Goal: Communication & Community: Answer question/provide support

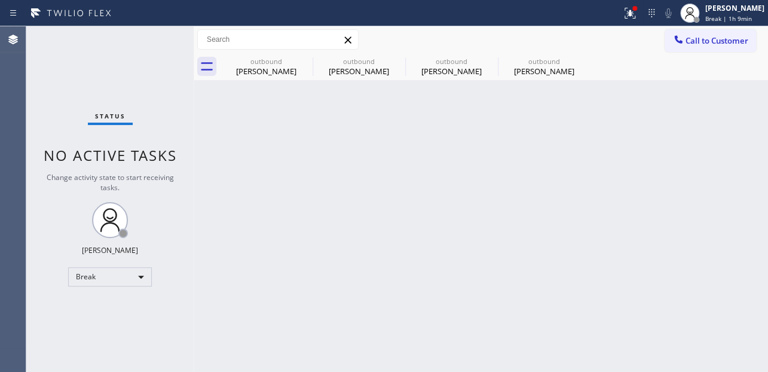
click at [466, 33] on div "Call to Customer Outbound call Location Appliance Viking Repair Your caller id …" at bounding box center [481, 39] width 575 height 21
click at [114, 276] on div "Break" at bounding box center [110, 276] width 84 height 19
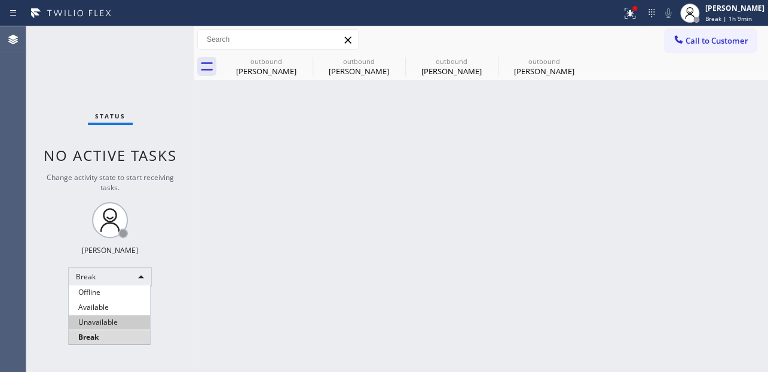
click at [103, 323] on li "Unavailable" at bounding box center [109, 322] width 81 height 14
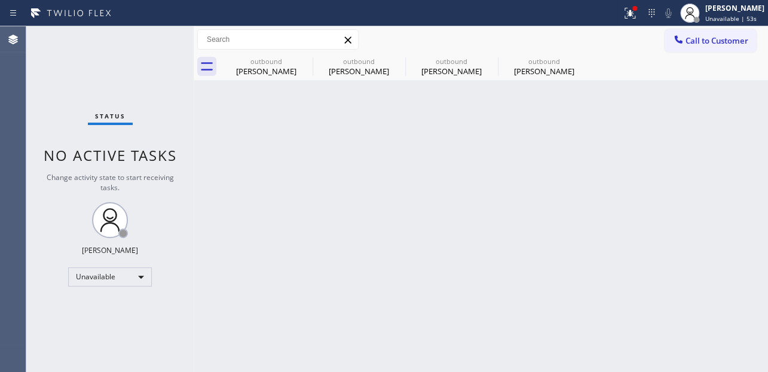
click at [684, 259] on div "Back to Dashboard Change Sender ID Customers Technicians Select a contact Outbo…" at bounding box center [481, 199] width 575 height 346
click at [304, 63] on icon at bounding box center [305, 61] width 14 height 14
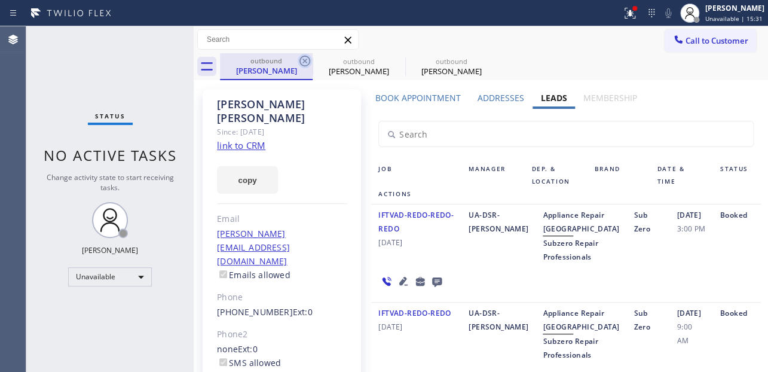
click at [306, 60] on icon at bounding box center [305, 61] width 11 height 11
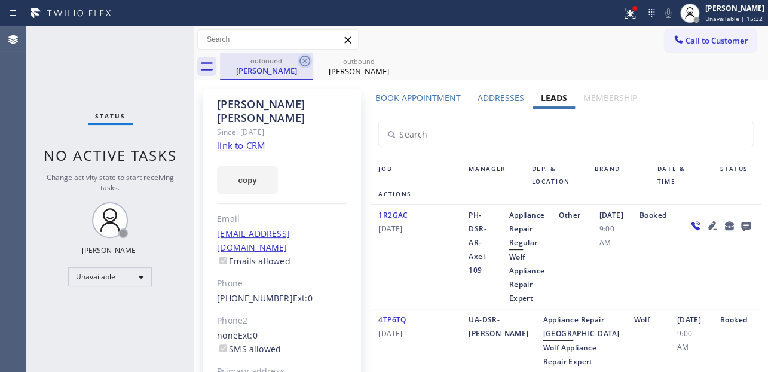
click at [303, 59] on icon at bounding box center [305, 61] width 11 height 11
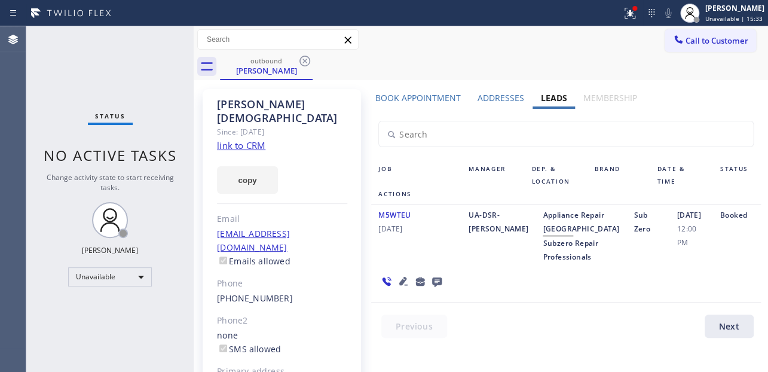
click at [304, 60] on icon at bounding box center [305, 61] width 14 height 14
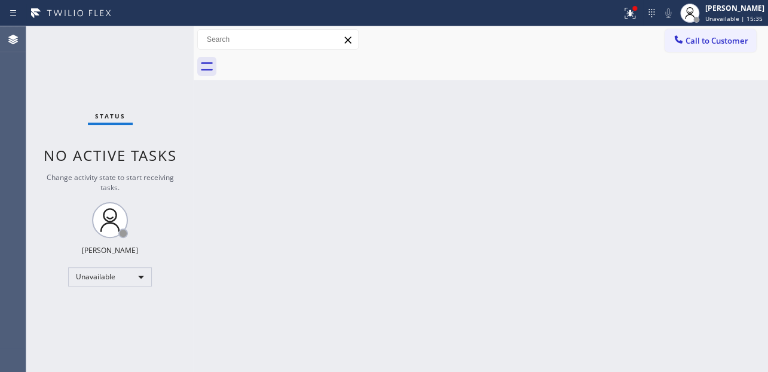
click at [357, 66] on div at bounding box center [494, 66] width 548 height 27
click at [447, 92] on div "Back to Dashboard Change Sender ID Customers Technicians Select a contact Outbo…" at bounding box center [481, 199] width 575 height 346
click at [414, 75] on div at bounding box center [494, 66] width 548 height 27
click at [715, 49] on button "Call to Customer" at bounding box center [710, 40] width 91 height 23
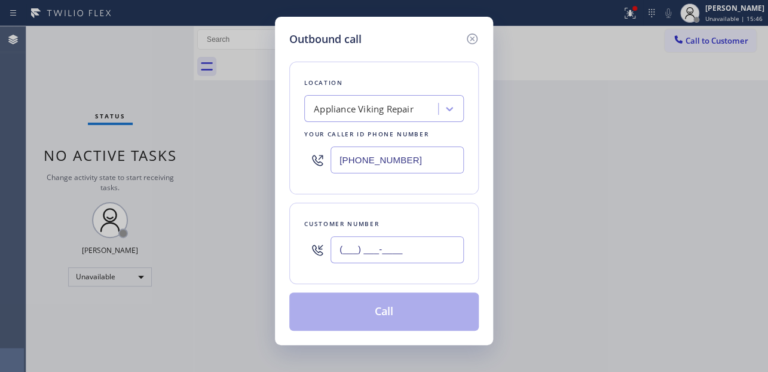
click at [359, 251] on input "(___) ___-____" at bounding box center [397, 249] width 133 height 27
paste input "312) 259-4444"
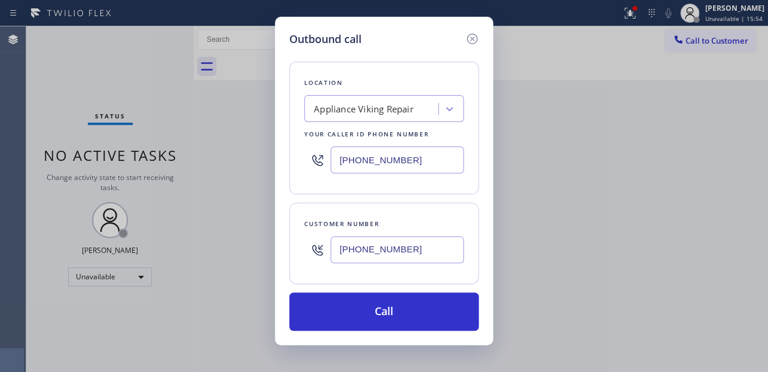
type input "[PHONE_NUMBER]"
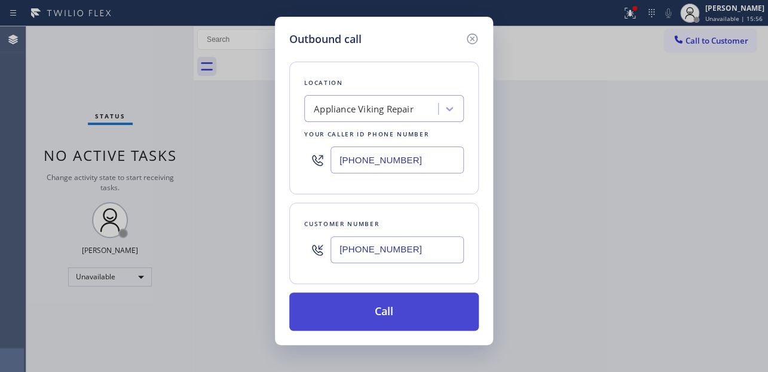
click at [371, 302] on button "Call" at bounding box center [384, 311] width 190 height 38
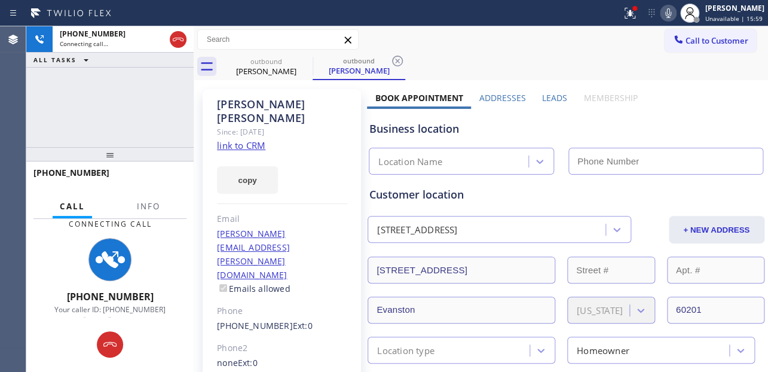
click at [661, 13] on icon at bounding box center [668, 13] width 14 height 14
type input "[PHONE_NUMBER]"
click at [542, 96] on label "Leads" at bounding box center [554, 97] width 25 height 11
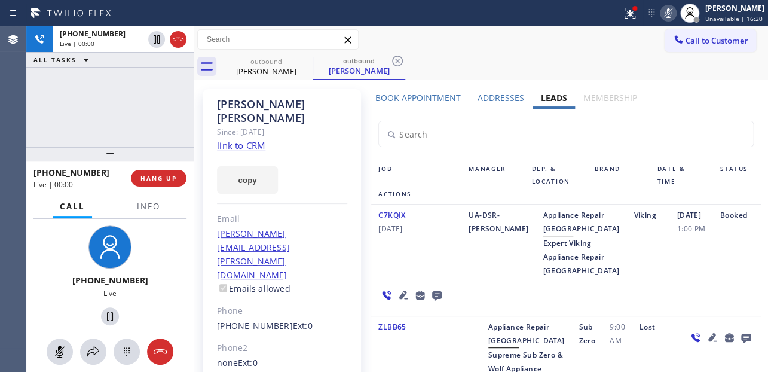
click at [391, 277] on div "C7KQIX 05/31/2024" at bounding box center [416, 242] width 90 height 69
click at [661, 10] on icon at bounding box center [668, 13] width 14 height 14
click at [131, 178] on button "HANG UP" at bounding box center [159, 178] width 56 height 17
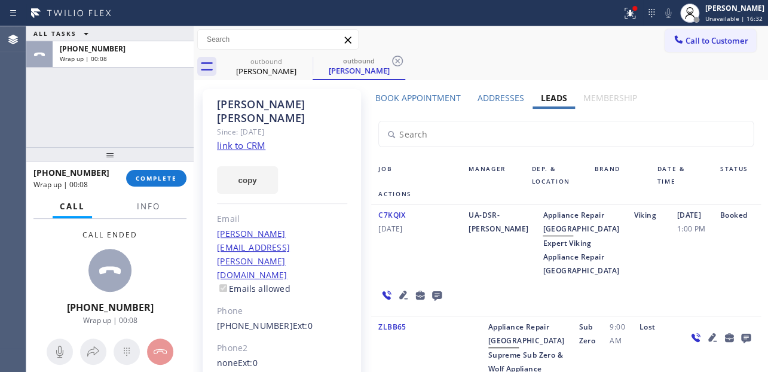
click at [435, 301] on icon at bounding box center [437, 296] width 10 height 10
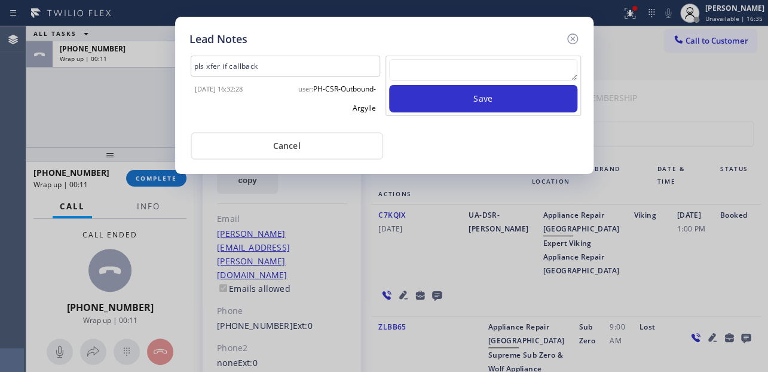
click at [463, 69] on textarea at bounding box center [483, 70] width 188 height 22
paste textarea "Routed to Voice mail// If CX will call back please transfer to me- Love:*"
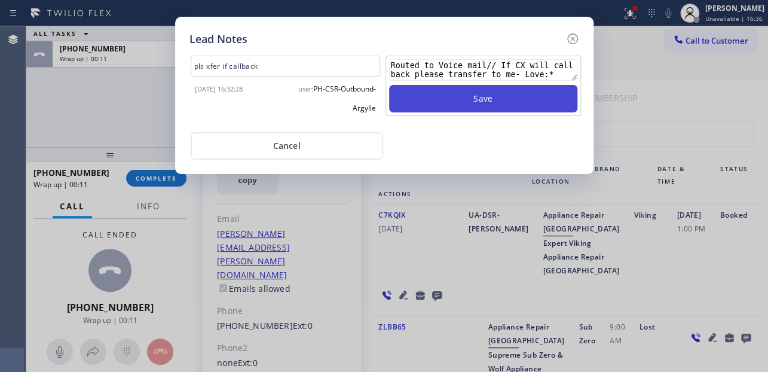
type textarea "Routed to Voice mail// If CX will call back please transfer to me- Love:*"
click at [461, 103] on button "Save" at bounding box center [483, 99] width 188 height 28
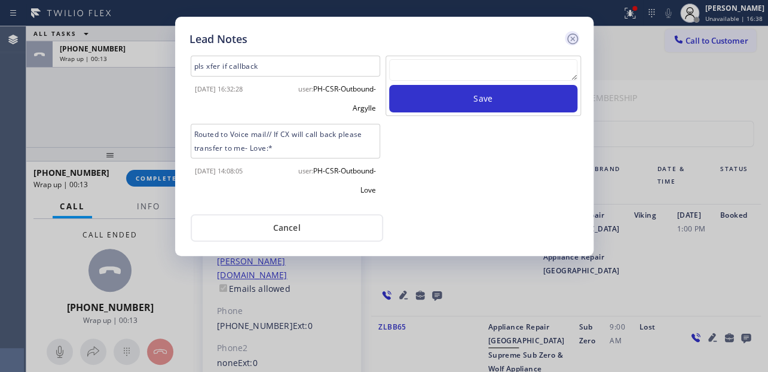
click at [575, 35] on icon at bounding box center [573, 39] width 14 height 14
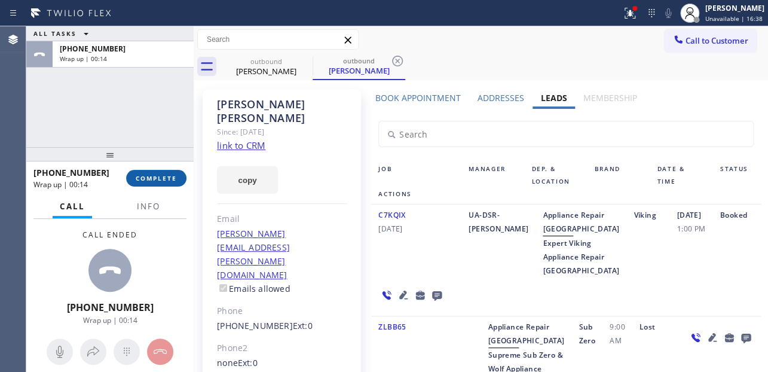
click at [162, 175] on span "COMPLETE" at bounding box center [156, 178] width 41 height 8
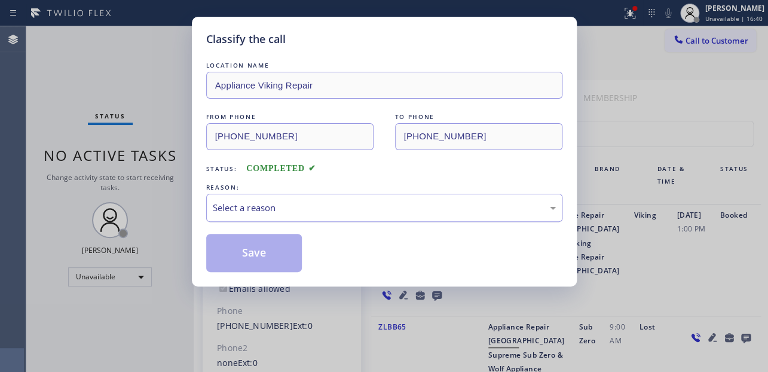
click at [318, 198] on div "Select a reason" at bounding box center [384, 208] width 356 height 28
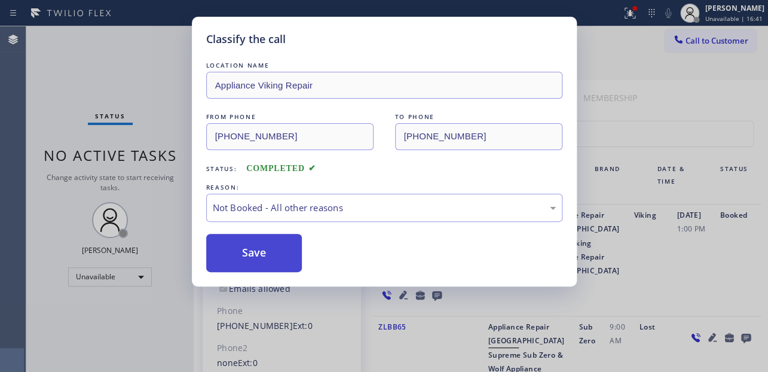
click at [278, 259] on button "Save" at bounding box center [254, 253] width 96 height 38
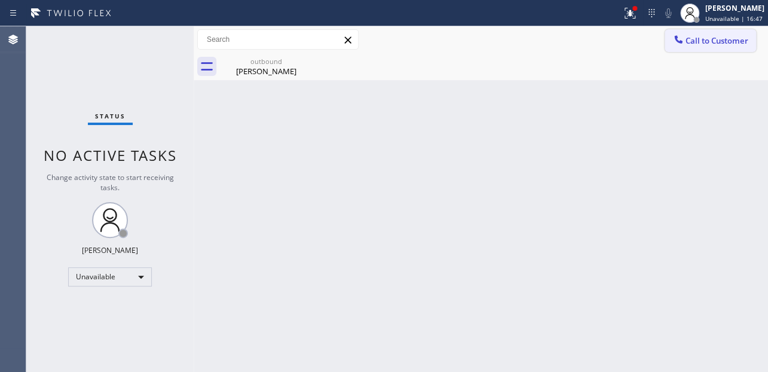
click at [739, 40] on span "Call to Customer" at bounding box center [717, 40] width 63 height 11
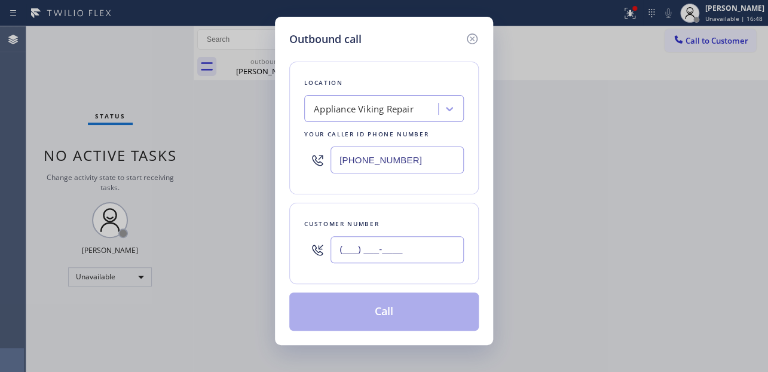
click at [378, 242] on input "(___) ___-____" at bounding box center [397, 249] width 133 height 27
paste input "602) 903-8558"
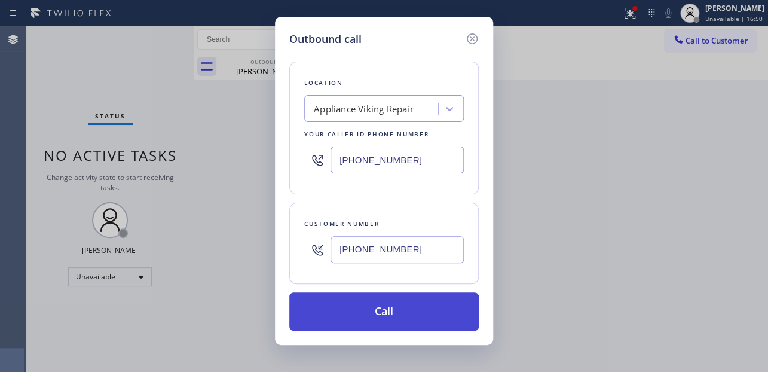
type input "[PHONE_NUMBER]"
click at [399, 320] on button "Call" at bounding box center [384, 311] width 190 height 38
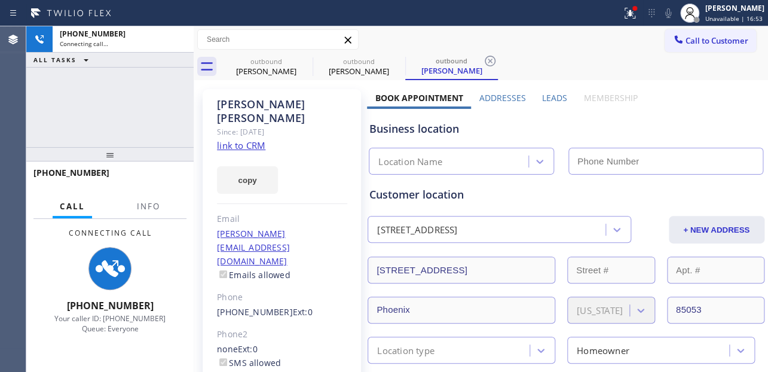
click at [551, 97] on label "Leads" at bounding box center [554, 97] width 25 height 11
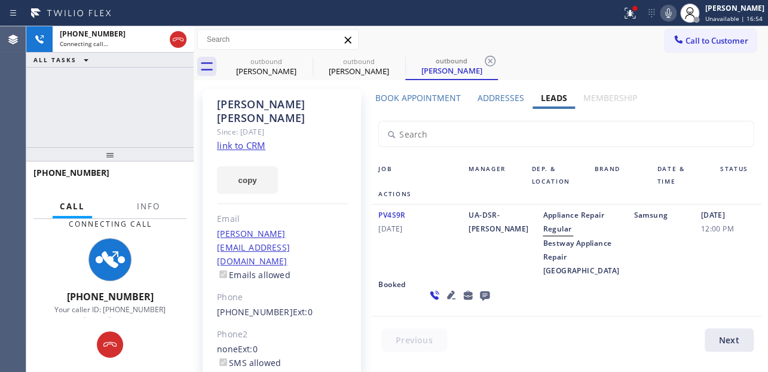
click at [666, 11] on icon at bounding box center [669, 13] width 6 height 10
click at [561, 56] on div "outbound Victor Filippini outbound Theresa Padilla outbound Theresa Padilla" at bounding box center [494, 66] width 548 height 27
click at [539, 72] on div "outbound Victor Filippini outbound Theresa Padilla outbound Theresa Padilla" at bounding box center [494, 66] width 548 height 27
click at [597, 59] on div "outbound Victor Filippini outbound Theresa Padilla outbound Theresa Padilla" at bounding box center [494, 66] width 548 height 27
click at [566, 55] on div "outbound Victor Filippini outbound Theresa Padilla outbound Theresa Padilla" at bounding box center [494, 66] width 548 height 27
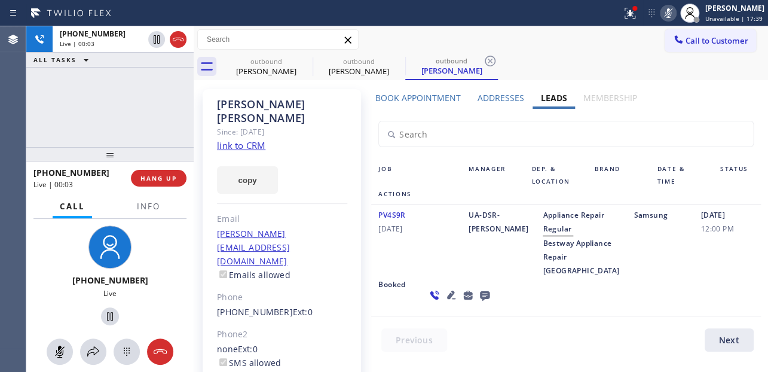
click at [480, 301] on icon at bounding box center [485, 296] width 10 height 10
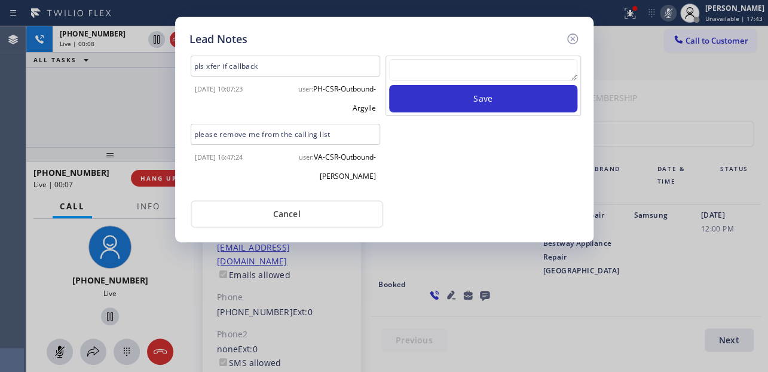
click at [472, 71] on textarea at bounding box center [483, 70] width 188 height 22
paste textarea "Routed to Voice mail// If CX will call back please transfer to me- Love:*"
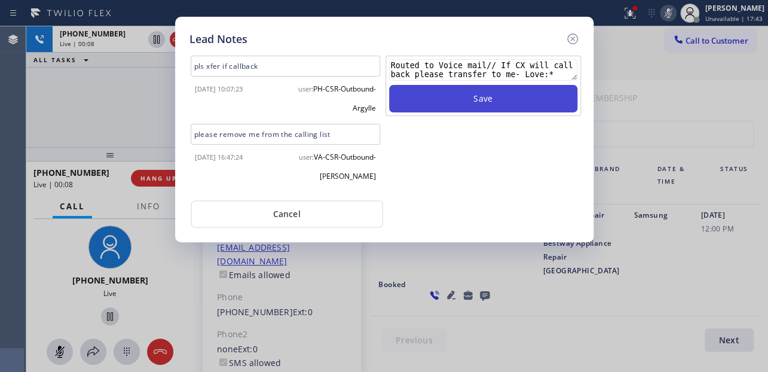
type textarea "Routed to Voice mail// If CX will call back please transfer to me- Love:*"
click at [466, 111] on button "Save" at bounding box center [483, 99] width 188 height 28
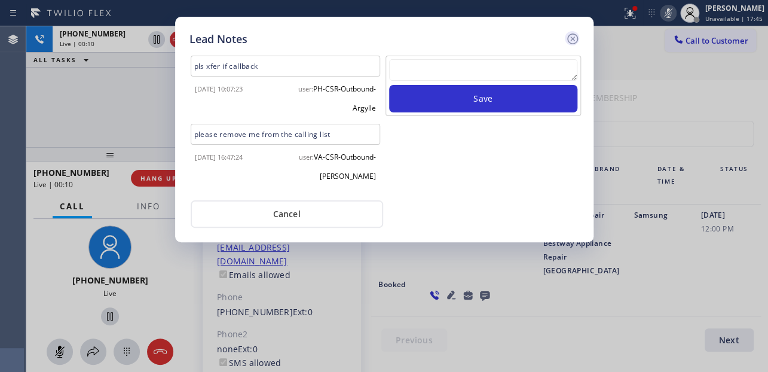
click at [575, 39] on icon at bounding box center [573, 39] width 14 height 14
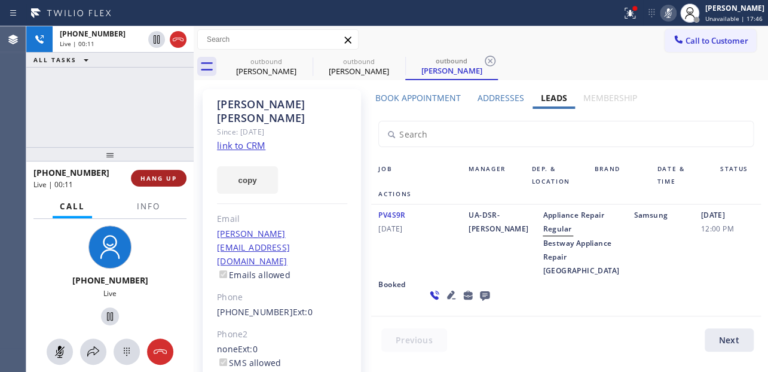
click at [160, 180] on span "HANG UP" at bounding box center [159, 178] width 36 height 8
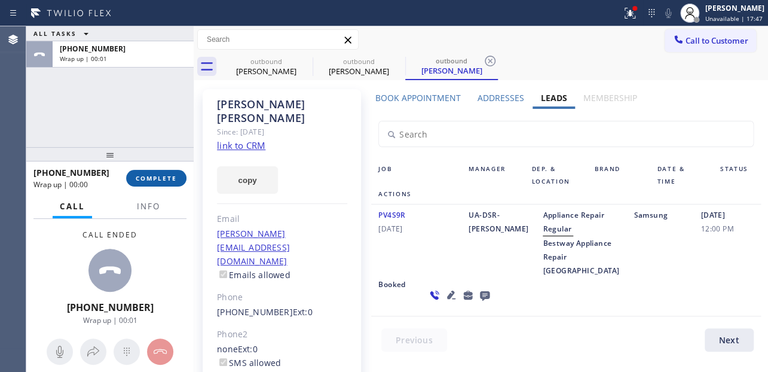
click at [160, 180] on span "COMPLETE" at bounding box center [156, 178] width 41 height 8
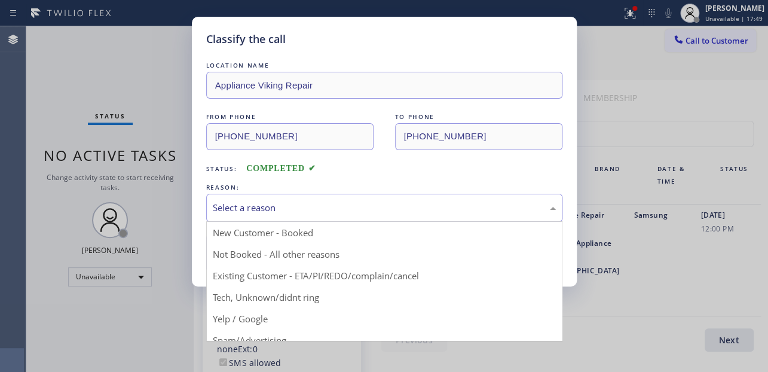
click at [236, 203] on div "Select a reason" at bounding box center [384, 208] width 343 height 14
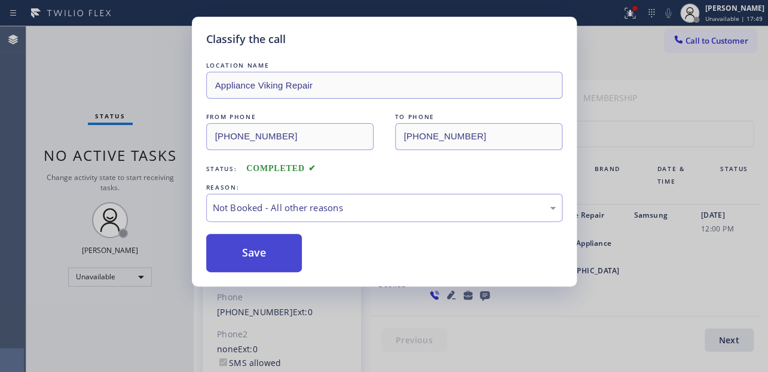
click at [236, 252] on button "Save" at bounding box center [254, 253] width 96 height 38
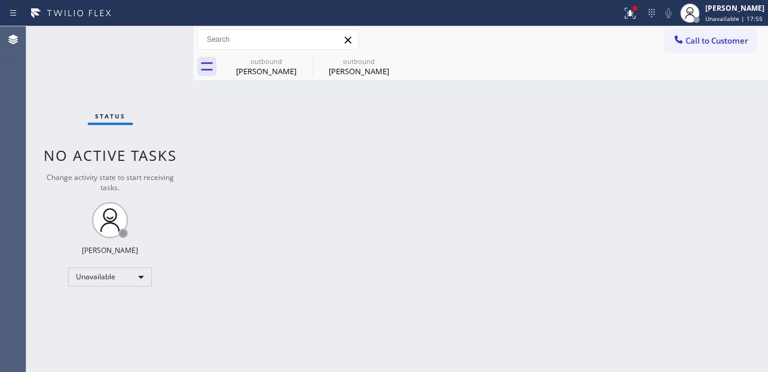
click at [471, 266] on div "Back to Dashboard Change Sender ID Customers Technicians Select a contact Outbo…" at bounding box center [481, 199] width 575 height 346
click at [701, 35] on span "Call to Customer" at bounding box center [717, 40] width 63 height 11
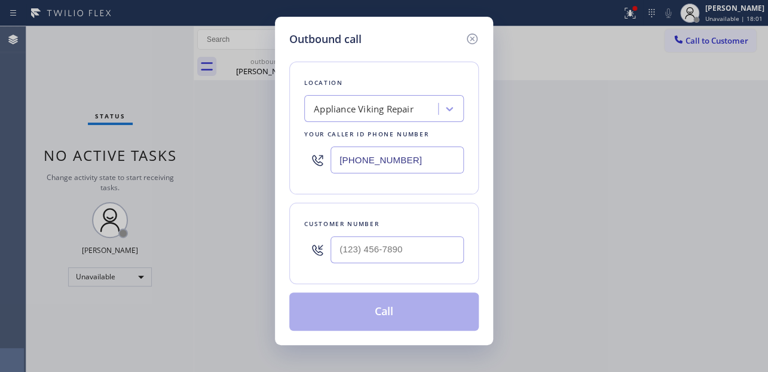
click at [356, 233] on div at bounding box center [397, 249] width 133 height 39
click at [356, 248] on input "(___) ___-____" at bounding box center [397, 249] width 133 height 27
paste input "786) 302-1920"
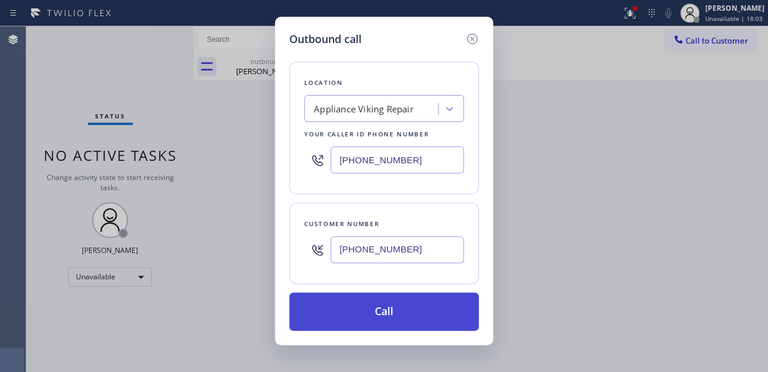
type input "[PHONE_NUMBER]"
click at [392, 312] on button "Call" at bounding box center [384, 311] width 190 height 38
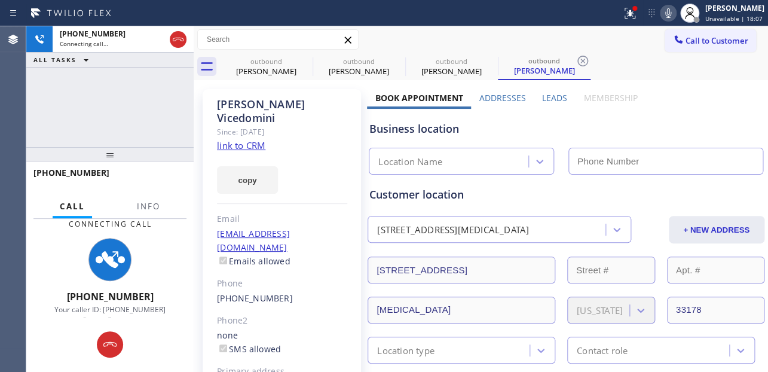
type input "[PHONE_NUMBER]"
click at [557, 99] on label "Leads" at bounding box center [554, 97] width 25 height 11
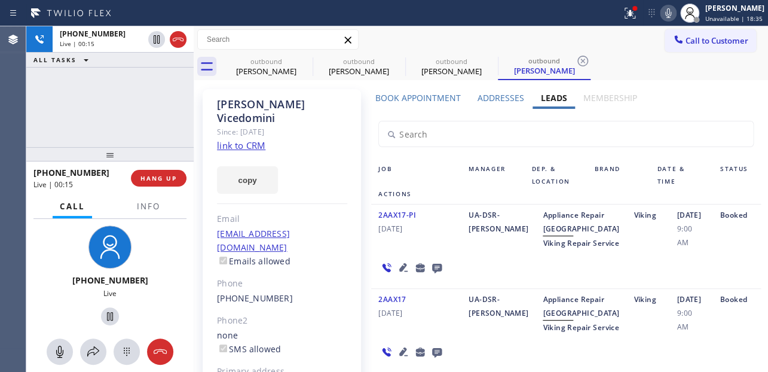
click at [399, 271] on icon at bounding box center [403, 267] width 8 height 8
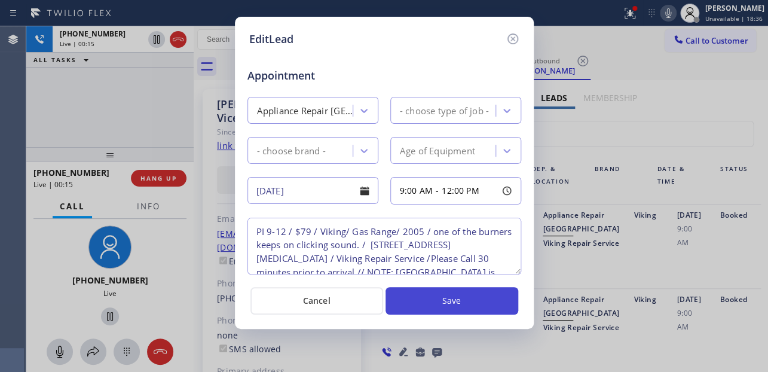
type textarea "PI 9-12 / $79 / Viking/ Gas Range/ 2005 / one of the burners keeps on clicking …"
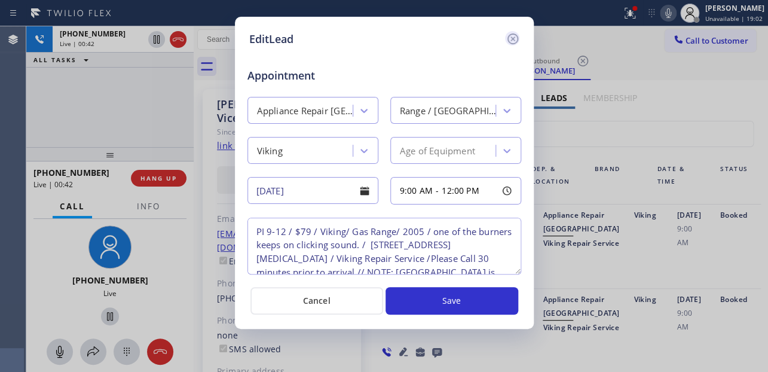
click at [512, 37] on icon at bounding box center [513, 39] width 14 height 14
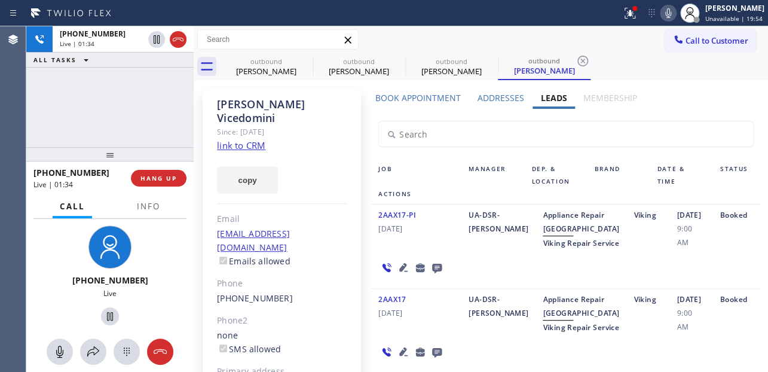
click at [401, 271] on icon at bounding box center [403, 267] width 8 height 8
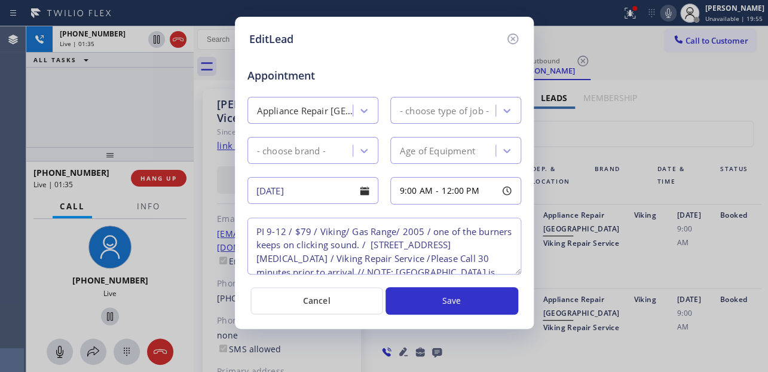
type textarea "PI 9-12 / $79 / Viking/ Gas Range/ 2005 / one of the burners keeps on clicking …"
click at [512, 39] on icon at bounding box center [513, 39] width 14 height 14
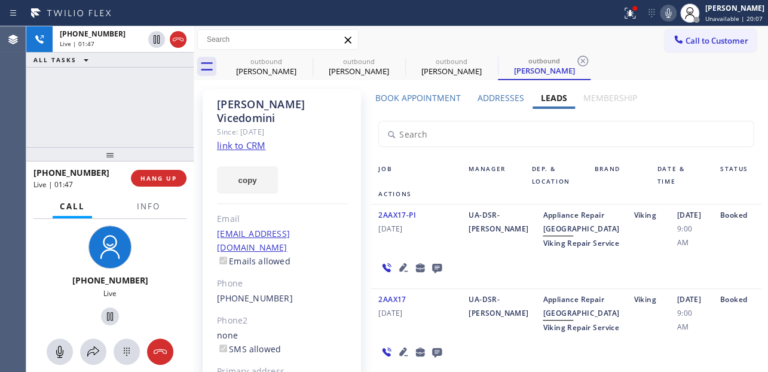
click at [399, 271] on icon at bounding box center [403, 267] width 8 height 8
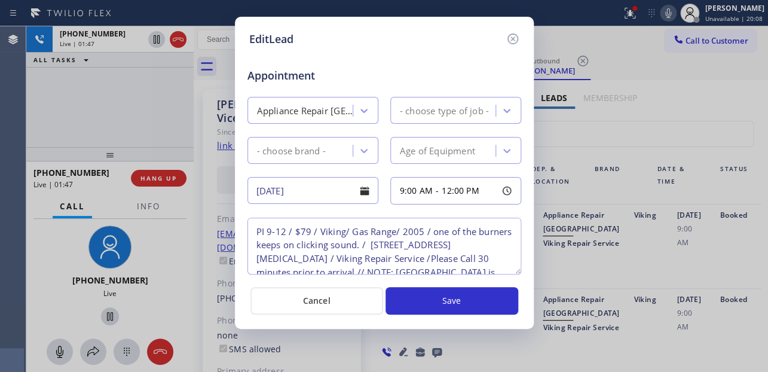
type textarea "PI 9-12 / $79 / Viking/ Gas Range/ 2005 / one of the burners keeps on clicking …"
click at [510, 40] on icon at bounding box center [512, 38] width 11 height 11
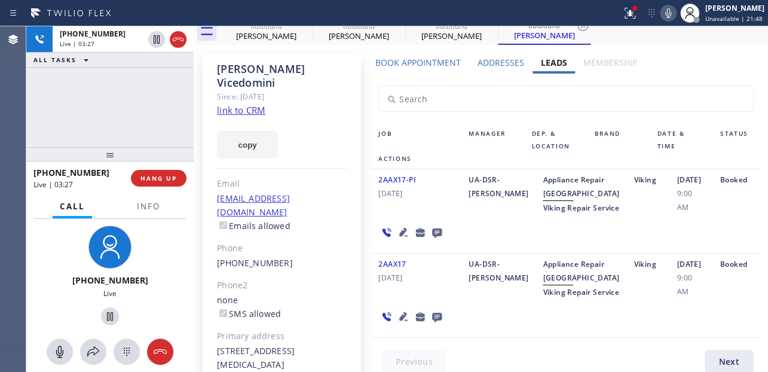
scroll to position [54, 0]
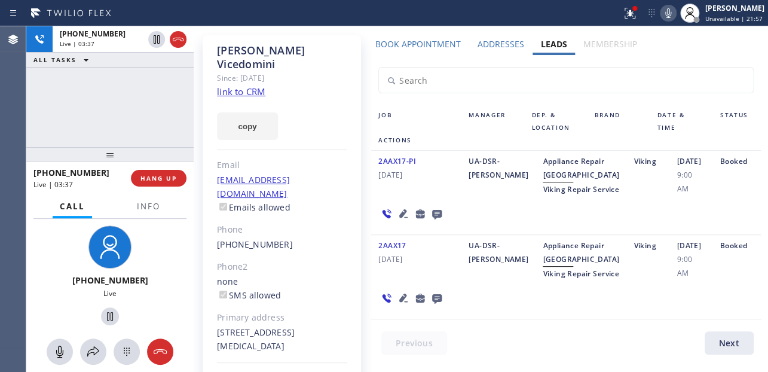
drag, startPoint x: 241, startPoint y: 318, endPoint x: 215, endPoint y: 320, distance: 25.8
click at [215, 320] on div "Janet Vicedomini Since: 20 may 2020 link to CRM copy Email janetr.vicedomini1@g…" at bounding box center [282, 226] width 158 height 383
copy div "33178"
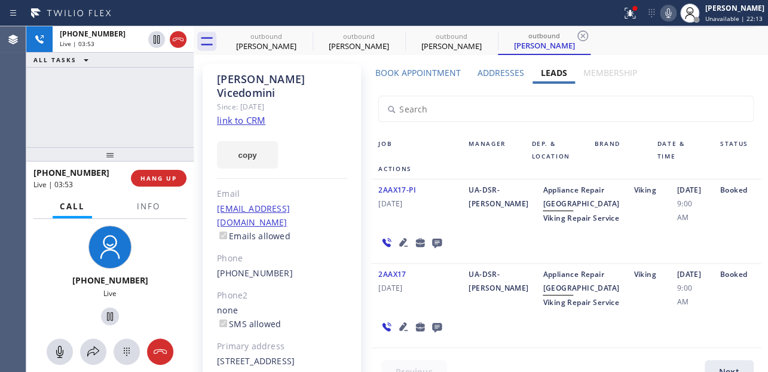
scroll to position [0, 0]
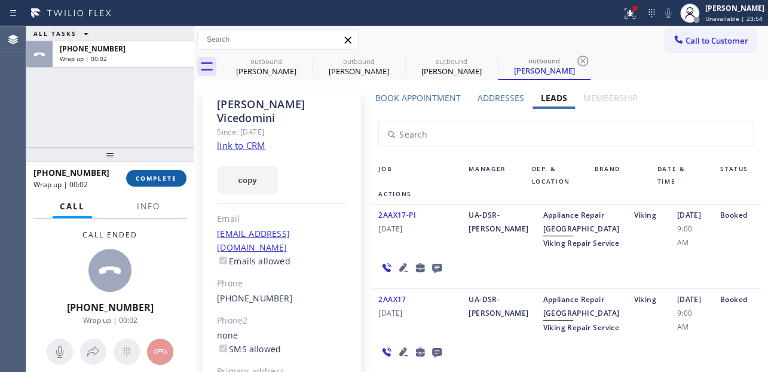
click at [153, 178] on span "COMPLETE" at bounding box center [156, 178] width 41 height 8
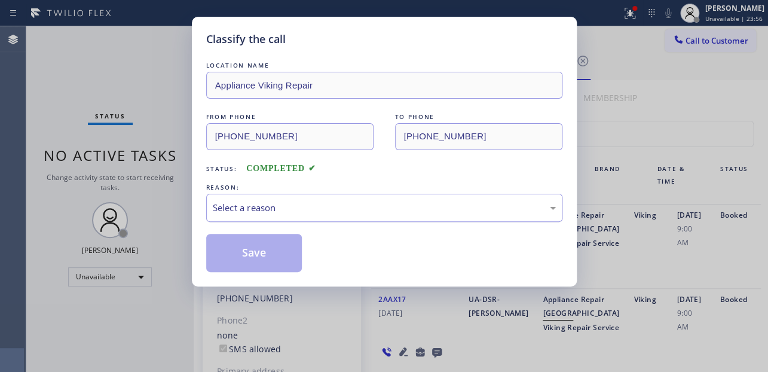
click at [358, 209] on div "Select a reason" at bounding box center [384, 208] width 343 height 14
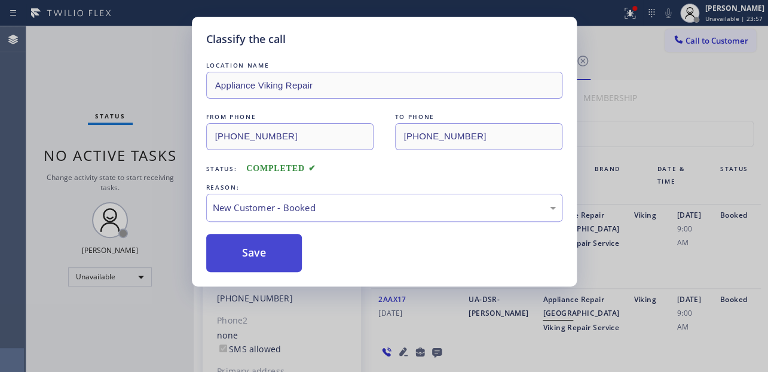
click at [242, 244] on button "Save" at bounding box center [254, 253] width 96 height 38
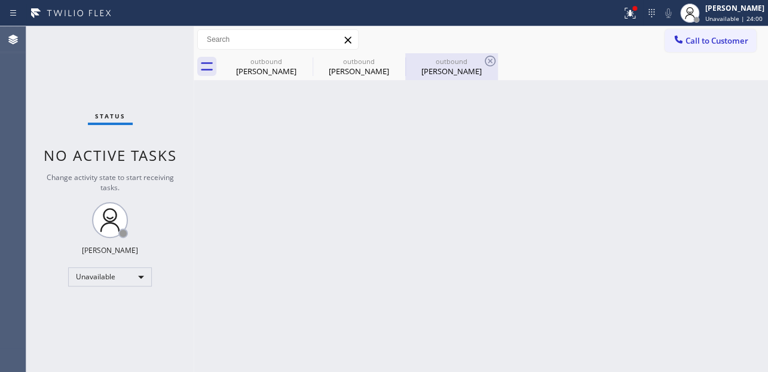
click at [441, 67] on div "Janet Vicedomini" at bounding box center [452, 71] width 90 height 11
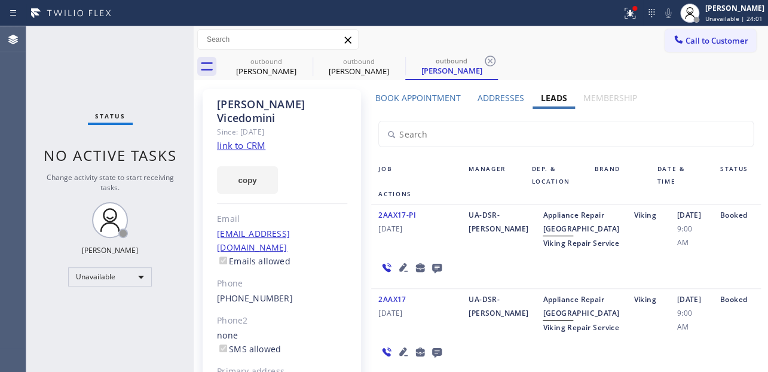
click at [245, 139] on link "link to CRM" at bounding box center [241, 145] width 48 height 12
click at [303, 60] on icon at bounding box center [305, 61] width 14 height 14
click at [392, 60] on icon at bounding box center [397, 61] width 11 height 11
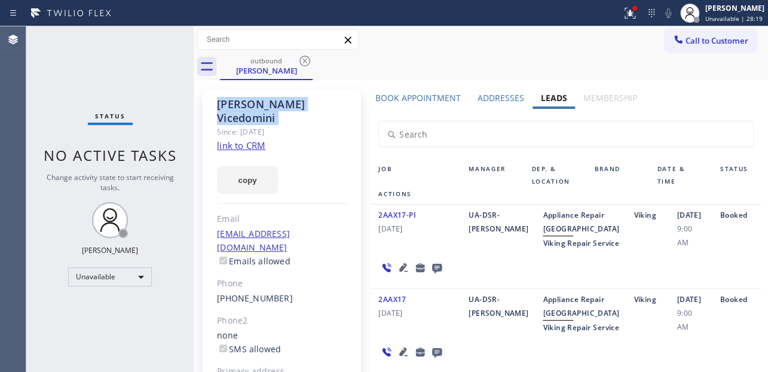
click at [303, 60] on icon at bounding box center [305, 61] width 11 height 11
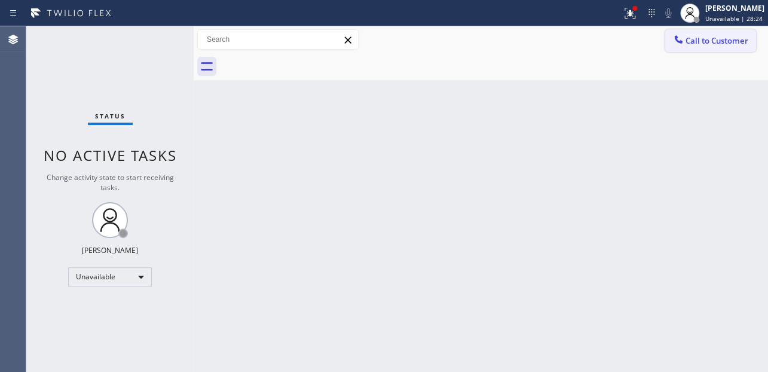
click at [703, 43] on span "Call to Customer" at bounding box center [717, 40] width 63 height 11
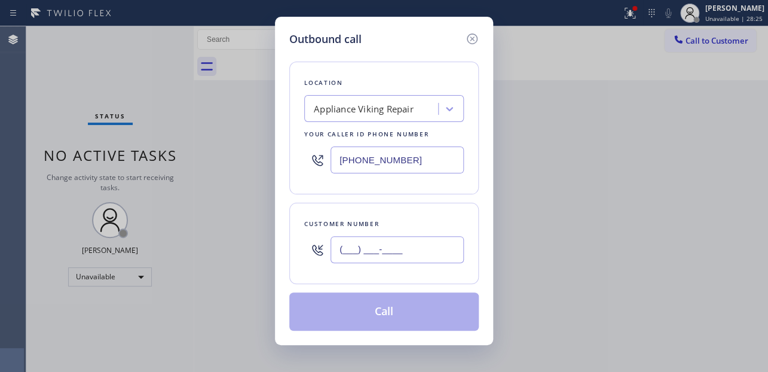
click at [398, 250] on input "(___) ___-____" at bounding box center [397, 249] width 133 height 27
paste input "312) 504-8492"
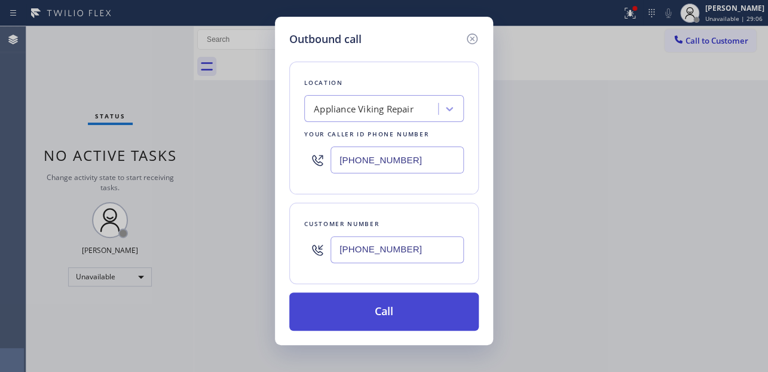
type input "[PHONE_NUMBER]"
click at [420, 321] on button "Call" at bounding box center [384, 311] width 190 height 38
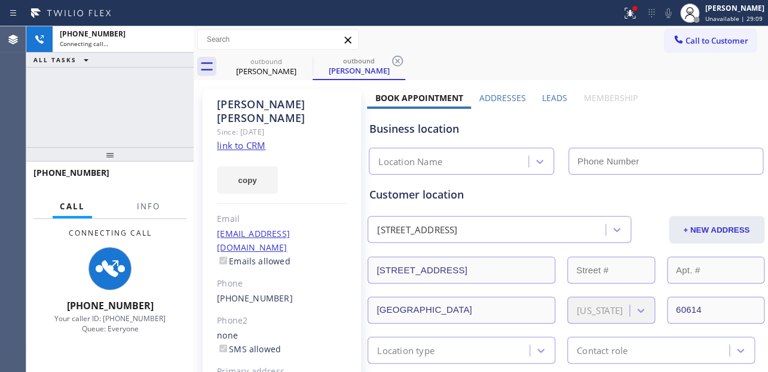
click at [549, 98] on label "Leads" at bounding box center [554, 97] width 25 height 11
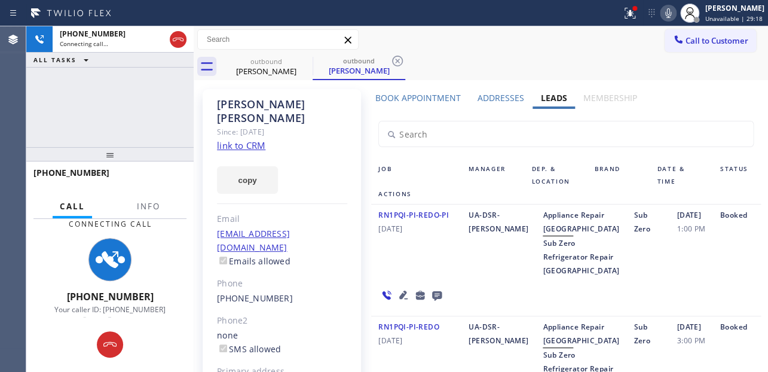
click at [432, 301] on icon at bounding box center [437, 296] width 10 height 10
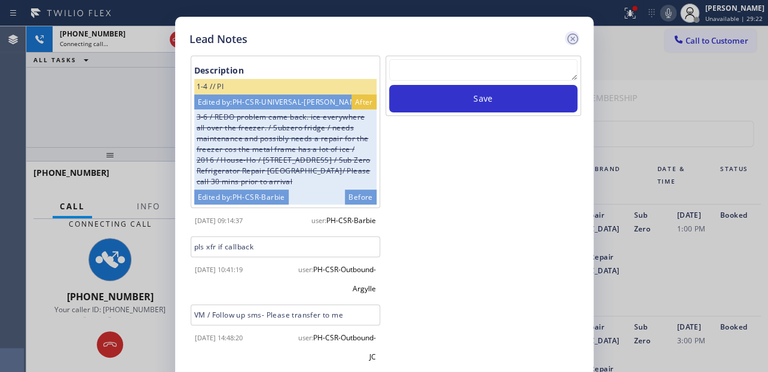
click at [572, 40] on icon at bounding box center [573, 39] width 14 height 14
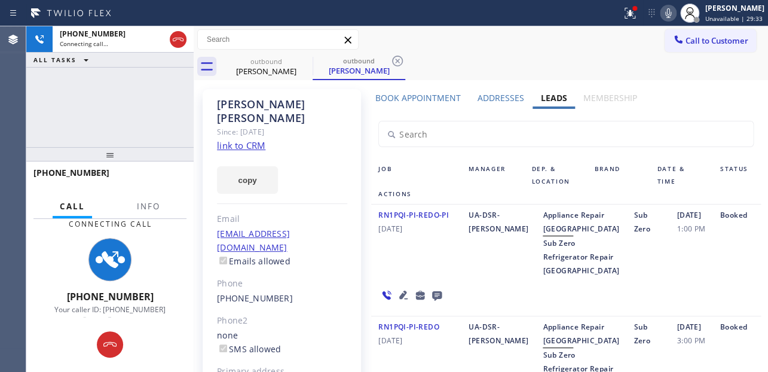
click at [661, 14] on icon at bounding box center [668, 13] width 14 height 14
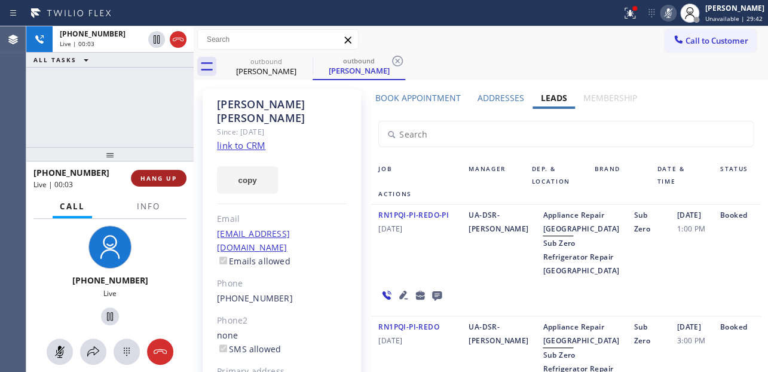
click at [155, 178] on span "HANG UP" at bounding box center [159, 178] width 36 height 8
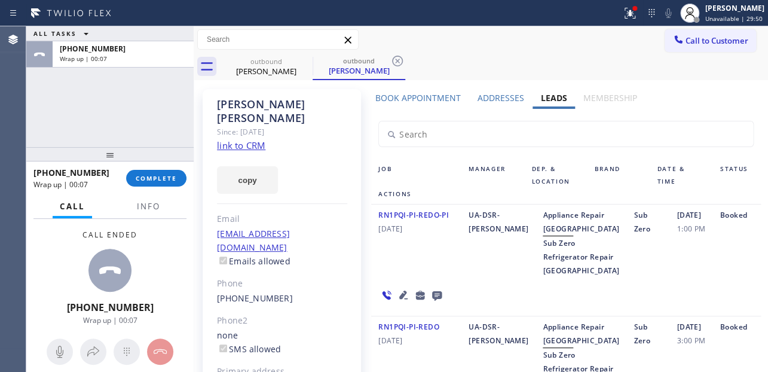
click at [434, 303] on icon at bounding box center [437, 295] width 14 height 15
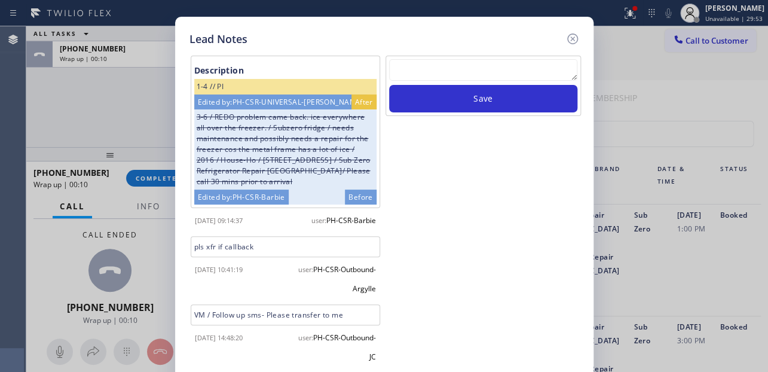
click at [437, 65] on textarea at bounding box center [483, 70] width 188 height 22
paste textarea "Routed to Voice mail// If CX will call back please transfer to me- Love:*"
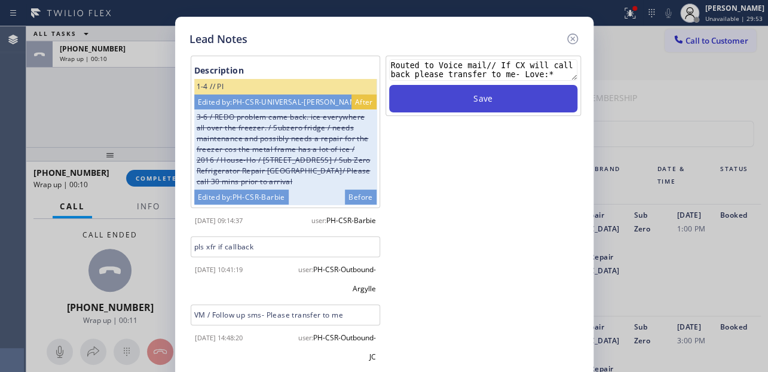
type textarea "Routed to Voice mail// If CX will call back please transfer to me- Love:*"
click at [448, 96] on button "Save" at bounding box center [483, 99] width 188 height 28
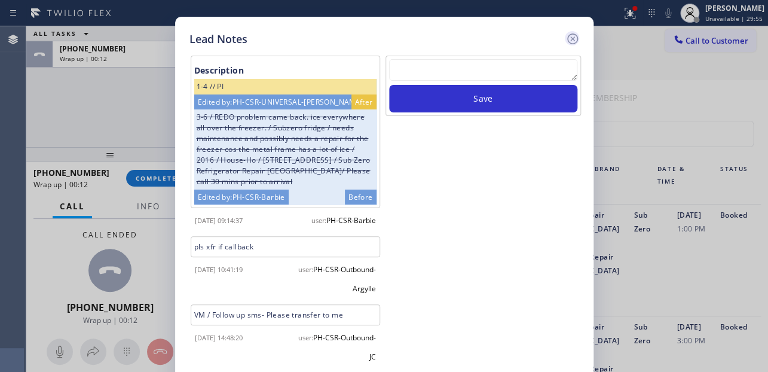
click at [566, 41] on icon at bounding box center [573, 39] width 14 height 14
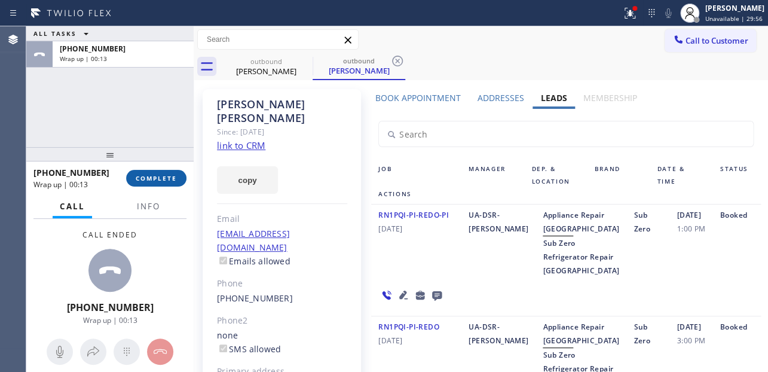
click at [159, 182] on button "COMPLETE" at bounding box center [156, 178] width 60 height 17
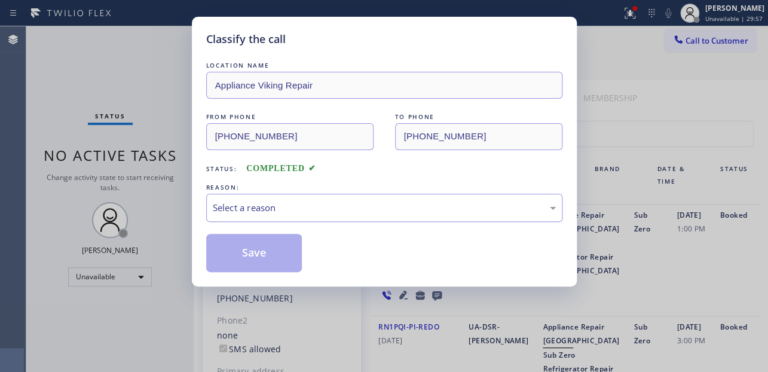
click at [301, 215] on div "Select a reason" at bounding box center [384, 208] width 356 height 28
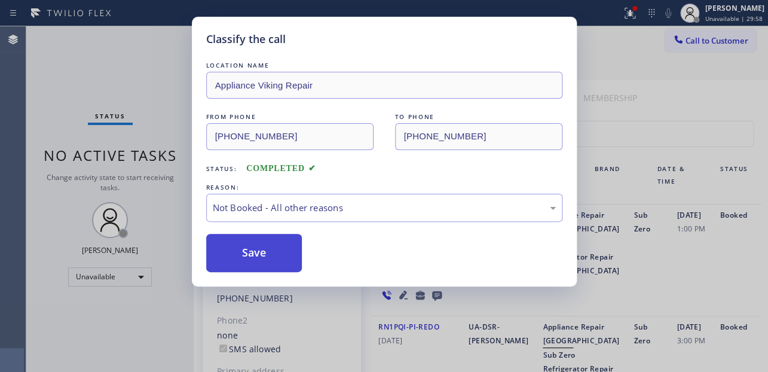
click at [251, 252] on button "Save" at bounding box center [254, 253] width 96 height 38
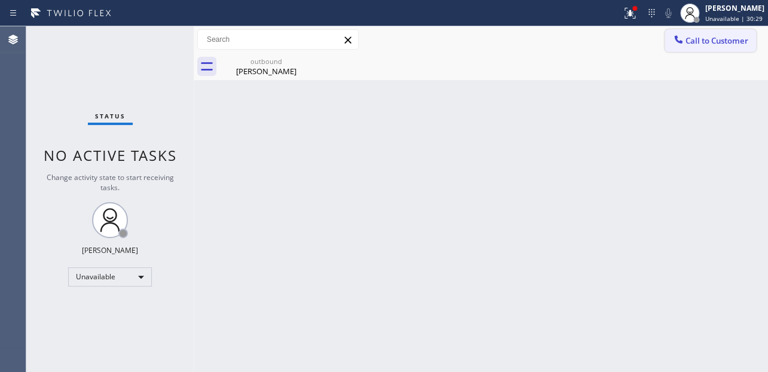
click at [694, 48] on button "Call to Customer" at bounding box center [710, 40] width 91 height 23
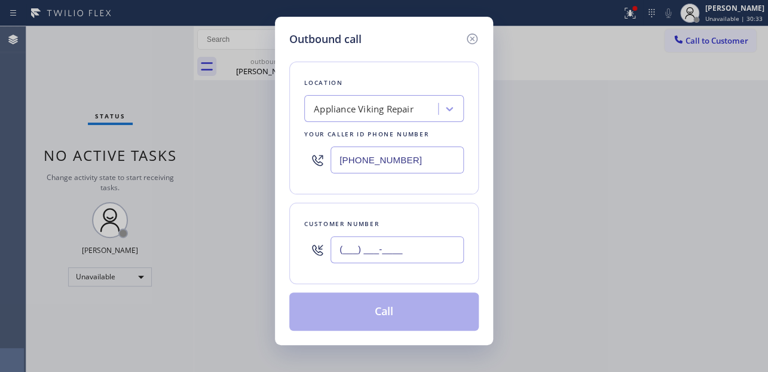
click at [420, 248] on input "(___) ___-____" at bounding box center [397, 249] width 133 height 27
paste input "603) 265-0886"
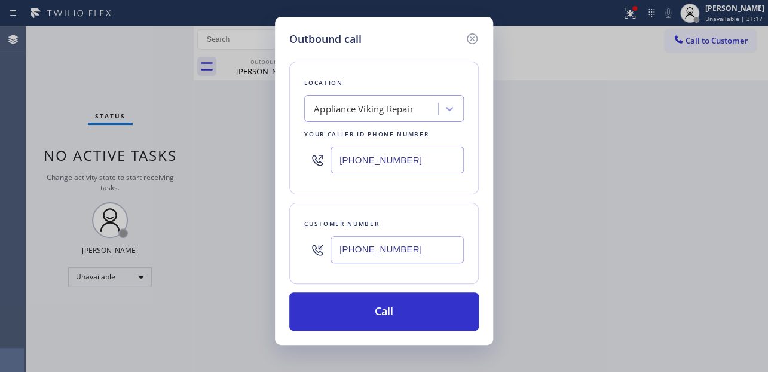
type input "[PHONE_NUMBER]"
drag, startPoint x: 654, startPoint y: 268, endPoint x: 601, endPoint y: 216, distance: 74.8
click at [655, 268] on div "Outbound call Location Appliance Viking Repair Your caller id phone number (617…" at bounding box center [384, 186] width 768 height 372
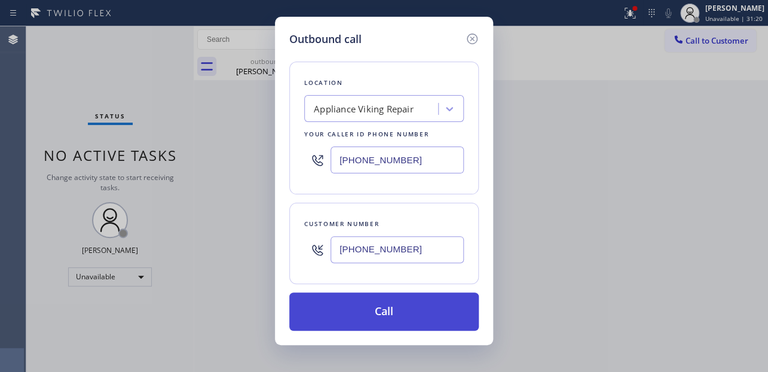
click at [400, 310] on button "Call" at bounding box center [384, 311] width 190 height 38
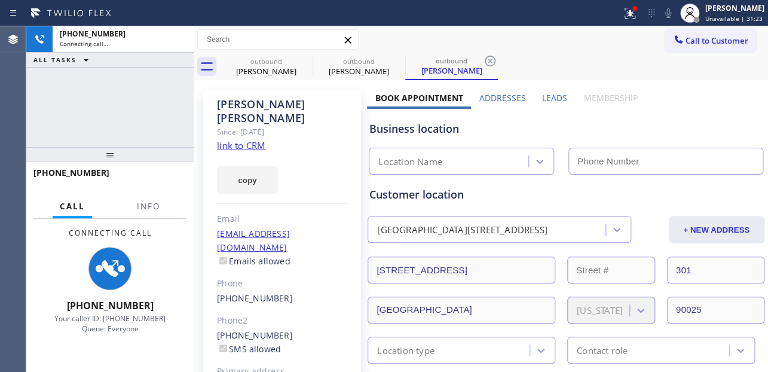
click at [553, 96] on label "Leads" at bounding box center [554, 97] width 25 height 11
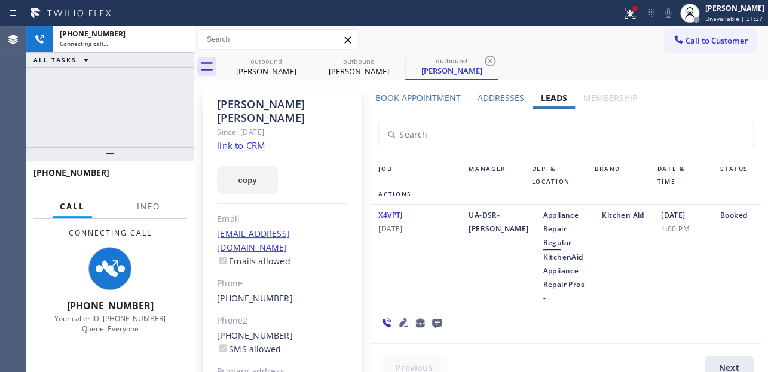
click at [398, 315] on icon at bounding box center [403, 322] width 14 height 14
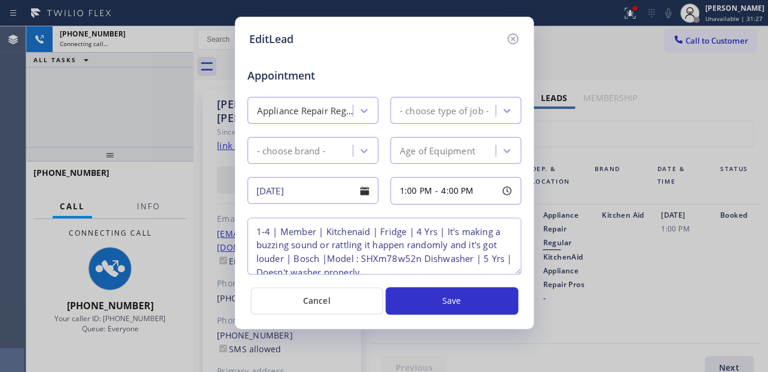
type textarea "1-4 | Member | Kitchenaid | Fridge | 4 Yrs | It's making a buzzing sound or rat…"
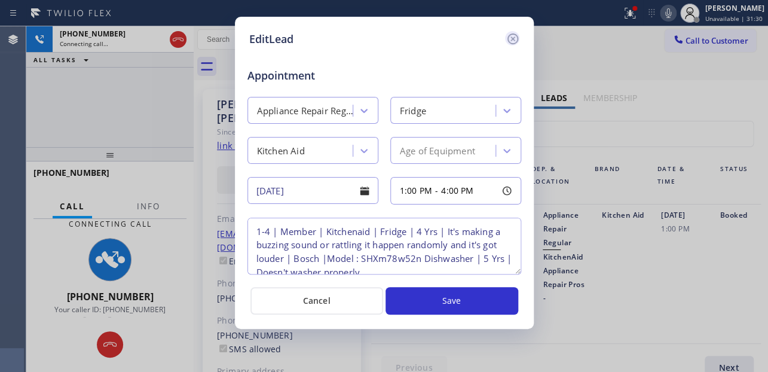
click at [510, 40] on icon at bounding box center [512, 38] width 11 height 11
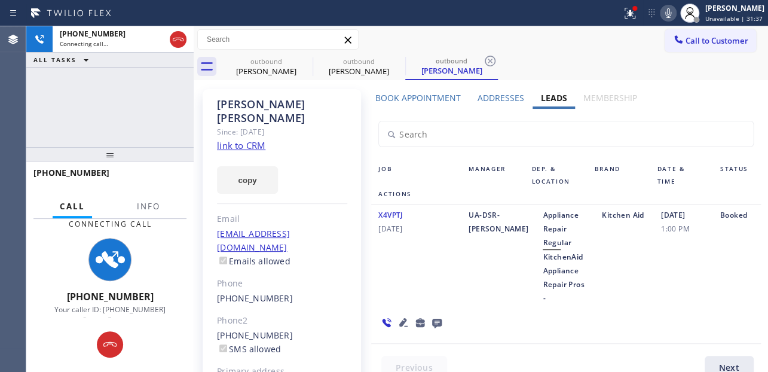
click at [676, 297] on div "X4VPTJ 05/31/2024 UA-DSR-Angie Appliance Repair Regular KitchenAid Appliance Re…" at bounding box center [565, 274] width 389 height 139
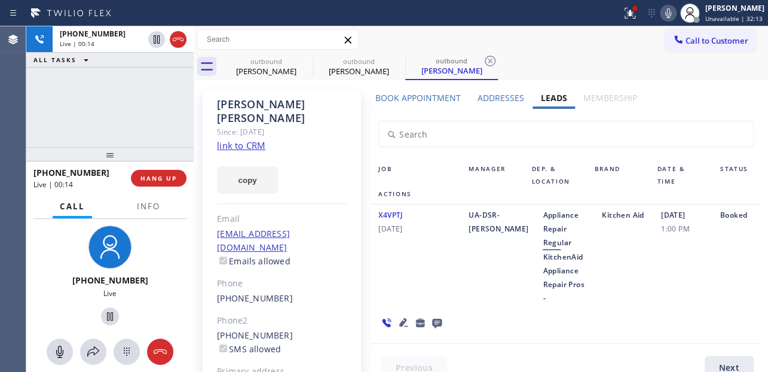
drag, startPoint x: 158, startPoint y: 179, endPoint x: 323, endPoint y: 221, distance: 170.3
click at [158, 179] on span "HANG UP" at bounding box center [159, 178] width 36 height 8
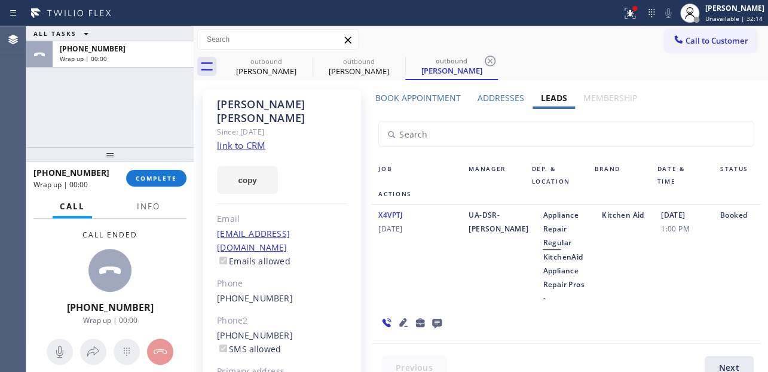
click at [435, 319] on icon at bounding box center [437, 324] width 10 height 10
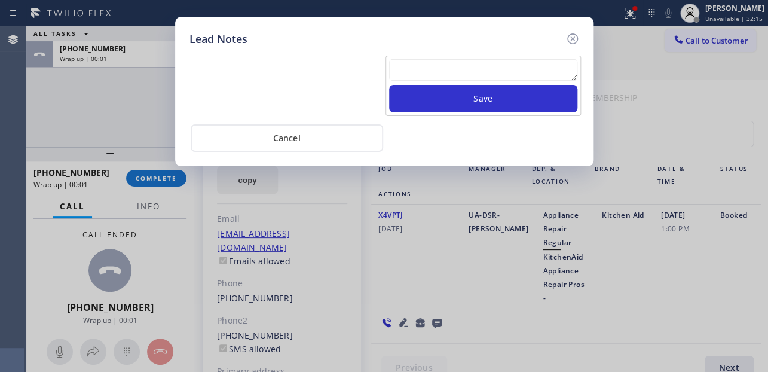
click at [423, 74] on textarea at bounding box center [483, 70] width 188 height 22
paste textarea "Routed to Voice mail// If CX will call back please transfer to me- Love:*"
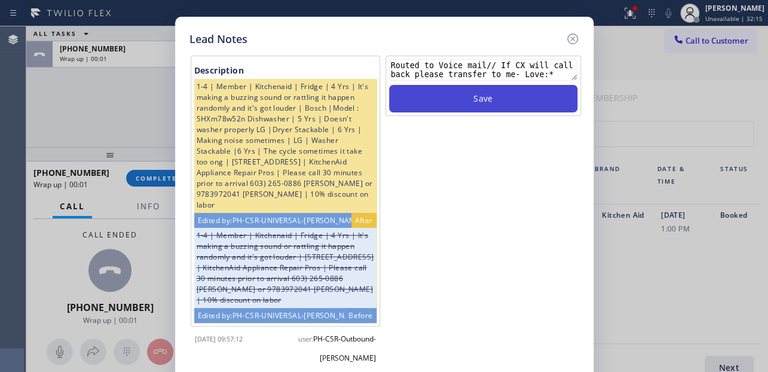
type textarea "Routed to Voice mail// If CX will call back please transfer to me- Love:*"
drag, startPoint x: 468, startPoint y: 100, endPoint x: 524, endPoint y: 87, distance: 58.3
click at [468, 100] on button "Save" at bounding box center [483, 99] width 188 height 28
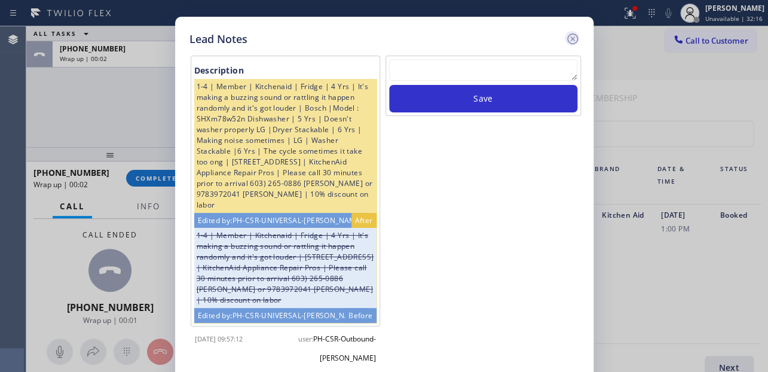
click at [575, 38] on icon at bounding box center [573, 39] width 14 height 14
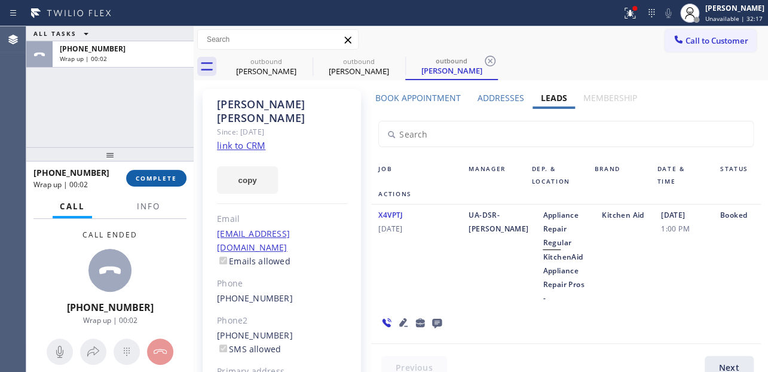
click at [155, 184] on button "COMPLETE" at bounding box center [156, 178] width 60 height 17
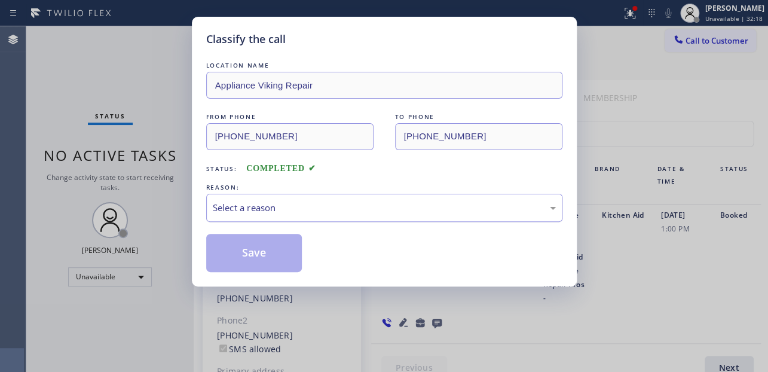
click at [278, 206] on div "Select a reason" at bounding box center [384, 208] width 343 height 14
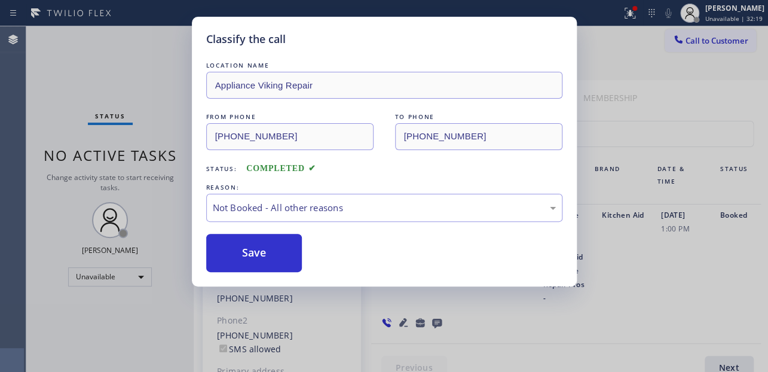
click at [248, 251] on button "Save" at bounding box center [254, 253] width 96 height 38
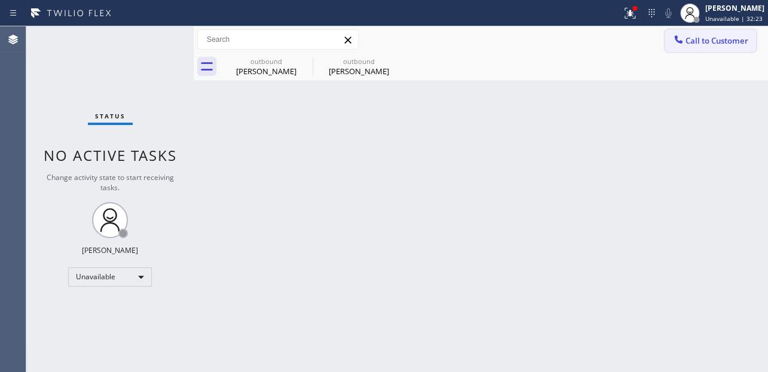
click at [704, 44] on span "Call to Customer" at bounding box center [717, 40] width 63 height 11
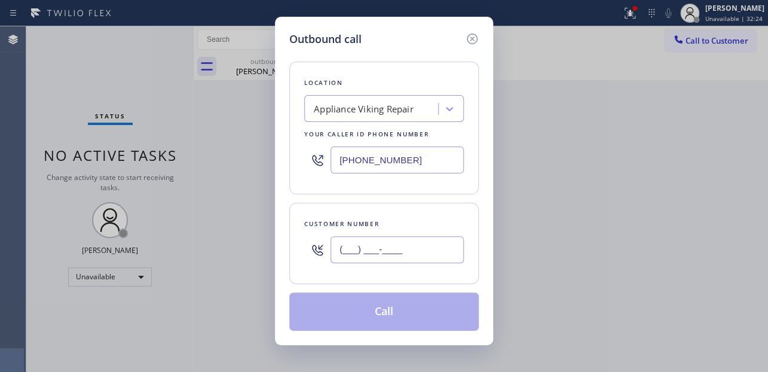
click at [365, 250] on input "(___) ___-____" at bounding box center [397, 249] width 133 height 27
paste input "862) 250-0933"
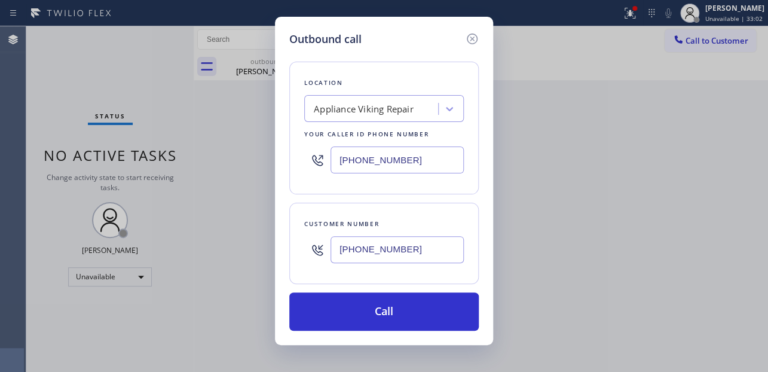
type input "[PHONE_NUMBER]"
drag, startPoint x: 677, startPoint y: 339, endPoint x: 659, endPoint y: 338, distance: 18.6
click at [677, 339] on div "Outbound call Location Appliance Viking Repair Your caller id phone number (617…" at bounding box center [384, 186] width 768 height 372
click at [664, 227] on div "Outbound call Location Appliance Viking Repair Your caller id phone number (617…" at bounding box center [384, 186] width 768 height 372
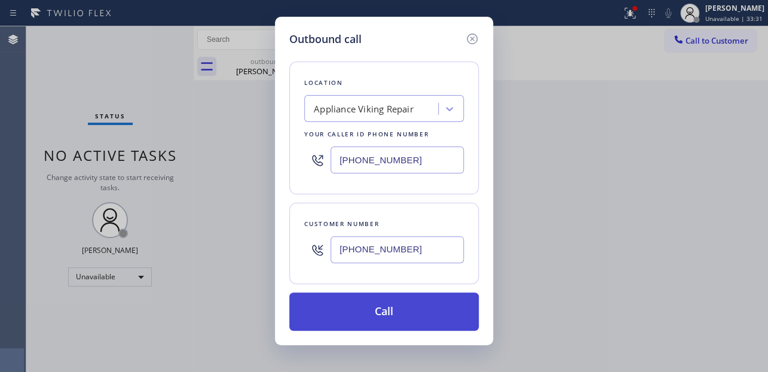
click at [368, 311] on button "Call" at bounding box center [384, 311] width 190 height 38
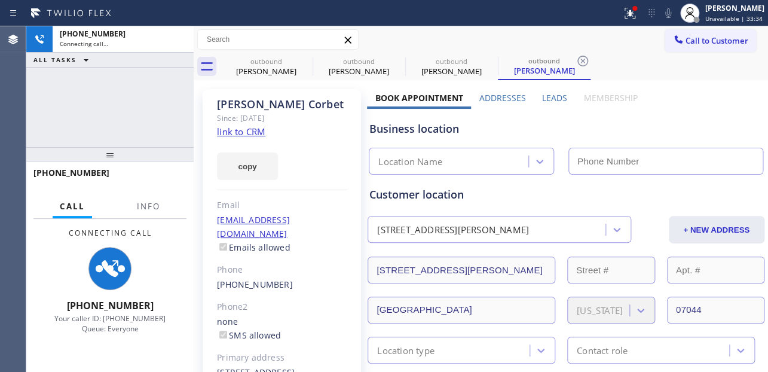
click at [547, 94] on label "Leads" at bounding box center [554, 97] width 25 height 11
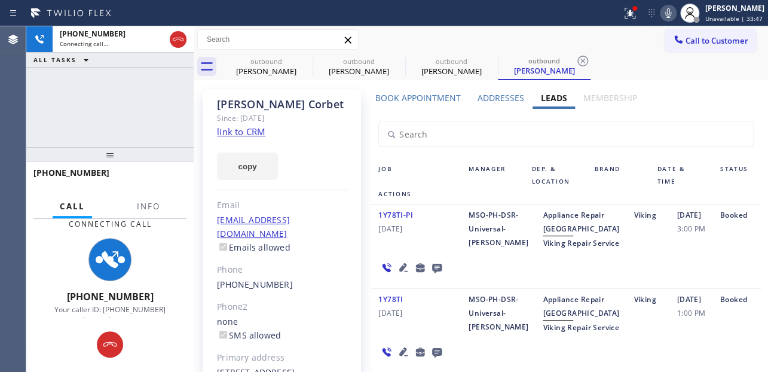
click at [661, 13] on icon at bounding box center [668, 13] width 14 height 14
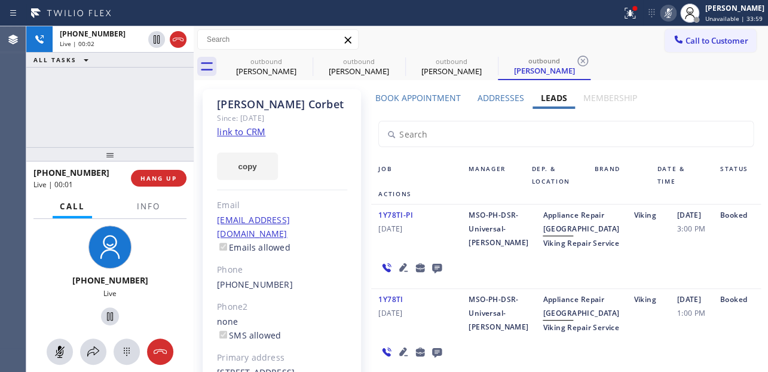
click at [666, 12] on icon at bounding box center [669, 13] width 6 height 10
click at [395, 250] on div "1Y78TI-PI 06/05/2024" at bounding box center [416, 229] width 90 height 42
click at [399, 274] on icon at bounding box center [403, 267] width 14 height 14
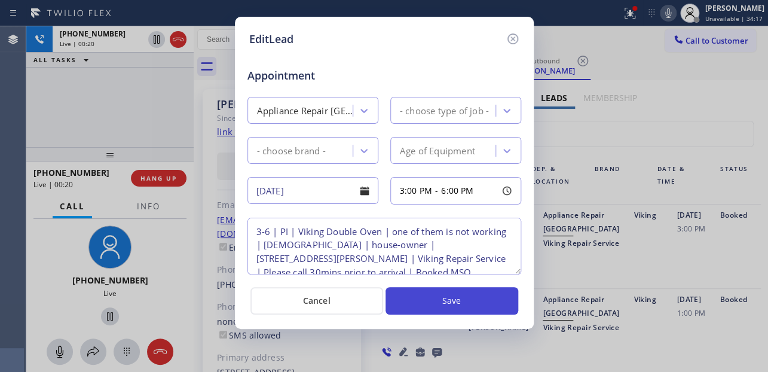
type textarea "3-6 | PI | Viking Double Oven | one of them is not working | 10-12y/o | house-o…"
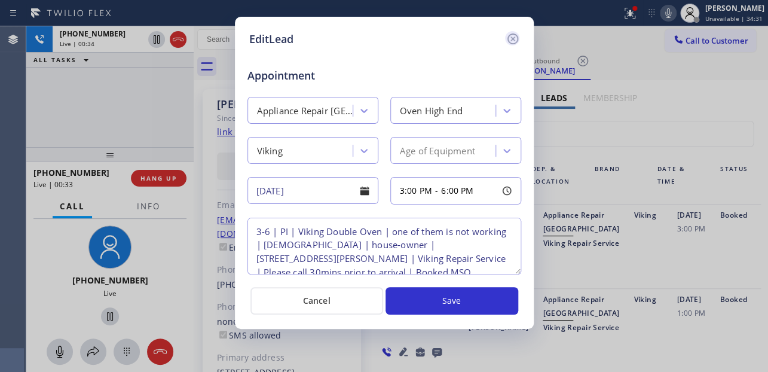
click at [514, 39] on icon at bounding box center [513, 39] width 14 height 14
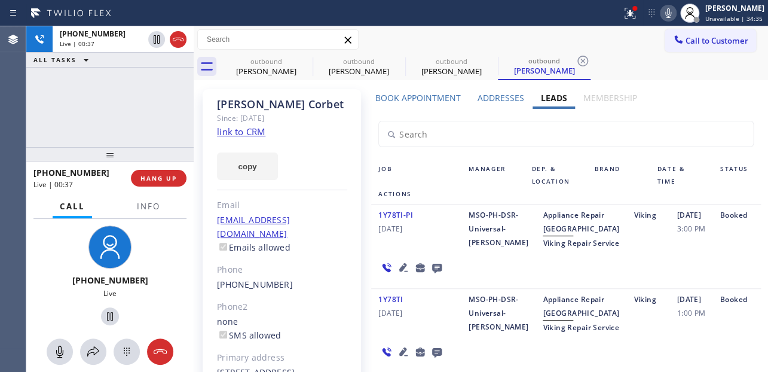
click at [627, 250] on div "Viking" at bounding box center [648, 229] width 43 height 42
click at [172, 178] on span "HANG UP" at bounding box center [159, 178] width 36 height 8
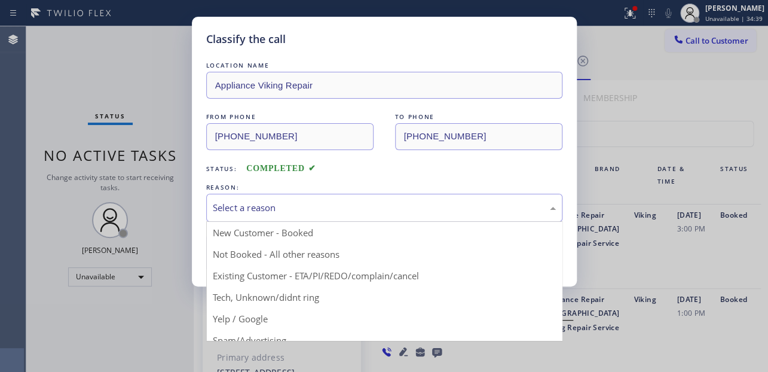
click at [252, 199] on div "Select a reason" at bounding box center [384, 208] width 356 height 28
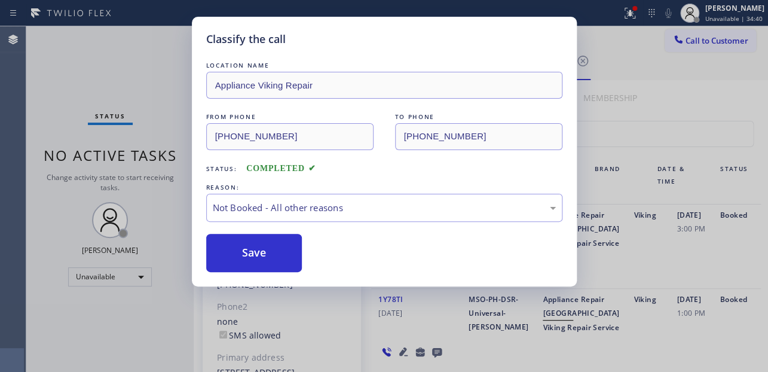
click at [245, 255] on button "Save" at bounding box center [254, 253] width 96 height 38
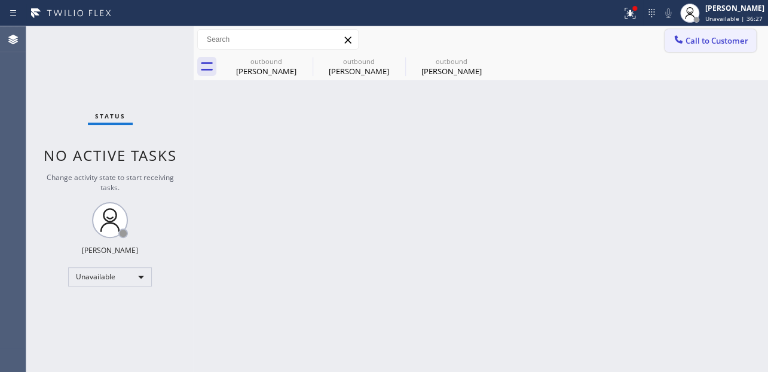
click at [710, 42] on span "Call to Customer" at bounding box center [717, 40] width 63 height 11
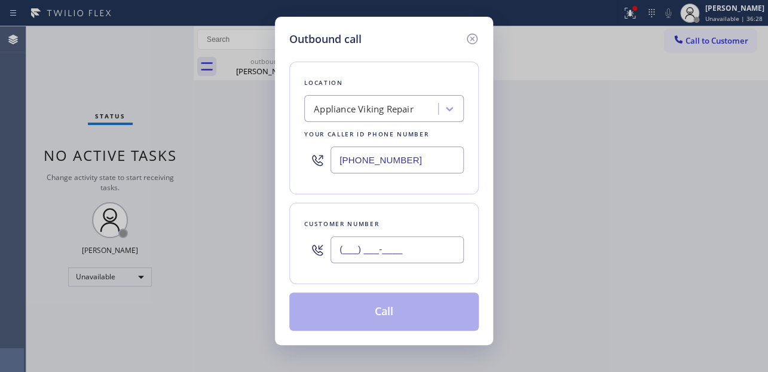
click at [342, 256] on input "(___) ___-____" at bounding box center [397, 249] width 133 height 27
paste input "203) 530-2563"
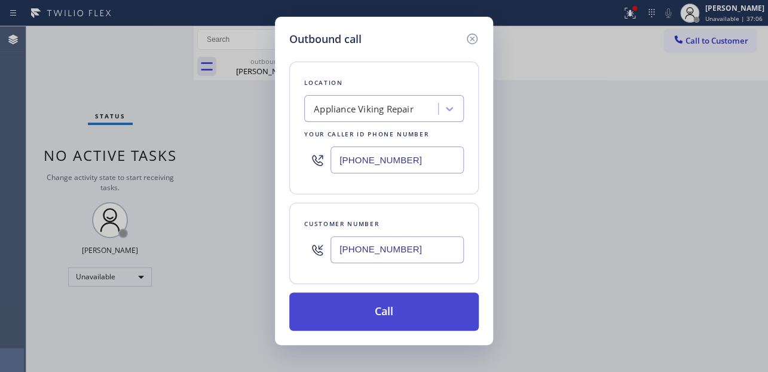
type input "[PHONE_NUMBER]"
click at [392, 309] on button "Call" at bounding box center [384, 311] width 190 height 38
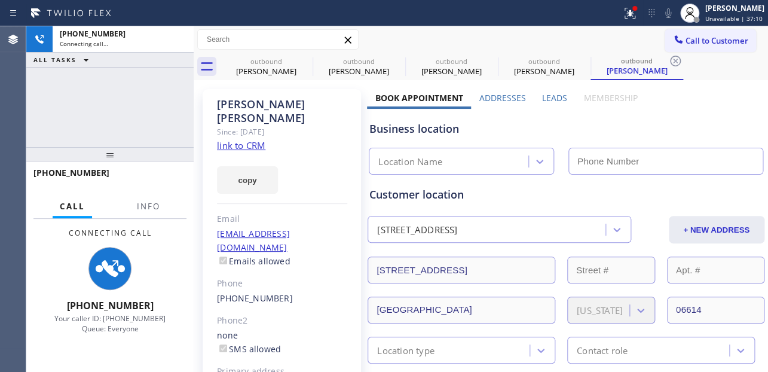
click at [554, 94] on label "Leads" at bounding box center [554, 97] width 25 height 11
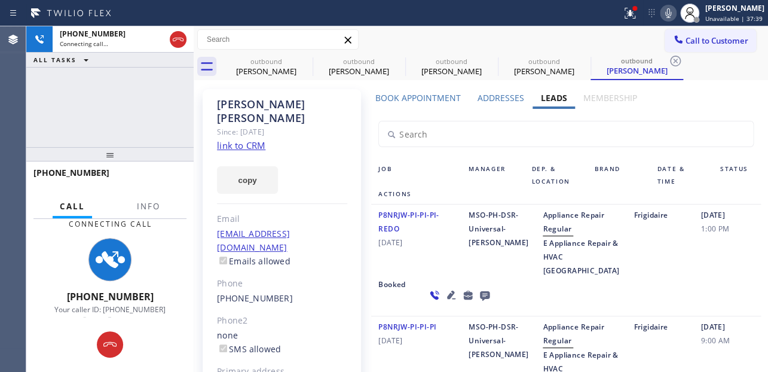
click at [694, 277] on div "08/09/2024 1:00 PM" at bounding box center [727, 242] width 67 height 69
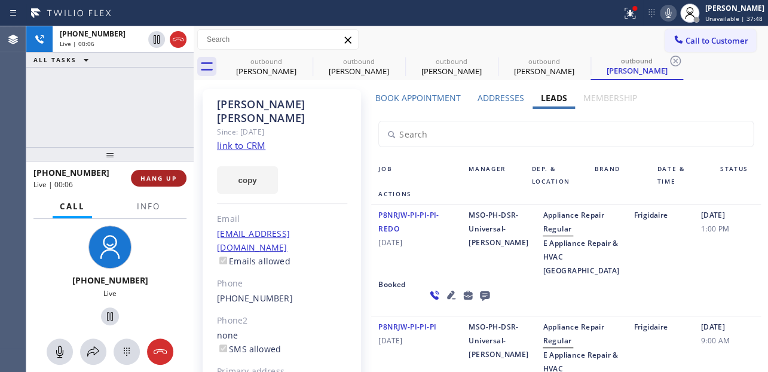
click at [154, 176] on span "HANG UP" at bounding box center [159, 178] width 36 height 8
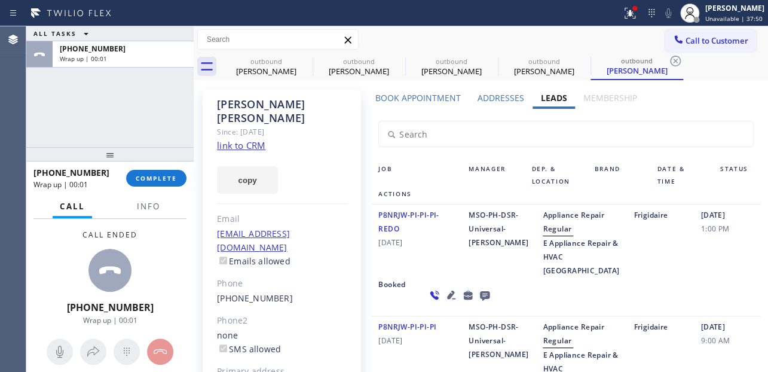
click at [478, 303] on icon at bounding box center [485, 295] width 14 height 15
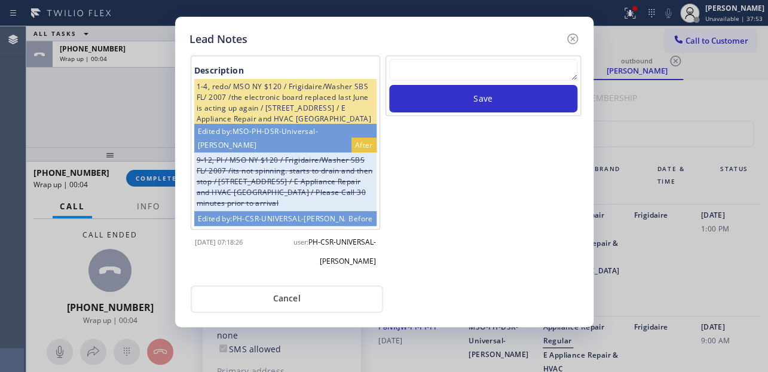
drag, startPoint x: 484, startPoint y: 78, endPoint x: 488, endPoint y: 72, distance: 6.5
click at [484, 77] on textarea at bounding box center [483, 70] width 188 height 22
paste textarea "Routed to Voice mail// If CX will call back please transfer to me- Love:*"
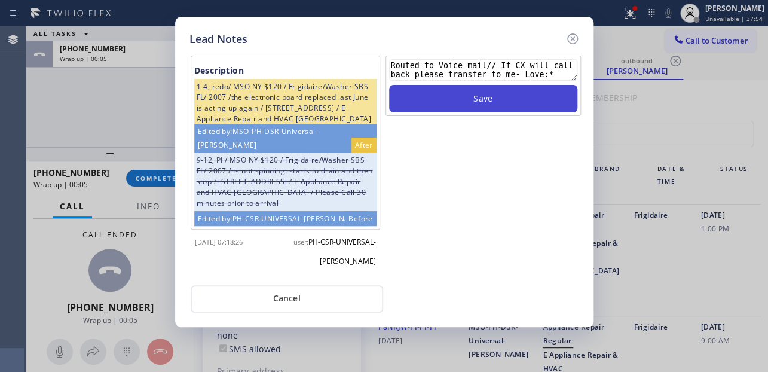
type textarea "Routed to Voice mail// If CX will call back please transfer to me- Love:*"
click at [474, 102] on button "Save" at bounding box center [483, 99] width 188 height 28
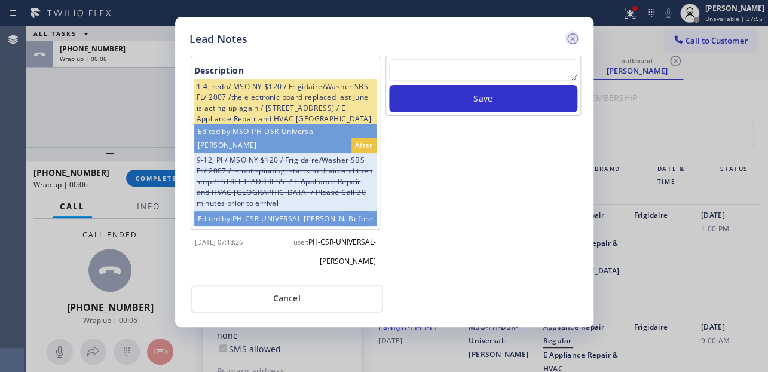
click at [569, 39] on icon at bounding box center [573, 39] width 14 height 14
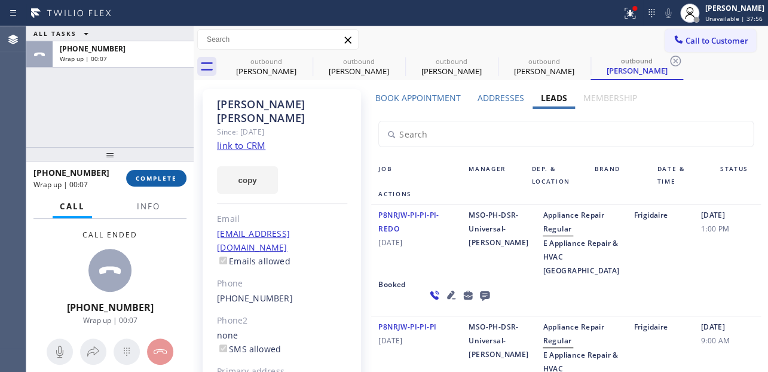
click at [155, 181] on span "COMPLETE" at bounding box center [156, 178] width 41 height 8
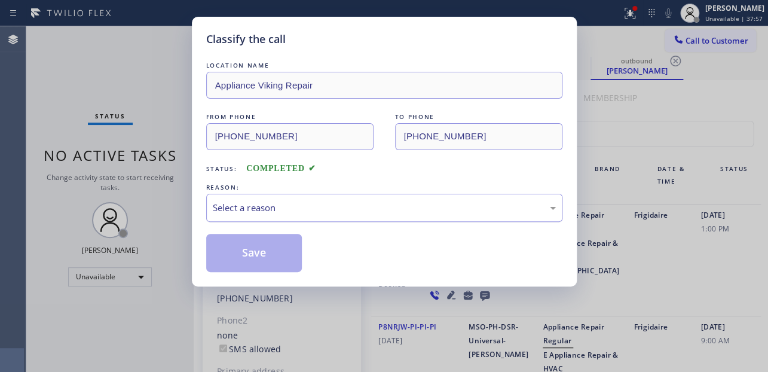
click at [269, 208] on div "Select a reason" at bounding box center [384, 208] width 343 height 14
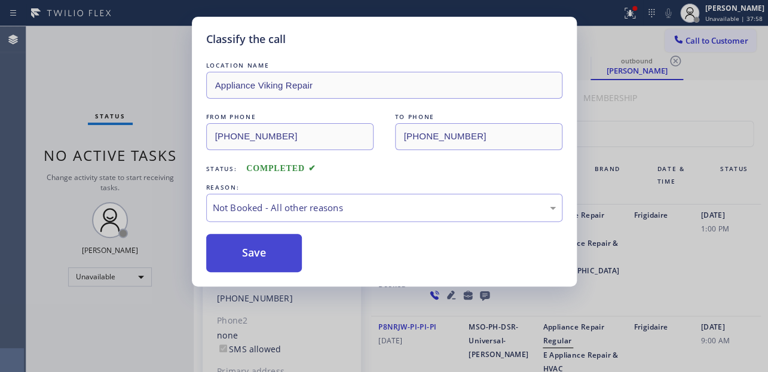
click at [269, 255] on button "Save" at bounding box center [254, 253] width 96 height 38
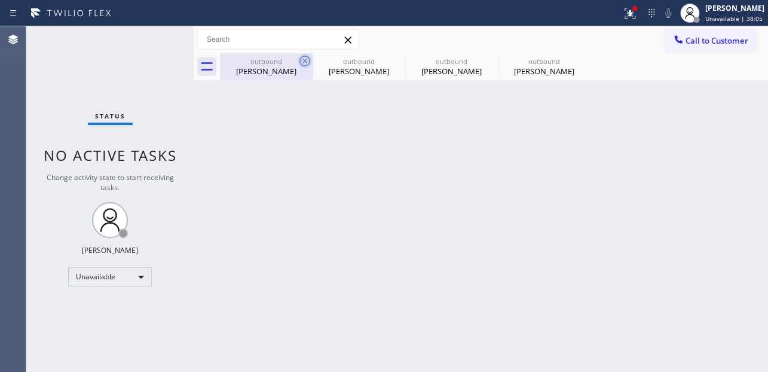
click at [306, 64] on icon at bounding box center [305, 61] width 14 height 14
click at [0, 0] on icon at bounding box center [0, 0] width 0 height 0
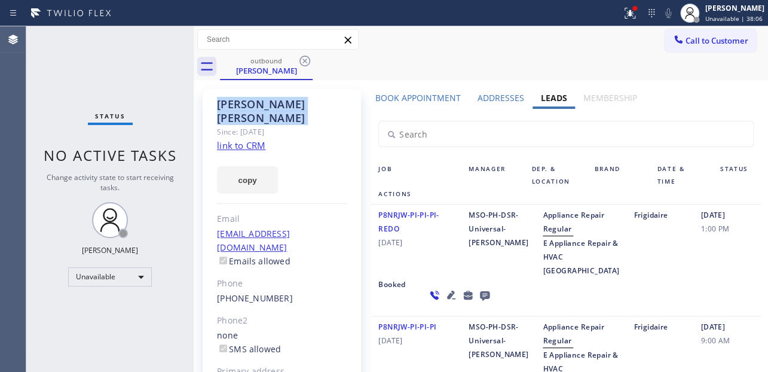
click at [306, 64] on icon at bounding box center [305, 61] width 14 height 14
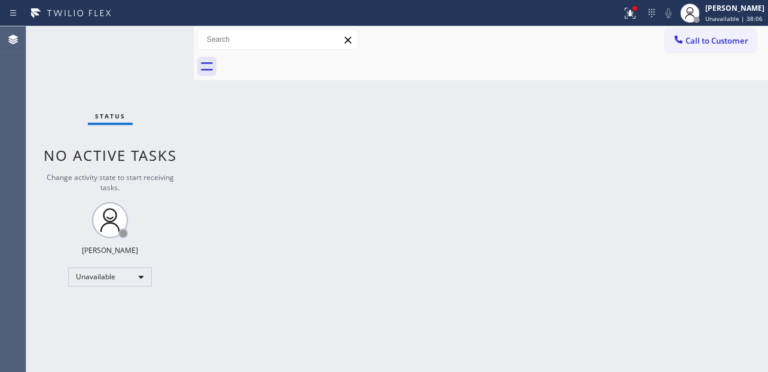
click at [306, 64] on div at bounding box center [494, 66] width 548 height 27
click at [733, 39] on span "Call to Customer" at bounding box center [717, 40] width 63 height 11
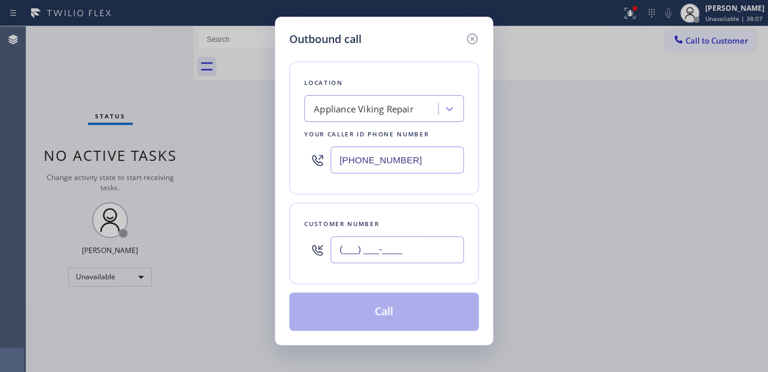
click at [356, 248] on input "(___) ___-____" at bounding box center [397, 249] width 133 height 27
paste input "917) 216-4077"
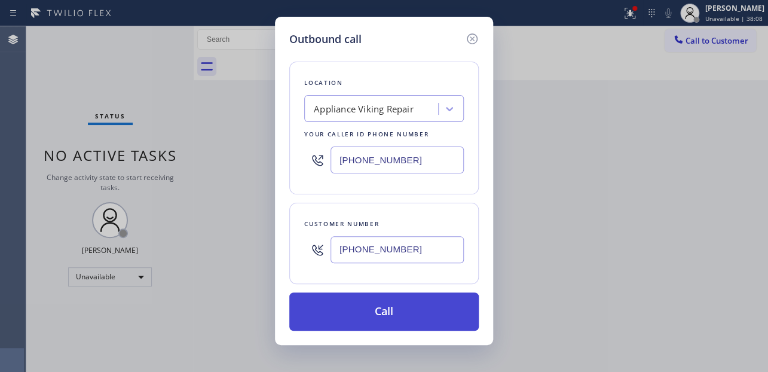
type input "[PHONE_NUMBER]"
click at [394, 304] on button "Call" at bounding box center [384, 311] width 190 height 38
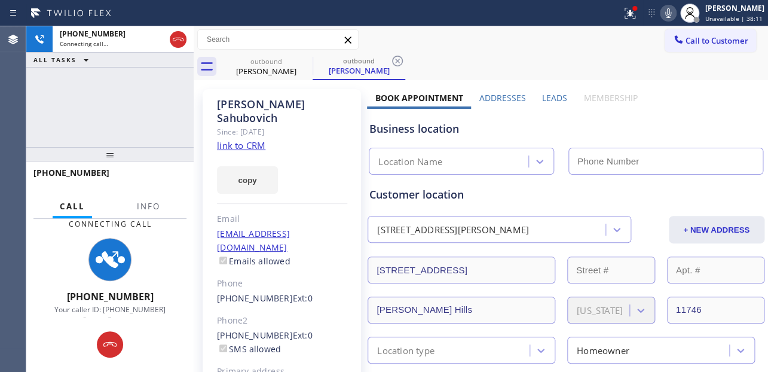
click at [553, 97] on label "Leads" at bounding box center [554, 97] width 25 height 11
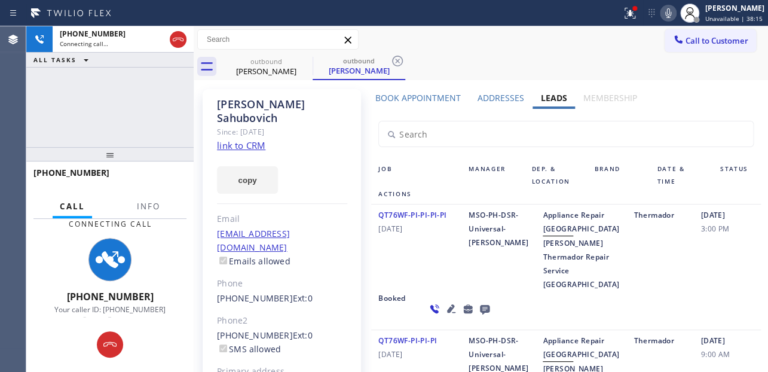
click at [447, 313] on icon at bounding box center [451, 308] width 8 height 8
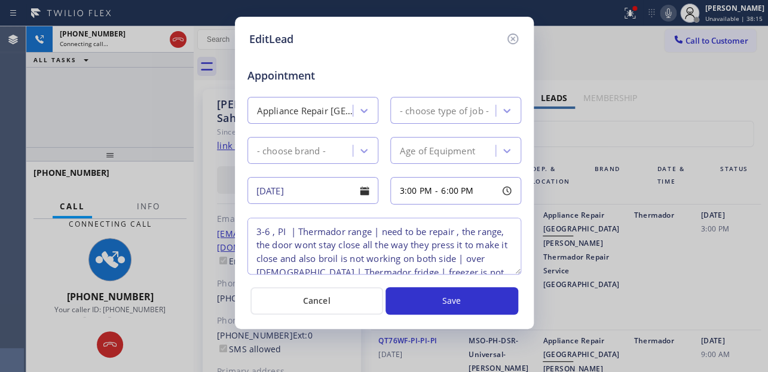
type textarea "3-6 , PI | Thermador range | need to be repair , the range, the door wont stay …"
click at [512, 38] on icon at bounding box center [512, 38] width 11 height 11
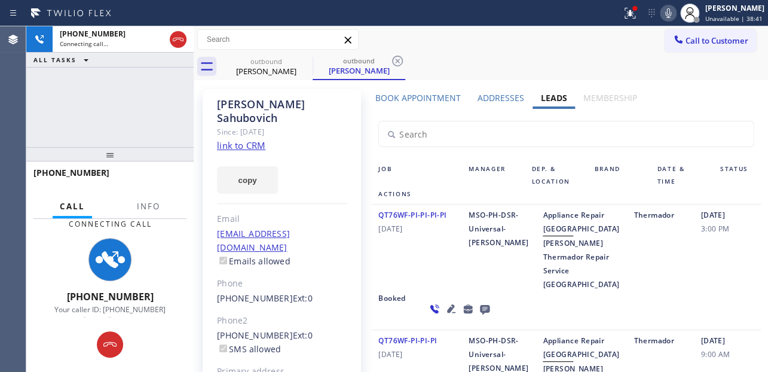
click at [694, 291] on div "08/09/2024 3:00 PM" at bounding box center [727, 249] width 67 height 83
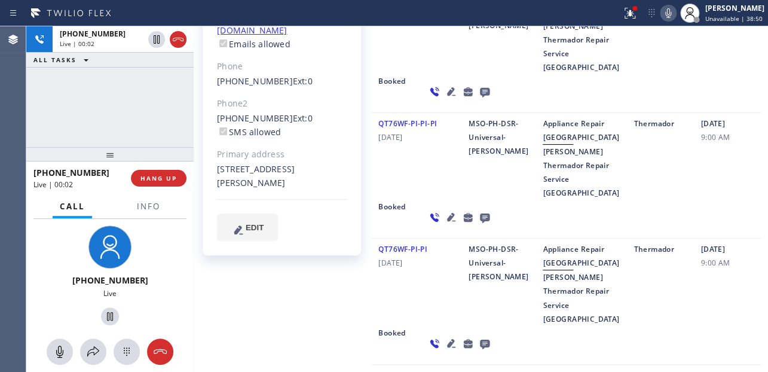
click at [645, 239] on div "QT76WF-PI-PI-PI 08/02/2024 MSO-PH-DSR-Universal-Mitch Appliance Repair High End…" at bounding box center [565, 176] width 389 height 126
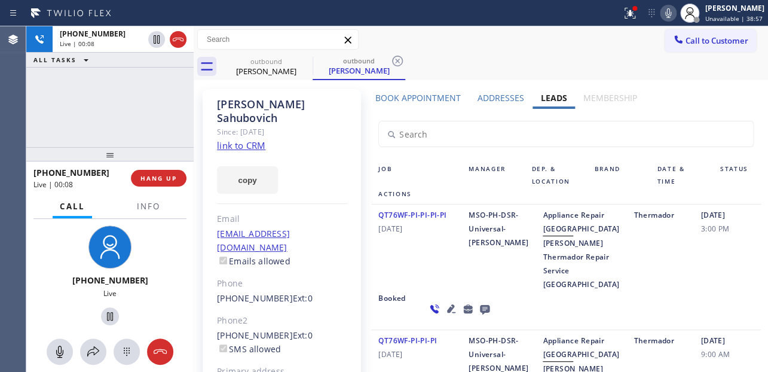
click at [694, 291] on div "08/09/2024 3:00 PM" at bounding box center [727, 249] width 67 height 83
click at [409, 275] on div "QT76WF-PI-PI-PI-PI 08/09/2024" at bounding box center [416, 249] width 90 height 83
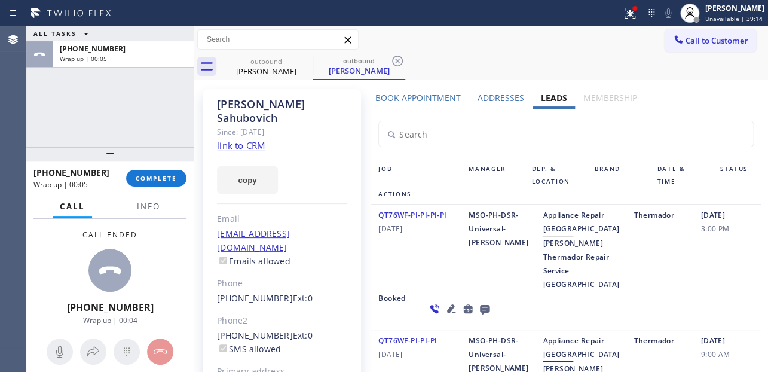
click at [480, 315] on icon at bounding box center [485, 310] width 10 height 10
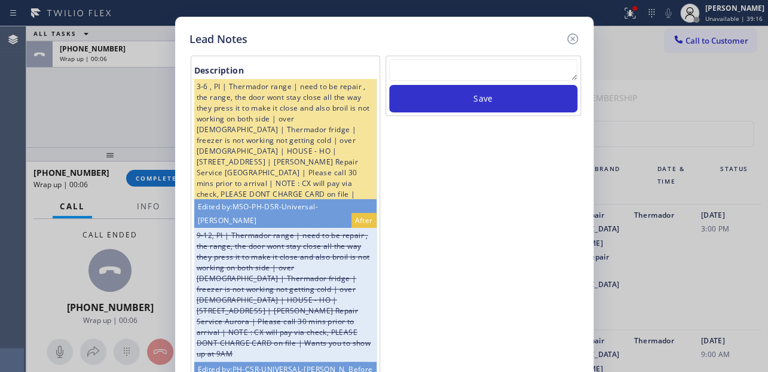
click at [472, 68] on textarea at bounding box center [483, 70] width 188 height 22
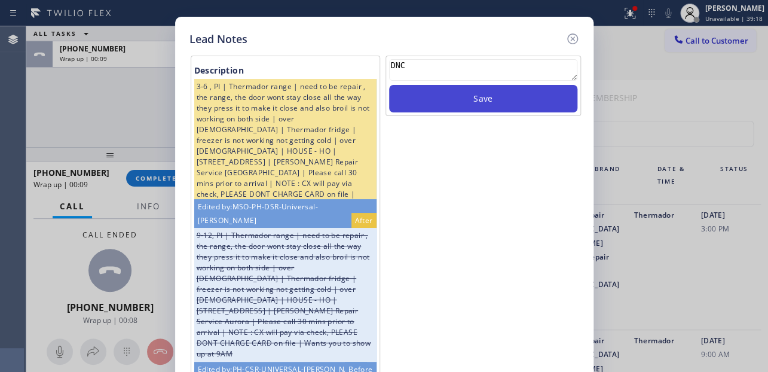
type textarea "DNC"
click at [467, 102] on button "Save" at bounding box center [483, 99] width 188 height 28
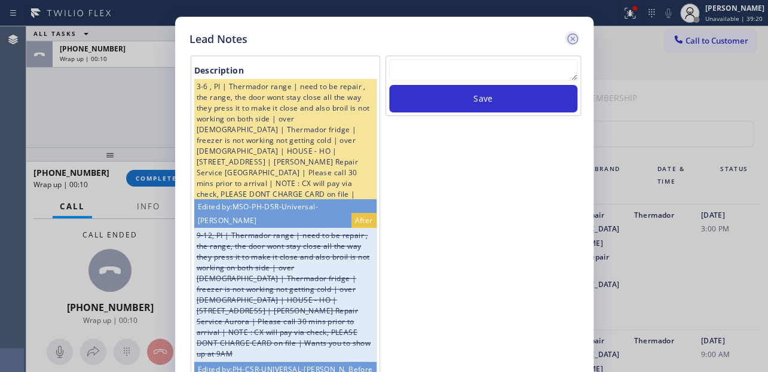
click at [569, 41] on icon at bounding box center [573, 39] width 14 height 14
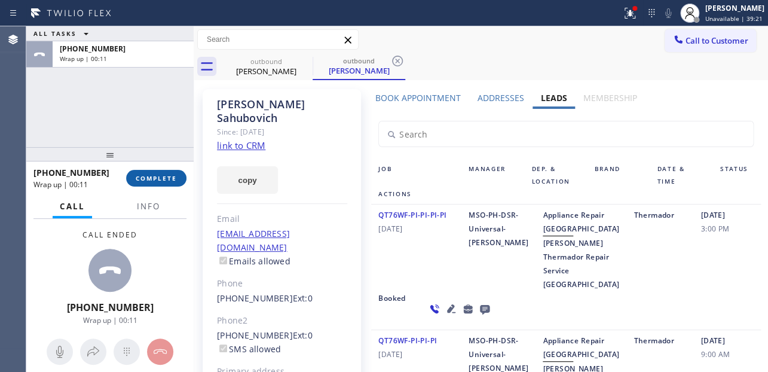
click at [159, 176] on span "COMPLETE" at bounding box center [156, 178] width 41 height 8
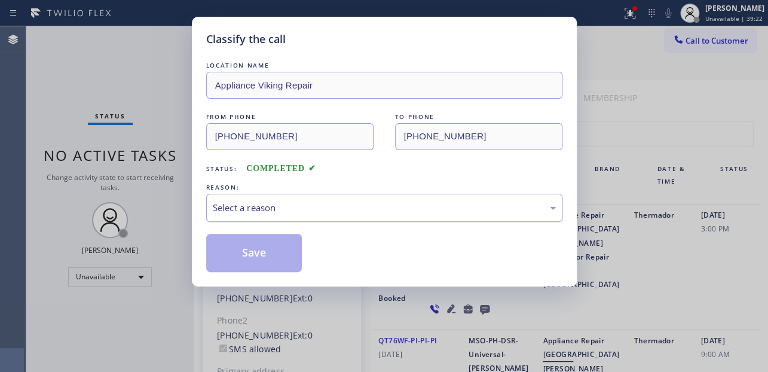
click at [269, 212] on div "Select a reason" at bounding box center [384, 208] width 343 height 14
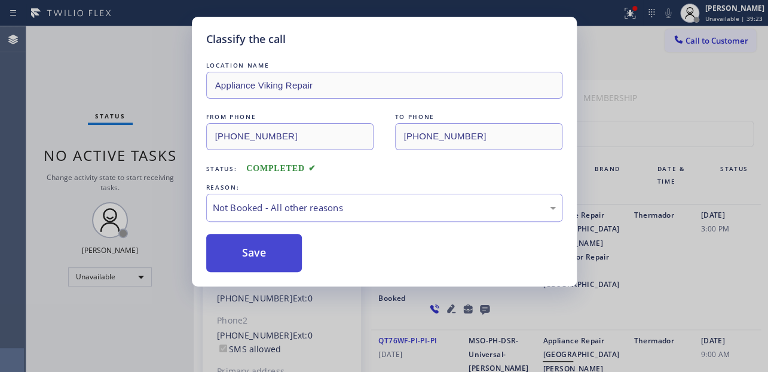
click at [265, 251] on button "Save" at bounding box center [254, 253] width 96 height 38
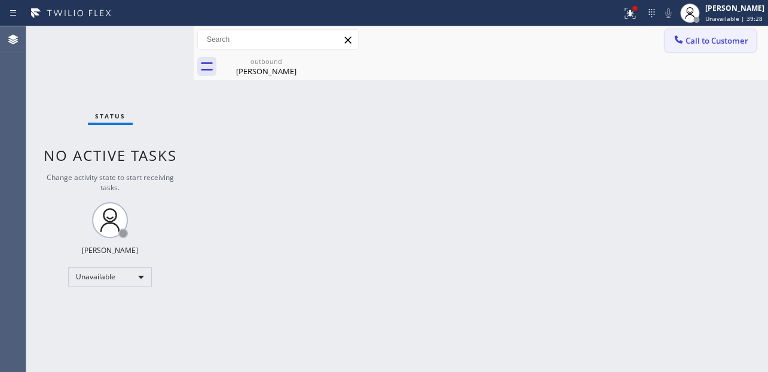
click at [697, 41] on span "Call to Customer" at bounding box center [717, 40] width 63 height 11
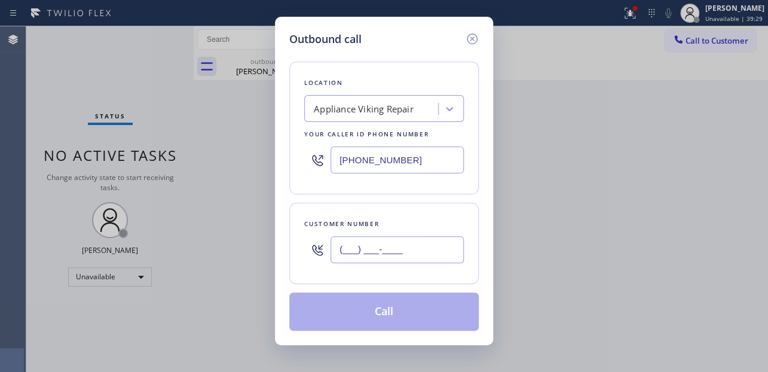
click at [371, 243] on input "(___) ___-____" at bounding box center [397, 249] width 133 height 27
paste input "908) 295-1361"
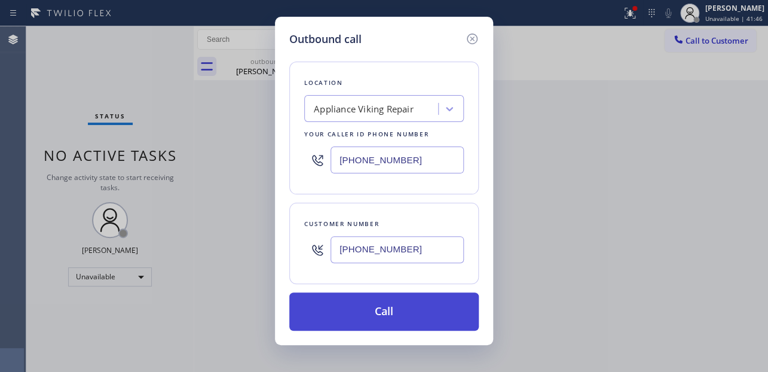
type input "[PHONE_NUMBER]"
click at [403, 318] on button "Call" at bounding box center [384, 311] width 190 height 38
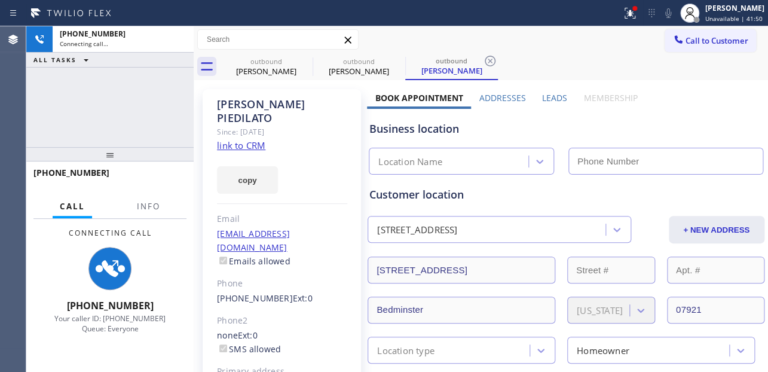
click at [563, 97] on div "Leads" at bounding box center [555, 100] width 41 height 17
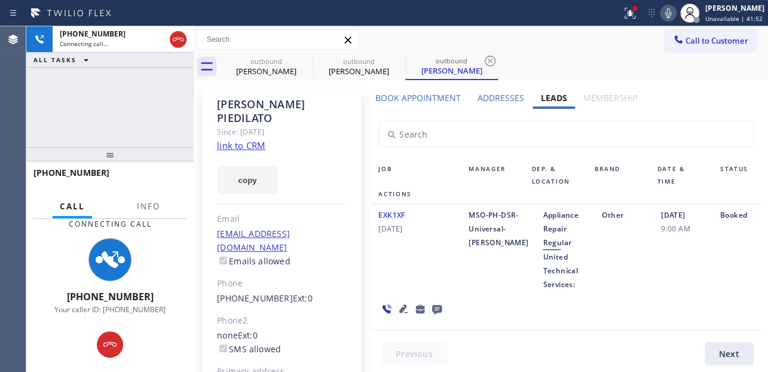
click at [430, 309] on icon at bounding box center [437, 308] width 14 height 15
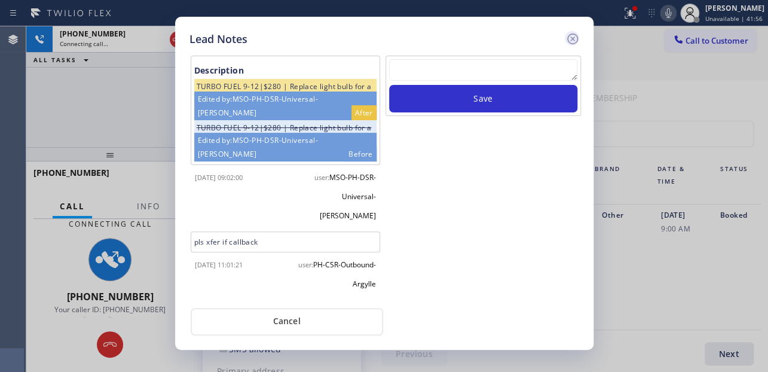
click at [573, 36] on icon at bounding box center [572, 38] width 11 height 11
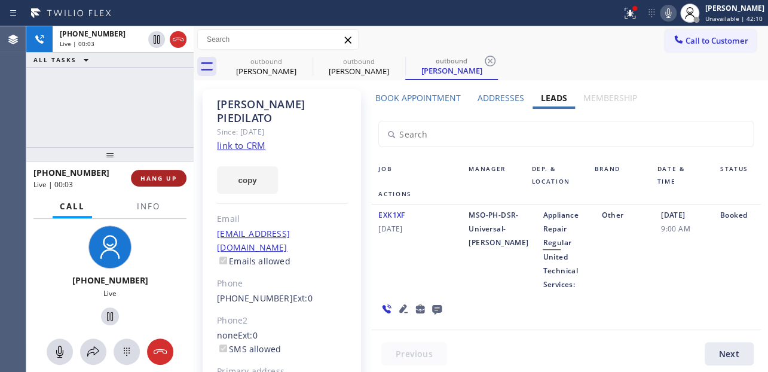
click at [153, 179] on span "HANG UP" at bounding box center [159, 178] width 36 height 8
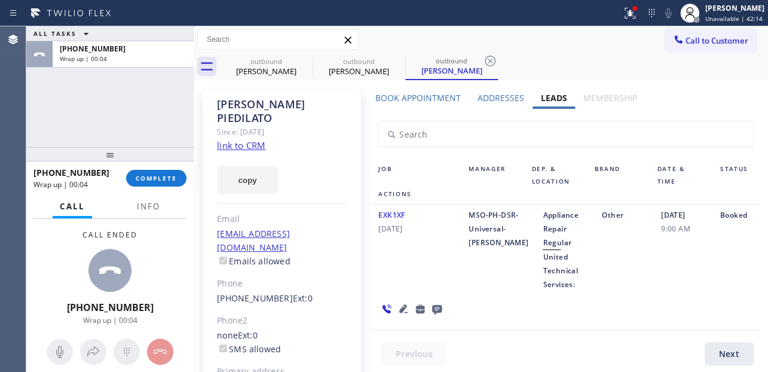
click at [432, 309] on icon at bounding box center [437, 310] width 10 height 10
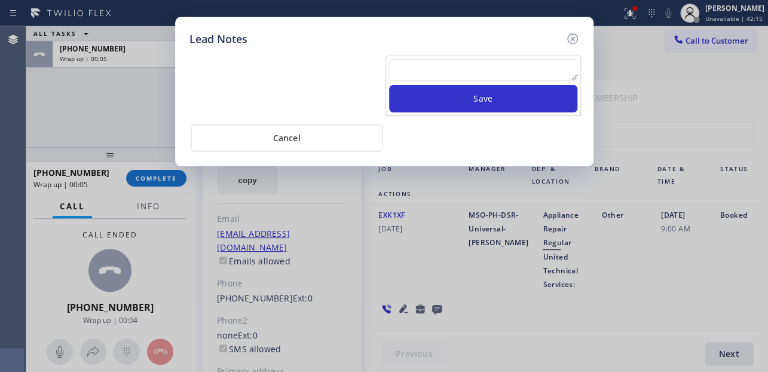
click at [445, 78] on textarea at bounding box center [483, 70] width 188 height 22
paste textarea "Routed to Voice mail// If CX will call back please transfer to me- Love:*"
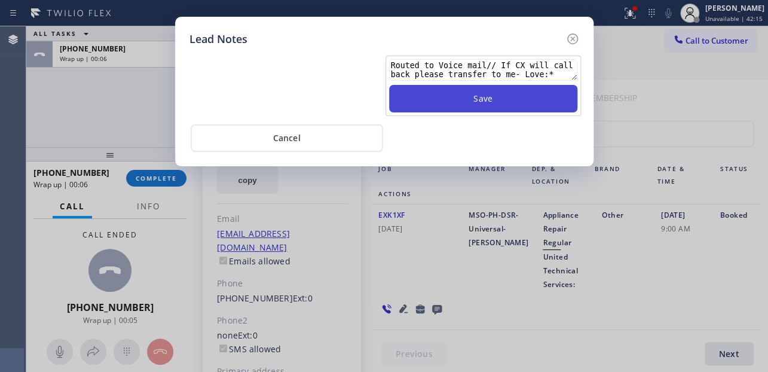
type textarea "Routed to Voice mail// If CX will call back please transfer to me- Love:*"
click at [466, 97] on button "Save" at bounding box center [483, 99] width 188 height 28
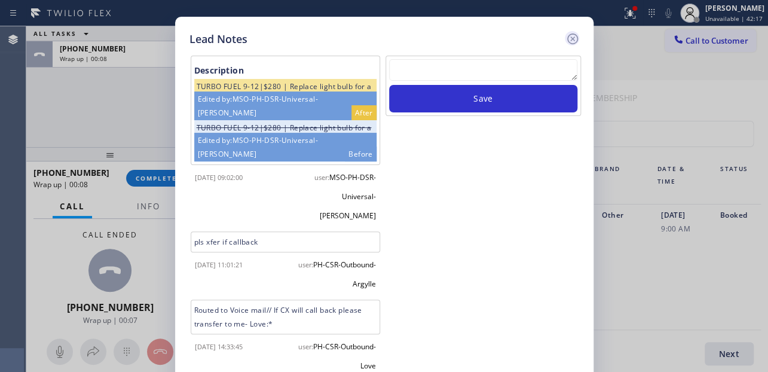
click at [575, 41] on icon at bounding box center [573, 39] width 14 height 14
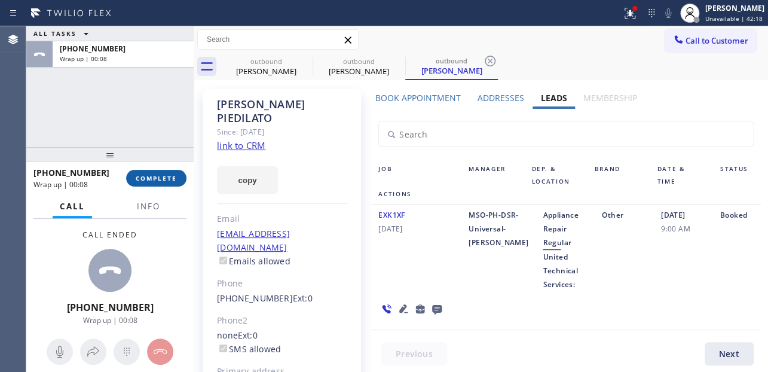
click at [153, 183] on button "COMPLETE" at bounding box center [156, 178] width 60 height 17
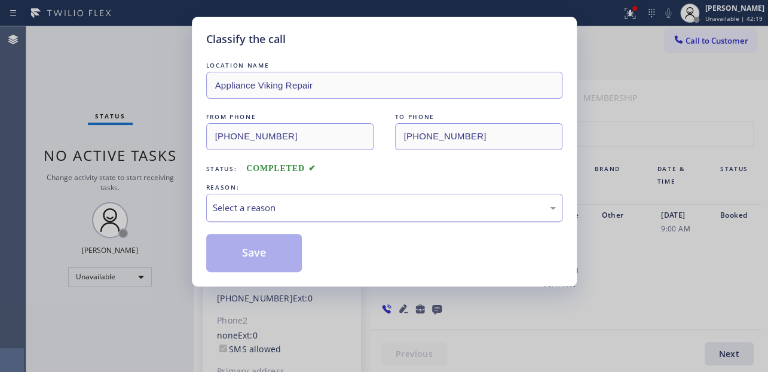
click at [307, 210] on div "Select a reason" at bounding box center [384, 208] width 343 height 14
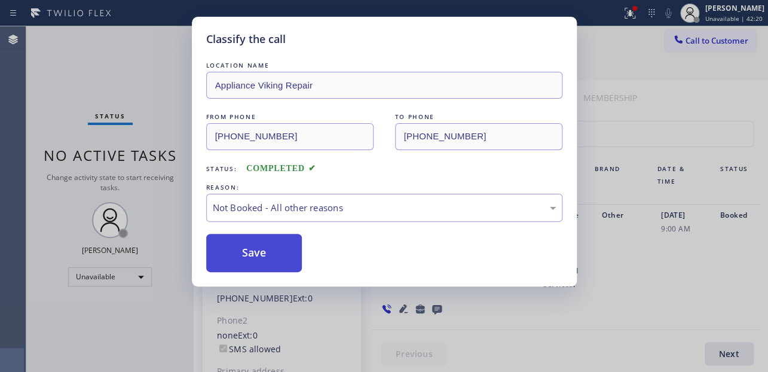
click at [263, 255] on button "Save" at bounding box center [254, 253] width 96 height 38
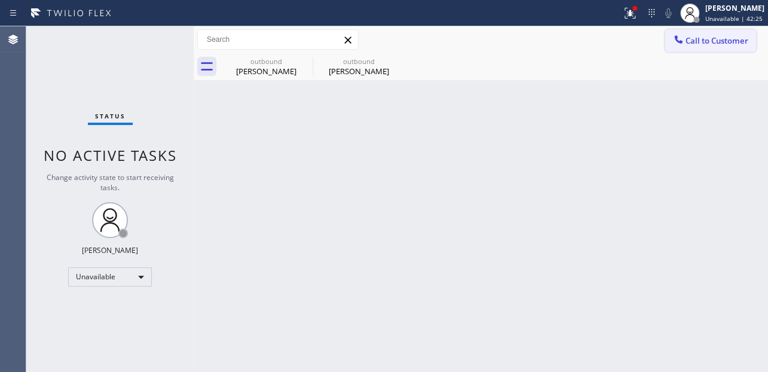
click at [708, 41] on span "Call to Customer" at bounding box center [717, 40] width 63 height 11
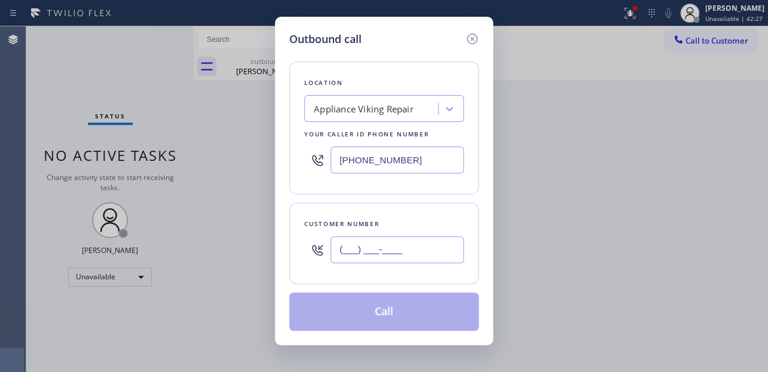
click at [347, 254] on input "(___) ___-____" at bounding box center [397, 249] width 133 height 27
paste input "201) 759-7178"
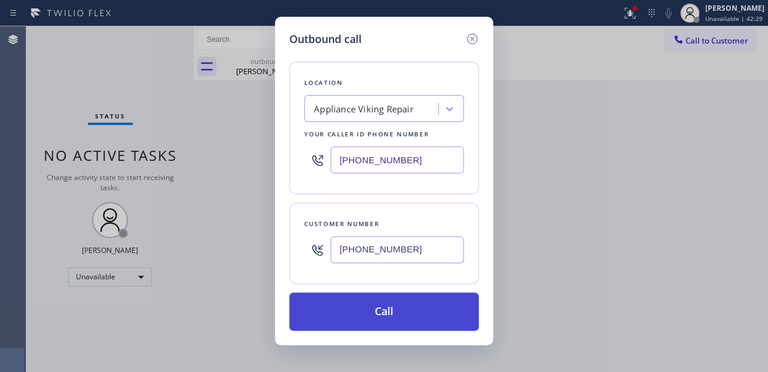
type input "[PHONE_NUMBER]"
click at [376, 315] on button "Call" at bounding box center [384, 311] width 190 height 38
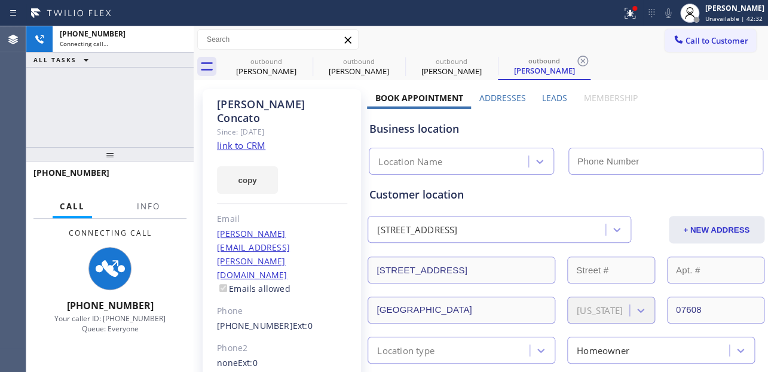
click at [559, 94] on label "Leads" at bounding box center [554, 97] width 25 height 11
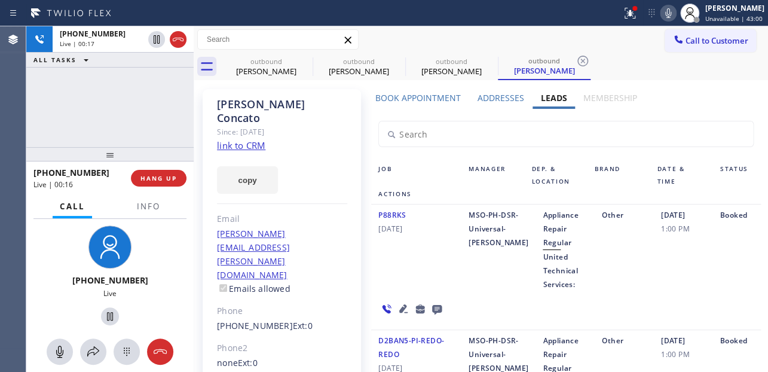
click at [401, 309] on icon at bounding box center [403, 308] width 8 height 8
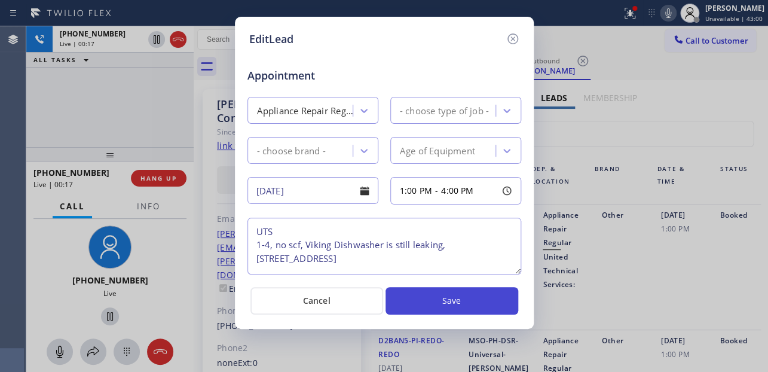
type textarea "UTS 1-4, no scf, Viking Dishwasher is still leaking, 233 Industrial Avenue , Te…"
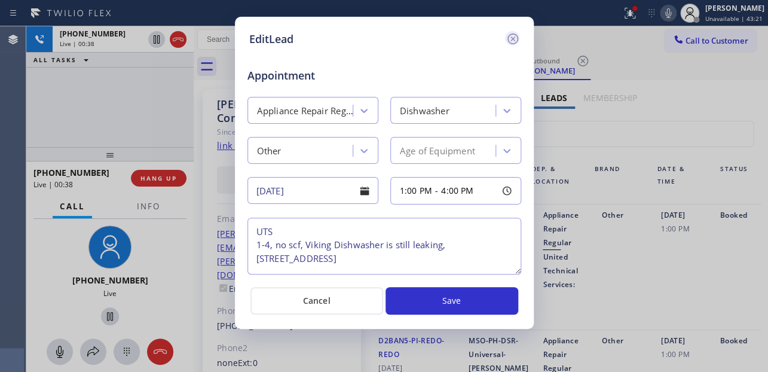
click at [512, 39] on icon at bounding box center [512, 38] width 11 height 11
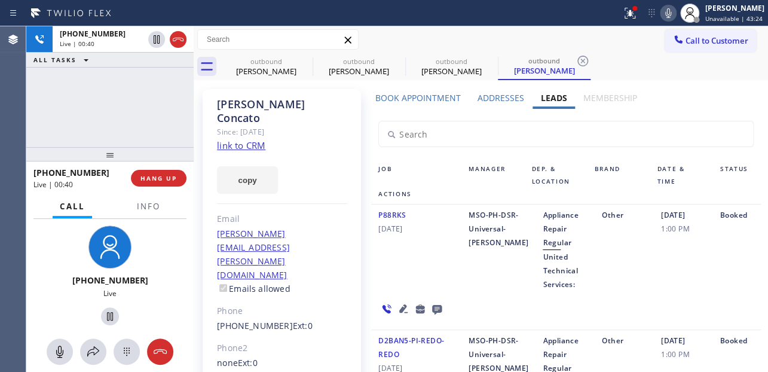
click at [393, 273] on div "P88RKS 10/22/2024" at bounding box center [416, 249] width 90 height 83
click at [399, 280] on div "P88RKS 10/22/2024" at bounding box center [416, 249] width 90 height 83
click at [404, 277] on div "P88RKS 10/22/2024" at bounding box center [416, 249] width 90 height 83
click at [160, 182] on button "HANG UP" at bounding box center [159, 178] width 56 height 17
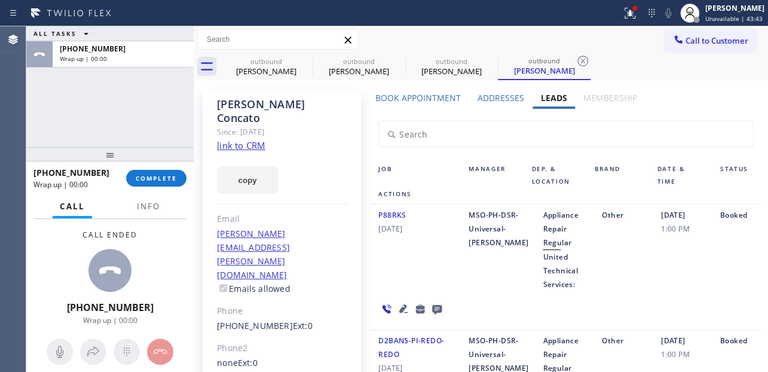
click at [433, 308] on icon at bounding box center [437, 310] width 10 height 10
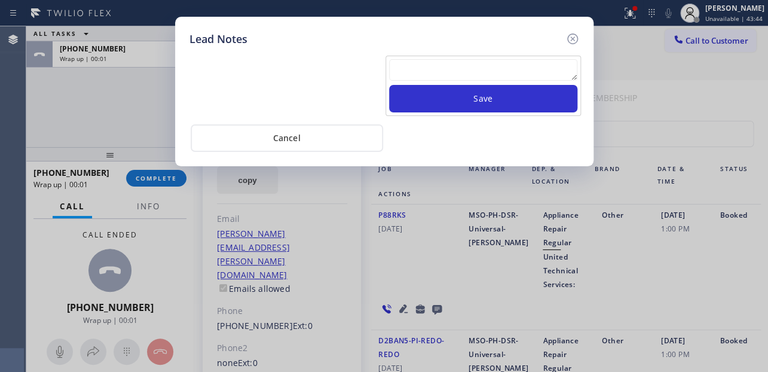
click at [417, 66] on textarea at bounding box center [483, 70] width 188 height 22
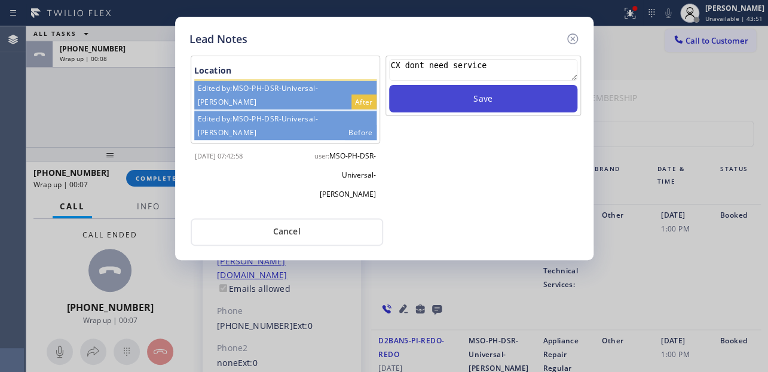
type textarea "CX dont need service"
click at [485, 103] on button "Save" at bounding box center [483, 99] width 188 height 28
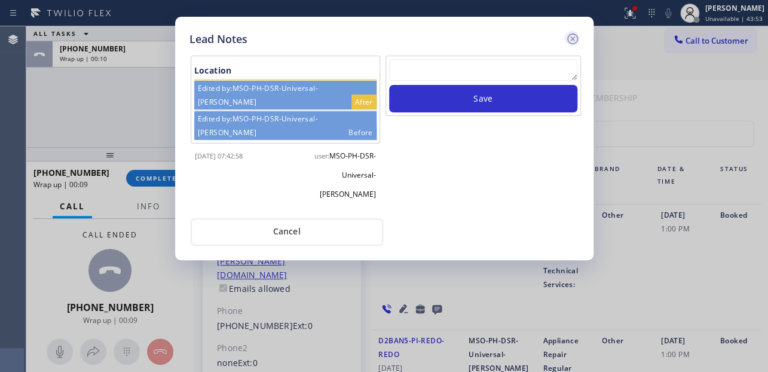
click at [571, 35] on icon at bounding box center [573, 39] width 14 height 14
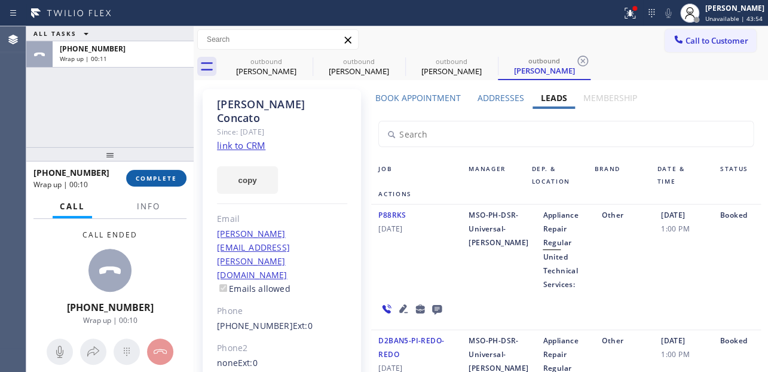
click at [141, 170] on button "COMPLETE" at bounding box center [156, 178] width 60 height 17
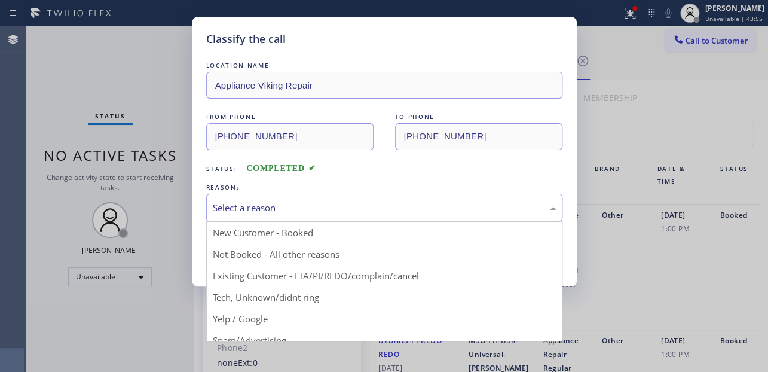
click at [315, 203] on div "Select a reason" at bounding box center [384, 208] width 343 height 14
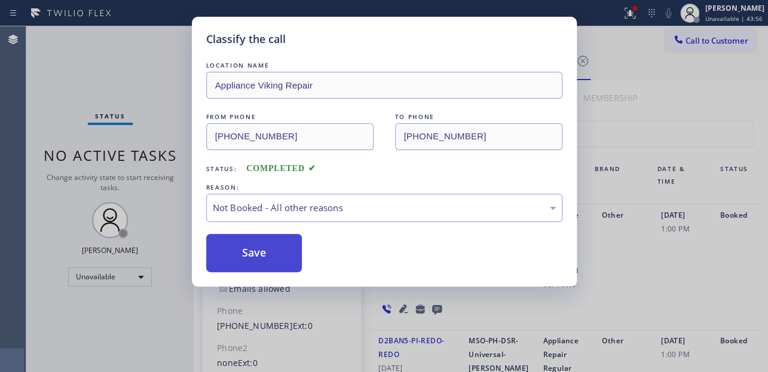
click at [230, 253] on button "Save" at bounding box center [254, 253] width 96 height 38
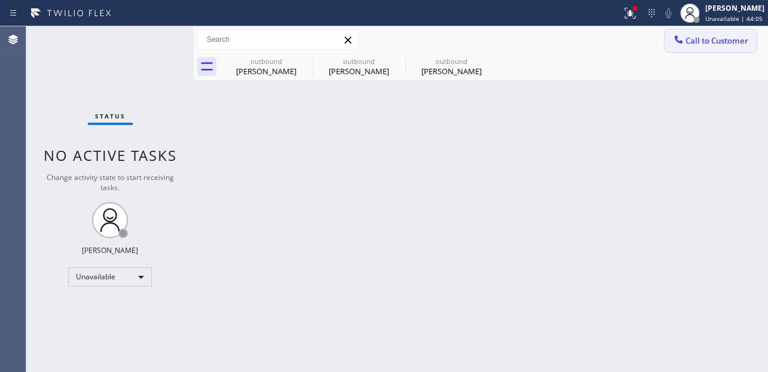
click at [689, 44] on span "Call to Customer" at bounding box center [717, 40] width 63 height 11
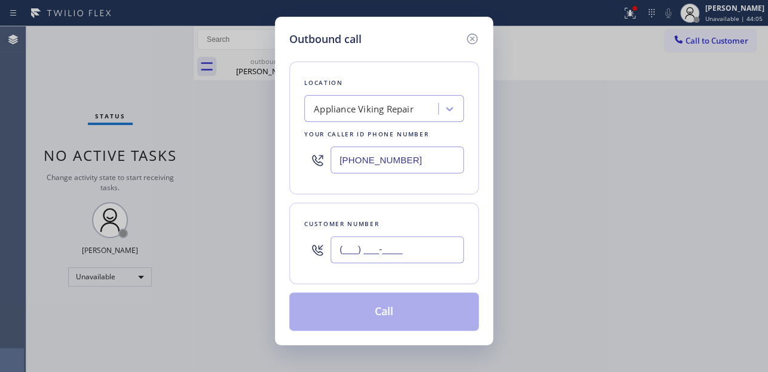
click at [400, 251] on input "(___) ___-____" at bounding box center [397, 249] width 133 height 27
paste input "973) 572-8393"
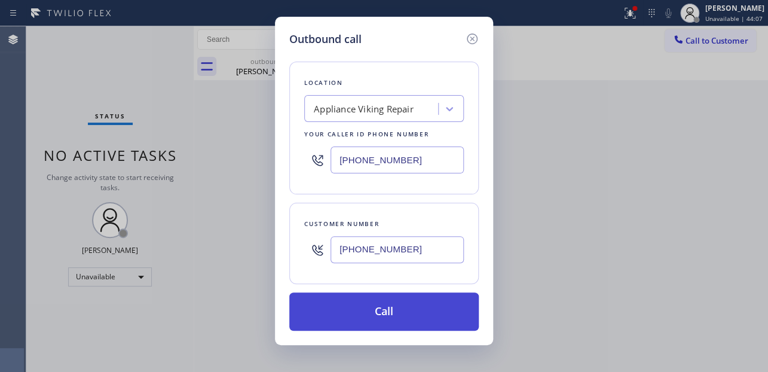
type input "[PHONE_NUMBER]"
click at [381, 310] on button "Call" at bounding box center [384, 311] width 190 height 38
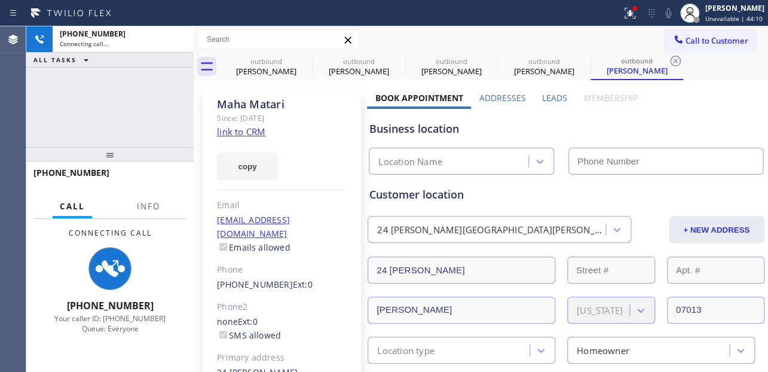
click at [553, 93] on label "Leads" at bounding box center [554, 97] width 25 height 11
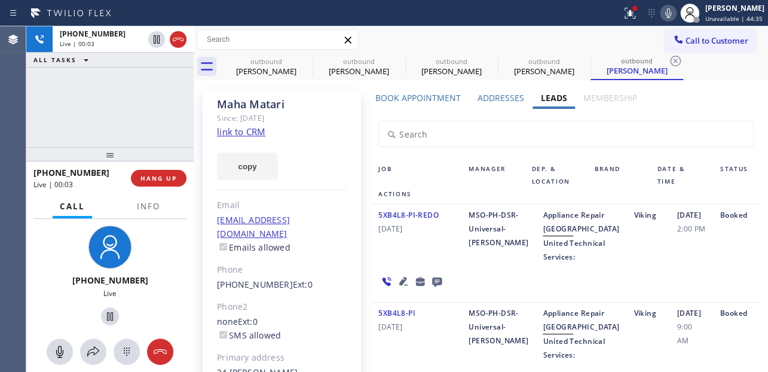
click at [638, 303] on div "5XB4L8-PI-REDO 04/21/2025 MSO-PH-DSR-Universal-Mitch Appliance Repair High End …" at bounding box center [565, 254] width 389 height 98
click at [399, 285] on icon at bounding box center [403, 281] width 8 height 8
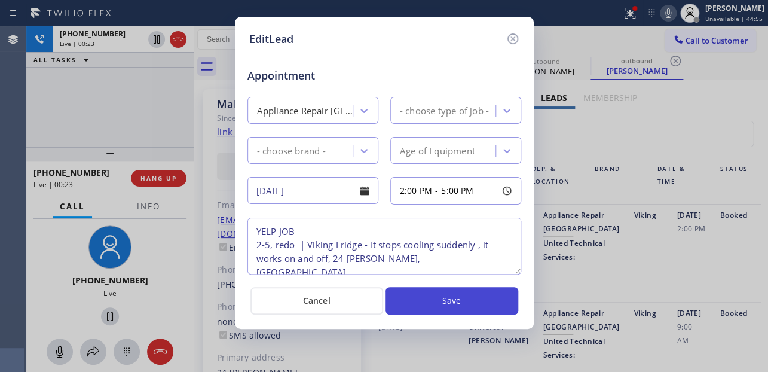
type textarea "YELP JOB 2-5, redo | Viking Fridge - it stops cooling suddenly , it works on an…"
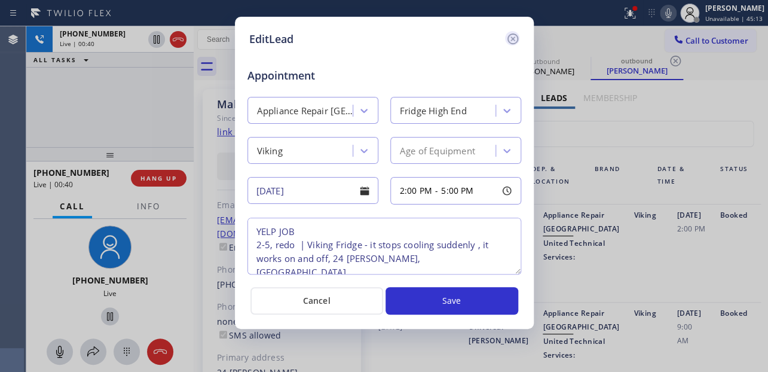
click at [511, 40] on icon at bounding box center [512, 38] width 11 height 11
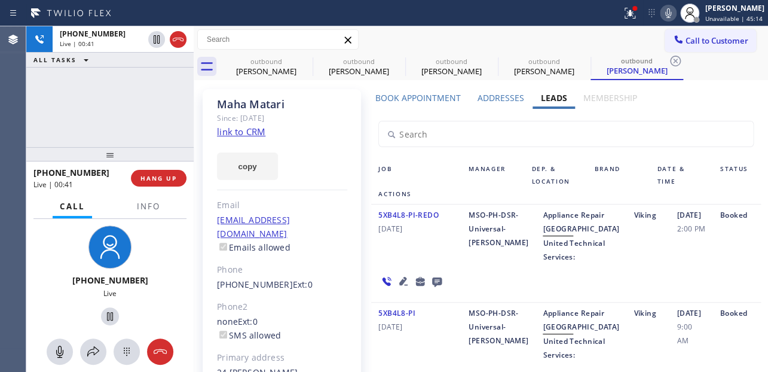
click at [434, 264] on div "5XB4L8-PI-REDO 04/21/2025" at bounding box center [416, 236] width 90 height 56
click at [432, 257] on div "5XB4L8-PI-REDO 04/21/2025" at bounding box center [416, 236] width 90 height 56
click at [425, 264] on div "5XB4L8-PI-REDO 04/21/2025" at bounding box center [416, 236] width 90 height 56
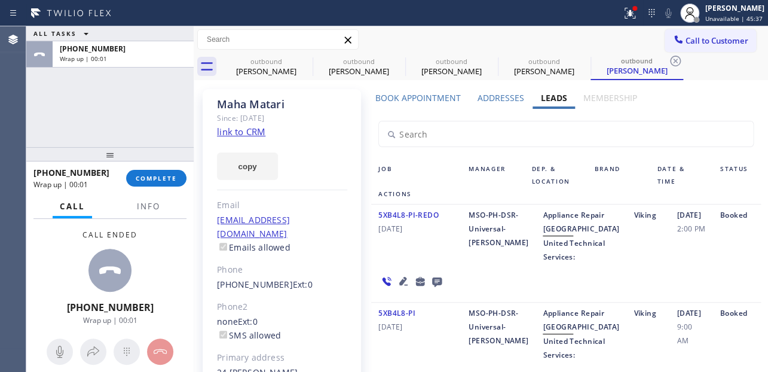
click at [423, 251] on div "5XB4L8-PI-REDO 04/21/2025" at bounding box center [416, 236] width 90 height 56
click at [156, 181] on span "COMPLETE" at bounding box center [156, 178] width 41 height 8
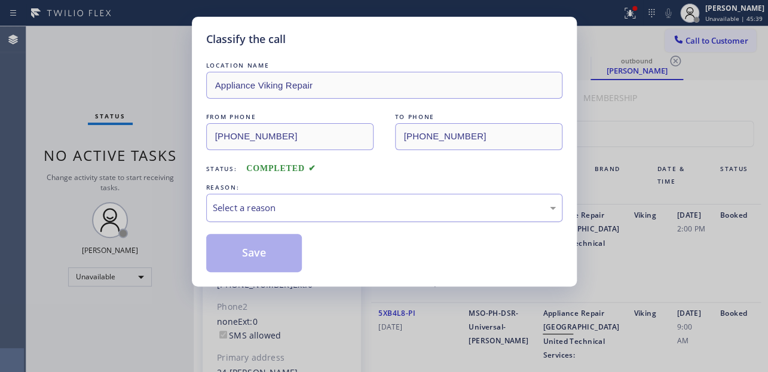
click at [313, 209] on div "Select a reason" at bounding box center [384, 208] width 343 height 14
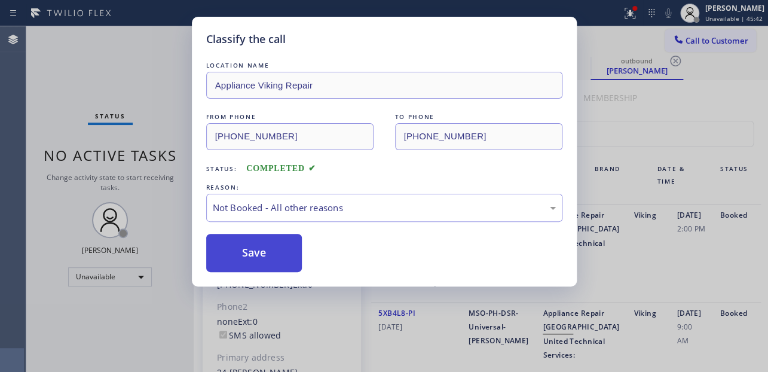
click at [266, 250] on button "Save" at bounding box center [254, 253] width 96 height 38
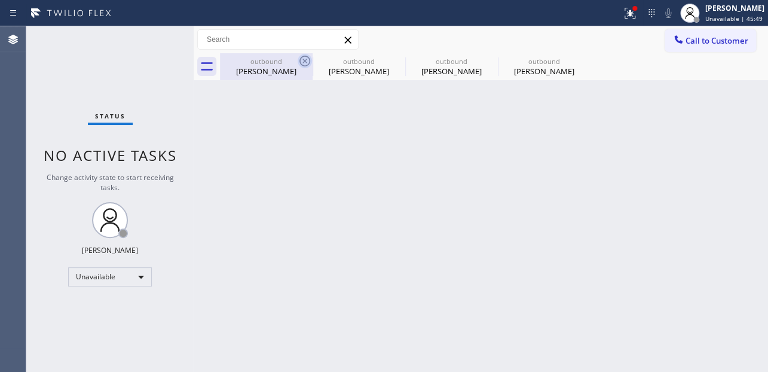
click at [306, 60] on icon at bounding box center [305, 61] width 14 height 14
click at [0, 0] on icon at bounding box center [0, 0] width 0 height 0
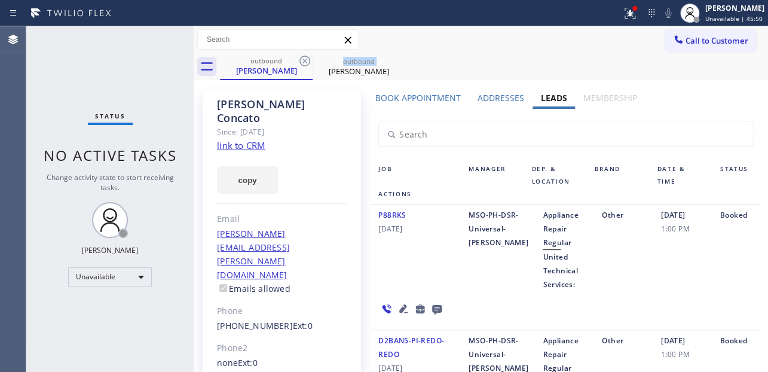
click at [306, 60] on icon at bounding box center [305, 61] width 14 height 14
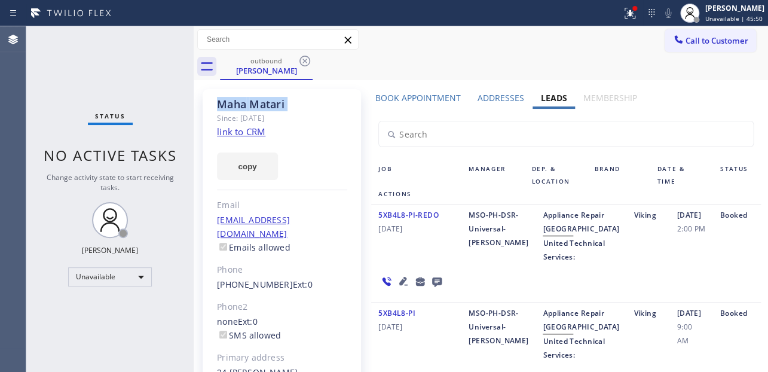
click at [306, 60] on icon at bounding box center [305, 61] width 14 height 14
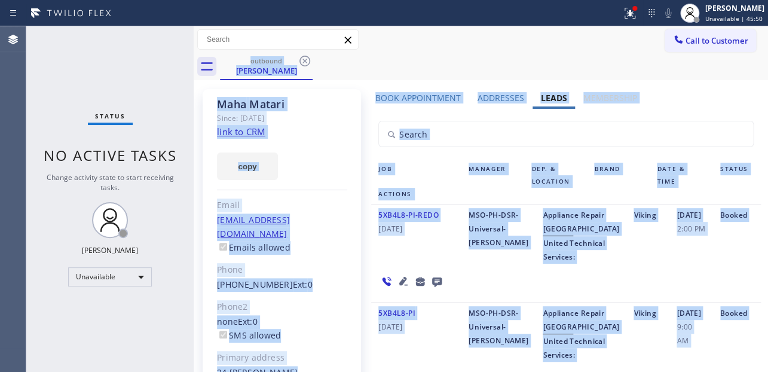
click at [306, 60] on div "outbound Maha Matari" at bounding box center [494, 66] width 548 height 27
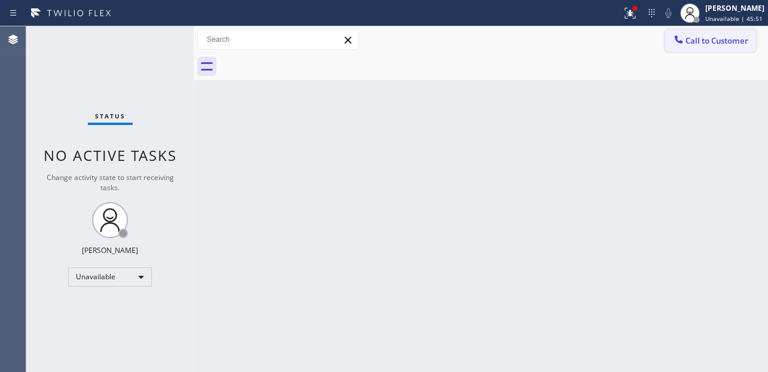
click at [692, 42] on span "Call to Customer" at bounding box center [717, 40] width 63 height 11
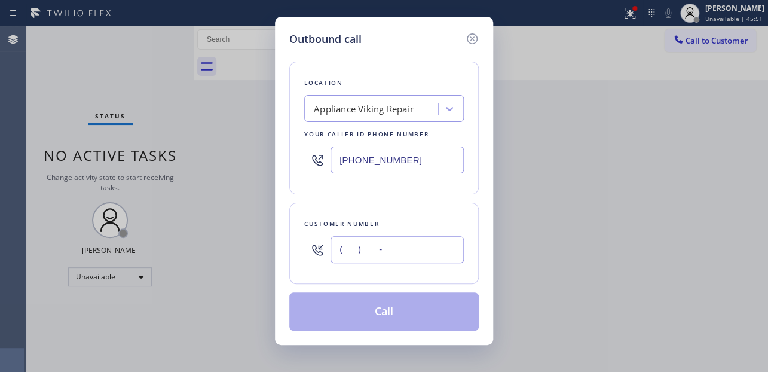
click at [379, 243] on input "(___) ___-____" at bounding box center [397, 249] width 133 height 27
paste input "650) 740-5413"
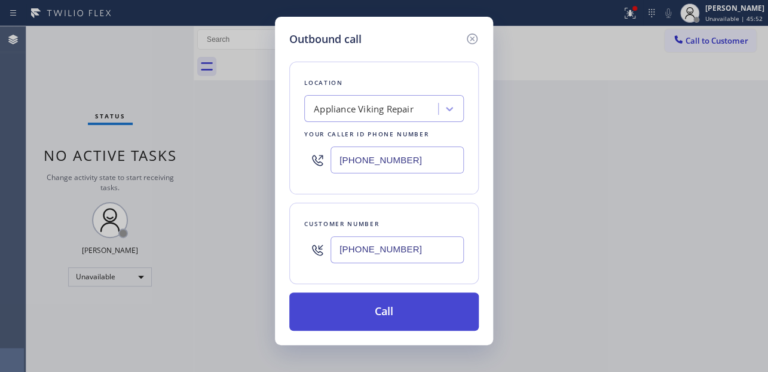
drag, startPoint x: 399, startPoint y: 300, endPoint x: 402, endPoint y: 292, distance: 8.0
click at [400, 300] on button "Call" at bounding box center [384, 311] width 190 height 38
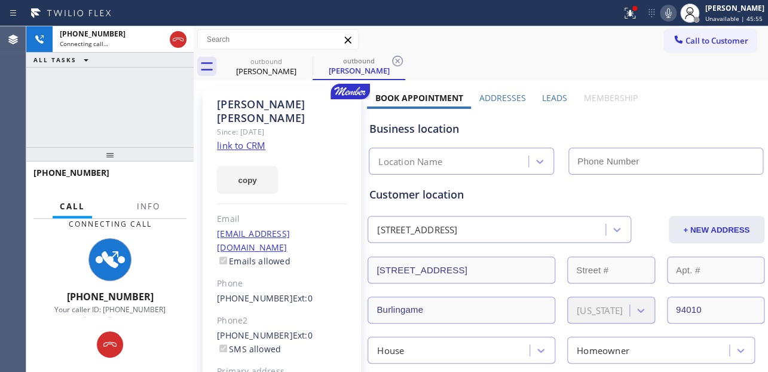
click at [548, 100] on label "Leads" at bounding box center [554, 97] width 25 height 11
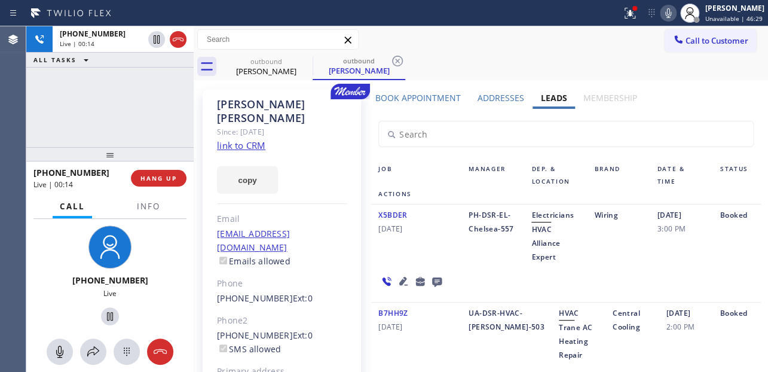
click at [620, 65] on div "outbound James Sorensen outbound James Sorensen" at bounding box center [494, 66] width 548 height 27
click at [173, 181] on span "HANG UP" at bounding box center [159, 178] width 36 height 8
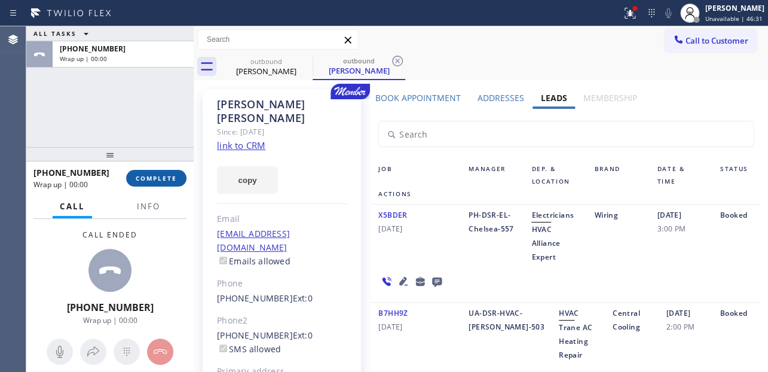
click at [162, 179] on span "COMPLETE" at bounding box center [156, 178] width 41 height 8
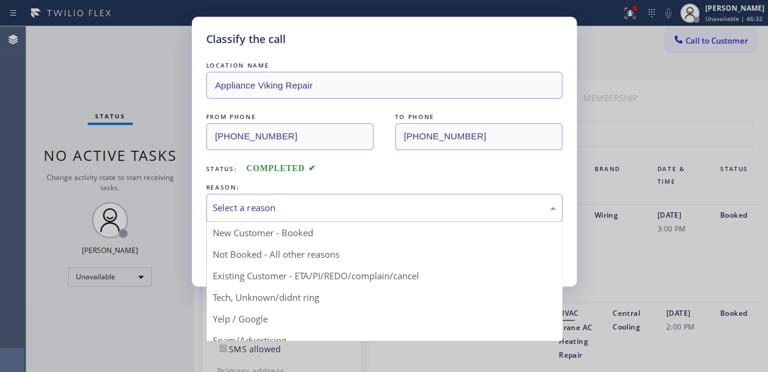
click at [268, 202] on div "Select a reason" at bounding box center [384, 208] width 343 height 14
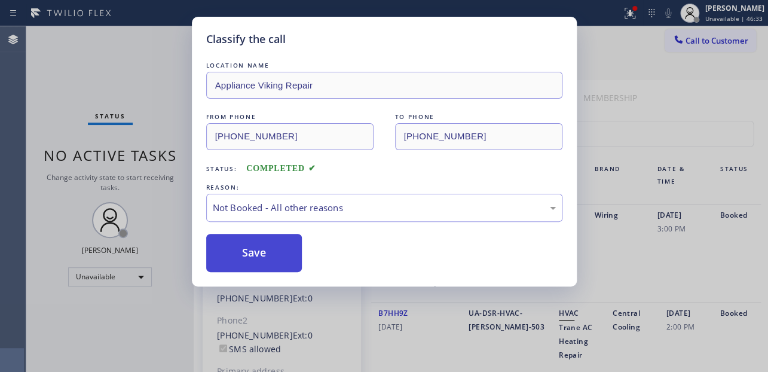
click at [243, 253] on button "Save" at bounding box center [254, 253] width 96 height 38
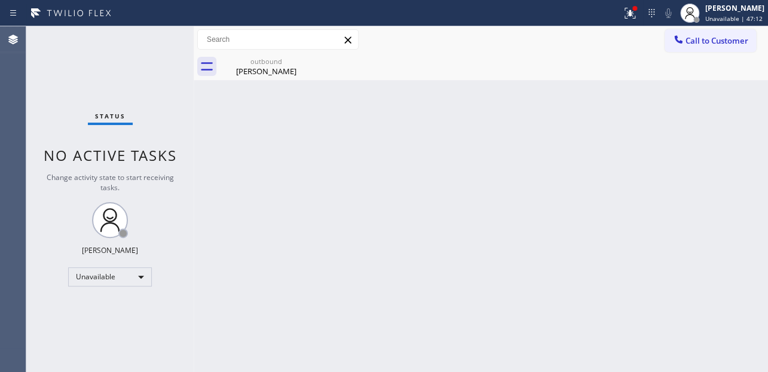
click at [621, 304] on div "Back to Dashboard Change Sender ID Customers Technicians Select a contact Outbo…" at bounding box center [481, 199] width 575 height 346
click at [708, 52] on div "Call to Customer Outbound call Location Appliance Viking Repair Your caller id …" at bounding box center [481, 39] width 575 height 27
click at [703, 39] on span "Call to Customer" at bounding box center [717, 40] width 63 height 11
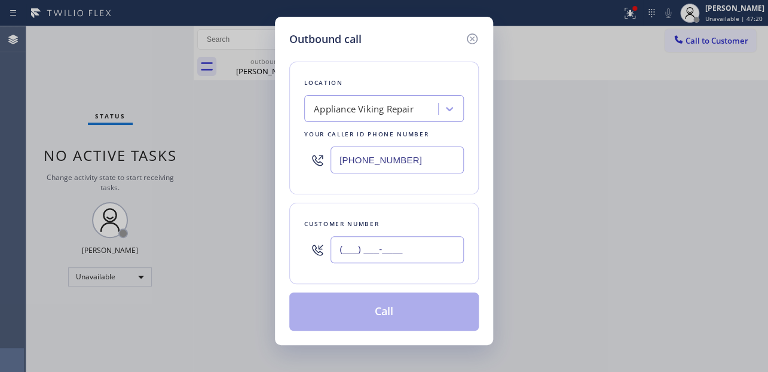
click at [372, 257] on input "(___) ___-____" at bounding box center [397, 249] width 133 height 27
paste input "510) 381-1545"
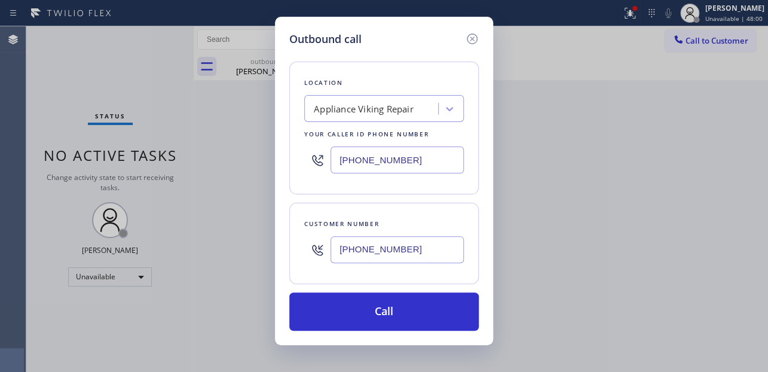
click at [396, 46] on div "Outbound call" at bounding box center [384, 39] width 190 height 16
click at [456, 209] on div "Customer number (510) 381-1545" at bounding box center [384, 243] width 190 height 81
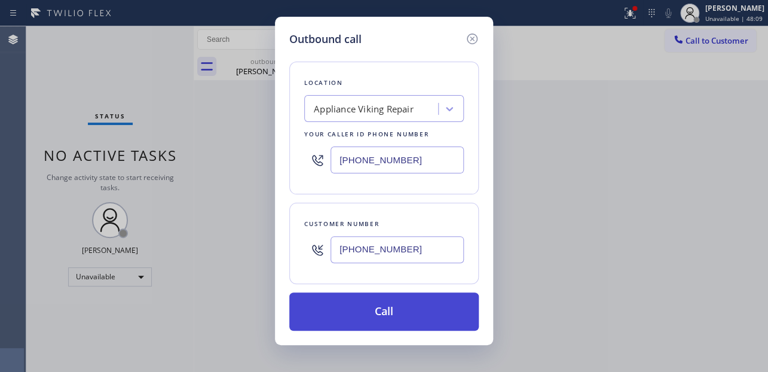
click at [387, 316] on button "Call" at bounding box center [384, 311] width 190 height 38
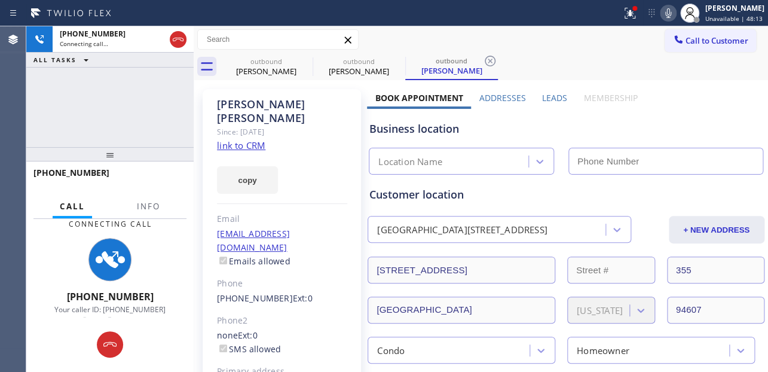
click at [555, 99] on label "Leads" at bounding box center [554, 97] width 25 height 11
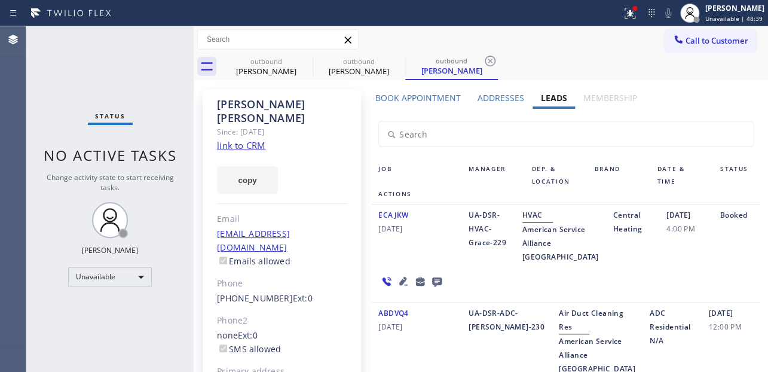
click at [303, 60] on icon at bounding box center [305, 61] width 14 height 14
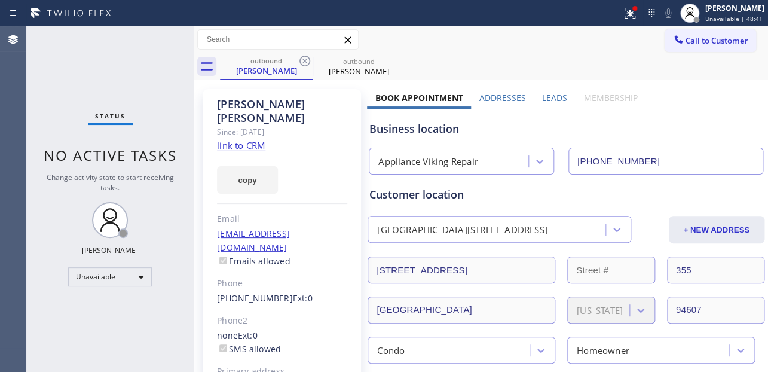
click at [303, 60] on icon at bounding box center [305, 61] width 14 height 14
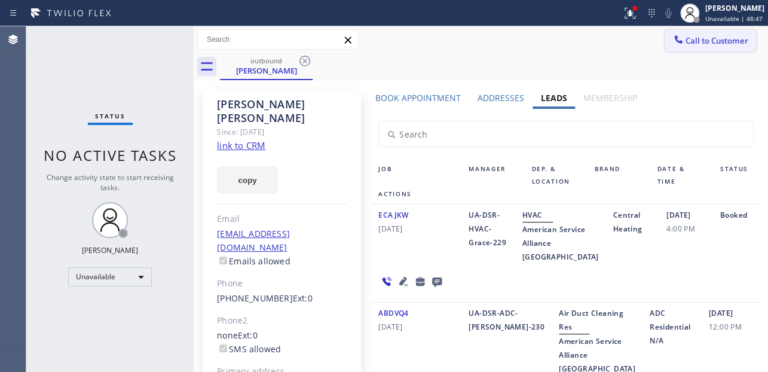
click at [692, 41] on span "Call to Customer" at bounding box center [717, 40] width 63 height 11
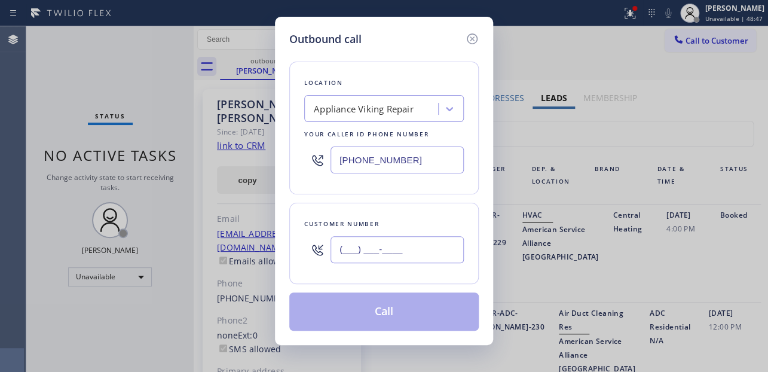
click at [353, 250] on input "(___) ___-____" at bounding box center [397, 249] width 133 height 27
paste input "510) 387-3462"
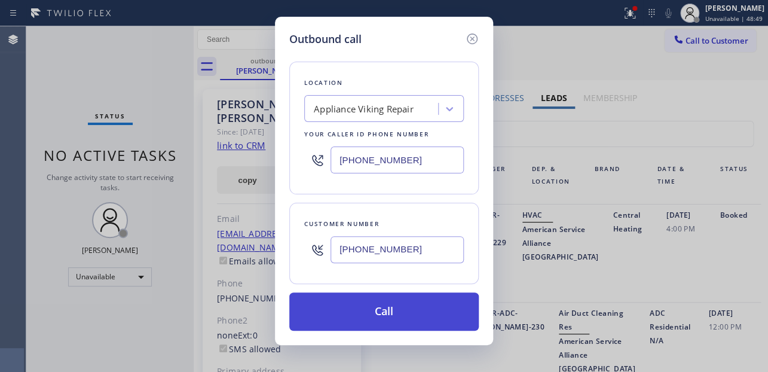
type input "[PHONE_NUMBER]"
click at [371, 309] on button "Call" at bounding box center [384, 311] width 190 height 38
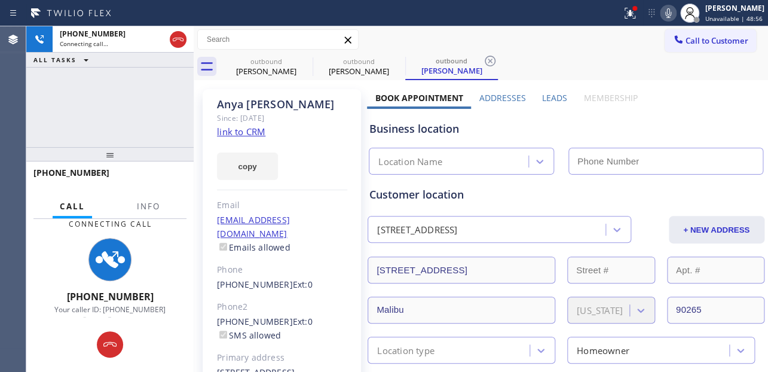
type input "[PHONE_NUMBER]"
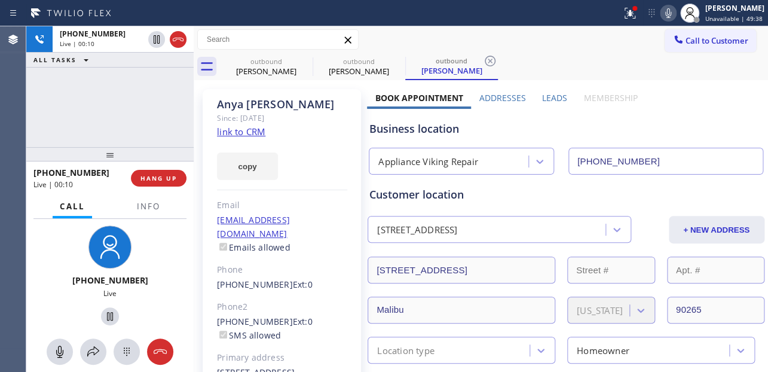
click at [684, 135] on div "Business location" at bounding box center [566, 129] width 393 height 16
drag, startPoint x: 168, startPoint y: 176, endPoint x: 176, endPoint y: 168, distance: 11.8
click at [167, 176] on span "HANG UP" at bounding box center [159, 178] width 36 height 8
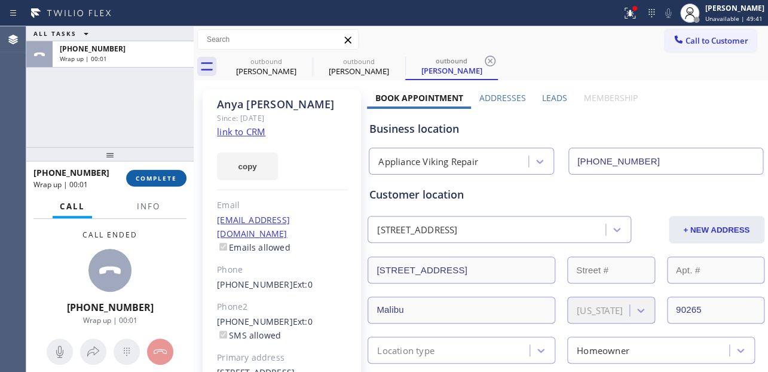
click at [164, 179] on span "COMPLETE" at bounding box center [156, 178] width 41 height 8
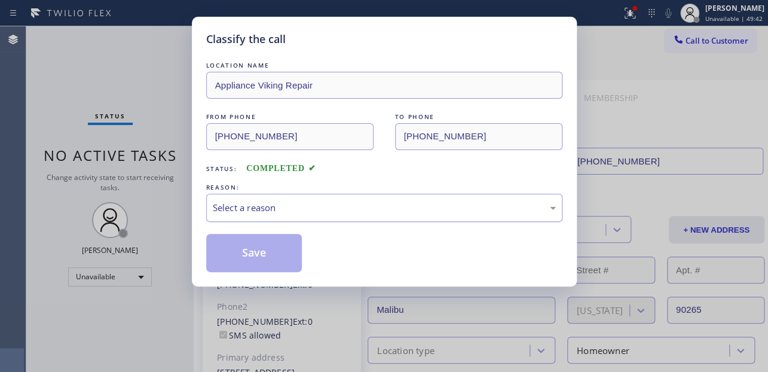
click at [399, 210] on div "Select a reason" at bounding box center [384, 208] width 343 height 14
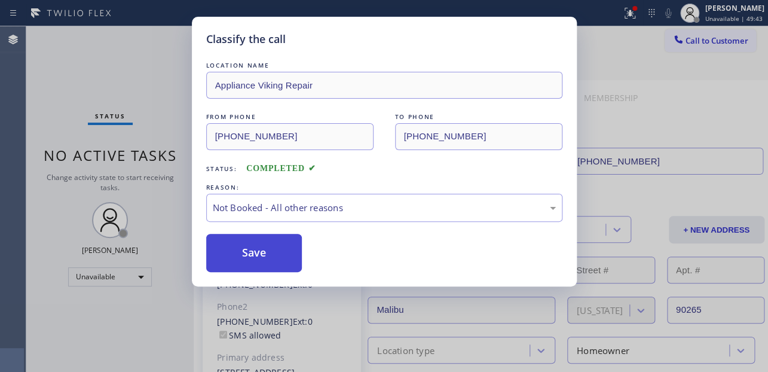
click at [270, 254] on button "Save" at bounding box center [254, 253] width 96 height 38
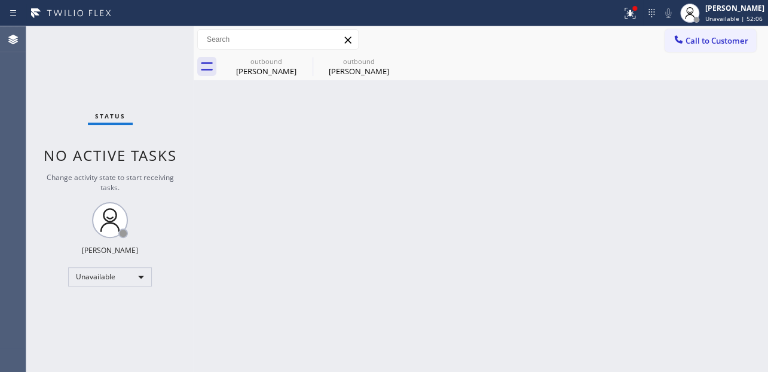
click at [643, 215] on div "Back to Dashboard Change Sender ID Customers Technicians Select a contact Outbo…" at bounding box center [481, 199] width 575 height 346
click at [731, 43] on span "Call to Customer" at bounding box center [717, 40] width 63 height 11
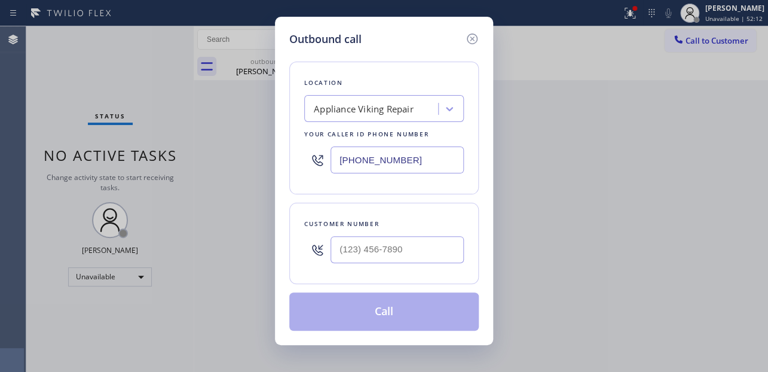
click at [361, 267] on div at bounding box center [397, 249] width 133 height 39
click at [361, 253] on input "(___) ___-____" at bounding box center [397, 249] width 133 height 27
paste input "323) 428-1335"
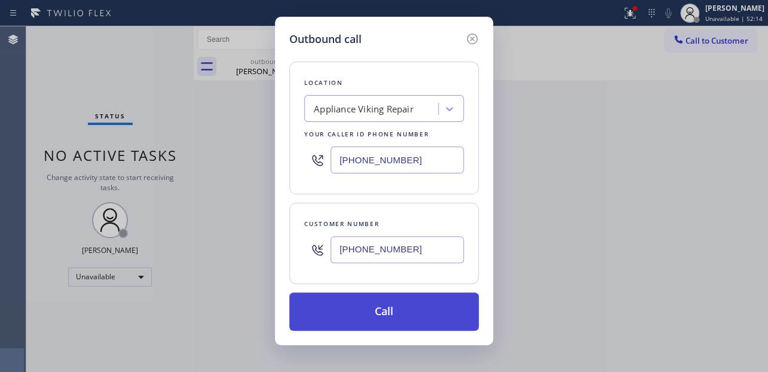
type input "[PHONE_NUMBER]"
click at [366, 310] on button "Call" at bounding box center [384, 311] width 190 height 38
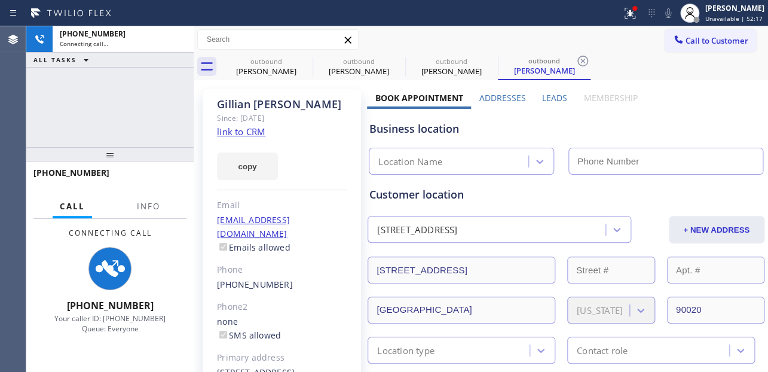
click at [548, 99] on label "Leads" at bounding box center [554, 97] width 25 height 11
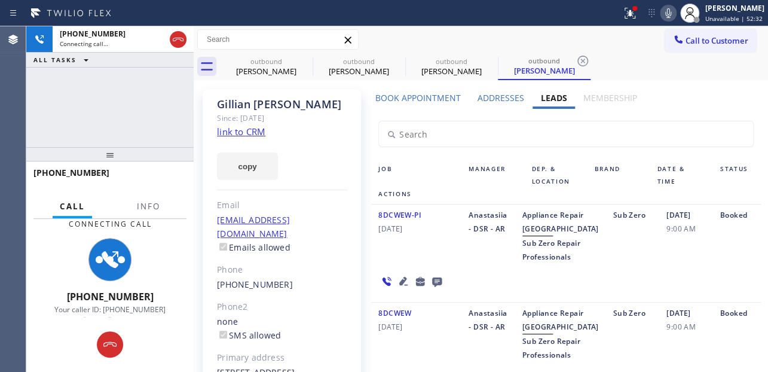
click at [661, 11] on icon at bounding box center [668, 13] width 14 height 14
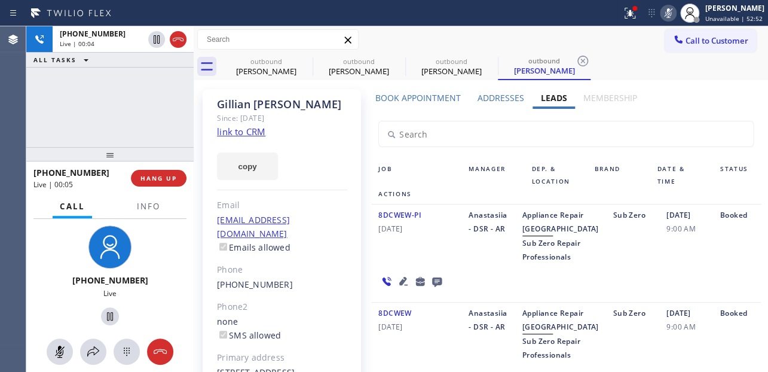
click at [666, 10] on icon at bounding box center [669, 13] width 6 height 10
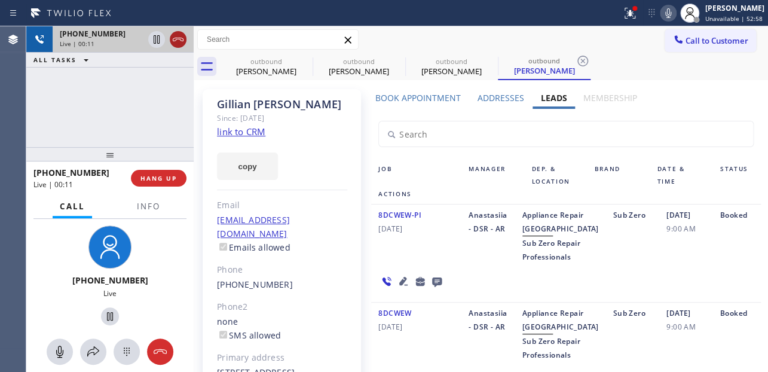
drag, startPoint x: 173, startPoint y: 40, endPoint x: 361, endPoint y: 203, distance: 248.3
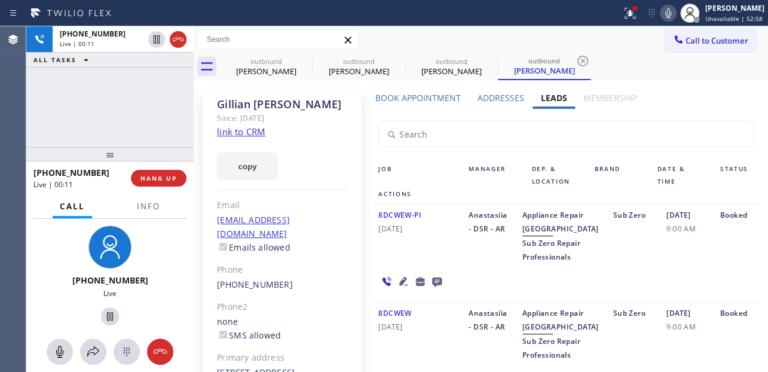
click at [173, 40] on icon at bounding box center [178, 39] width 14 height 14
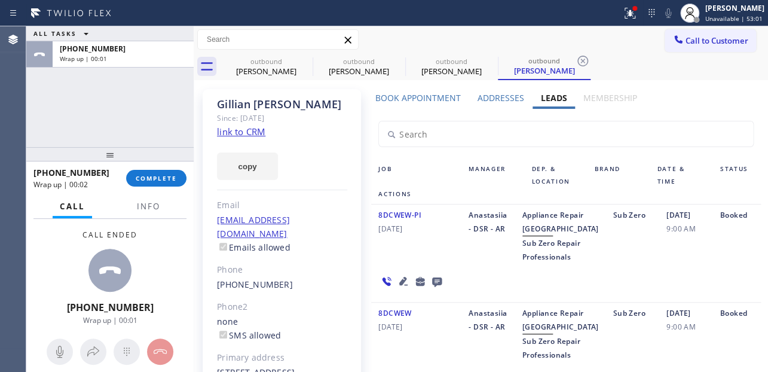
click at [433, 287] on icon at bounding box center [437, 282] width 10 height 10
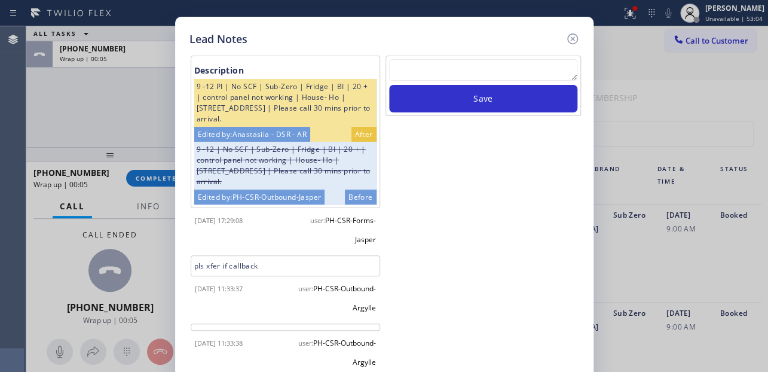
click at [428, 65] on textarea at bounding box center [483, 70] width 188 height 22
paste textarea "Routed to Voice mail// If CX will call back please transfer to me- Love:*"
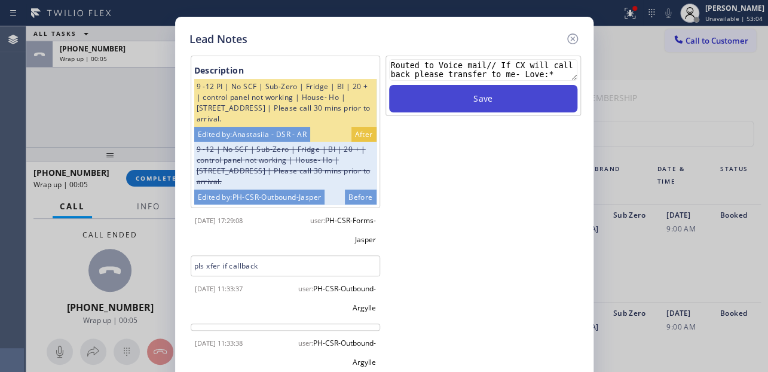
type textarea "Routed to Voice mail// If CX will call back please transfer to me- Love:*"
click at [478, 99] on button "Save" at bounding box center [483, 99] width 188 height 28
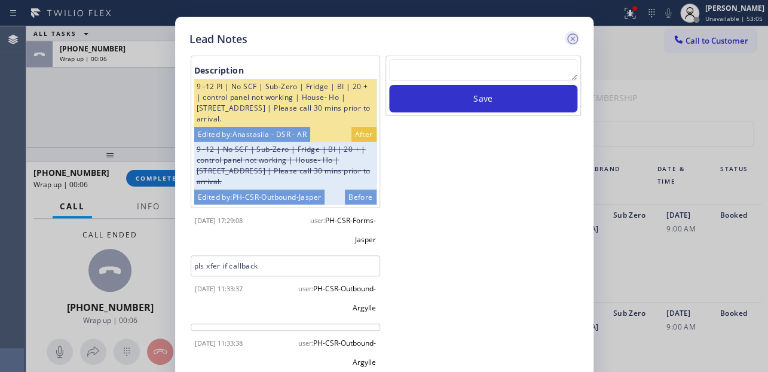
click at [573, 36] on icon at bounding box center [572, 38] width 11 height 11
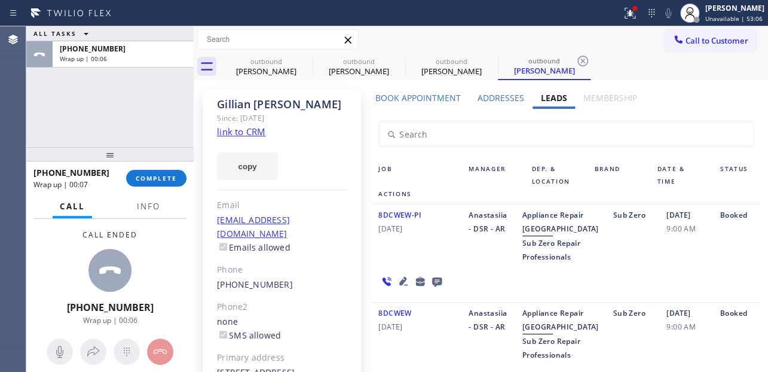
click at [154, 169] on div "+13234281335 Wrap up | 00:07 COMPLETE" at bounding box center [109, 178] width 153 height 31
click at [157, 176] on span "COMPLETE" at bounding box center [156, 178] width 41 height 8
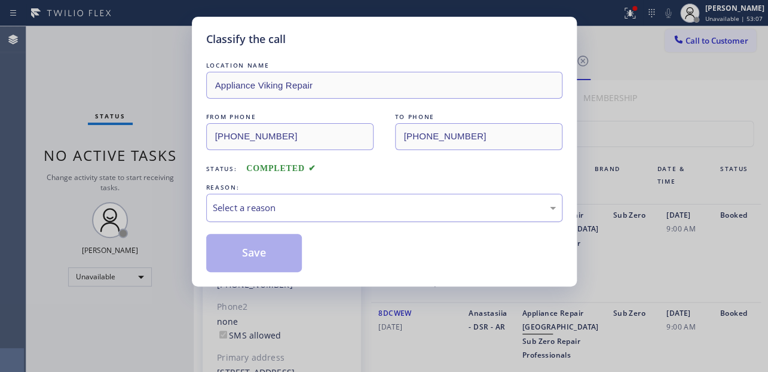
click at [324, 209] on div "Select a reason" at bounding box center [384, 208] width 343 height 14
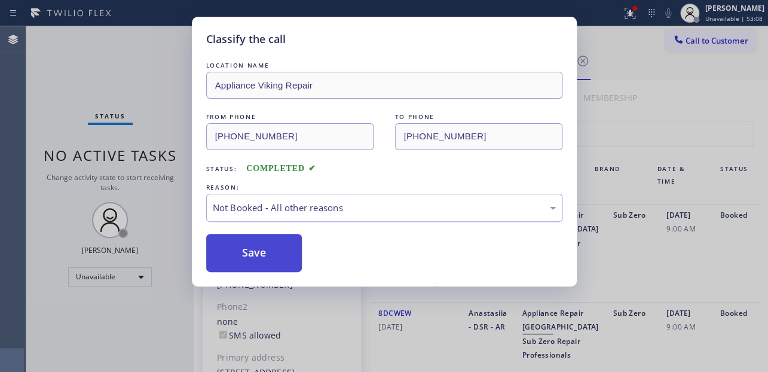
click at [222, 253] on button "Save" at bounding box center [254, 253] width 96 height 38
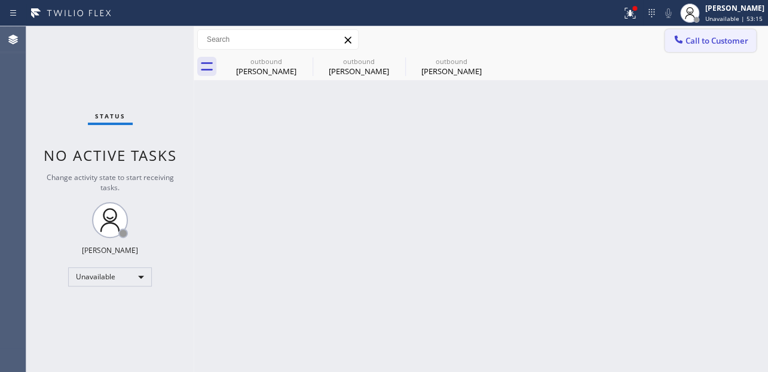
click at [710, 41] on span "Call to Customer" at bounding box center [717, 40] width 63 height 11
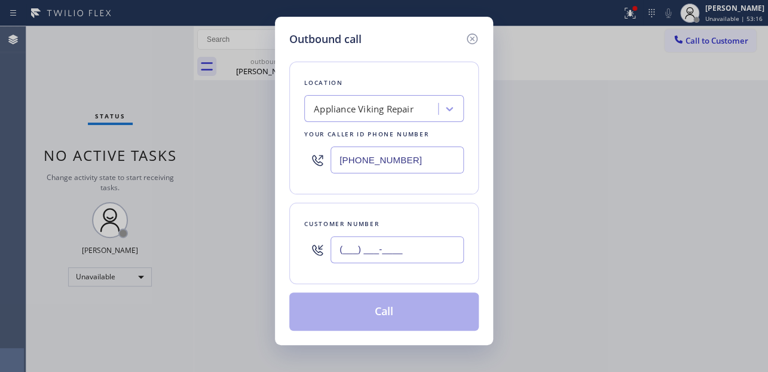
click at [384, 243] on input "(___) ___-____" at bounding box center [397, 249] width 133 height 27
paste input "626) 537-6739"
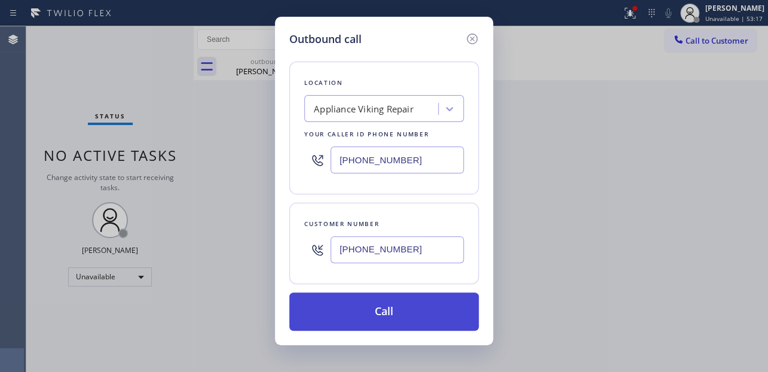
click at [368, 310] on button "Call" at bounding box center [384, 311] width 190 height 38
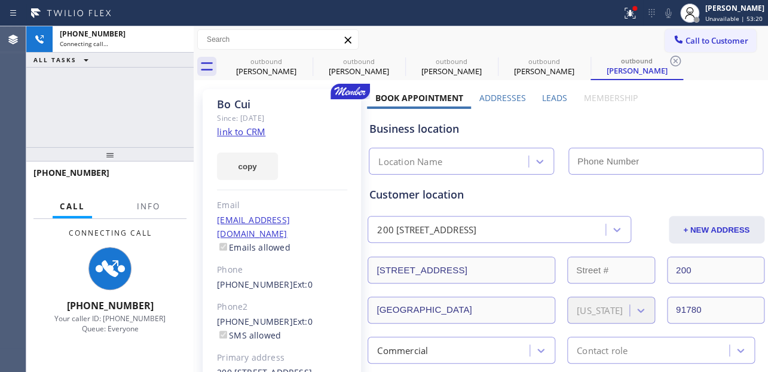
click at [552, 96] on label "Leads" at bounding box center [554, 97] width 25 height 11
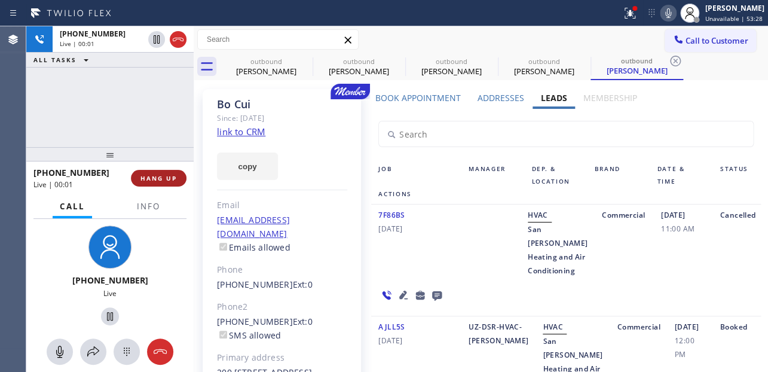
click at [157, 181] on span "HANG UP" at bounding box center [159, 178] width 36 height 8
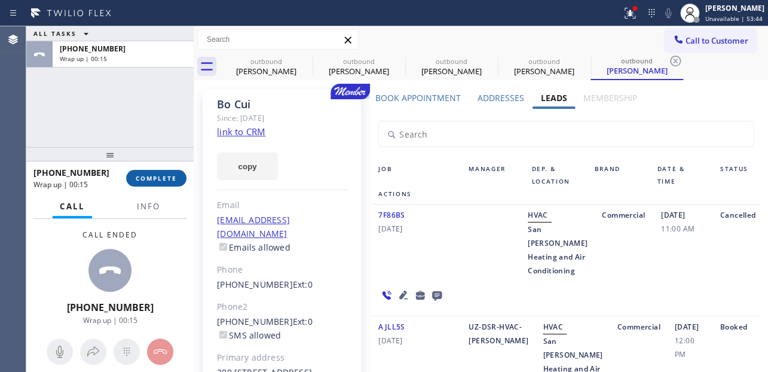
click at [163, 179] on span "COMPLETE" at bounding box center [156, 178] width 41 height 8
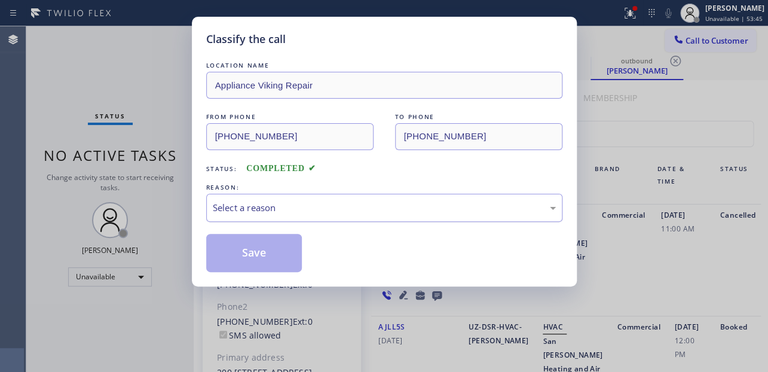
click at [277, 205] on div "Select a reason" at bounding box center [384, 208] width 343 height 14
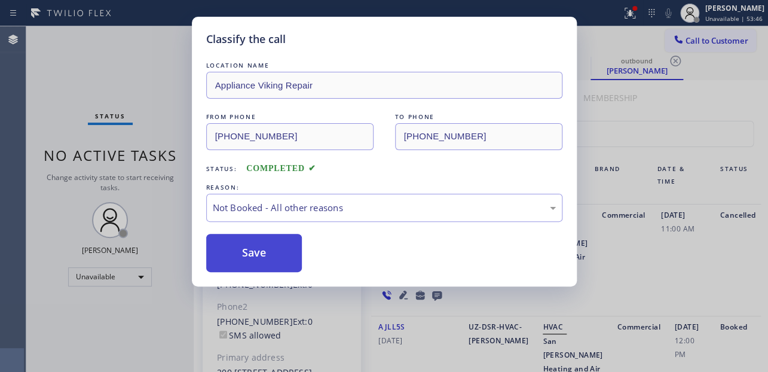
click at [266, 251] on button "Save" at bounding box center [254, 253] width 96 height 38
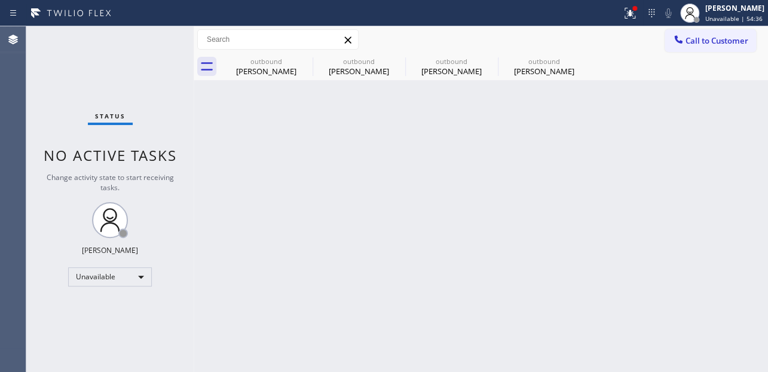
click at [682, 236] on div "Back to Dashboard Change Sender ID Customers Technicians Select a contact Outbo…" at bounding box center [481, 199] width 575 height 346
click at [304, 63] on icon at bounding box center [305, 61] width 14 height 14
click at [0, 0] on icon at bounding box center [0, 0] width 0 height 0
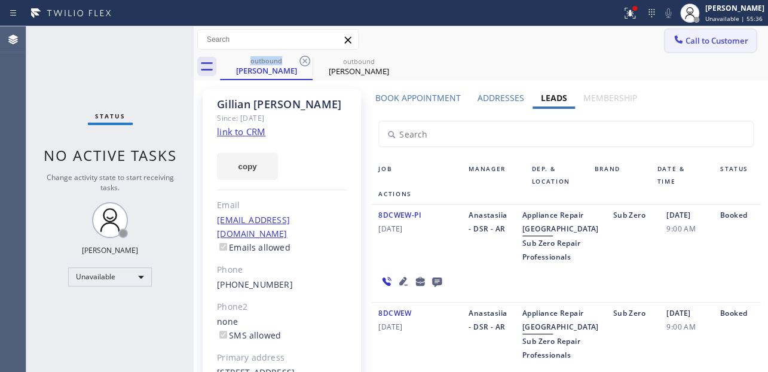
click at [693, 41] on span "Call to Customer" at bounding box center [717, 40] width 63 height 11
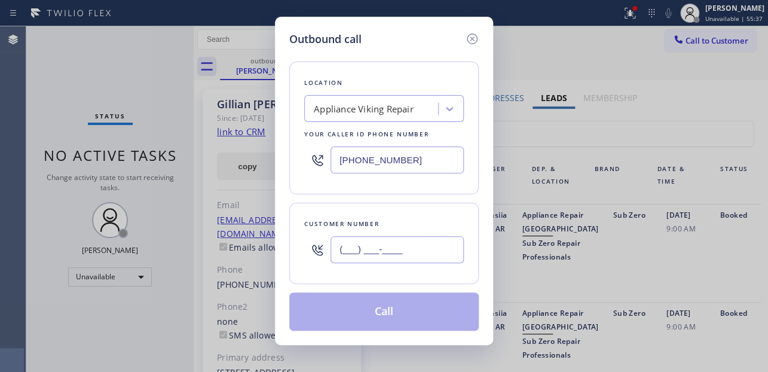
click at [341, 250] on input "(___) ___-____" at bounding box center [397, 249] width 133 height 27
paste input "415) 254-9500"
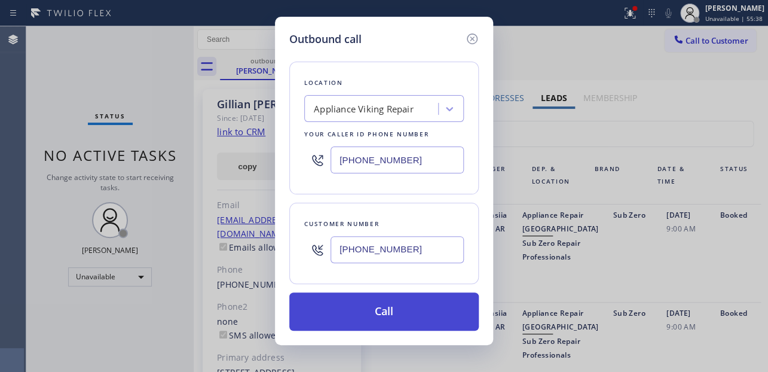
click at [384, 309] on button "Call" at bounding box center [384, 311] width 190 height 38
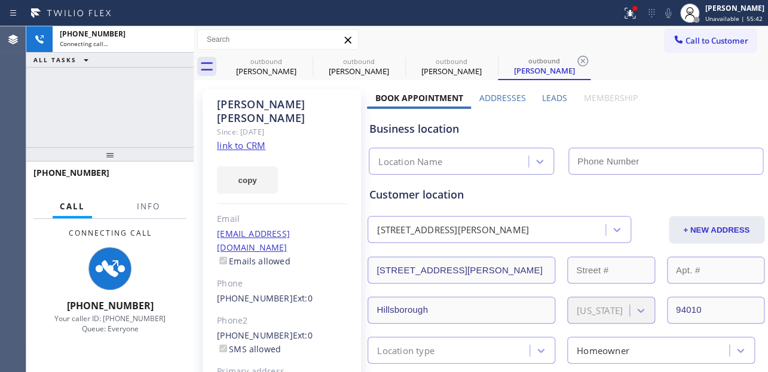
click at [554, 99] on label "Leads" at bounding box center [554, 97] width 25 height 11
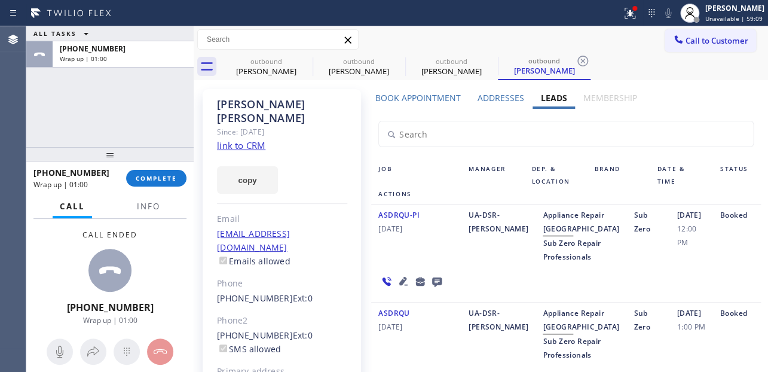
click at [618, 297] on div "ASDRQU-PI 05/31/2024 UA-DSR-Angie Appliance Repair High End Sub Zero Repair Pro…" at bounding box center [565, 254] width 389 height 98
click at [143, 181] on span "COMPLETE" at bounding box center [156, 178] width 41 height 8
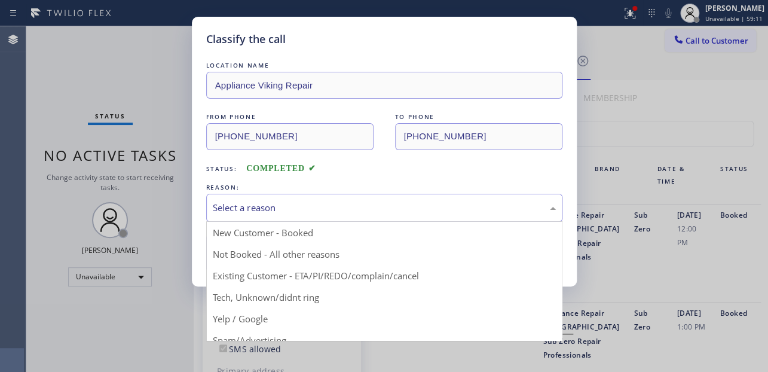
click at [286, 204] on div "Select a reason" at bounding box center [384, 208] width 343 height 14
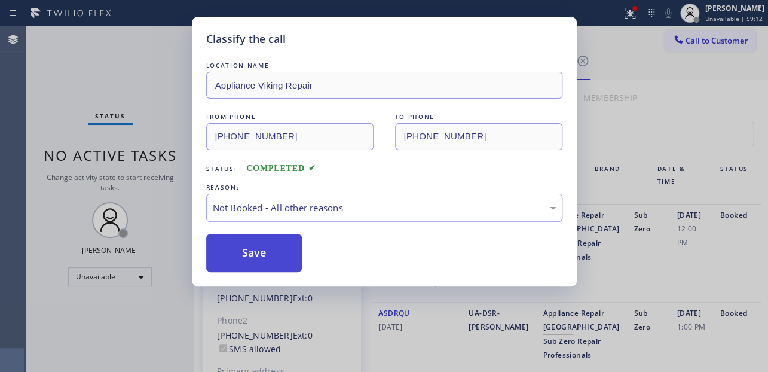
click at [255, 255] on button "Save" at bounding box center [254, 253] width 96 height 38
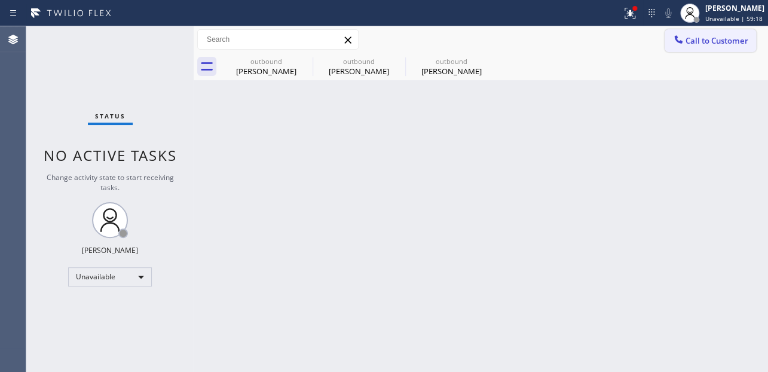
click at [733, 38] on span "Call to Customer" at bounding box center [717, 40] width 63 height 11
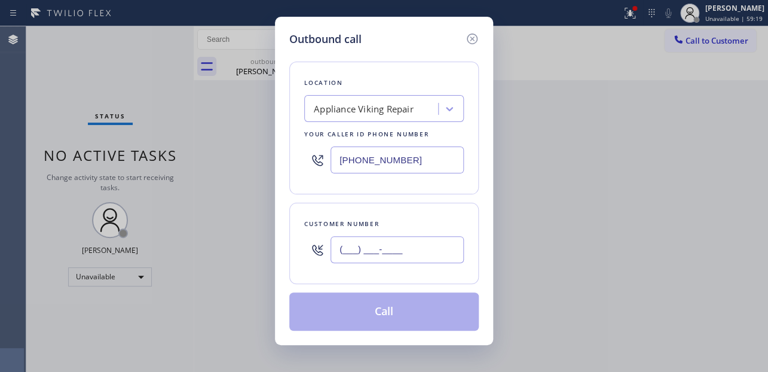
click at [357, 245] on input "(___) ___-____" at bounding box center [397, 249] width 133 height 27
paste input "818) 216-9310"
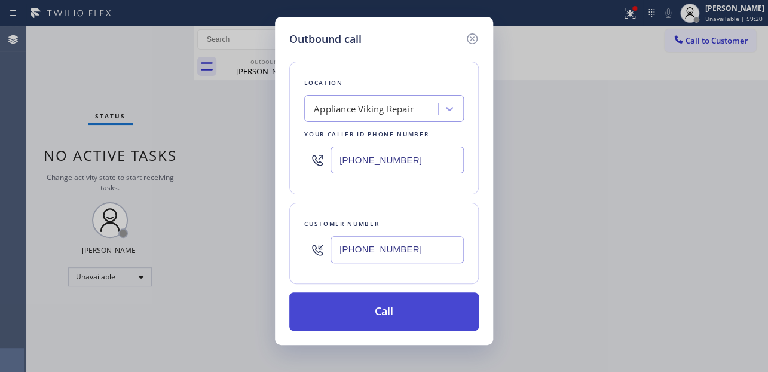
type input "[PHONE_NUMBER]"
click at [376, 317] on button "Call" at bounding box center [384, 311] width 190 height 38
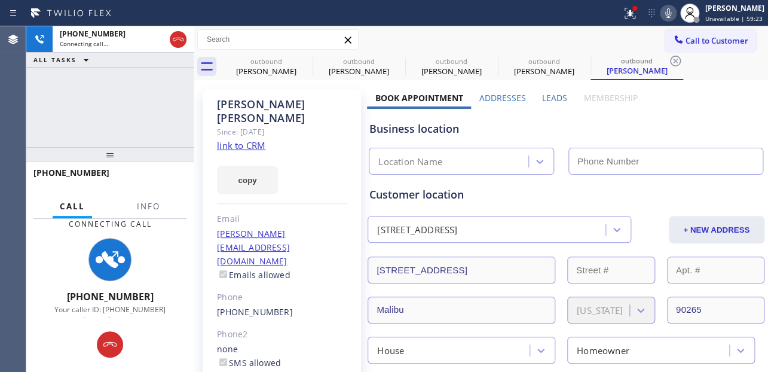
click at [551, 96] on label "Leads" at bounding box center [554, 97] width 25 height 11
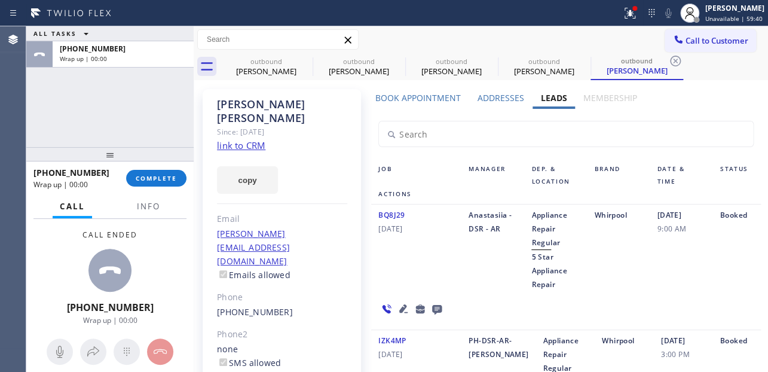
click at [628, 313] on div "BQ8J29 06/01/2024 Anastasiia - DSR - AR Appliance Repair Regular 5 Star Applian…" at bounding box center [565, 268] width 389 height 126
click at [149, 175] on span "COMPLETE" at bounding box center [156, 178] width 41 height 8
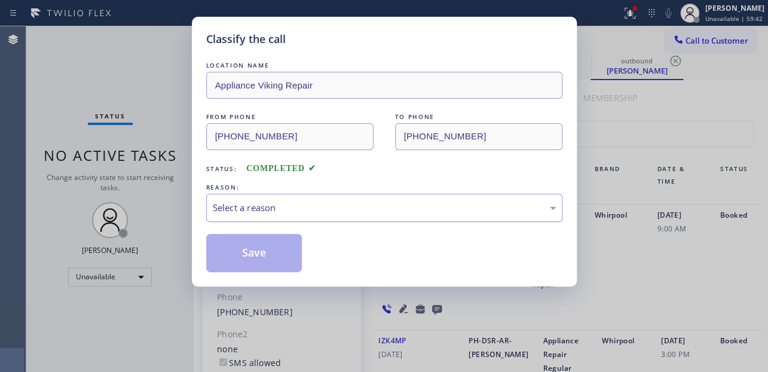
click at [312, 194] on div "Select a reason" at bounding box center [384, 208] width 356 height 28
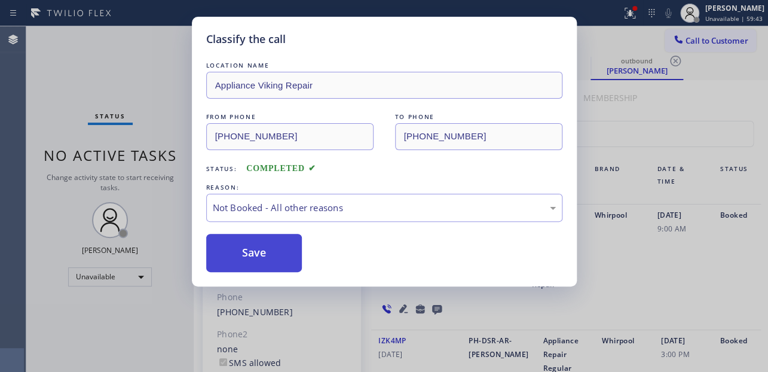
click at [263, 248] on button "Save" at bounding box center [254, 253] width 96 height 38
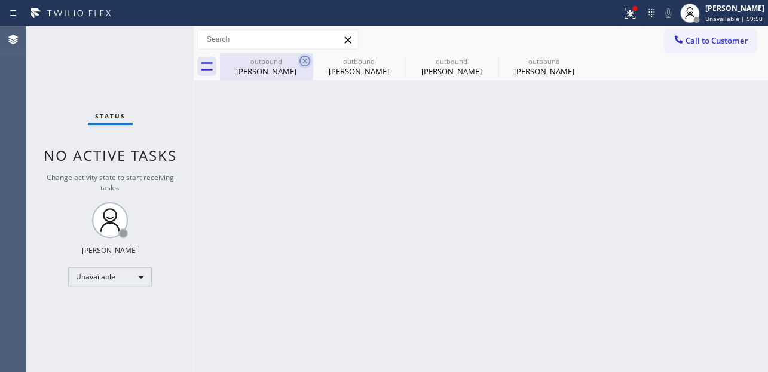
click at [301, 63] on icon at bounding box center [305, 61] width 14 height 14
click at [0, 0] on icon at bounding box center [0, 0] width 0 height 0
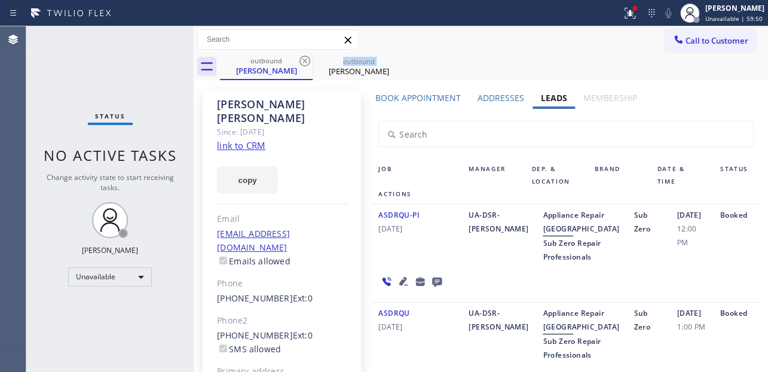
click at [301, 63] on icon at bounding box center [305, 61] width 14 height 14
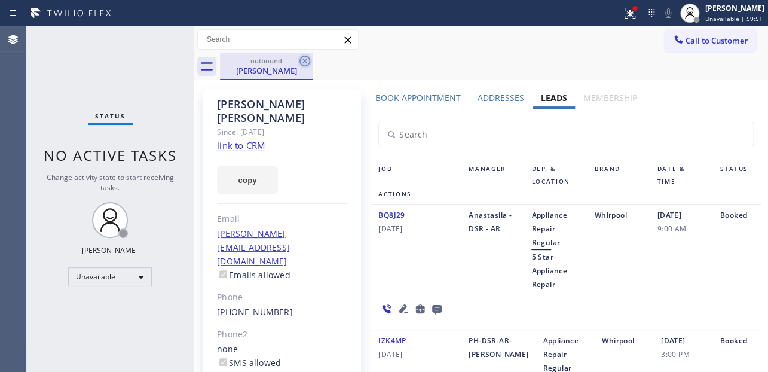
click at [304, 62] on icon at bounding box center [305, 61] width 11 height 11
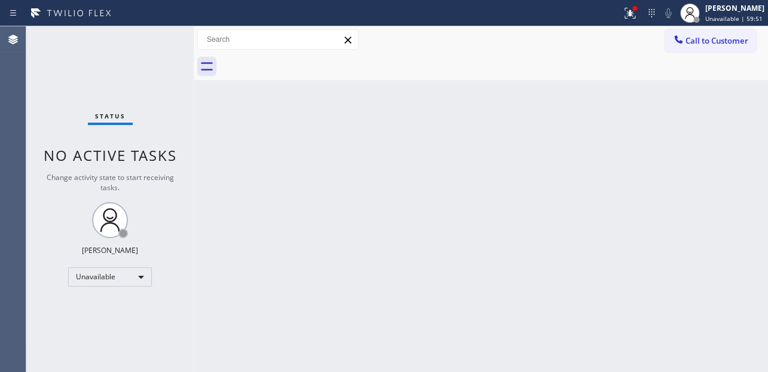
click at [304, 62] on div at bounding box center [494, 66] width 548 height 27
click at [686, 40] on span "Call to Customer" at bounding box center [717, 40] width 63 height 11
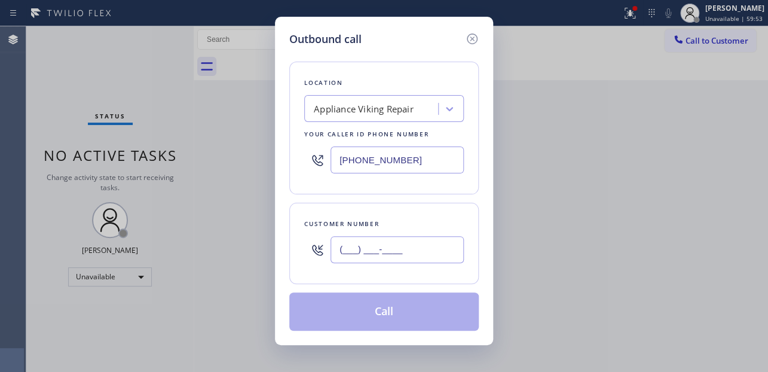
click at [365, 244] on input "(___) ___-____" at bounding box center [397, 249] width 133 height 27
paste input "209) 349-1449"
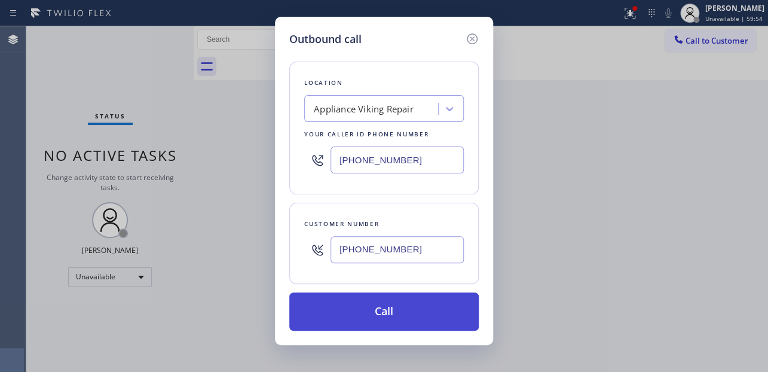
type input "[PHONE_NUMBER]"
click at [395, 315] on button "Call" at bounding box center [384, 311] width 190 height 38
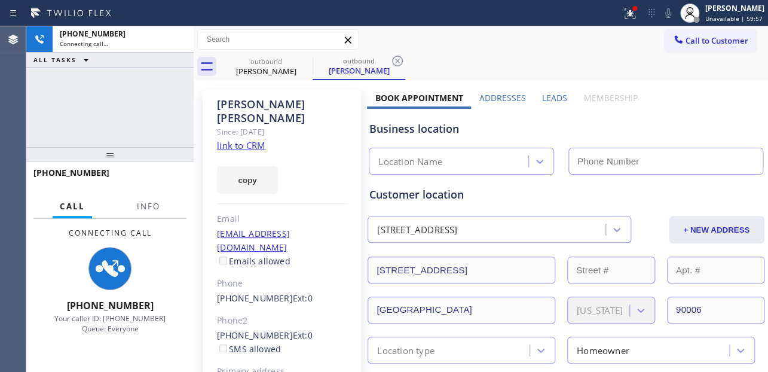
click at [556, 97] on label "Leads" at bounding box center [554, 97] width 25 height 11
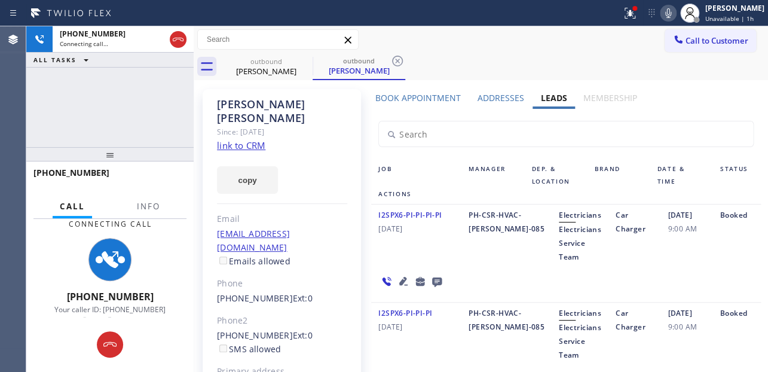
click at [652, 283] on div "I2SPX6-PI-PI-PI-PI 06/17/2024 PH-CSR-HVAC-Sabrina-085 Electricians Electricians…" at bounding box center [565, 254] width 389 height 98
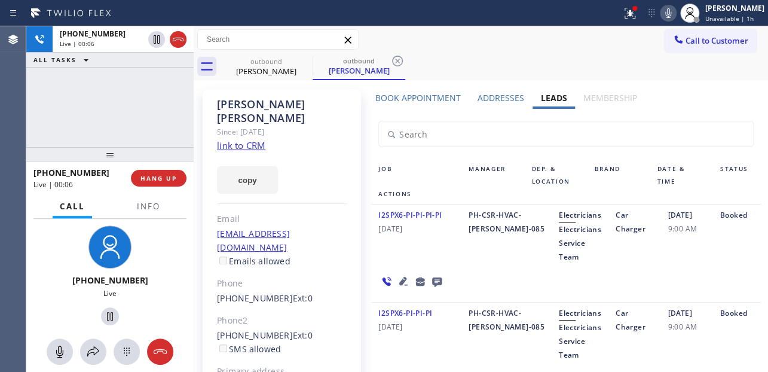
click at [630, 252] on div "Car Charger" at bounding box center [635, 236] width 52 height 56
click at [148, 180] on span "HANG UP" at bounding box center [159, 178] width 36 height 8
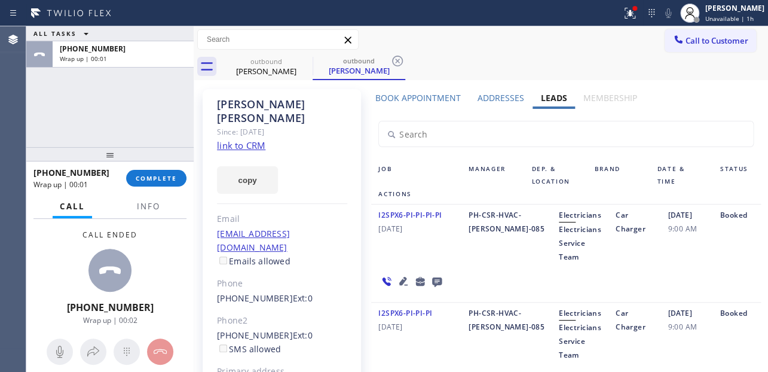
click at [434, 277] on icon at bounding box center [437, 282] width 10 height 10
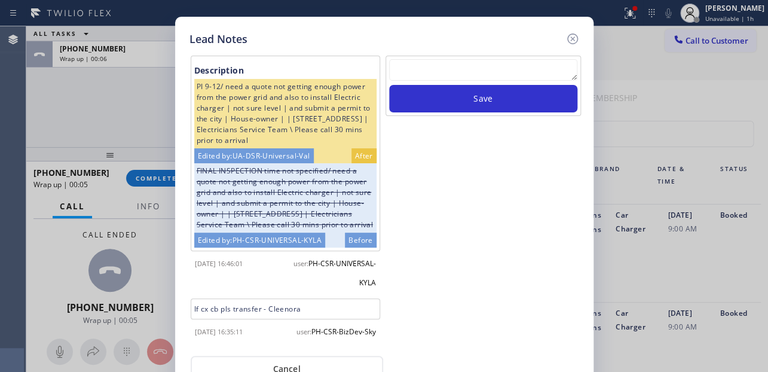
click at [484, 54] on div "Description PI 9-12/ need a quote not getting enough power from the power grid …" at bounding box center [385, 200] width 396 height 294
click at [496, 68] on textarea at bounding box center [483, 70] width 188 height 22
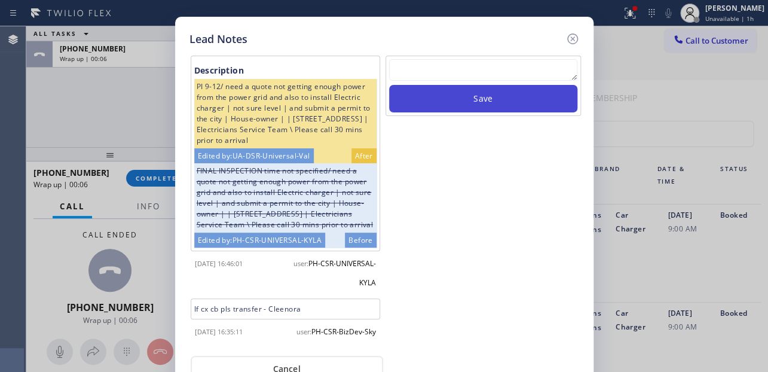
paste textarea "Routed to Voice mail// If CX will call back please transfer to me- Love:*"
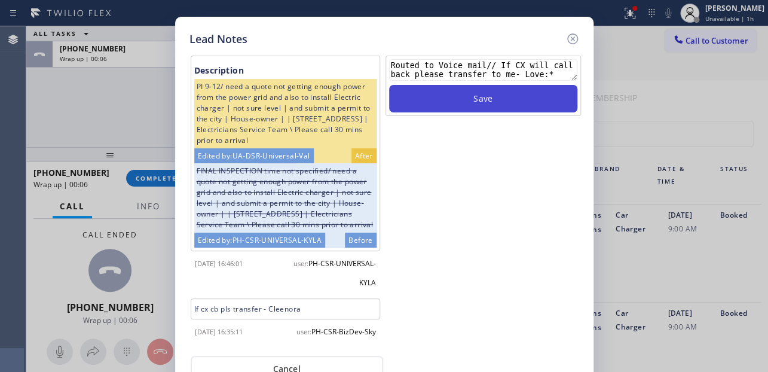
type textarea "Routed to Voice mail// If CX will call back please transfer to me- Love:*"
click at [487, 108] on button "Save" at bounding box center [483, 99] width 188 height 28
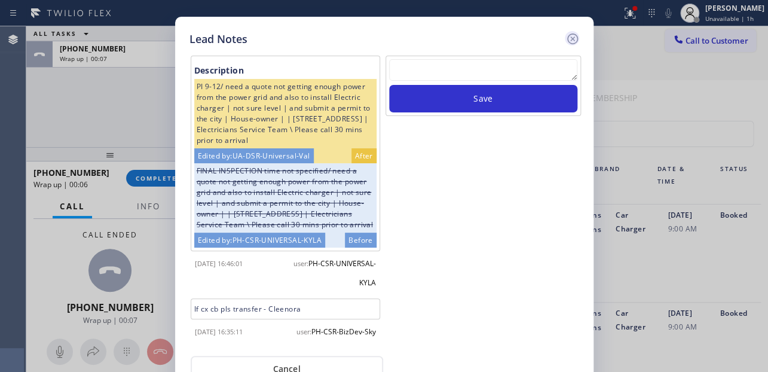
click at [573, 38] on icon at bounding box center [572, 38] width 11 height 11
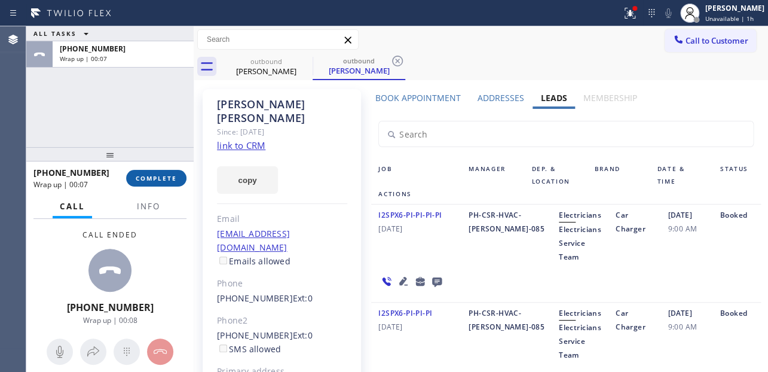
click at [147, 179] on span "COMPLETE" at bounding box center [156, 178] width 41 height 8
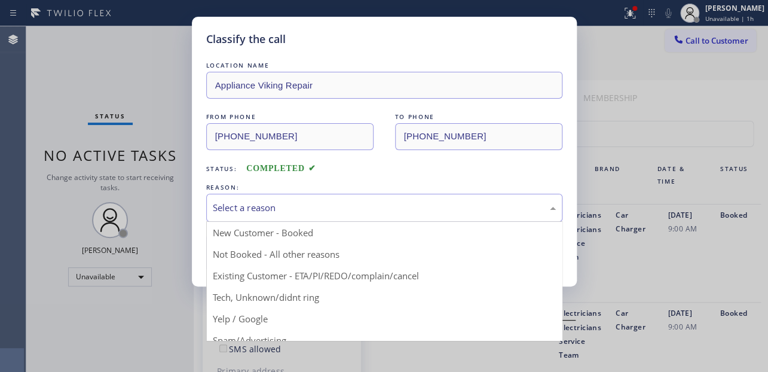
click at [267, 211] on div "Select a reason" at bounding box center [384, 208] width 343 height 14
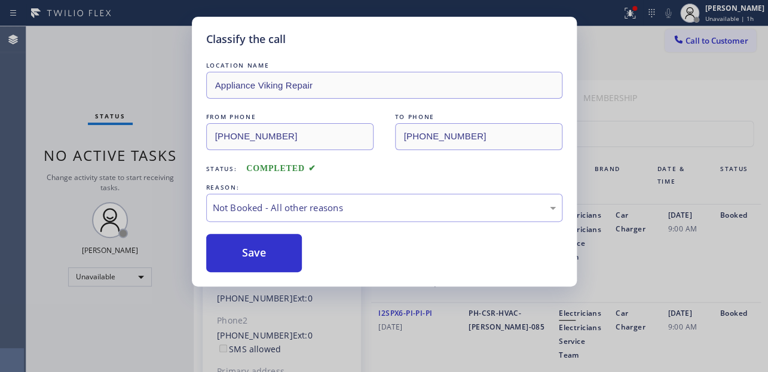
click at [253, 249] on button "Save" at bounding box center [254, 253] width 96 height 38
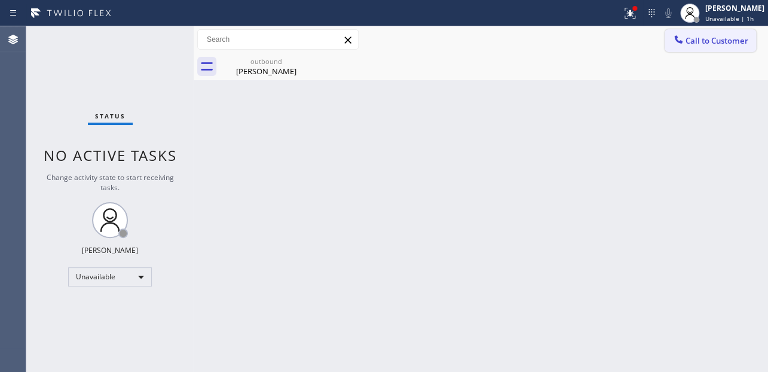
click at [692, 42] on span "Call to Customer" at bounding box center [717, 40] width 63 height 11
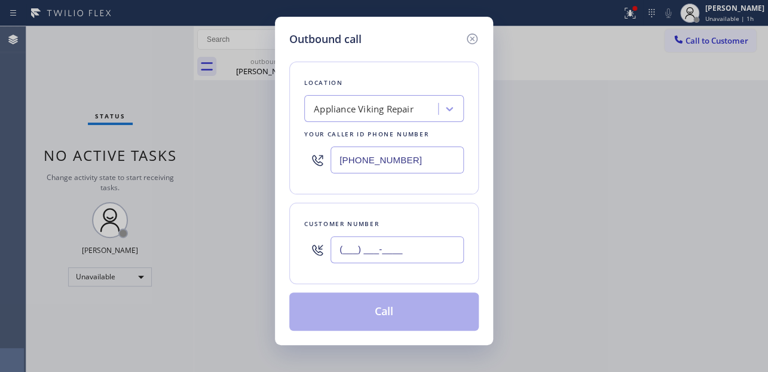
click at [345, 243] on input "(___) ___-____" at bounding box center [397, 249] width 133 height 27
paste input "209) 349-1449"
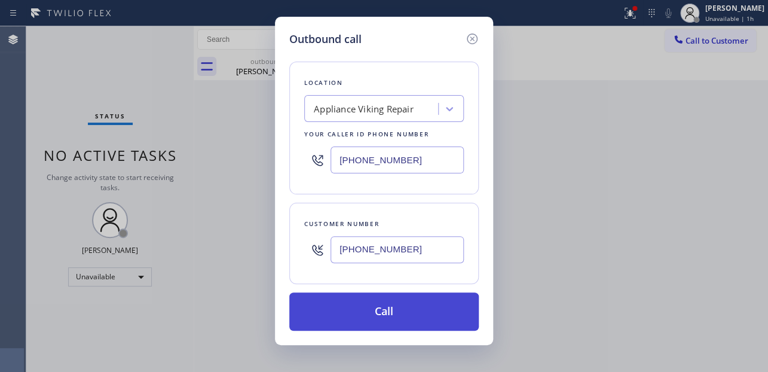
click at [360, 312] on button "Call" at bounding box center [384, 311] width 190 height 38
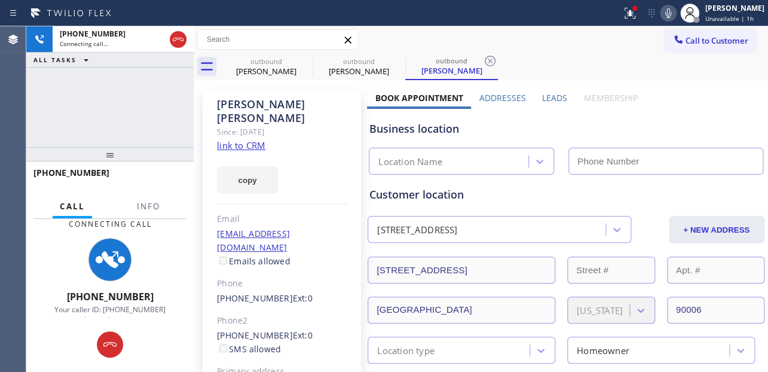
click at [550, 95] on label "Leads" at bounding box center [554, 97] width 25 height 11
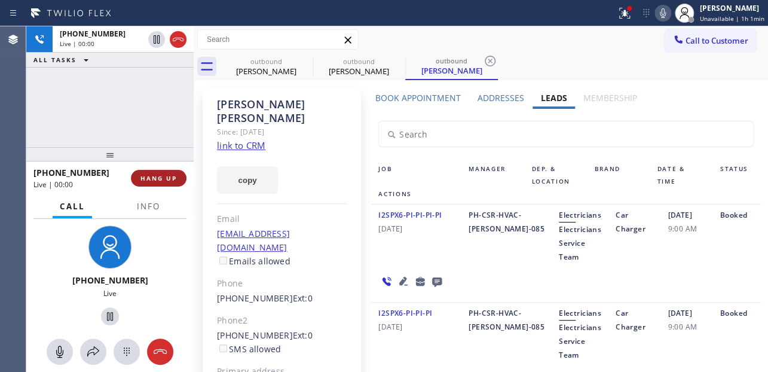
click at [153, 175] on span "HANG UP" at bounding box center [159, 178] width 36 height 8
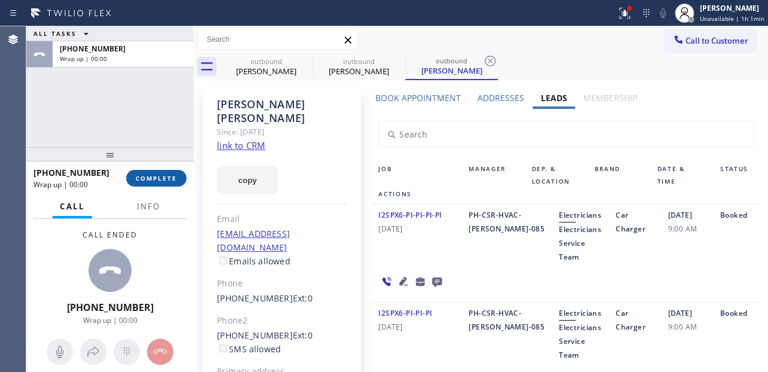
click at [164, 177] on span "COMPLETE" at bounding box center [156, 178] width 41 height 8
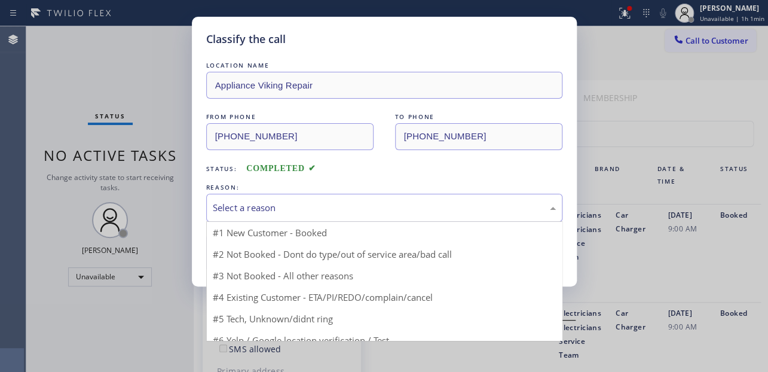
drag, startPoint x: 353, startPoint y: 200, endPoint x: 341, endPoint y: 212, distance: 16.5
click at [353, 201] on div "Select a reason" at bounding box center [384, 208] width 343 height 14
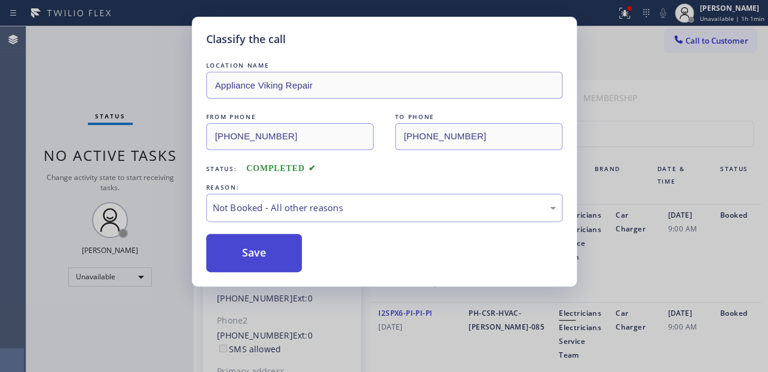
click at [276, 257] on button "Save" at bounding box center [254, 253] width 96 height 38
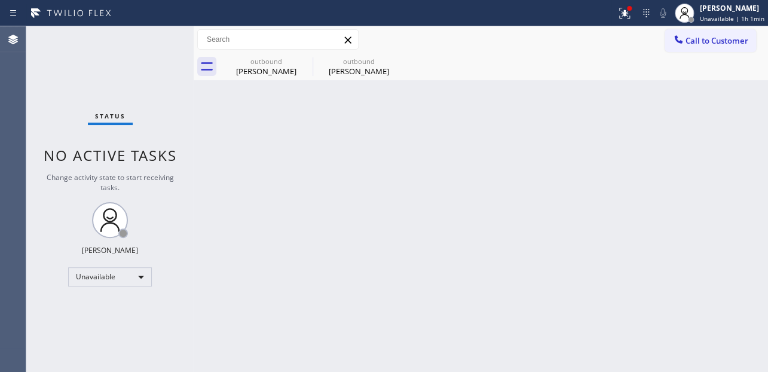
drag, startPoint x: 735, startPoint y: 40, endPoint x: 641, endPoint y: 42, distance: 93.9
click at [734, 40] on span "Call to Customer" at bounding box center [717, 40] width 63 height 11
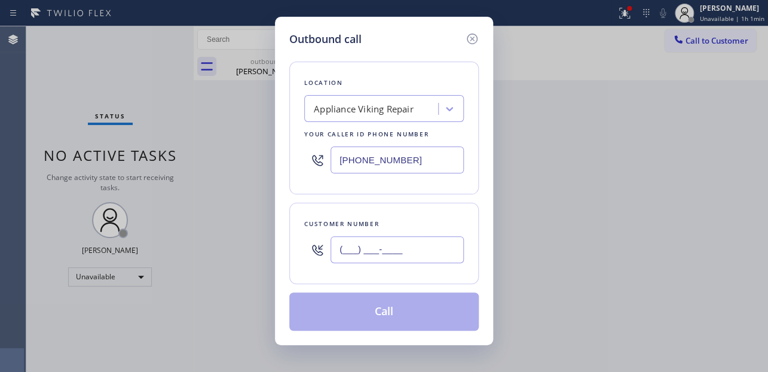
click at [371, 244] on input "(___) ___-____" at bounding box center [397, 249] width 133 height 27
paste input "310) 809-3271"
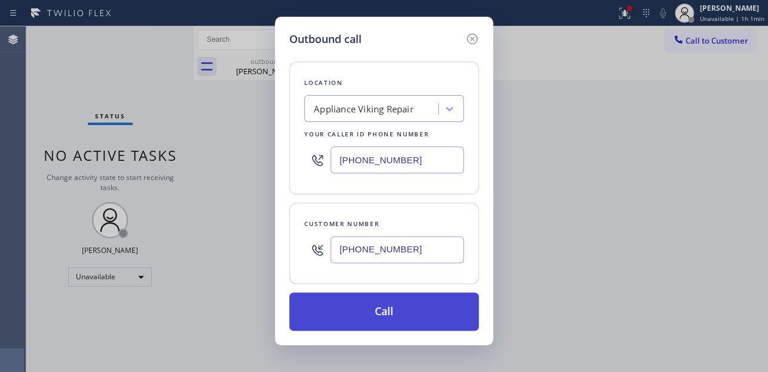
type input "[PHONE_NUMBER]"
click at [375, 309] on button "Call" at bounding box center [384, 311] width 190 height 38
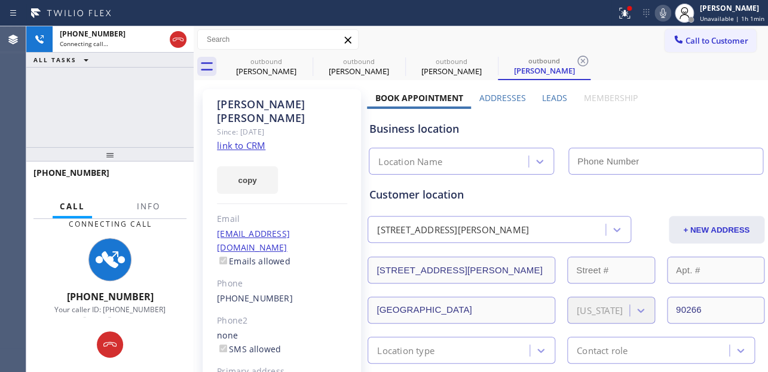
click at [554, 93] on label "Leads" at bounding box center [554, 97] width 25 height 11
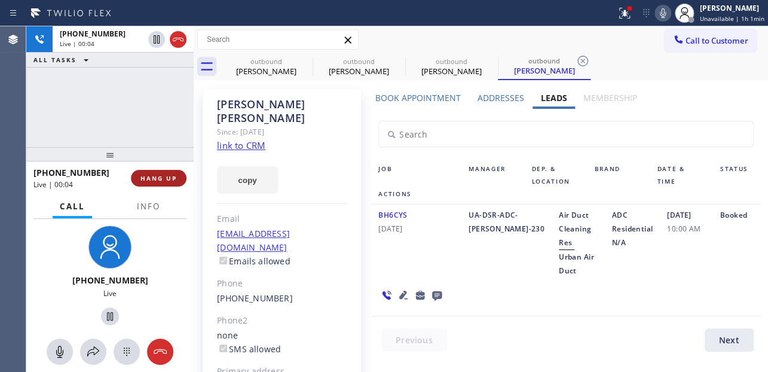
click at [162, 176] on span "HANG UP" at bounding box center [159, 178] width 36 height 8
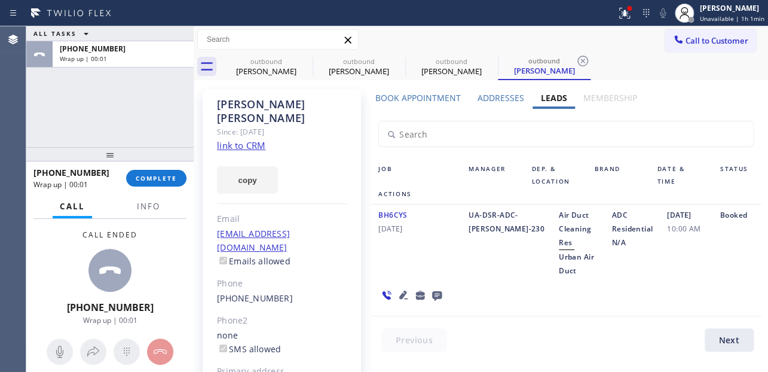
click at [433, 291] on icon at bounding box center [437, 296] width 10 height 10
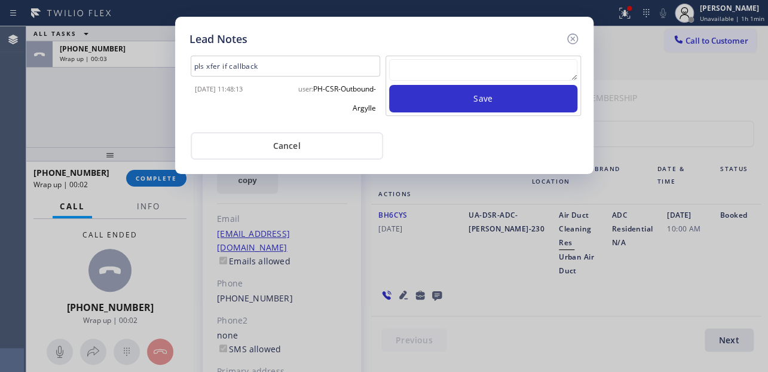
click at [421, 71] on textarea at bounding box center [483, 70] width 188 height 22
paste textarea "Routed to Voice mail// If CX will call back please transfer to me- Love:*"
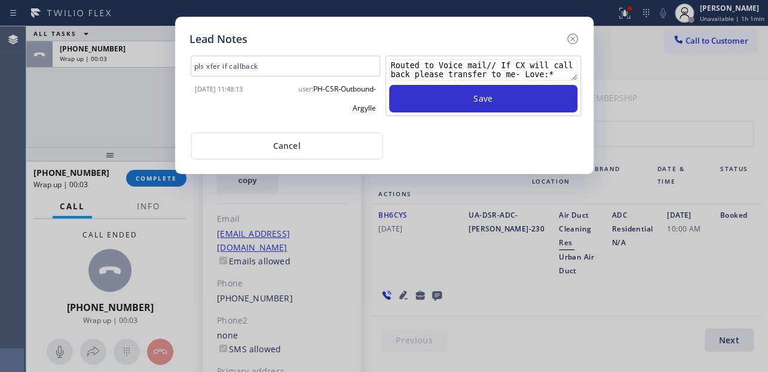
type textarea "Routed to Voice mail// If CX will call back please transfer to me- Love:*"
click at [475, 112] on div "Routed to Voice mail// If CX will call back please transfer to me- Love:* Save" at bounding box center [484, 86] width 196 height 60
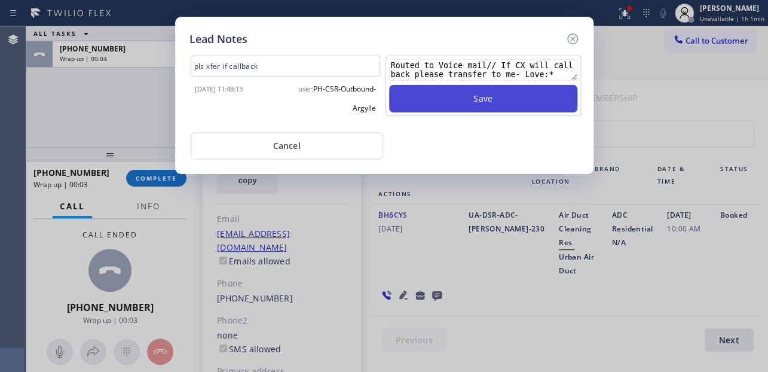
click at [478, 103] on button "Save" at bounding box center [483, 99] width 188 height 28
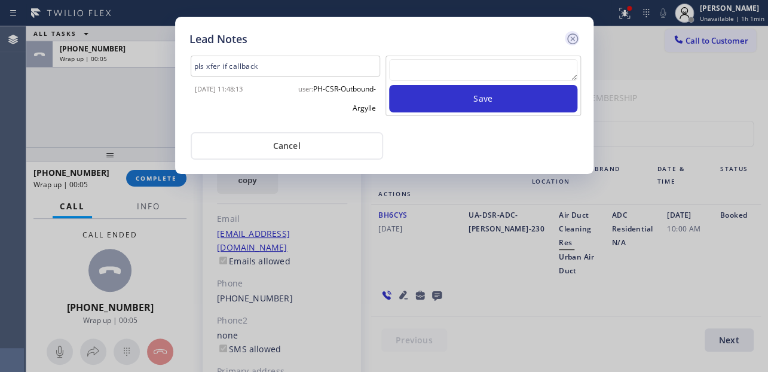
click at [575, 42] on icon at bounding box center [572, 38] width 11 height 11
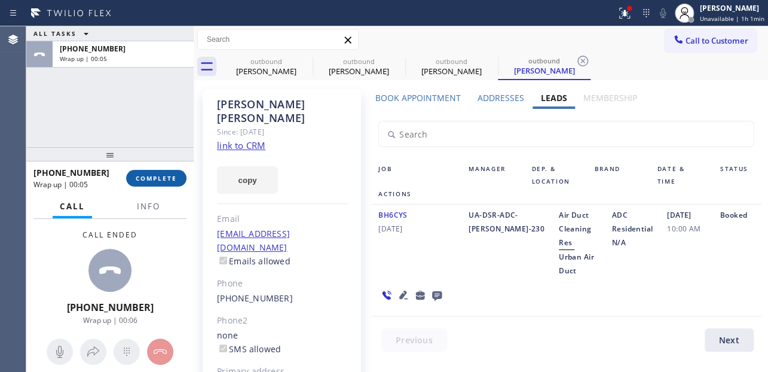
click at [172, 179] on span "COMPLETE" at bounding box center [156, 178] width 41 height 8
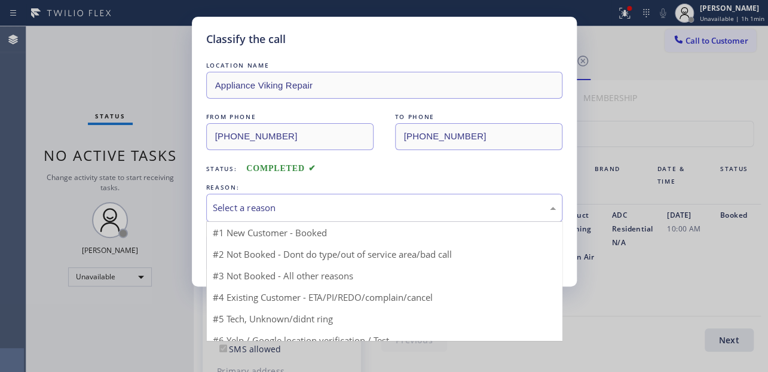
click at [332, 201] on div "Select a reason" at bounding box center [384, 208] width 343 height 14
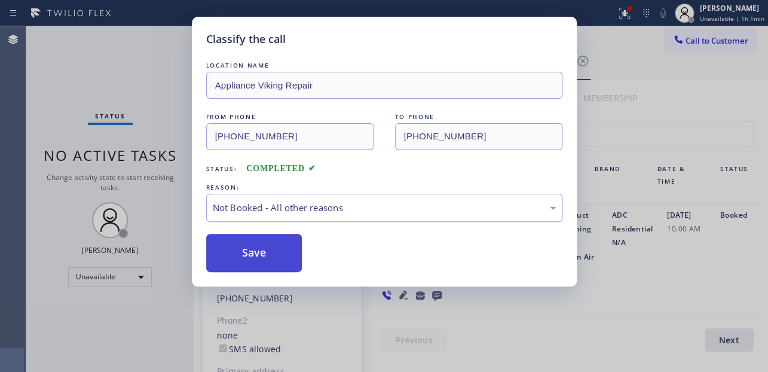
click at [258, 246] on button "Save" at bounding box center [254, 253] width 96 height 38
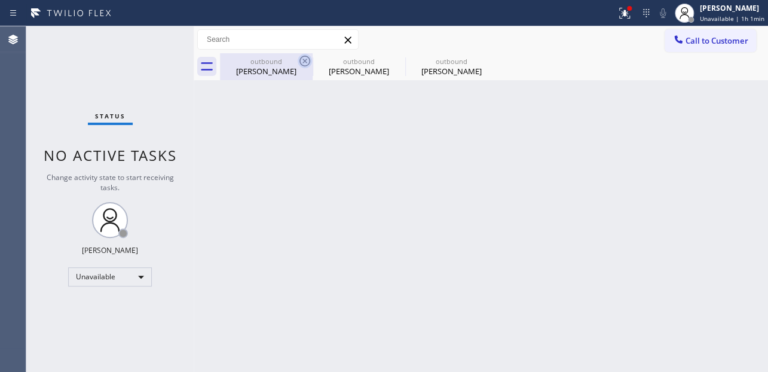
click at [307, 60] on icon at bounding box center [305, 61] width 14 height 14
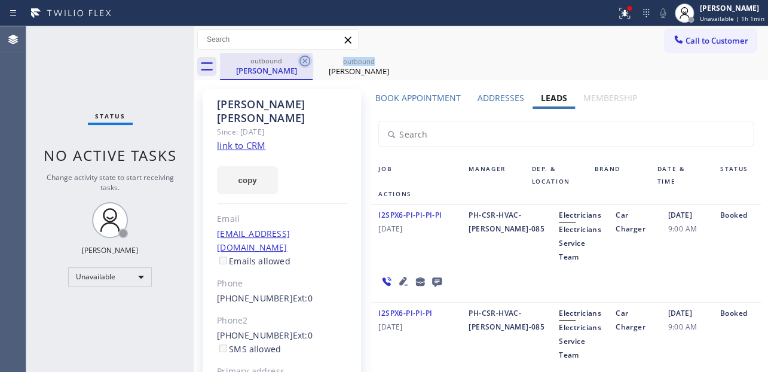
click at [307, 60] on icon at bounding box center [305, 61] width 14 height 14
click at [0, 0] on icon at bounding box center [0, 0] width 0 height 0
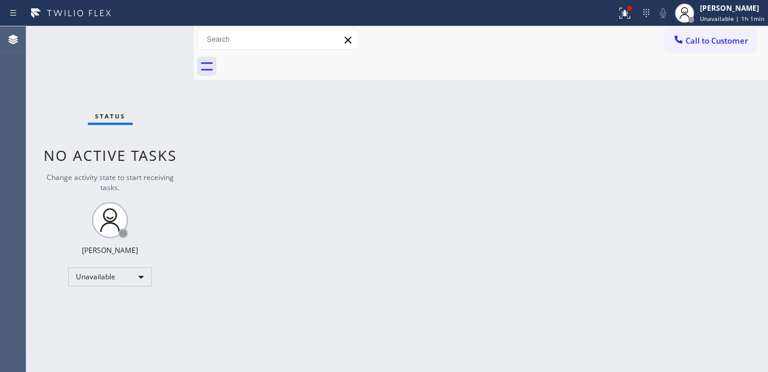
click at [307, 60] on div at bounding box center [494, 66] width 548 height 27
click at [689, 47] on button "Call to Customer" at bounding box center [710, 40] width 91 height 23
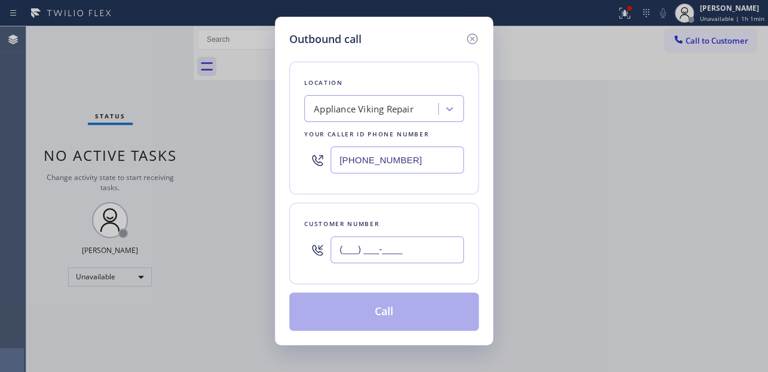
click at [346, 251] on input "(___) ___-____" at bounding box center [397, 249] width 133 height 27
paste input "509) 969-4752"
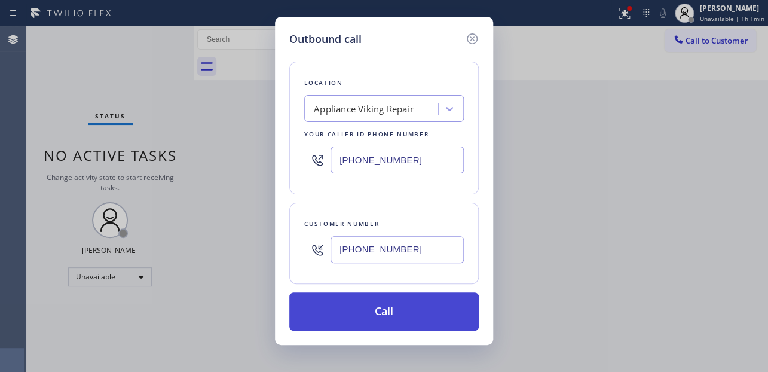
type input "[PHONE_NUMBER]"
click at [347, 321] on button "Call" at bounding box center [384, 311] width 190 height 38
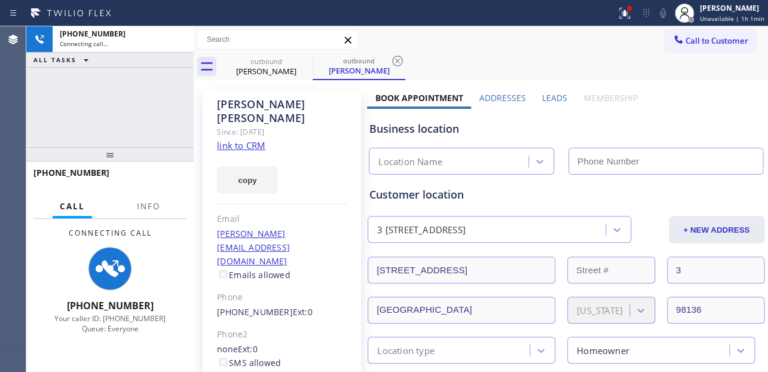
click at [552, 96] on label "Leads" at bounding box center [554, 97] width 25 height 11
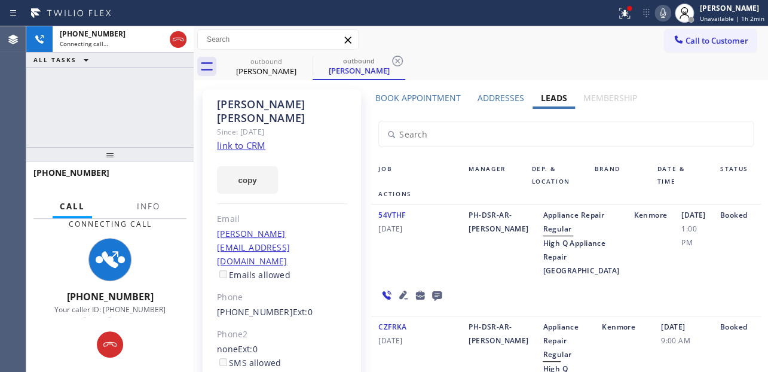
click at [627, 277] on div "Kenmore" at bounding box center [651, 242] width 48 height 69
click at [432, 301] on icon at bounding box center [437, 296] width 10 height 10
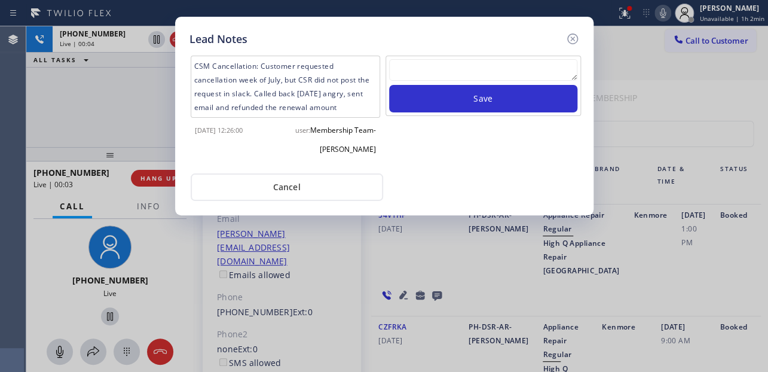
click at [456, 73] on textarea at bounding box center [483, 70] width 188 height 22
paste textarea "Routed to Voice mail// If CX will call back please transfer to me- Love:*"
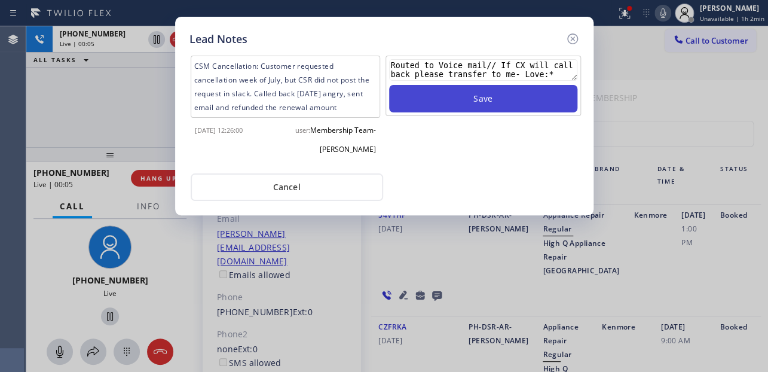
type textarea "Routed to Voice mail// If CX will call back please transfer to me- Love:*"
click at [459, 99] on button "Save" at bounding box center [483, 99] width 188 height 28
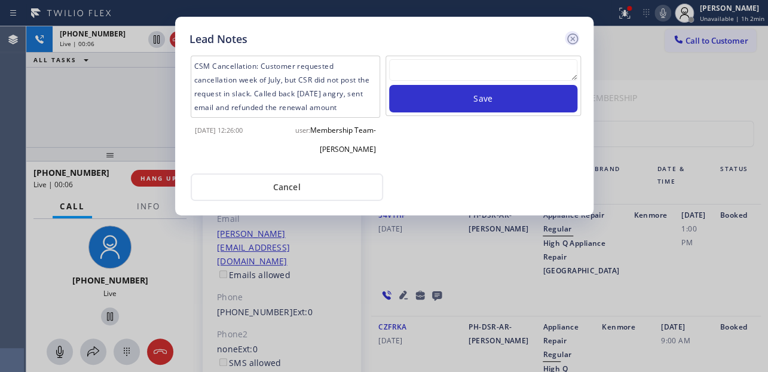
click at [569, 38] on icon at bounding box center [573, 39] width 14 height 14
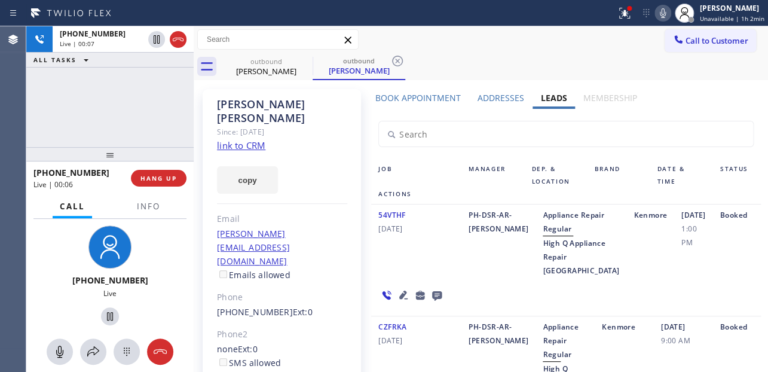
click at [167, 187] on div "+15099694752 Live | 00:06 HANG UP" at bounding box center [109, 178] width 153 height 31
click at [162, 175] on span "HANG UP" at bounding box center [159, 178] width 36 height 8
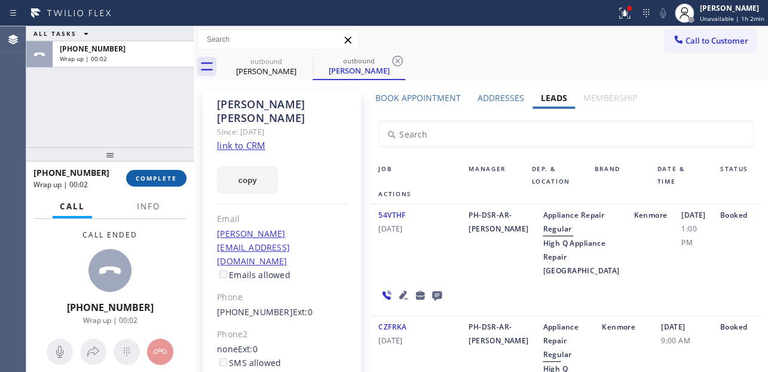
click at [161, 179] on span "COMPLETE" at bounding box center [156, 178] width 41 height 8
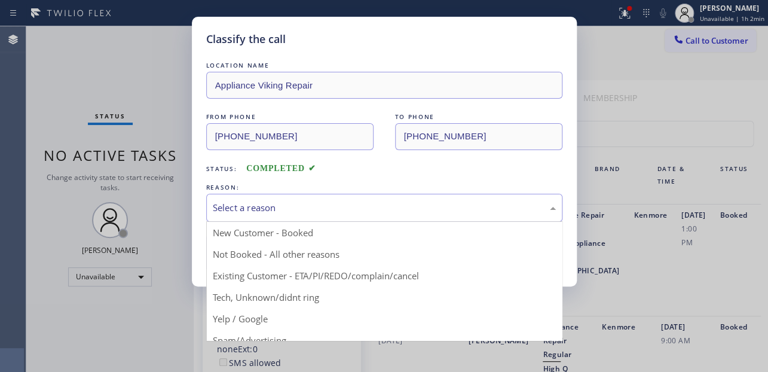
click at [345, 205] on div "Select a reason" at bounding box center [384, 208] width 343 height 14
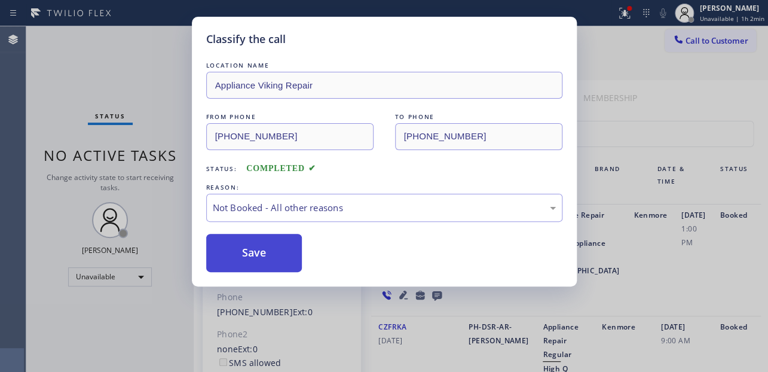
click at [263, 254] on button "Save" at bounding box center [254, 253] width 96 height 38
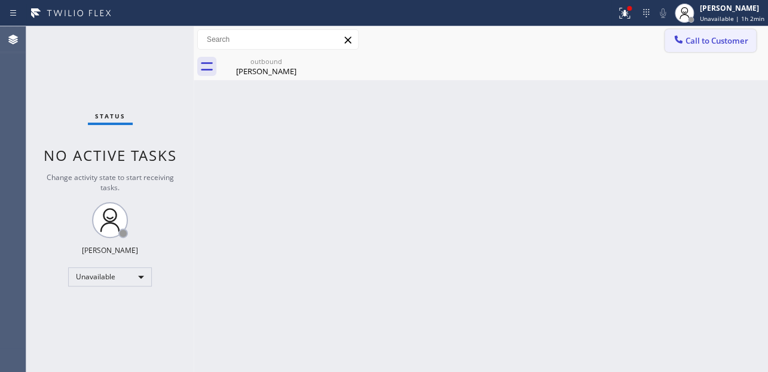
click at [718, 46] on button "Call to Customer" at bounding box center [710, 40] width 91 height 23
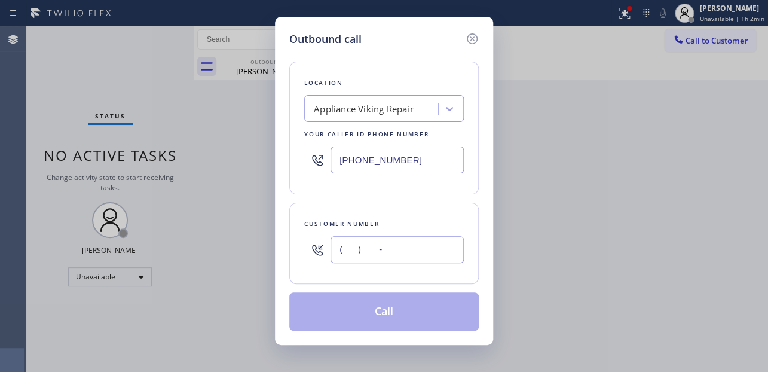
click at [423, 251] on input "(___) ___-____" at bounding box center [397, 249] width 133 height 27
paste input "415) 812-5033"
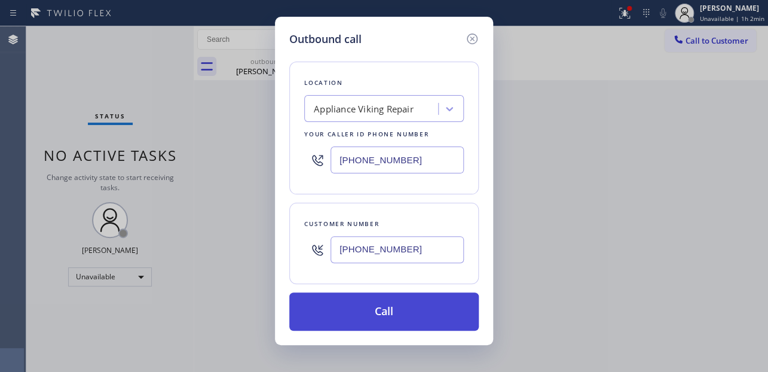
type input "[PHONE_NUMBER]"
click at [375, 323] on button "Call" at bounding box center [384, 311] width 190 height 38
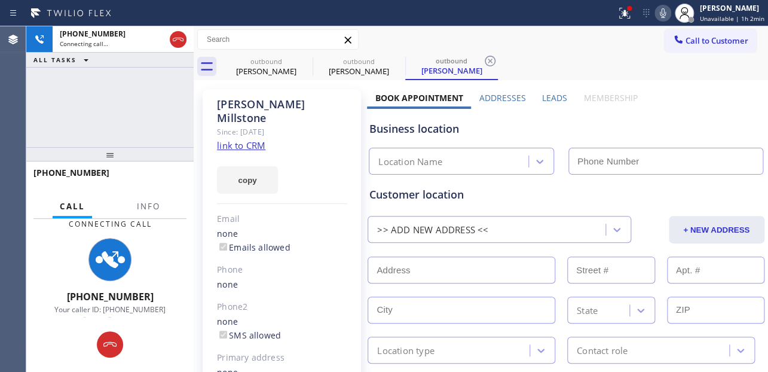
click at [548, 99] on label "Leads" at bounding box center [554, 97] width 25 height 11
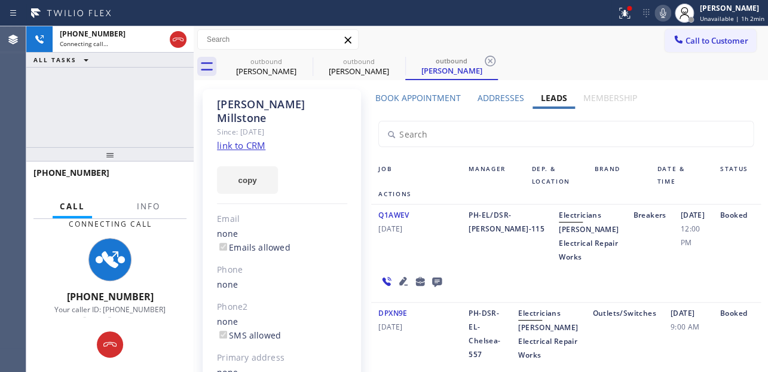
click at [396, 288] on icon at bounding box center [403, 281] width 14 height 14
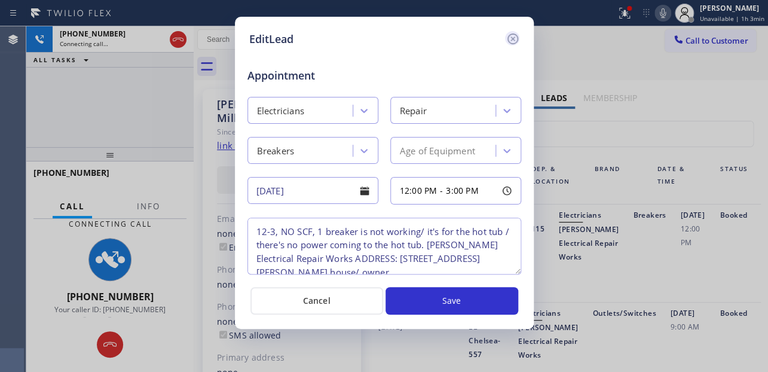
click at [515, 41] on icon at bounding box center [513, 39] width 14 height 14
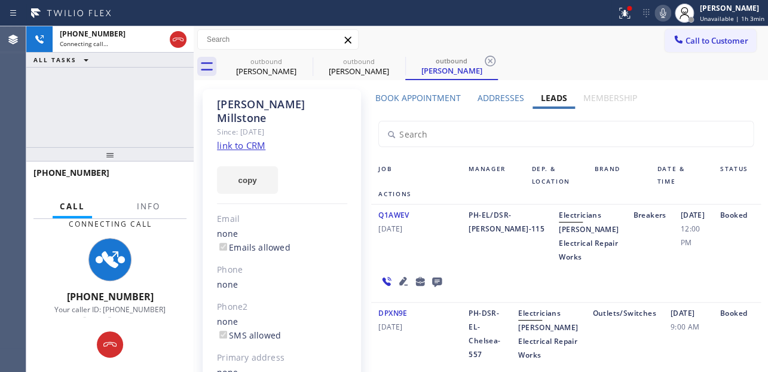
click at [656, 9] on icon at bounding box center [663, 13] width 14 height 14
click at [660, 9] on icon at bounding box center [663, 13] width 6 height 10
click at [419, 251] on div "Q1AWEV 07/01/2024" at bounding box center [416, 236] width 90 height 56
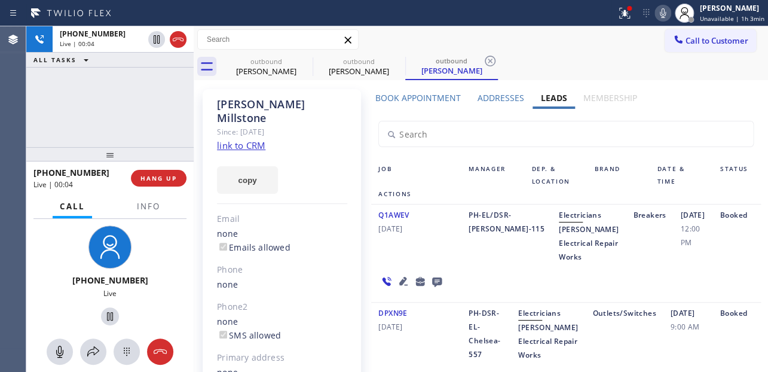
click at [166, 187] on div "+14158125033 Live | 00:04 HANG UP" at bounding box center [109, 178] width 153 height 31
click at [167, 183] on button "HANG UP" at bounding box center [159, 178] width 56 height 17
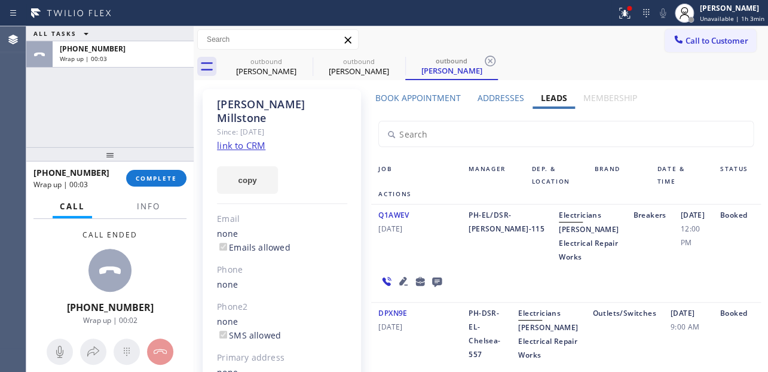
click at [435, 287] on icon at bounding box center [437, 282] width 10 height 10
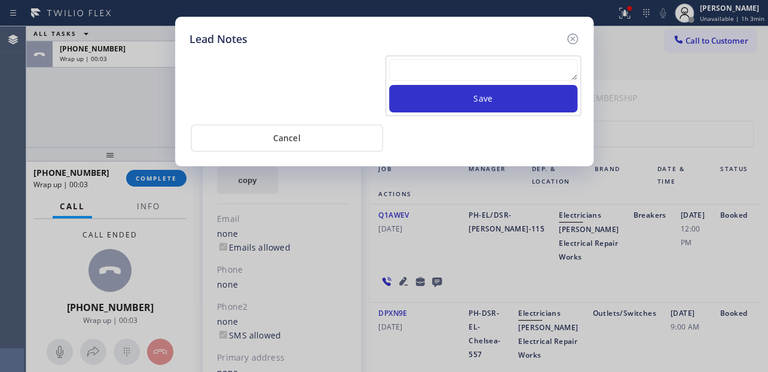
click at [450, 63] on textarea at bounding box center [483, 70] width 188 height 22
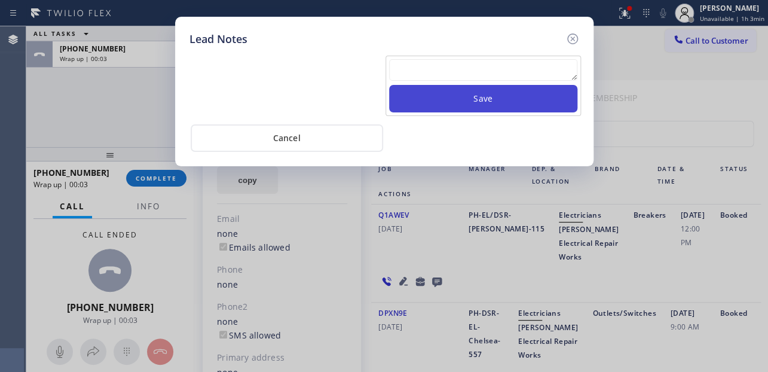
paste textarea "Routed to Voice mail// If CX will call back please transfer to me- Love:*"
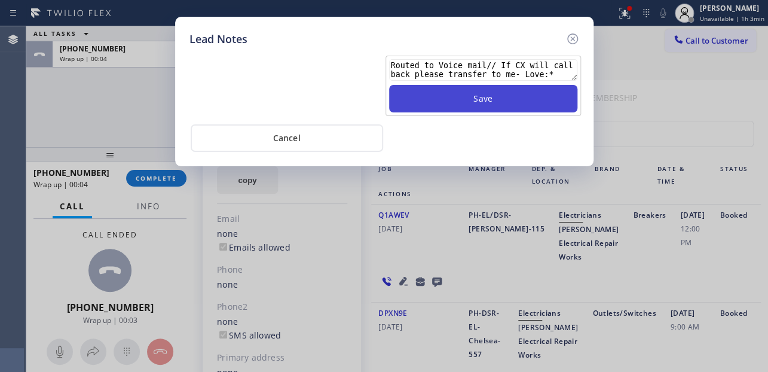
type textarea "Routed to Voice mail// If CX will call back please transfer to me- Love:*"
click at [474, 96] on button "Save" at bounding box center [483, 99] width 188 height 28
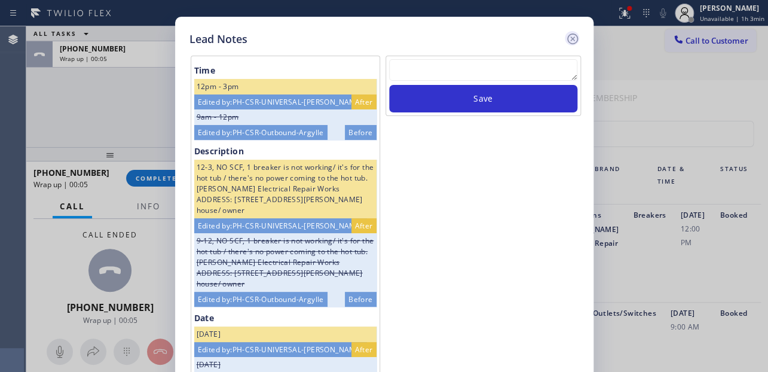
click at [571, 39] on icon at bounding box center [572, 38] width 11 height 11
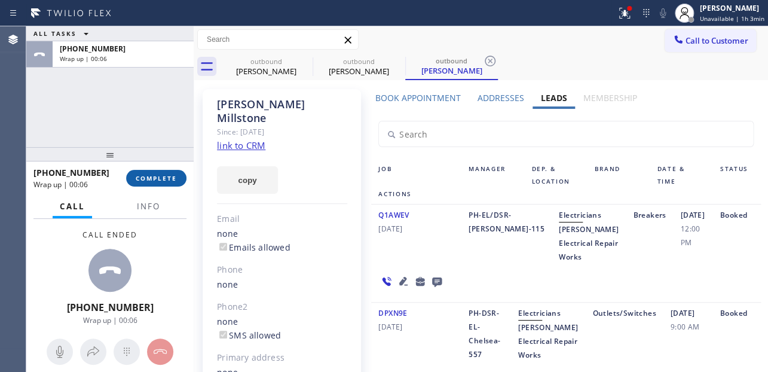
click at [154, 183] on button "COMPLETE" at bounding box center [156, 178] width 60 height 17
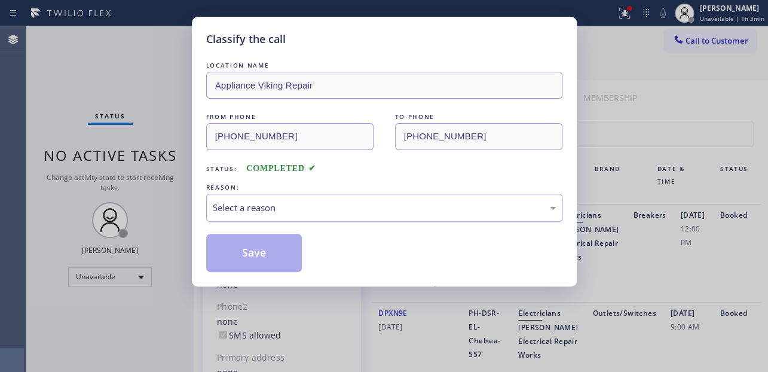
click at [316, 206] on div "Select a reason" at bounding box center [384, 208] width 343 height 14
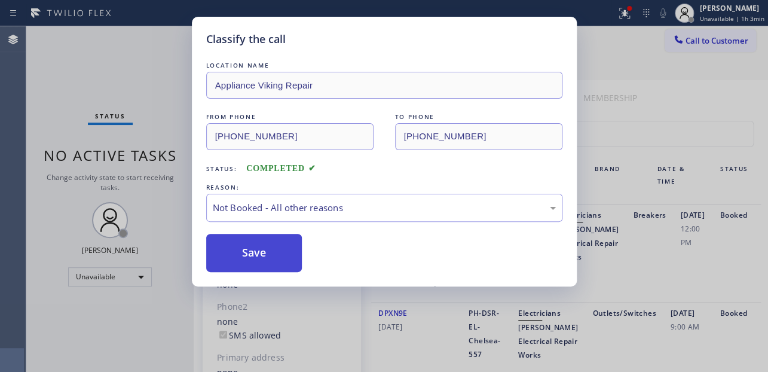
click at [265, 253] on button "Save" at bounding box center [254, 253] width 96 height 38
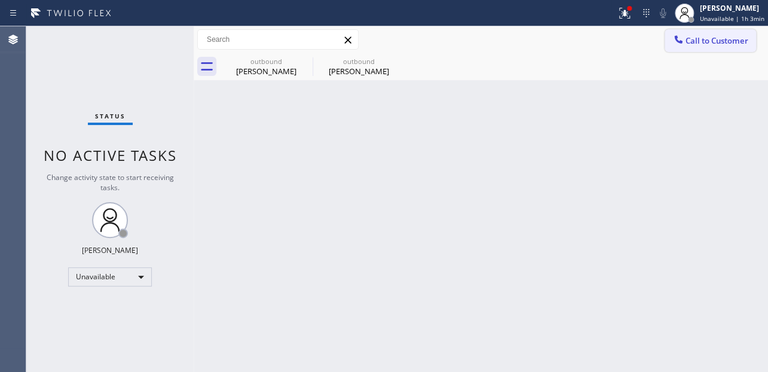
click at [713, 36] on span "Call to Customer" at bounding box center [717, 40] width 63 height 11
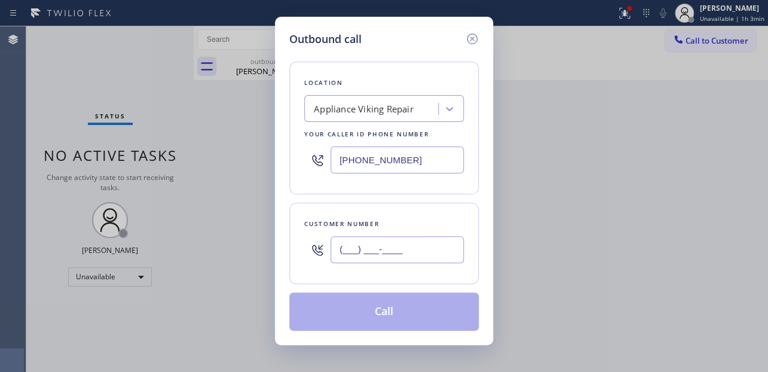
click at [352, 254] on input "(___) ___-____" at bounding box center [397, 249] width 133 height 27
paste input "253) 820-8356"
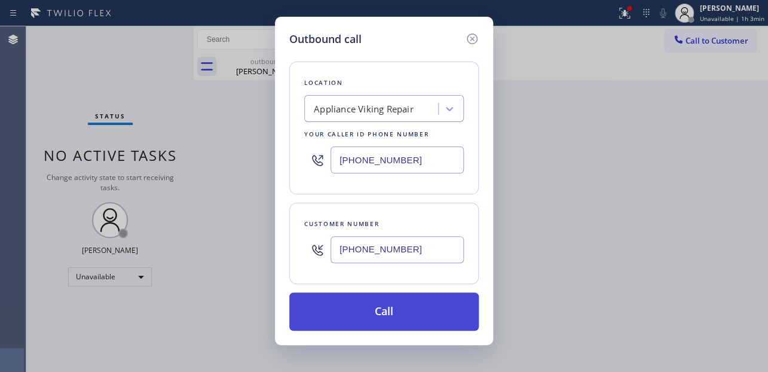
type input "[PHONE_NUMBER]"
click at [327, 329] on button "Call" at bounding box center [384, 311] width 190 height 38
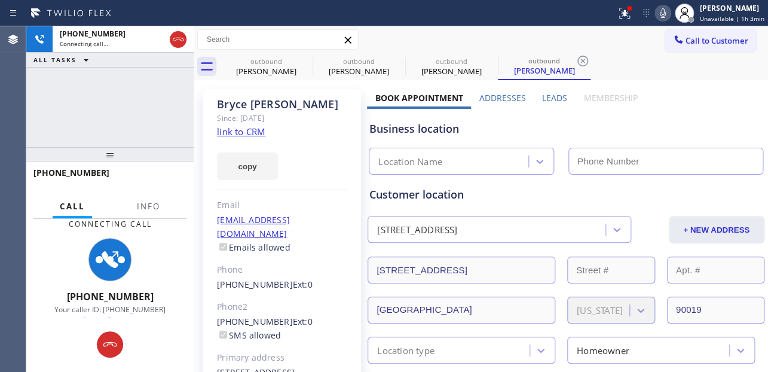
click at [548, 96] on label "Leads" at bounding box center [554, 97] width 25 height 11
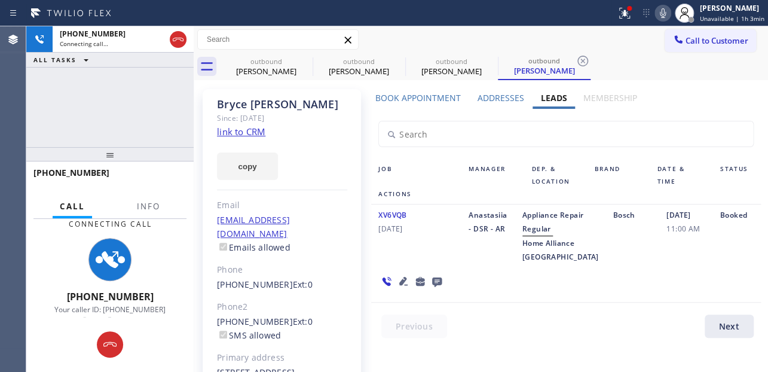
click at [401, 285] on icon at bounding box center [403, 281] width 8 height 8
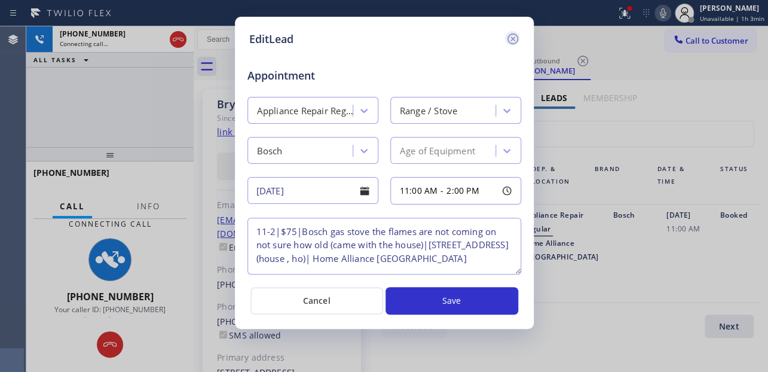
click at [509, 36] on icon at bounding box center [513, 39] width 14 height 14
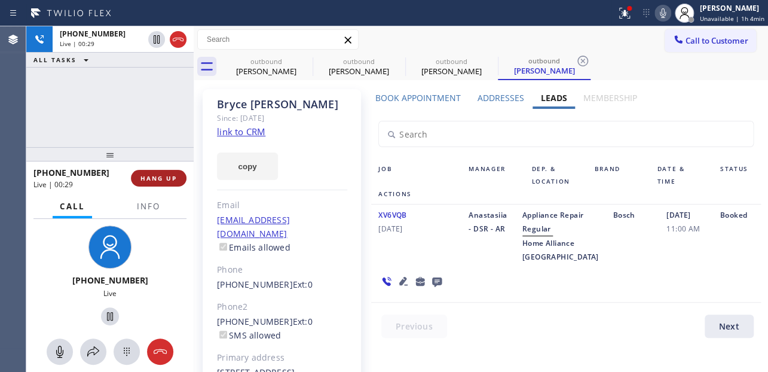
click at [141, 174] on span "HANG UP" at bounding box center [159, 178] width 36 height 8
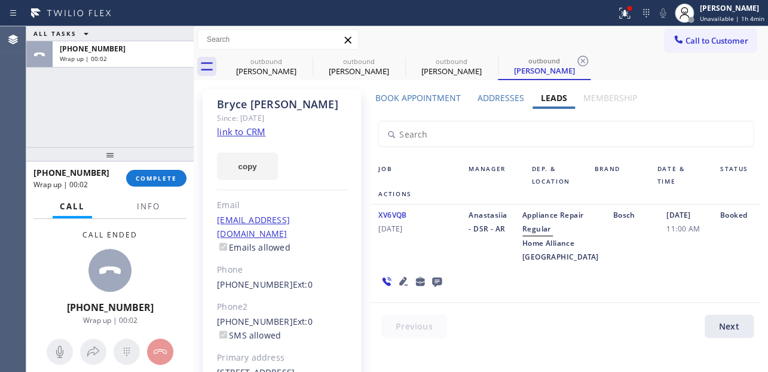
click at [438, 289] on icon at bounding box center [437, 281] width 14 height 15
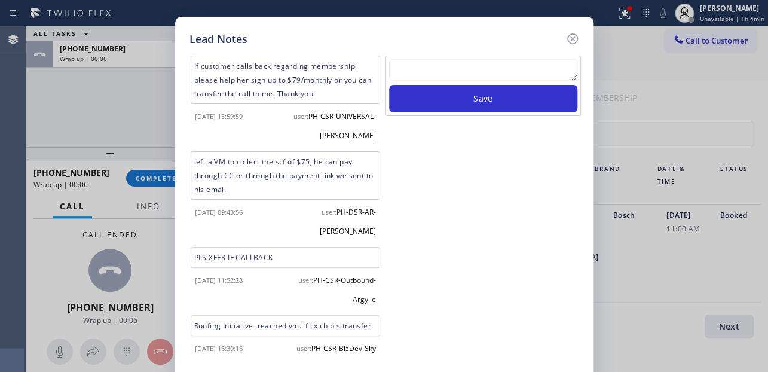
click at [487, 71] on textarea at bounding box center [483, 70] width 188 height 22
paste textarea "Routed to Voice mail// If CX will call back please transfer to me- Love:*"
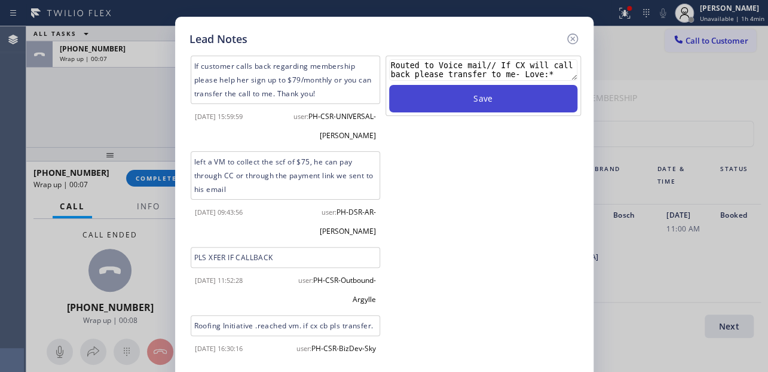
type textarea "Routed to Voice mail// If CX will call back please transfer to me- Love:*"
click at [490, 102] on button "Save" at bounding box center [483, 99] width 188 height 28
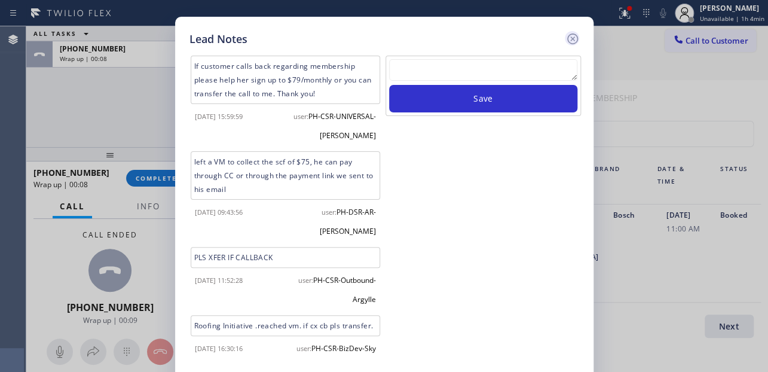
click at [573, 40] on icon at bounding box center [573, 39] width 14 height 14
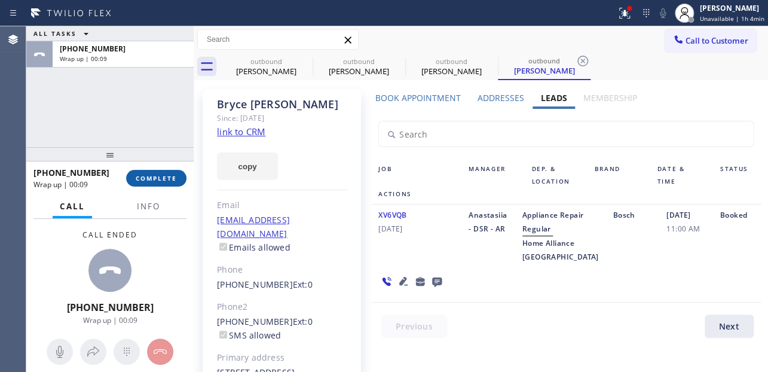
click at [167, 181] on span "COMPLETE" at bounding box center [156, 178] width 41 height 8
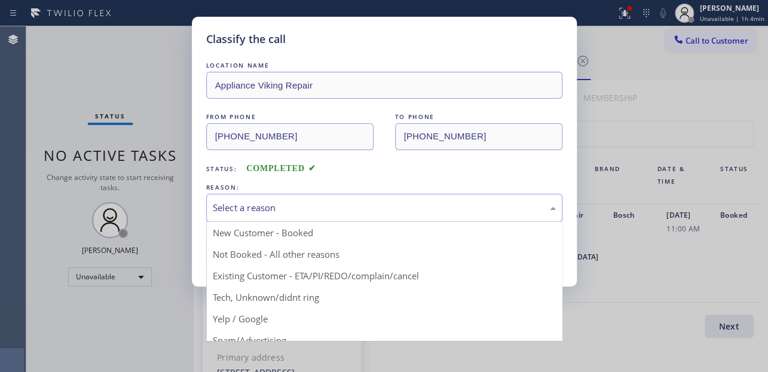
click at [280, 202] on div "Select a reason" at bounding box center [384, 208] width 343 height 14
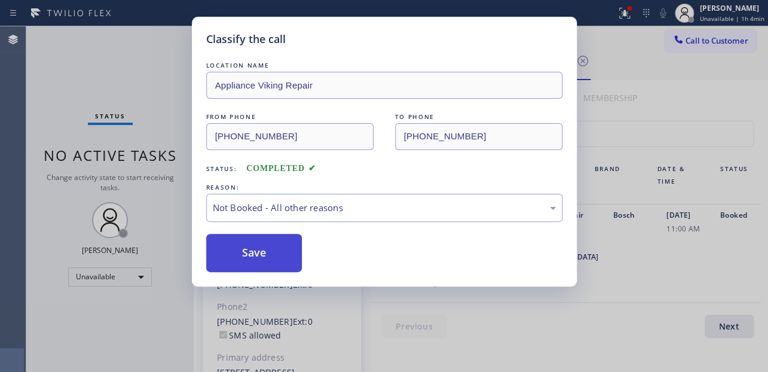
click at [264, 253] on button "Save" at bounding box center [254, 253] width 96 height 38
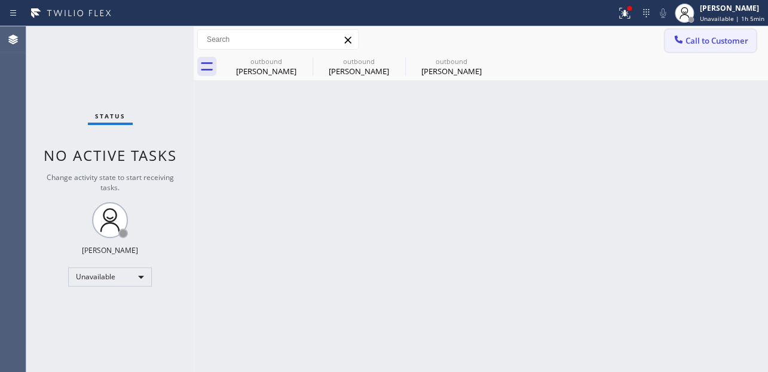
click at [699, 33] on button "Call to Customer" at bounding box center [710, 40] width 91 height 23
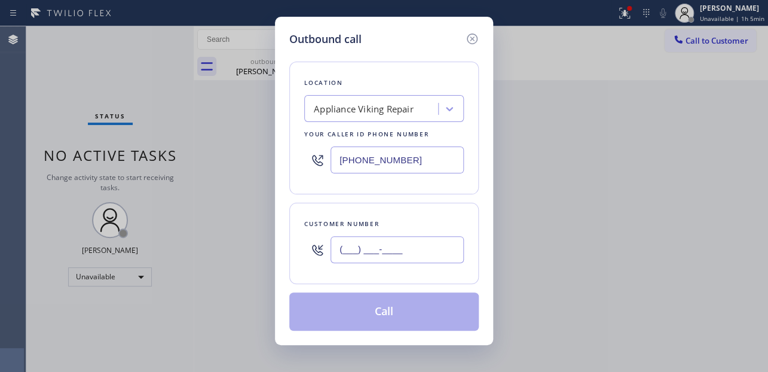
click at [336, 240] on input "(___) ___-____" at bounding box center [397, 249] width 133 height 27
paste input "323) 819-7777"
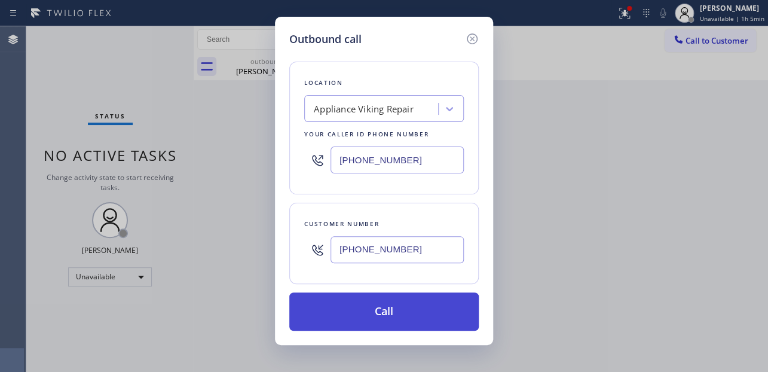
type input "(323) 819-7777"
click at [376, 319] on button "Call" at bounding box center [384, 311] width 190 height 38
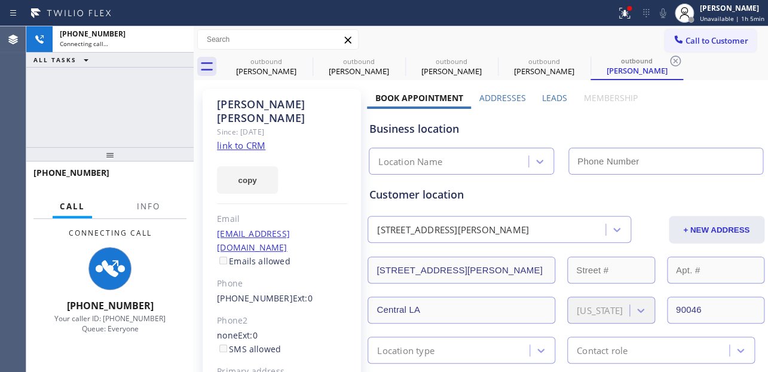
click at [550, 100] on label "Leads" at bounding box center [554, 97] width 25 height 11
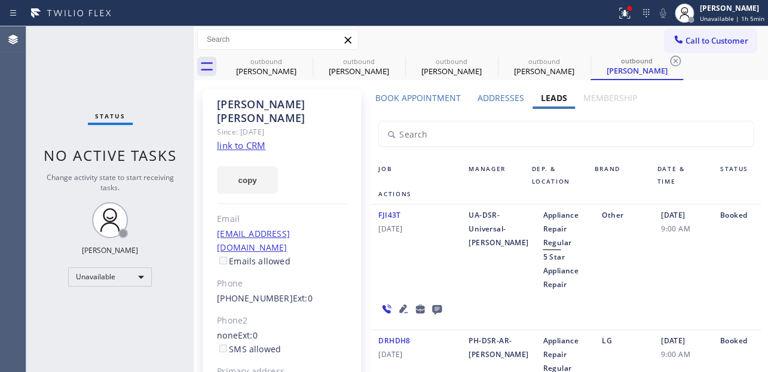
click at [433, 309] on icon at bounding box center [437, 310] width 10 height 10
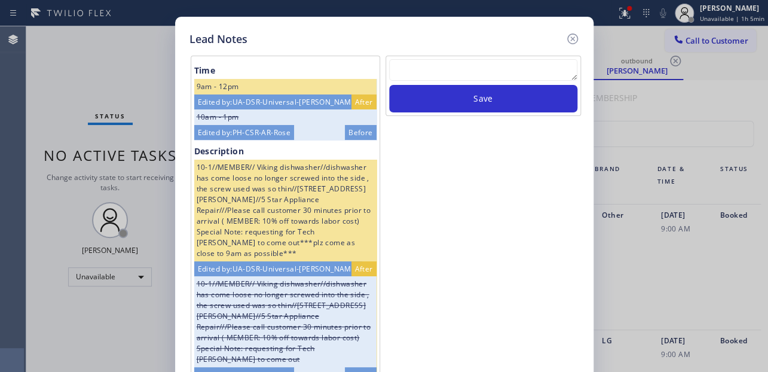
click at [417, 57] on div "Save" at bounding box center [484, 86] width 196 height 60
click at [421, 69] on textarea at bounding box center [483, 70] width 188 height 22
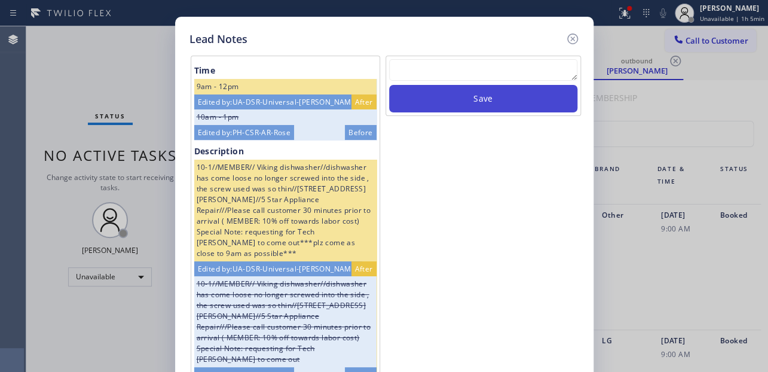
paste textarea "Routed to Voice mail// If CX will call back please transfer to me- Love:*"
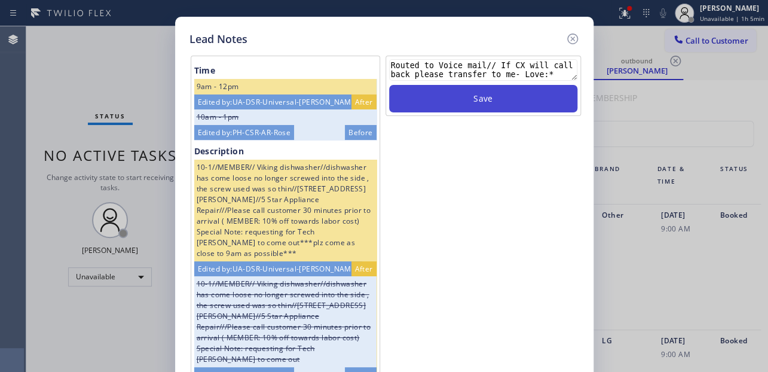
type textarea "Routed to Voice mail// If CX will call back please transfer to me- Love:*"
click at [452, 96] on button "Save" at bounding box center [483, 99] width 188 height 28
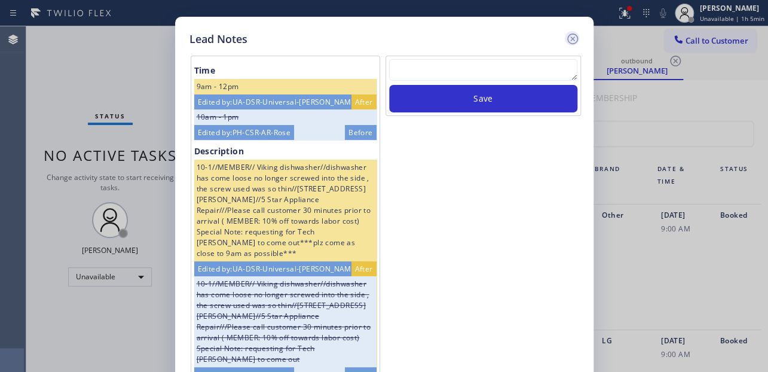
click at [573, 35] on icon at bounding box center [573, 39] width 14 height 14
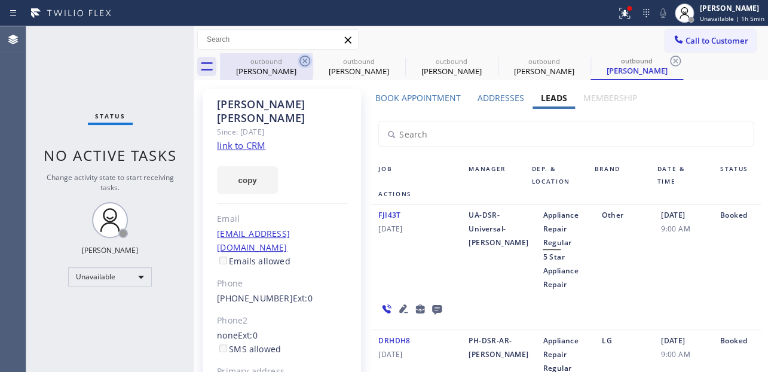
click at [306, 61] on icon at bounding box center [305, 61] width 14 height 14
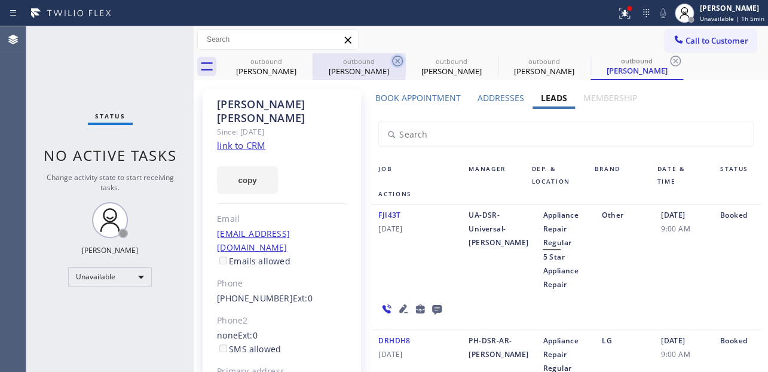
click at [390, 61] on icon at bounding box center [397, 61] width 14 height 14
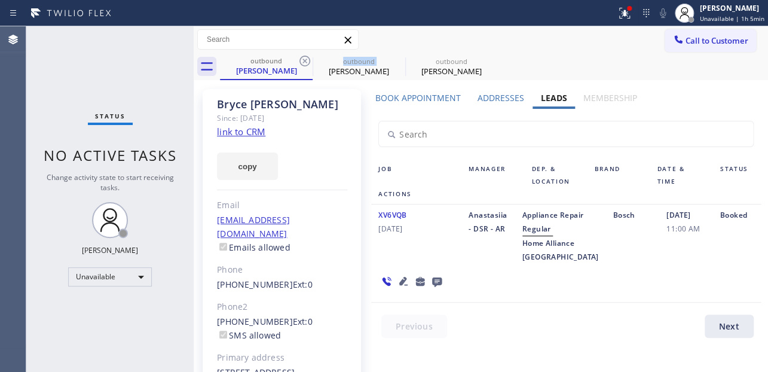
click at [306, 61] on icon at bounding box center [305, 61] width 14 height 14
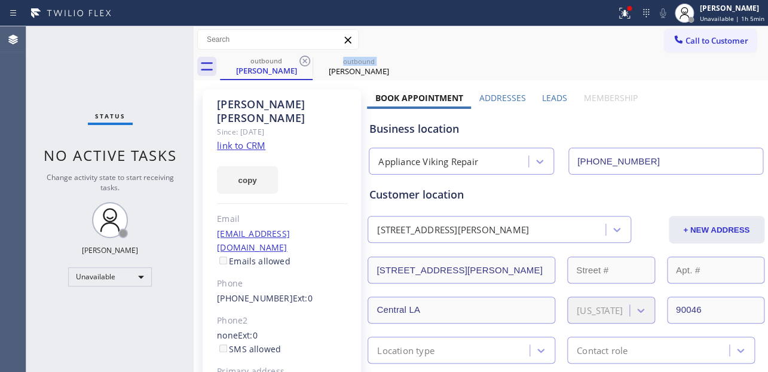
click at [306, 61] on icon at bounding box center [305, 61] width 14 height 14
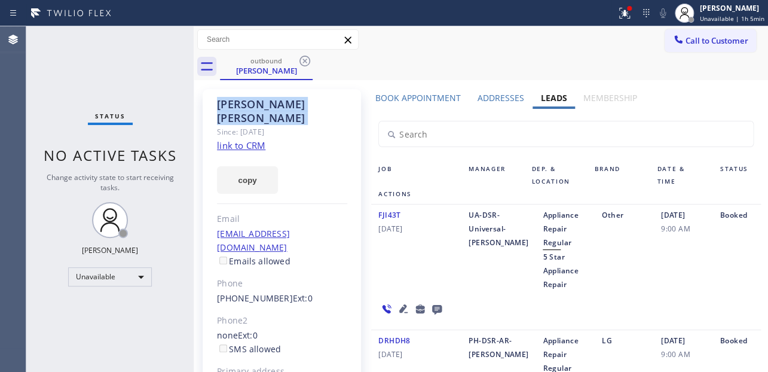
click at [306, 61] on icon at bounding box center [305, 61] width 14 height 14
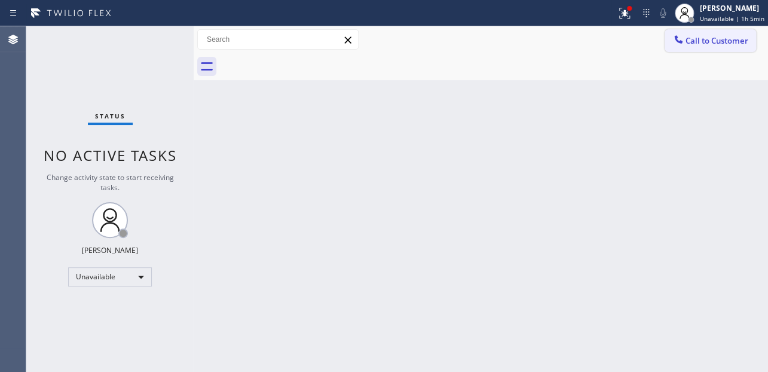
click at [700, 38] on span "Call to Customer" at bounding box center [717, 40] width 63 height 11
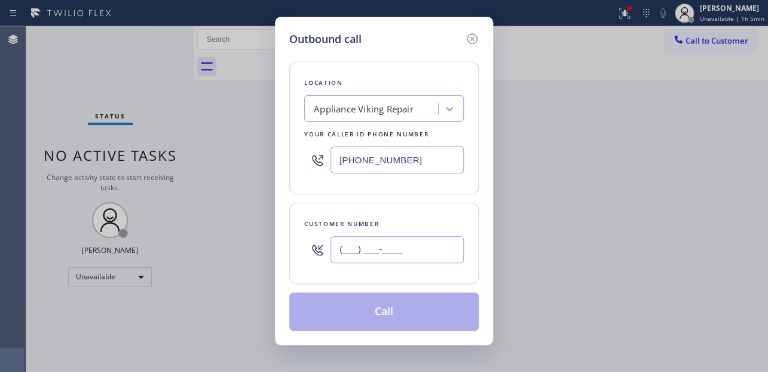
click at [365, 248] on input "(___) ___-____" at bounding box center [397, 249] width 133 height 27
paste input "707) 363-5446"
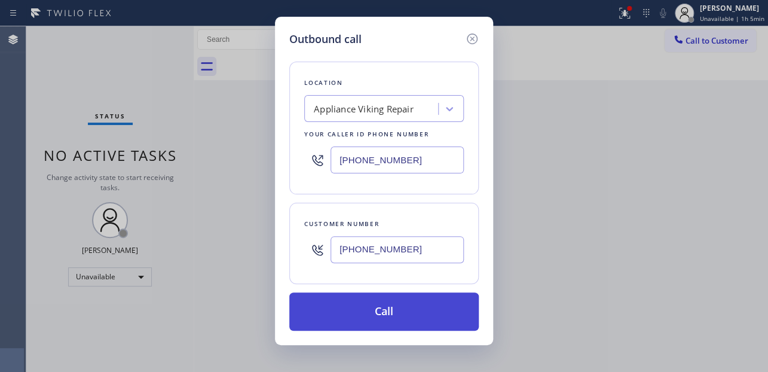
type input "[PHONE_NUMBER]"
click at [365, 309] on button "Call" at bounding box center [384, 311] width 190 height 38
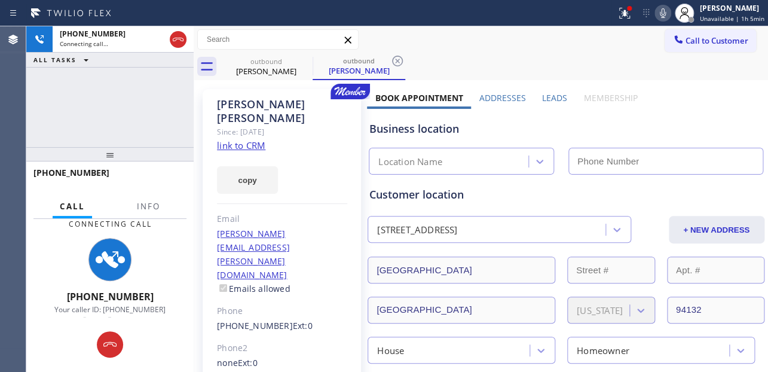
click at [549, 98] on label "Leads" at bounding box center [554, 97] width 25 height 11
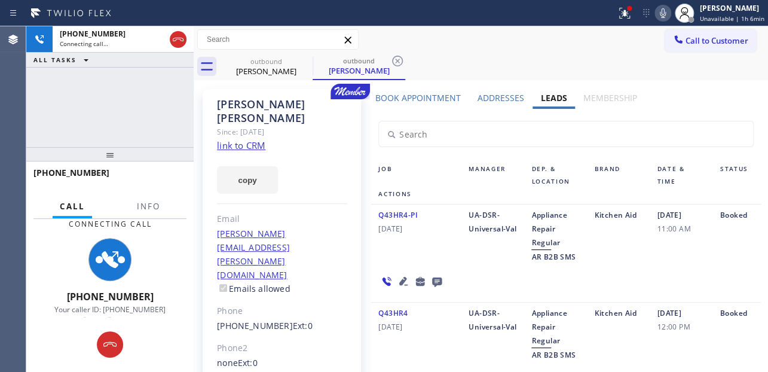
click at [395, 245] on div "Q43HR4-PI 06/05/2024" at bounding box center [416, 236] width 90 height 56
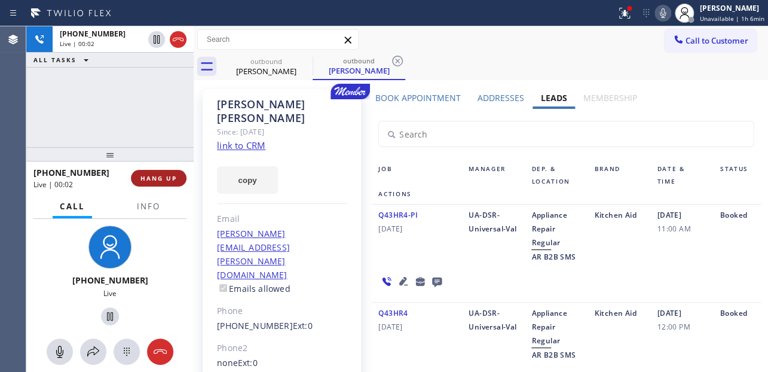
click at [148, 175] on span "HANG UP" at bounding box center [159, 178] width 36 height 8
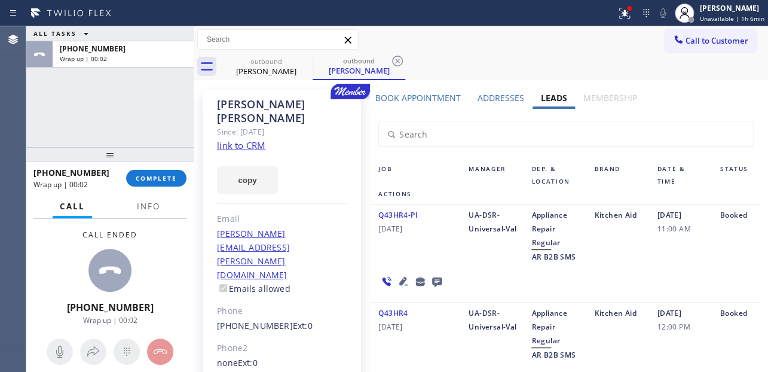
click at [435, 283] on icon at bounding box center [437, 282] width 10 height 10
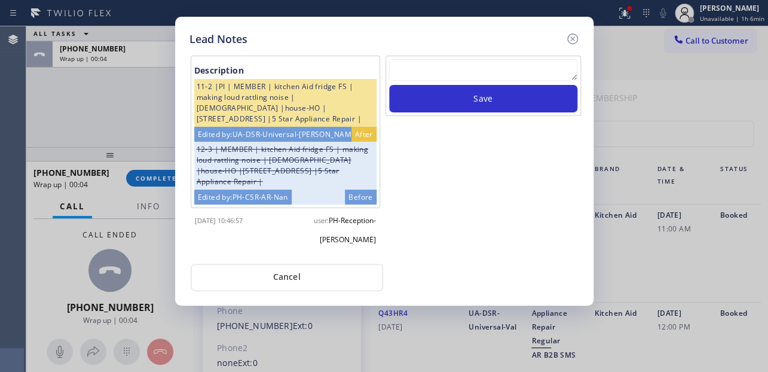
click at [432, 66] on textarea at bounding box center [483, 70] width 188 height 22
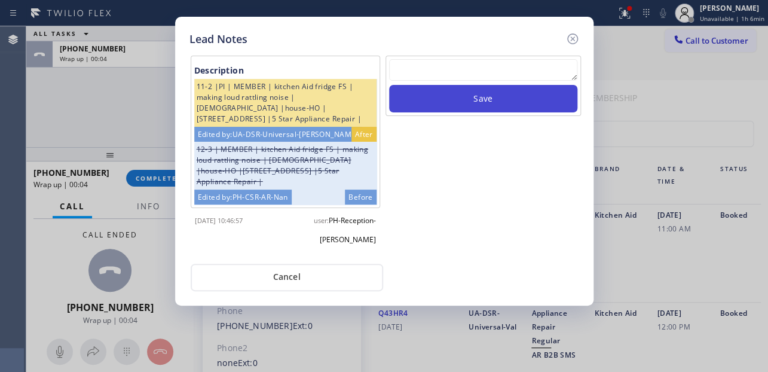
paste textarea "Routed to Voice mail// If CX will call back please transfer to me- Love:*"
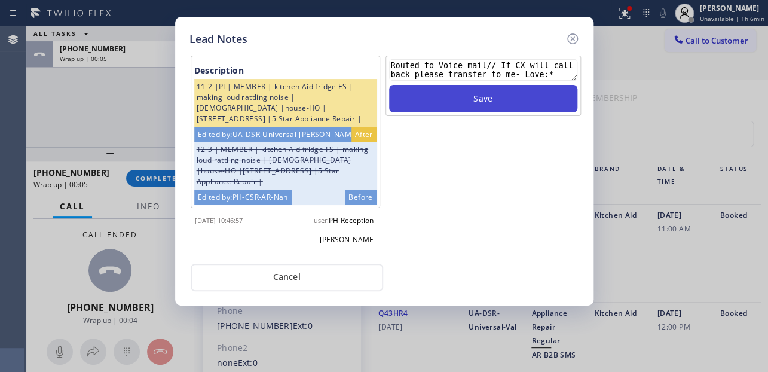
type textarea "Routed to Voice mail// If CX will call back please transfer to me- Love:*"
click at [462, 93] on button "Save" at bounding box center [483, 99] width 188 height 28
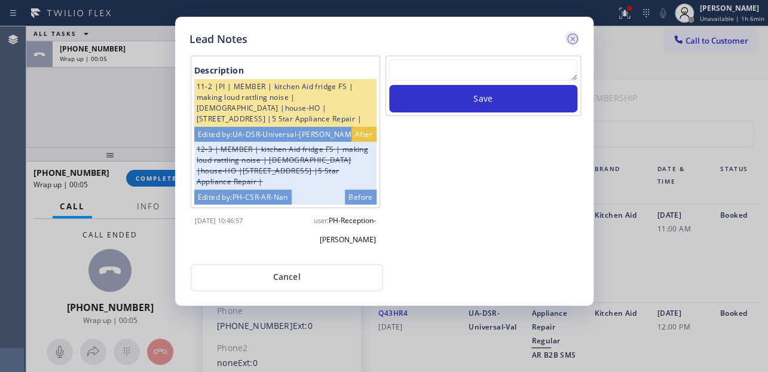
click at [576, 35] on icon at bounding box center [572, 38] width 11 height 11
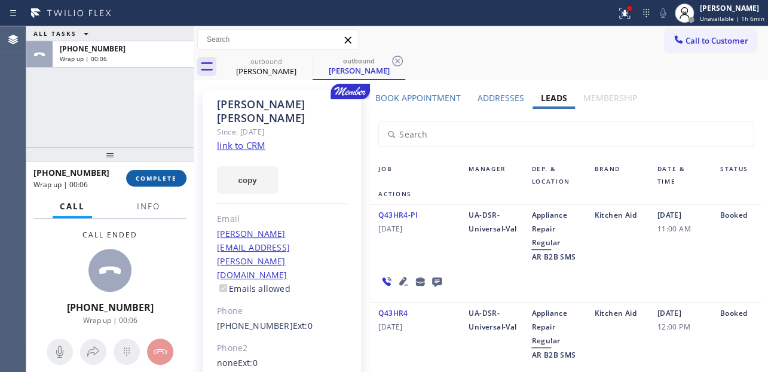
click at [151, 175] on span "COMPLETE" at bounding box center [156, 178] width 41 height 8
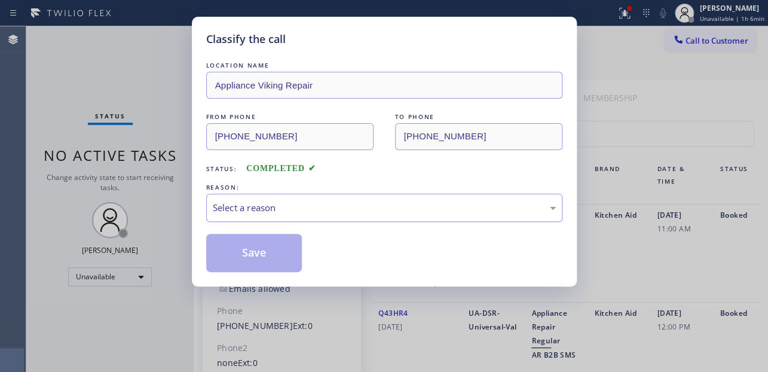
click at [245, 213] on div "Select a reason" at bounding box center [384, 208] width 343 height 14
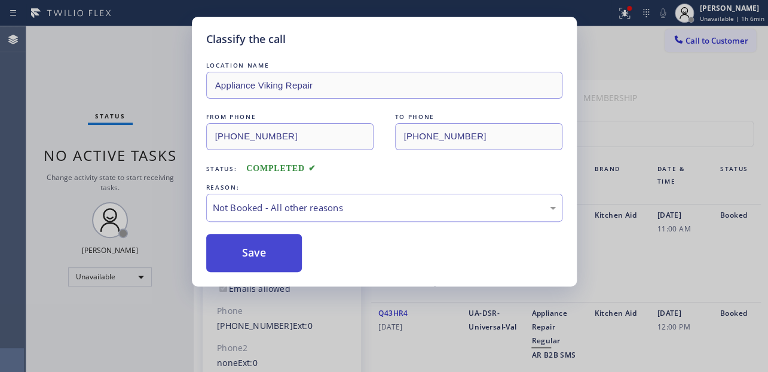
click at [245, 251] on button "Save" at bounding box center [254, 253] width 96 height 38
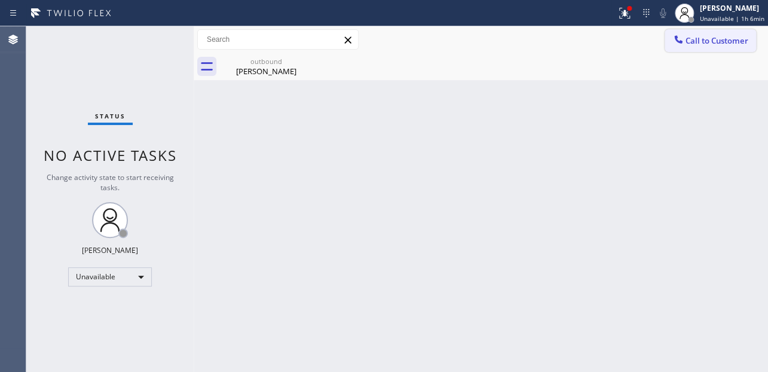
click at [707, 45] on span "Call to Customer" at bounding box center [717, 40] width 63 height 11
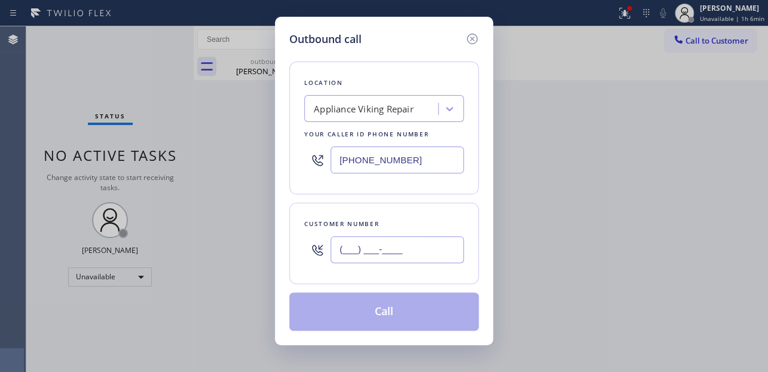
click at [343, 247] on input "(___) ___-____" at bounding box center [397, 249] width 133 height 27
paste input "703) 554-7182"
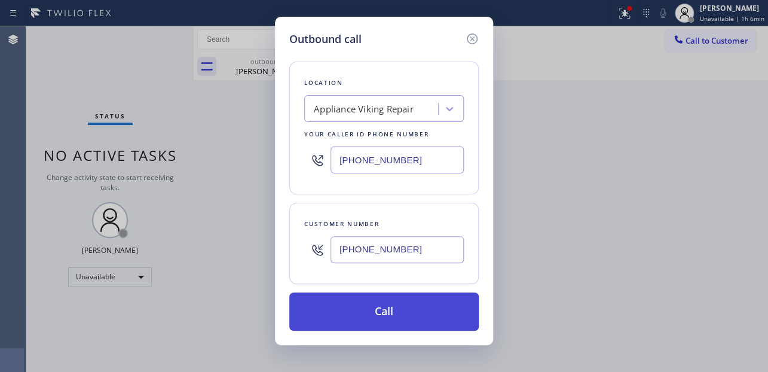
click at [364, 309] on button "Call" at bounding box center [384, 311] width 190 height 38
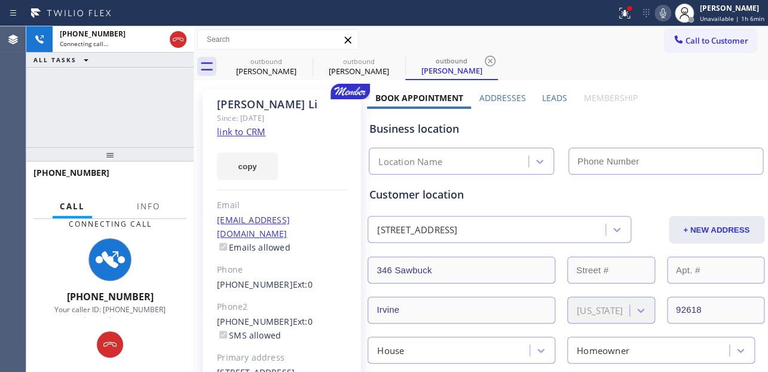
click at [556, 96] on label "Leads" at bounding box center [554, 97] width 25 height 11
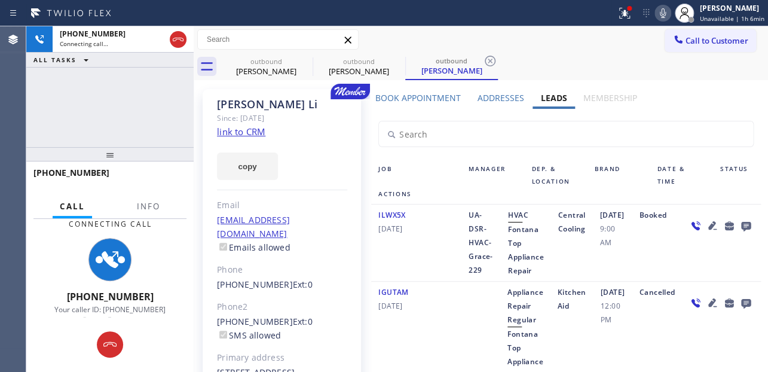
click at [179, 38] on icon at bounding box center [178, 40] width 11 height 4
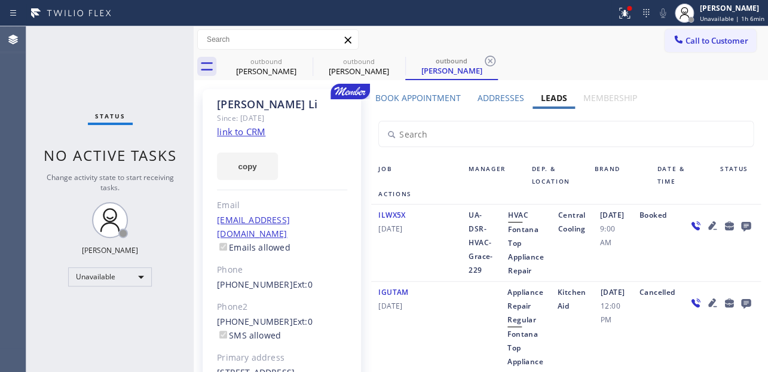
click at [706, 53] on div "outbound Timothy Macholz outbound Leo Li outbound Leo Li" at bounding box center [494, 66] width 548 height 27
click at [706, 44] on span "Call to Customer" at bounding box center [717, 40] width 63 height 11
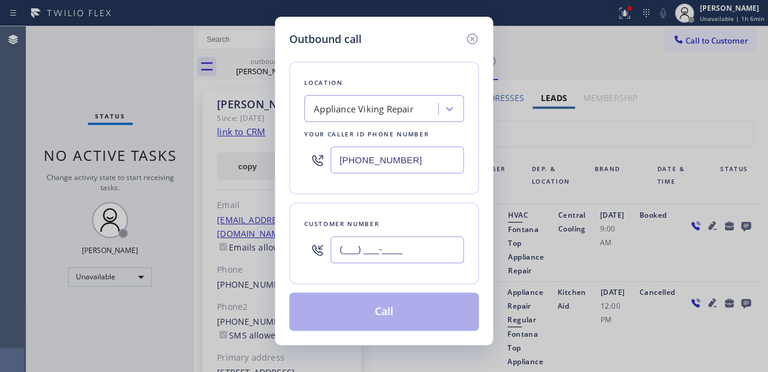
click at [401, 249] on input "(___) ___-____" at bounding box center [397, 249] width 133 height 27
paste input "949) 294-9512"
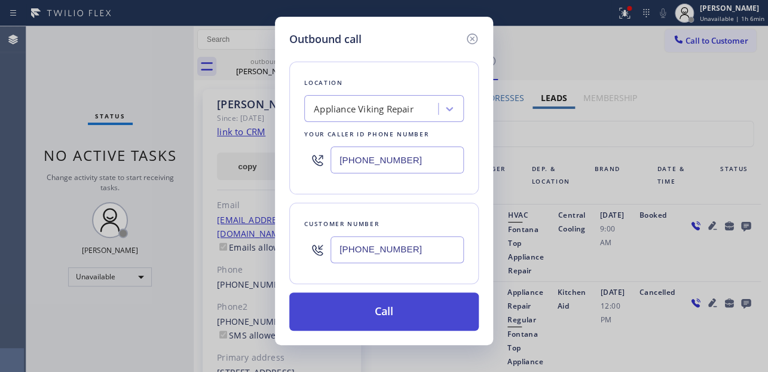
type input "[PHONE_NUMBER]"
click at [397, 312] on button "Call" at bounding box center [384, 311] width 190 height 38
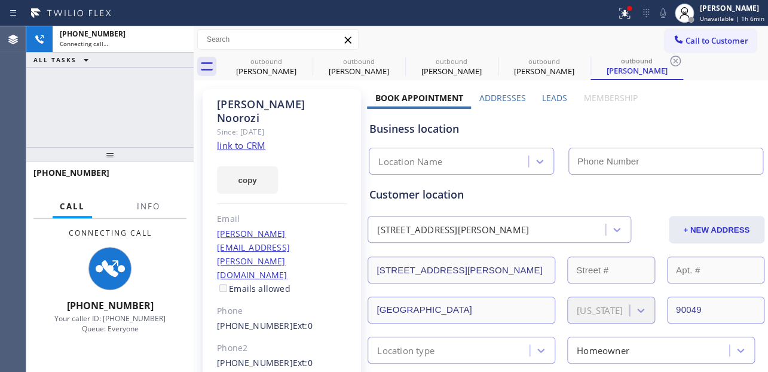
click at [554, 94] on label "Leads" at bounding box center [554, 97] width 25 height 11
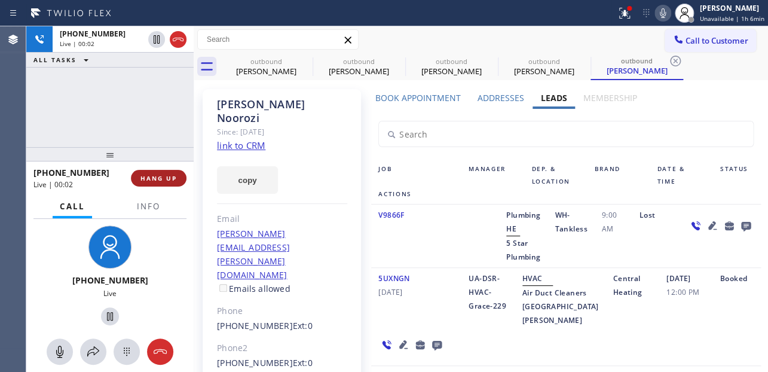
click at [151, 178] on span "HANG UP" at bounding box center [159, 178] width 36 height 8
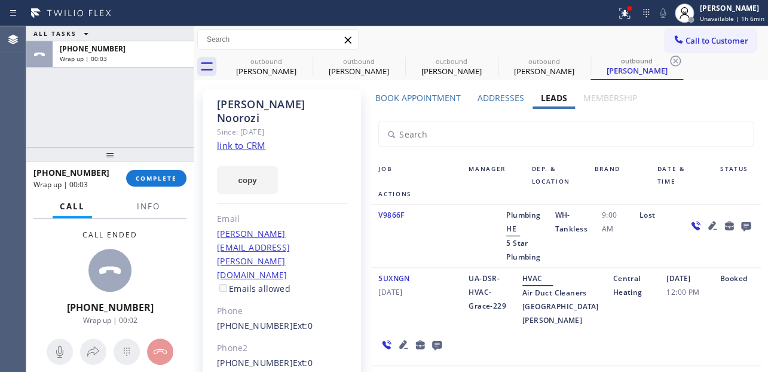
click at [741, 224] on icon at bounding box center [746, 227] width 10 height 10
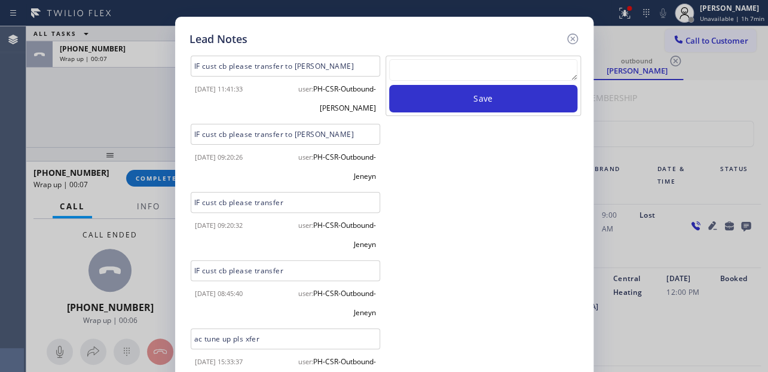
click at [480, 79] on textarea at bounding box center [483, 70] width 188 height 22
paste textarea "Routed to Voice mail// If CX will call back please transfer to me- Love:*"
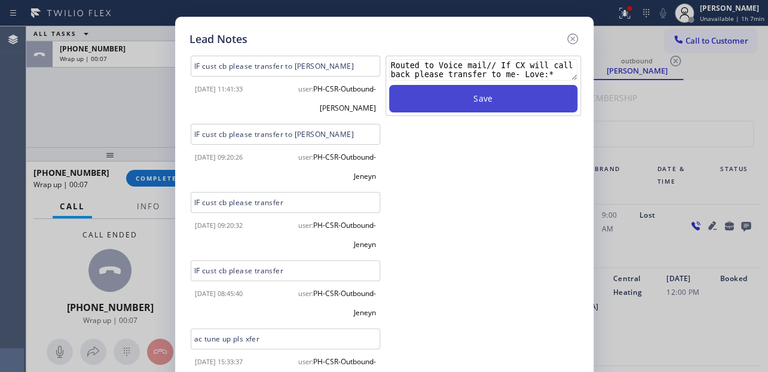
type textarea "Routed to Voice mail// If CX will call back please transfer to me- Love:*"
click at [481, 99] on button "Save" at bounding box center [483, 99] width 188 height 28
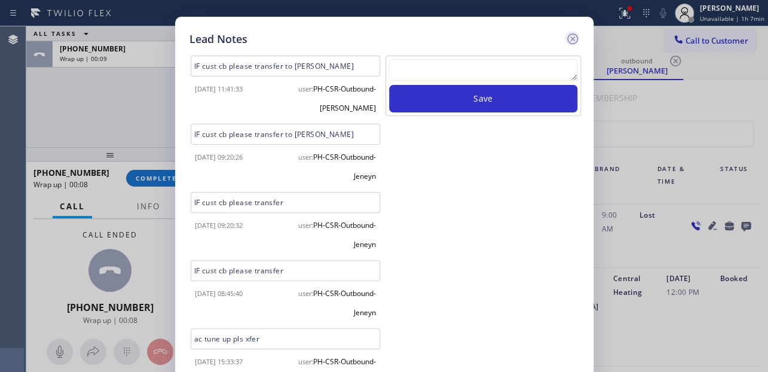
click at [573, 35] on icon at bounding box center [573, 39] width 14 height 14
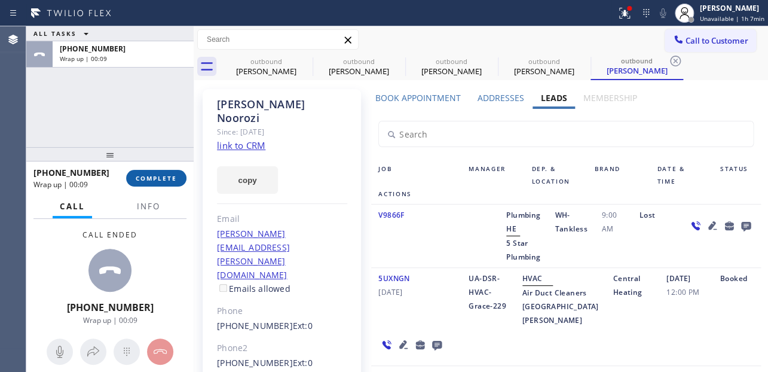
click at [165, 177] on span "COMPLETE" at bounding box center [156, 178] width 41 height 8
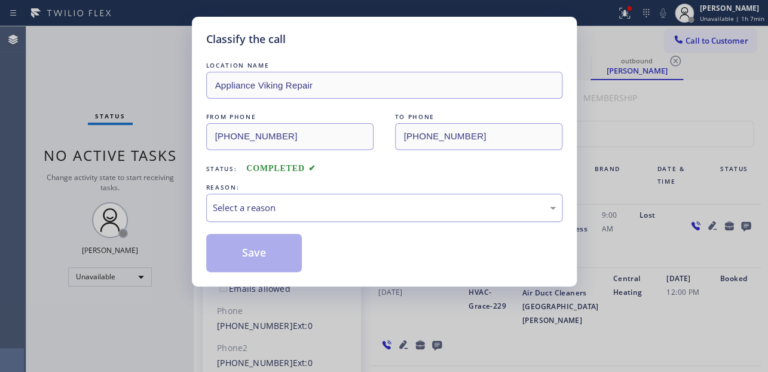
click at [262, 207] on div "Select a reason" at bounding box center [384, 208] width 343 height 14
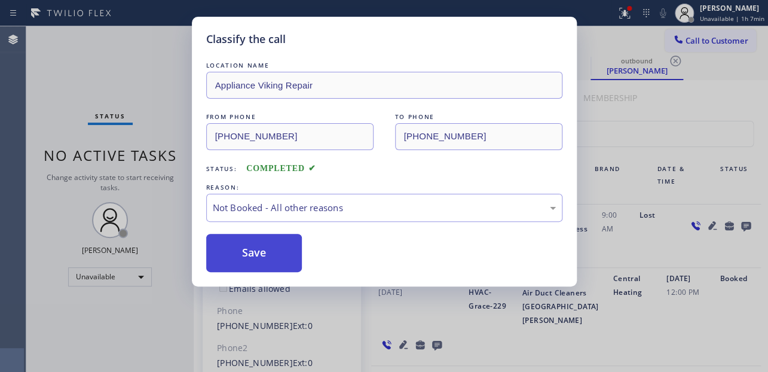
click at [243, 256] on button "Save" at bounding box center [254, 253] width 96 height 38
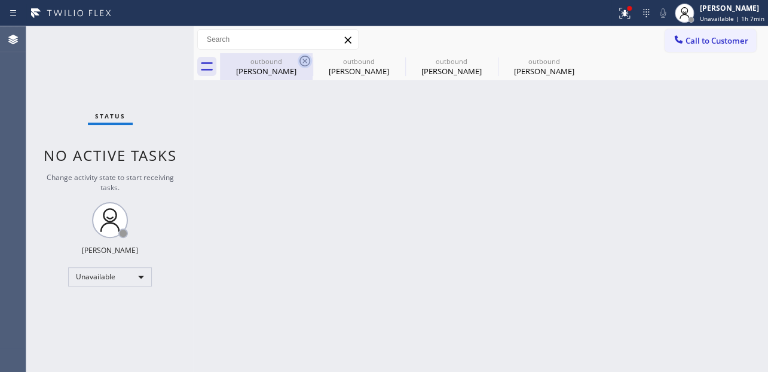
click at [301, 62] on icon at bounding box center [305, 61] width 14 height 14
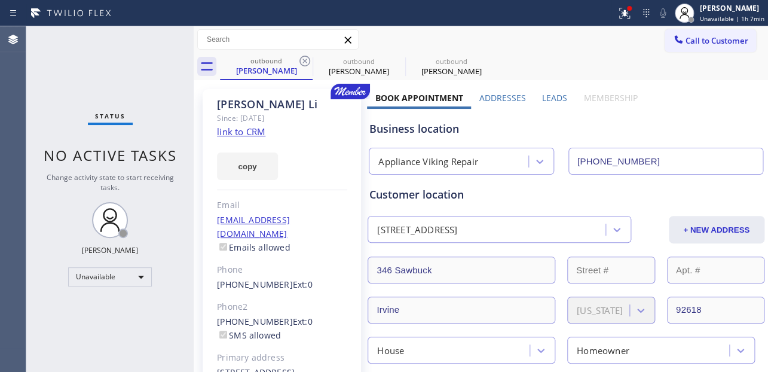
click at [301, 62] on icon at bounding box center [305, 61] width 14 height 14
click at [0, 0] on icon at bounding box center [0, 0] width 0 height 0
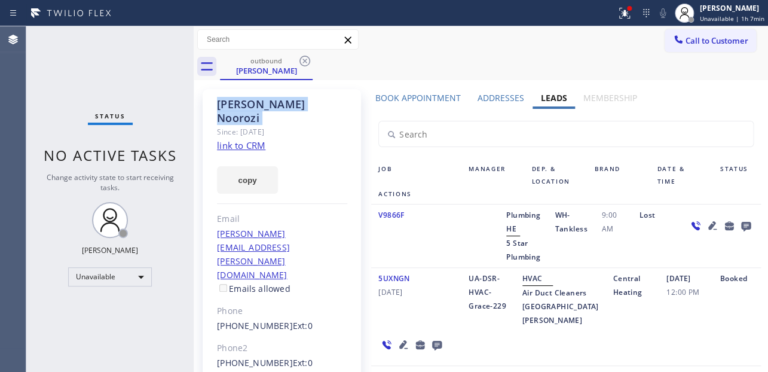
click at [301, 62] on icon at bounding box center [305, 61] width 14 height 14
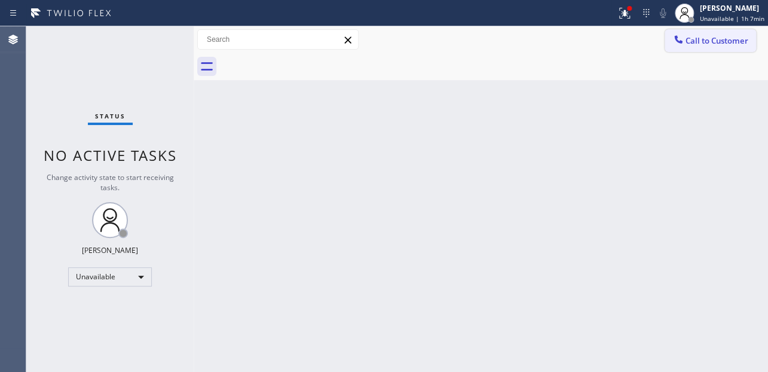
click at [676, 47] on div at bounding box center [679, 40] width 14 height 14
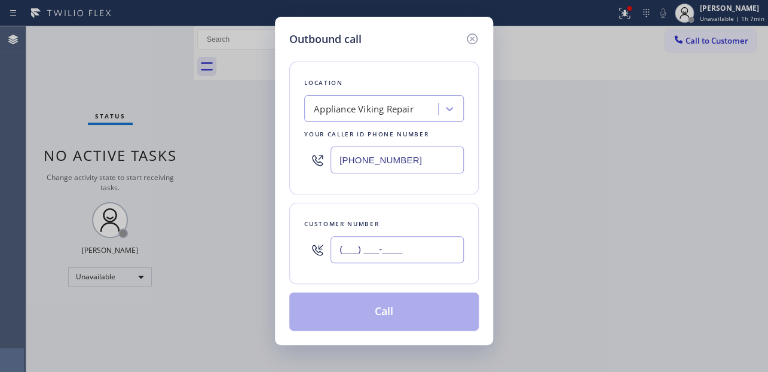
click at [373, 255] on input "(___) ___-____" at bounding box center [397, 249] width 133 height 27
paste input "714) 305-4051"
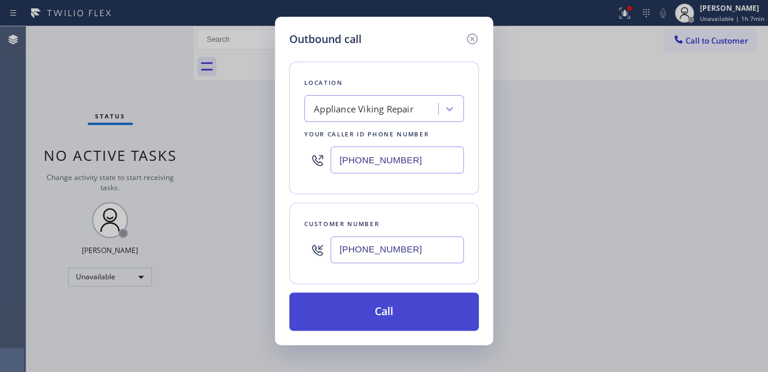
type input "[PHONE_NUMBER]"
click at [352, 312] on button "Call" at bounding box center [384, 311] width 190 height 38
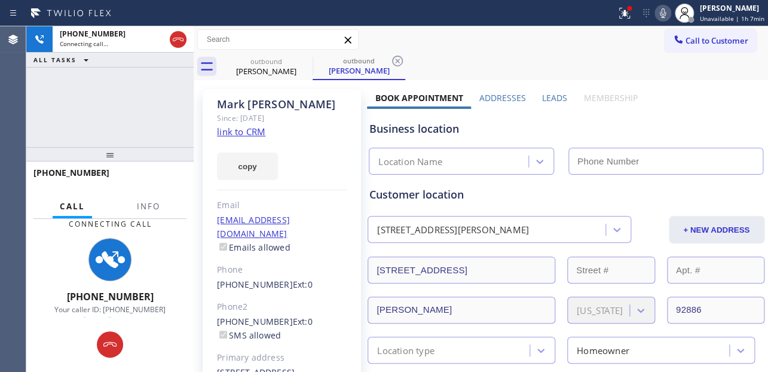
click at [544, 97] on label "Leads" at bounding box center [554, 97] width 25 height 11
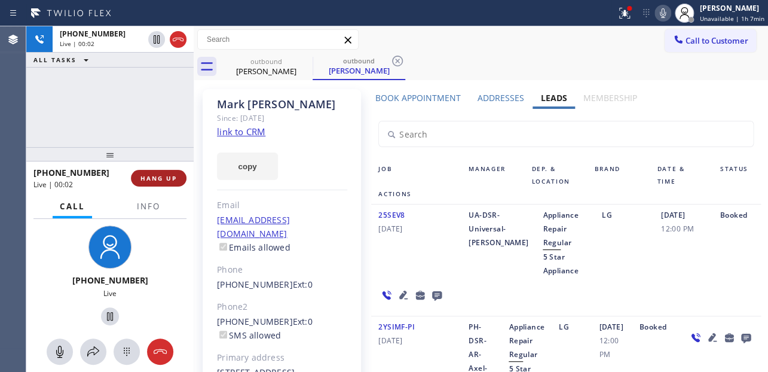
click at [153, 178] on span "HANG UP" at bounding box center [159, 178] width 36 height 8
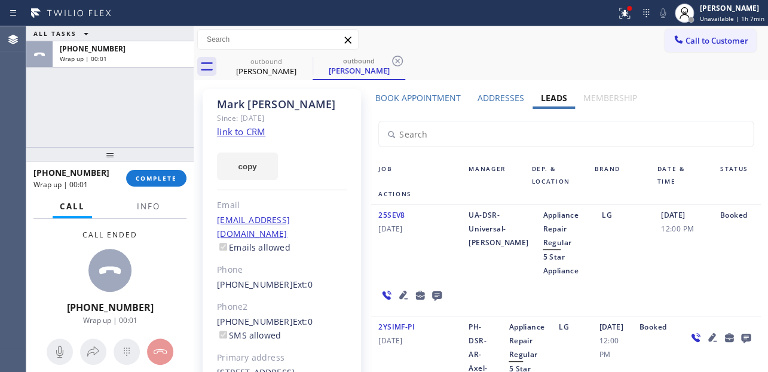
click at [434, 294] on icon at bounding box center [437, 295] width 14 height 15
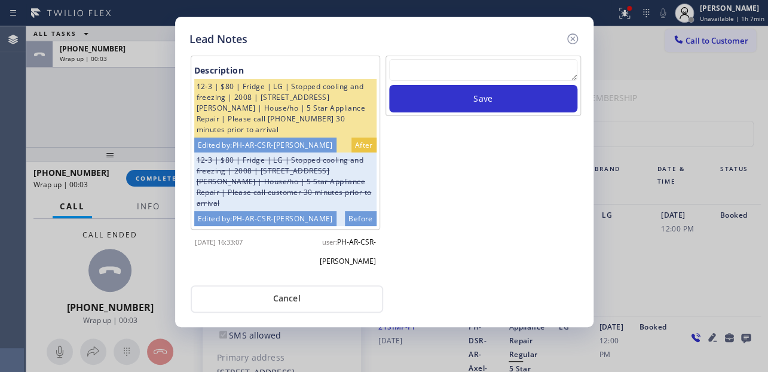
click at [458, 66] on textarea at bounding box center [483, 70] width 188 height 22
paste textarea "Routed to Voice mail// If CX will call back please transfer to me- Love:*"
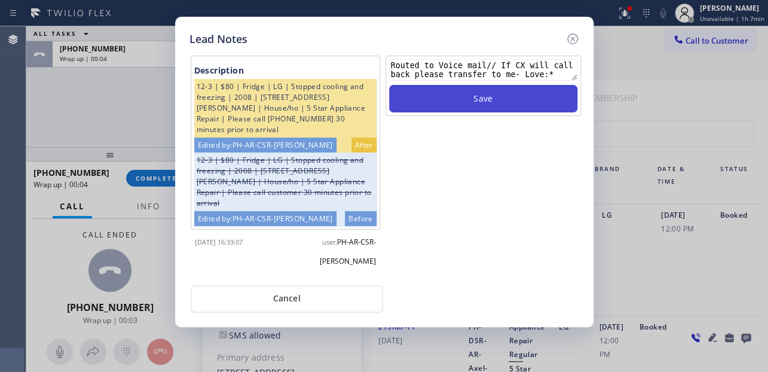
type textarea "Routed to Voice mail// If CX will call back please transfer to me- Love:*"
click at [468, 94] on button "Save" at bounding box center [483, 99] width 188 height 28
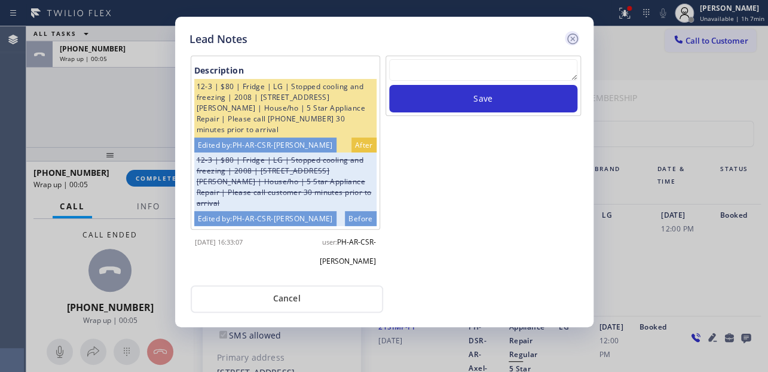
click at [573, 36] on icon at bounding box center [573, 39] width 14 height 14
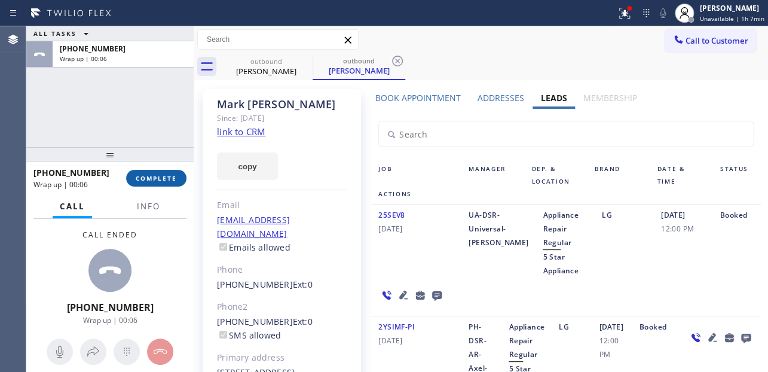
click at [168, 178] on span "COMPLETE" at bounding box center [156, 178] width 41 height 8
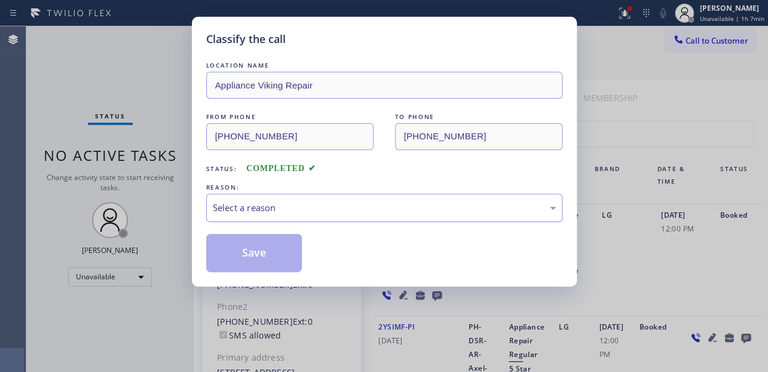
click at [264, 203] on div "Select a reason" at bounding box center [384, 208] width 343 height 14
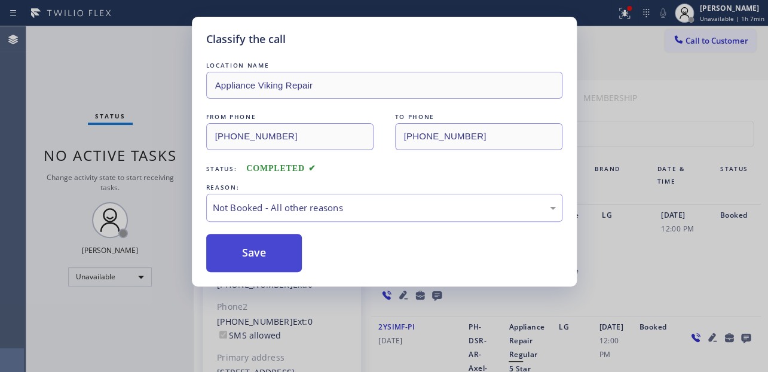
click at [251, 251] on button "Save" at bounding box center [254, 253] width 96 height 38
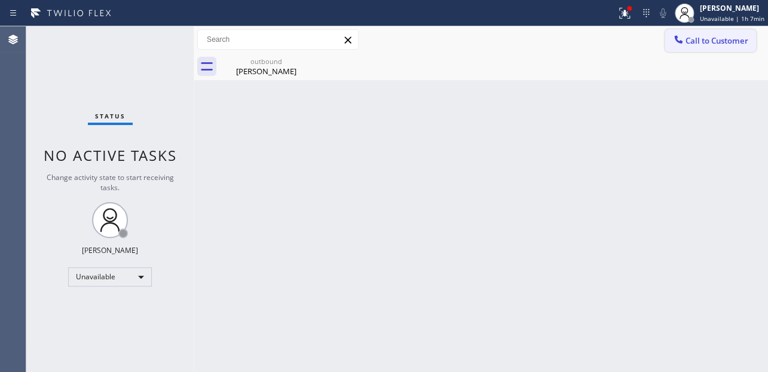
click at [695, 30] on button "Call to Customer" at bounding box center [710, 40] width 91 height 23
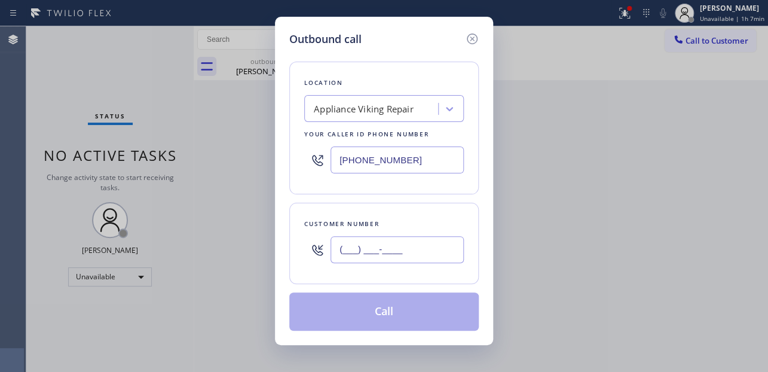
click at [359, 253] on input "(___) ___-____" at bounding box center [397, 249] width 133 height 27
paste input "310) 864-4325"
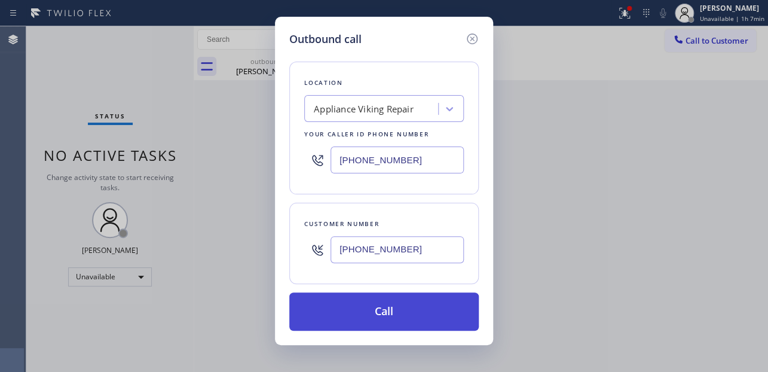
type input "[PHONE_NUMBER]"
click at [374, 317] on button "Call" at bounding box center [384, 311] width 190 height 38
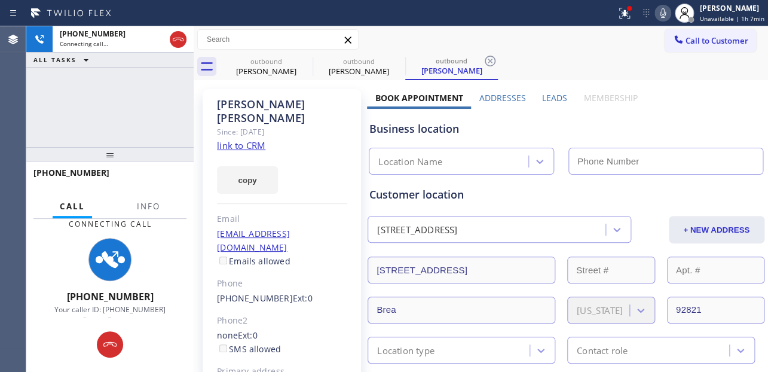
click at [547, 96] on label "Leads" at bounding box center [554, 97] width 25 height 11
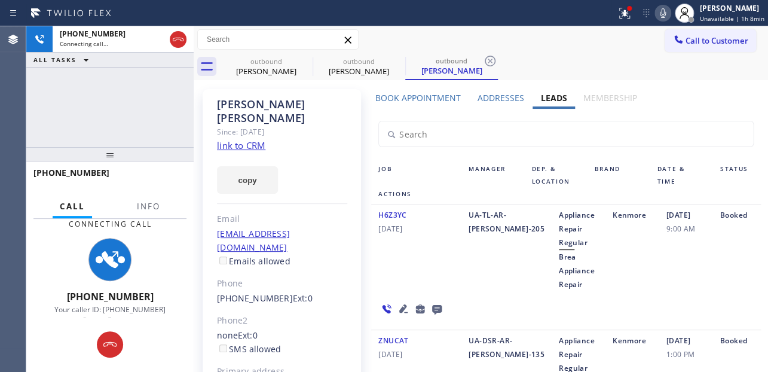
click at [656, 16] on icon at bounding box center [663, 13] width 14 height 14
click at [656, 13] on icon at bounding box center [663, 13] width 14 height 14
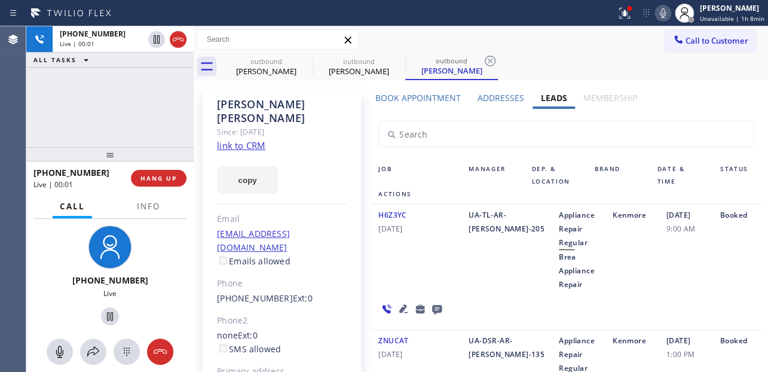
click at [408, 271] on div "H6Z3YC 06/08/2024" at bounding box center [416, 249] width 90 height 83
click at [145, 179] on span "HANG UP" at bounding box center [159, 178] width 36 height 8
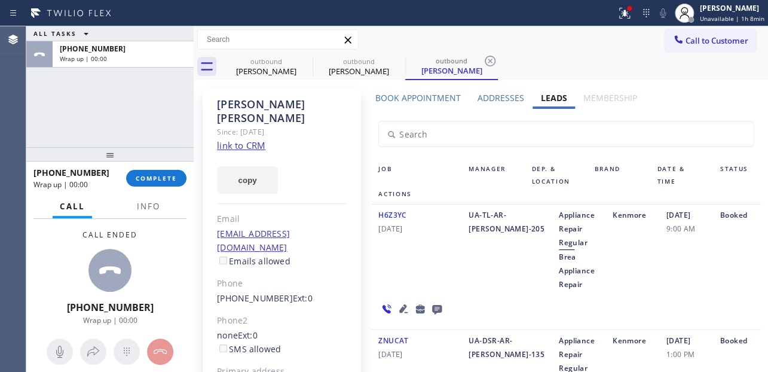
click at [432, 309] on icon at bounding box center [437, 310] width 10 height 10
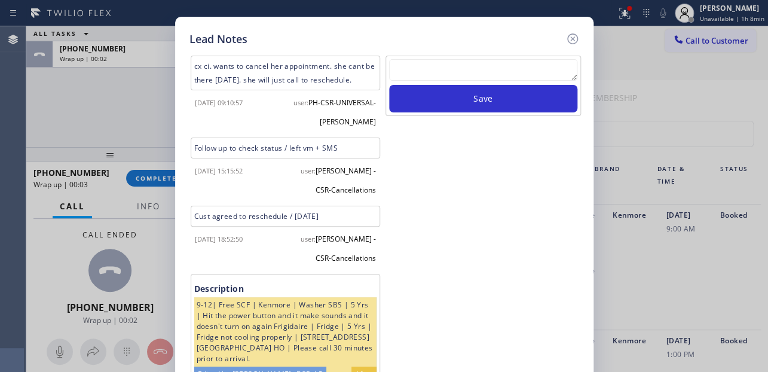
click at [495, 73] on textarea at bounding box center [483, 70] width 188 height 22
paste textarea "Routed to Voice mail// If CX will call back please transfer to me- Love:*"
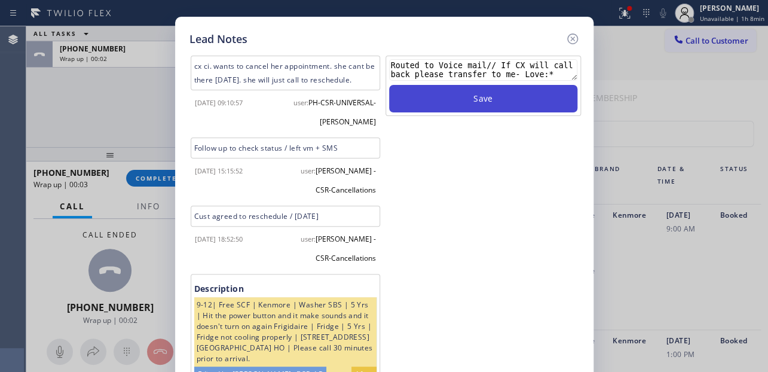
type textarea "Routed to Voice mail// If CX will call back please transfer to me- Love:*"
click at [489, 97] on button "Save" at bounding box center [483, 99] width 188 height 28
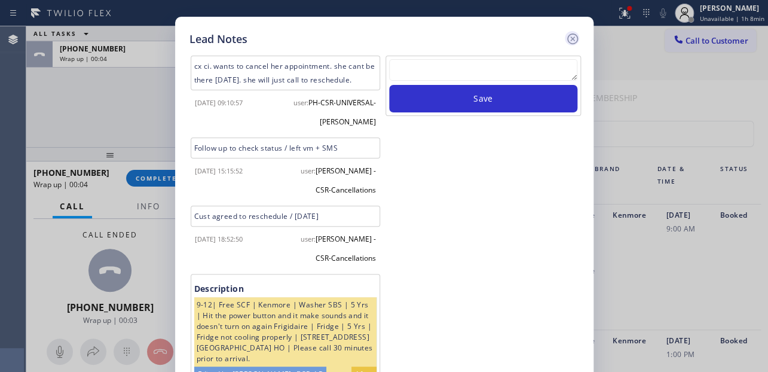
click at [570, 43] on icon at bounding box center [572, 38] width 11 height 11
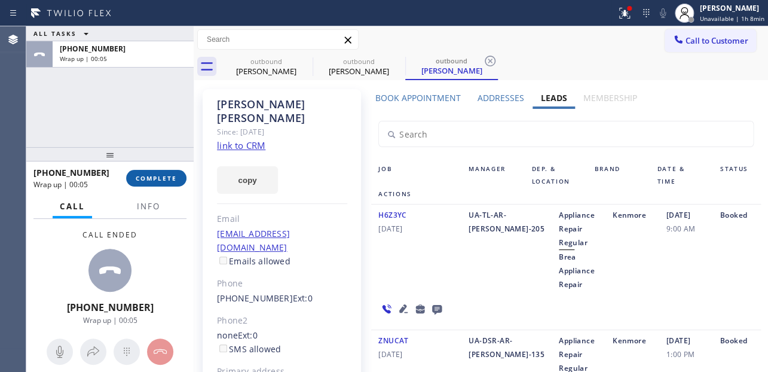
click at [154, 174] on span "COMPLETE" at bounding box center [156, 178] width 41 height 8
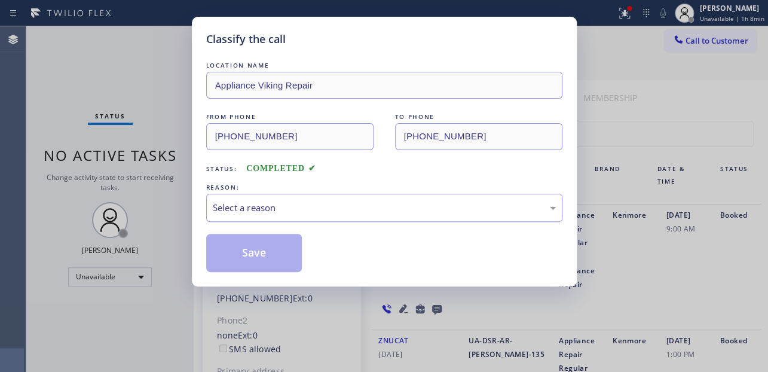
click at [321, 208] on div "Select a reason" at bounding box center [384, 208] width 343 height 14
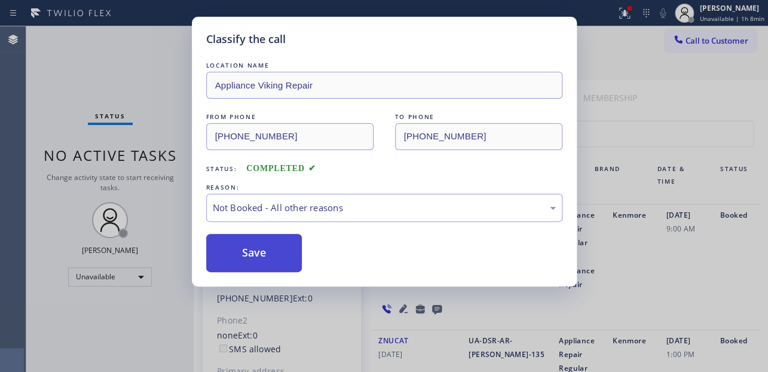
click at [261, 256] on button "Save" at bounding box center [254, 253] width 96 height 38
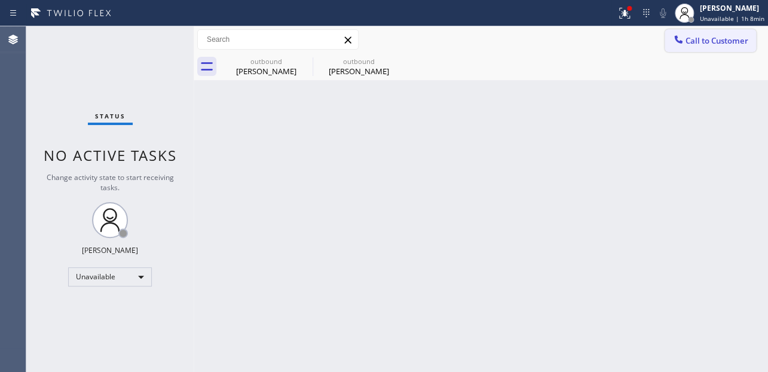
click at [697, 36] on span "Call to Customer" at bounding box center [717, 40] width 63 height 11
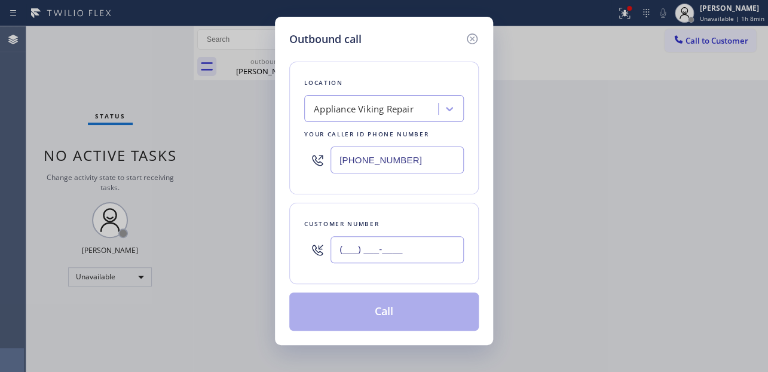
click at [352, 238] on input "(___) ___-____" at bounding box center [397, 249] width 133 height 27
paste input "562) 243-4797"
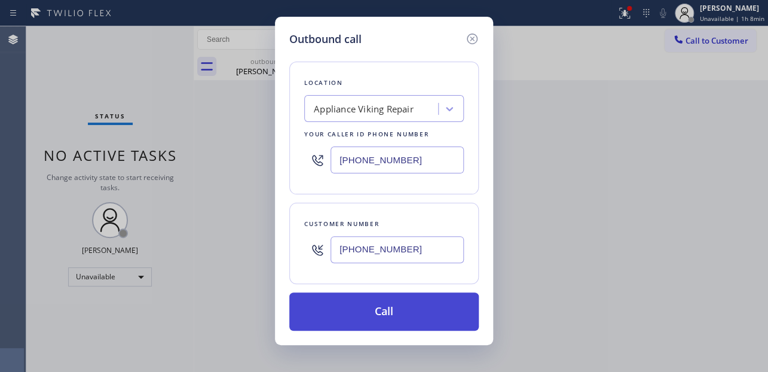
click at [373, 314] on button "Call" at bounding box center [384, 311] width 190 height 38
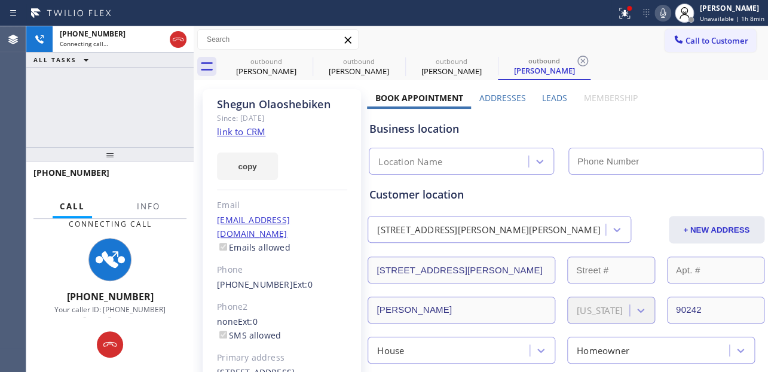
click at [551, 92] on label "Leads" at bounding box center [554, 97] width 25 height 11
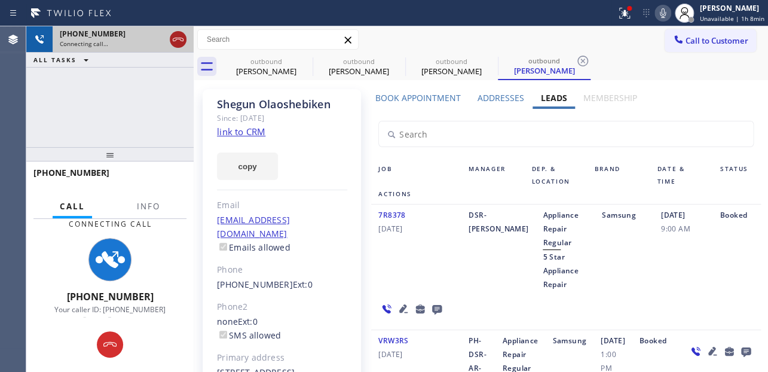
click at [172, 39] on icon at bounding box center [178, 39] width 14 height 14
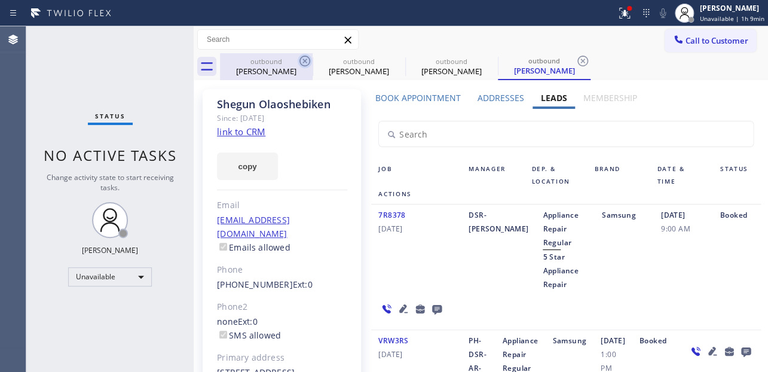
click at [304, 58] on icon at bounding box center [305, 61] width 14 height 14
click at [0, 0] on icon at bounding box center [0, 0] width 0 height 0
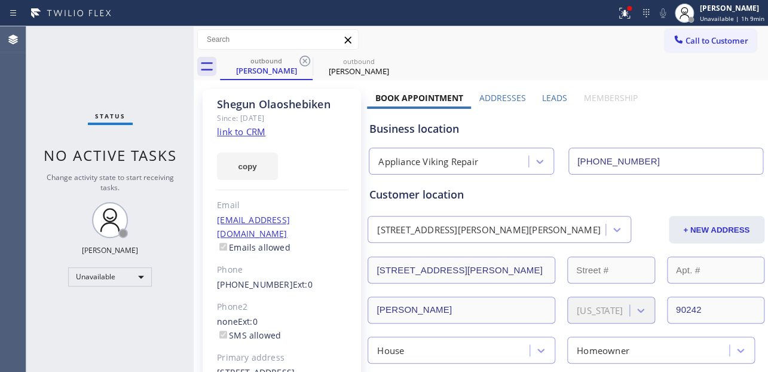
click at [304, 58] on icon at bounding box center [305, 61] width 14 height 14
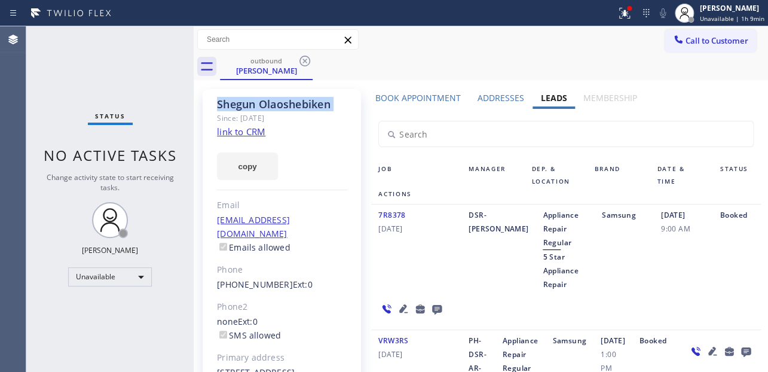
click at [304, 58] on icon at bounding box center [305, 61] width 14 height 14
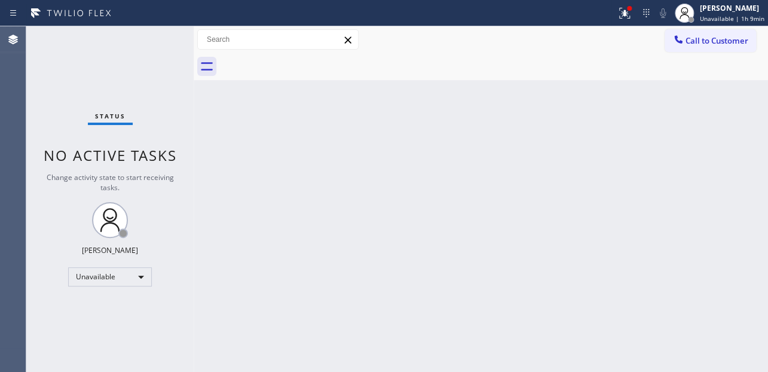
drag, startPoint x: 695, startPoint y: 42, endPoint x: 582, endPoint y: 24, distance: 114.4
click at [694, 42] on span "Call to Customer" at bounding box center [717, 40] width 63 height 11
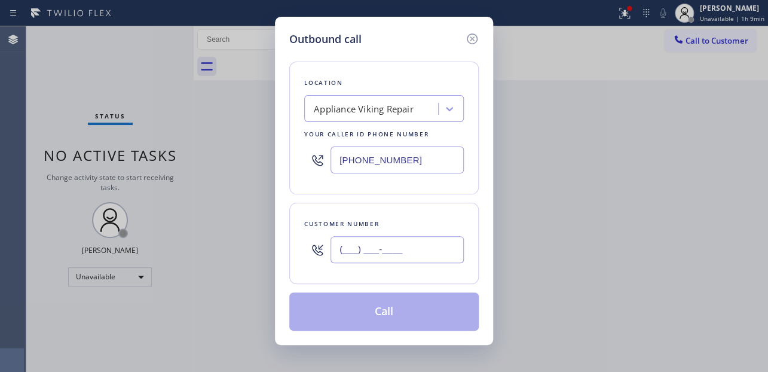
click at [386, 249] on input "(___) ___-____" at bounding box center [397, 249] width 133 height 27
paste input "425) 737-9467"
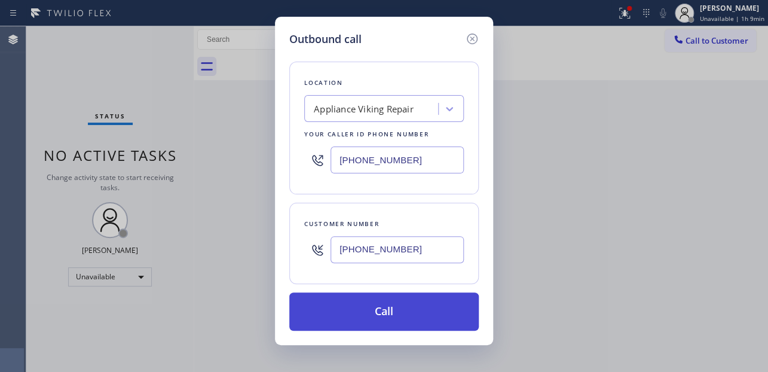
type input "[PHONE_NUMBER]"
click at [371, 306] on button "Call" at bounding box center [384, 311] width 190 height 38
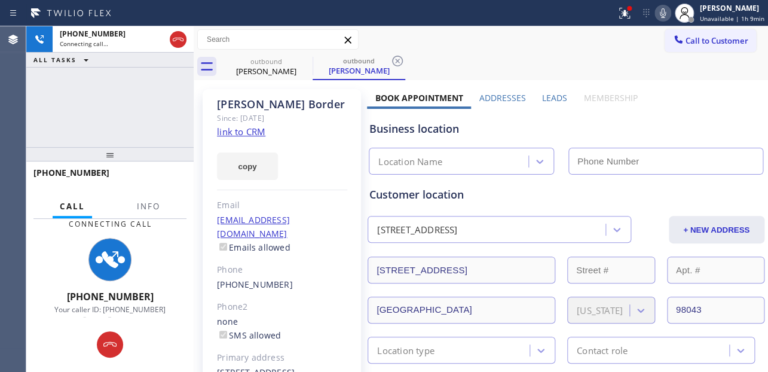
type input "[PHONE_NUMBER]"
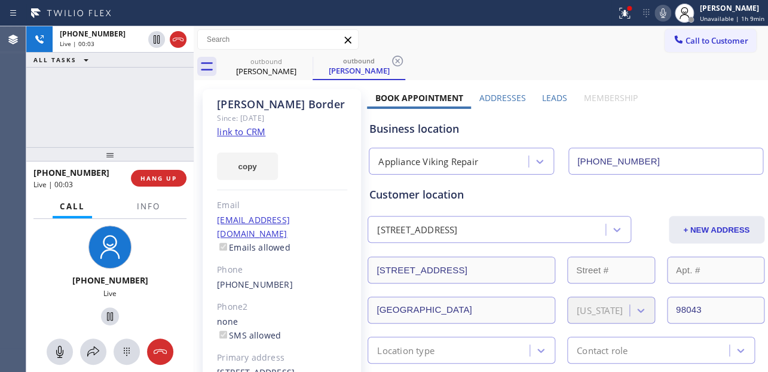
click at [609, 126] on div "Business location" at bounding box center [566, 129] width 393 height 16
click at [551, 94] on label "Leads" at bounding box center [554, 97] width 25 height 11
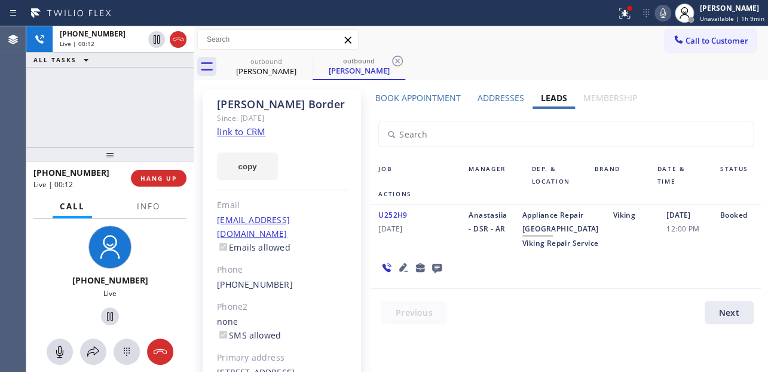
click at [400, 271] on icon at bounding box center [403, 267] width 8 height 8
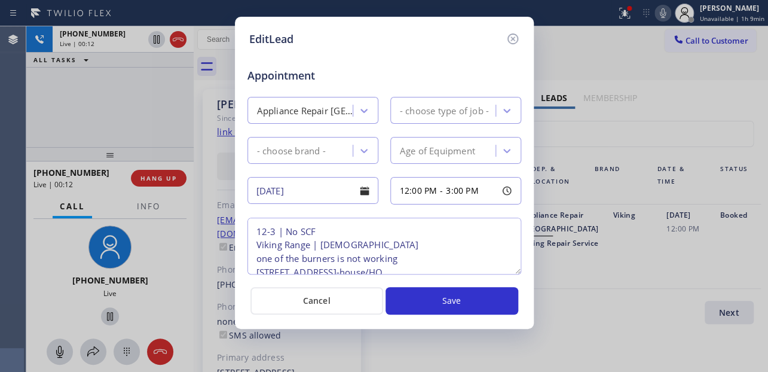
type textarea "12-3 | No SCF Viking Range | 14yo one of the burners is not working 4407 230th …"
click at [511, 37] on icon at bounding box center [512, 38] width 11 height 11
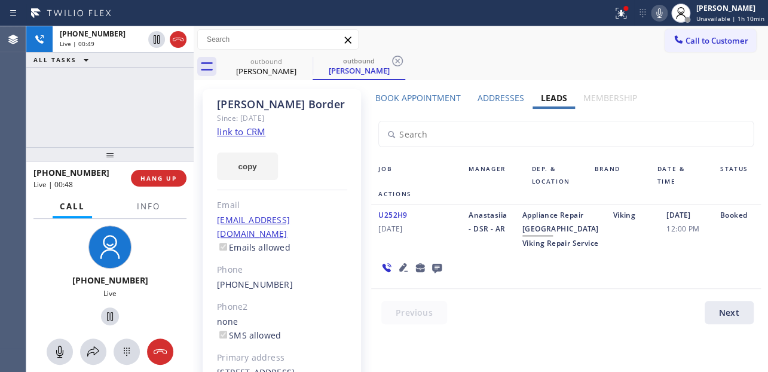
click at [398, 274] on icon at bounding box center [403, 267] width 14 height 14
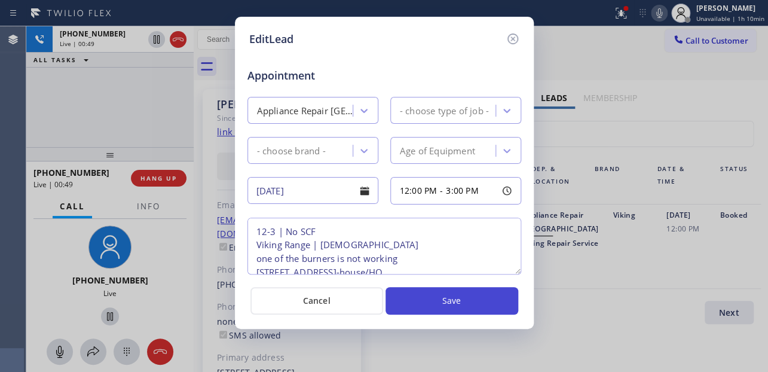
type textarea "12-3 | No SCF Viking Range | 14yo one of the burners is not working 4407 230th …"
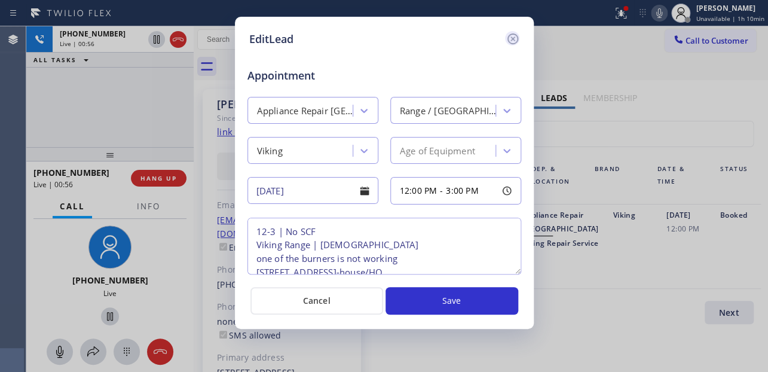
click at [513, 35] on icon at bounding box center [513, 39] width 14 height 14
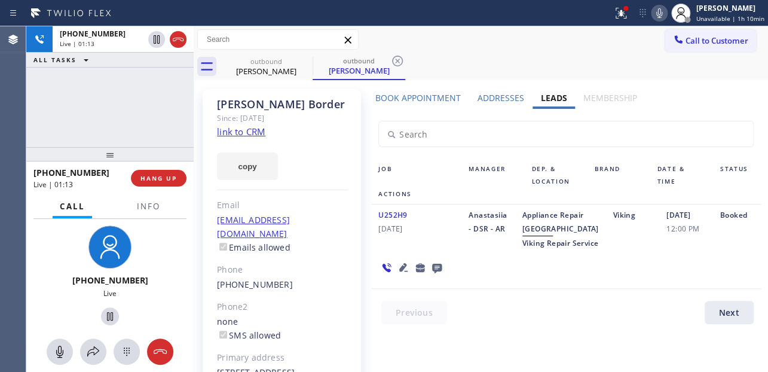
click at [524, 330] on div "Job Manager Dep. & Location Brand Date & Time Status Actions U252H9 06/25/2024 …" at bounding box center [566, 219] width 398 height 221
click at [509, 330] on div at bounding box center [573, 315] width 404 height 29
click at [517, 330] on div "Job Manager Dep. & Location Brand Date & Time Status Actions U252H9 06/25/2024 …" at bounding box center [566, 219] width 398 height 221
click at [480, 289] on div "U252H9 06/25/2024 Anastasiia - DSR - AR Appliance Repair High End Viking Repair…" at bounding box center [565, 247] width 389 height 84
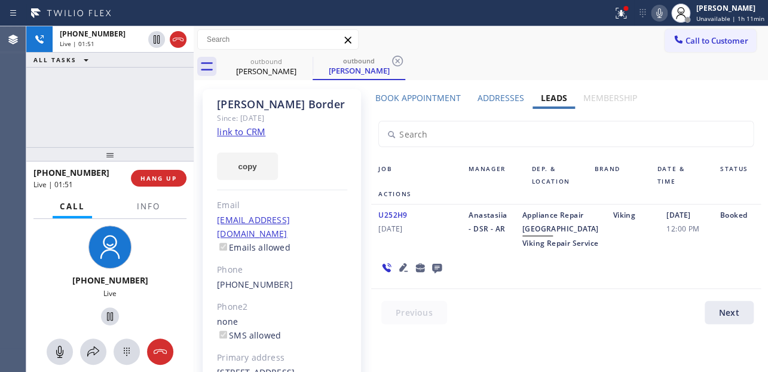
click at [466, 250] on div "Anastasiia - DSR - AR" at bounding box center [489, 229] width 54 height 42
click at [146, 181] on span "HANG UP" at bounding box center [159, 178] width 36 height 8
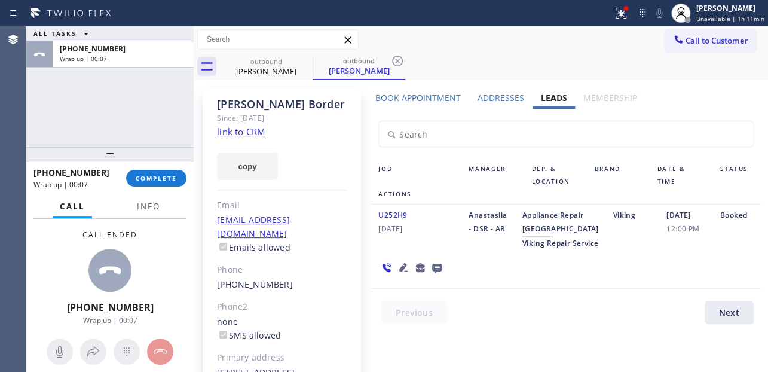
click at [612, 289] on div "U252H9 06/25/2024 Anastasiia - DSR - AR Appliance Repair High End Viking Repair…" at bounding box center [565, 247] width 389 height 84
click at [439, 273] on icon at bounding box center [437, 269] width 10 height 10
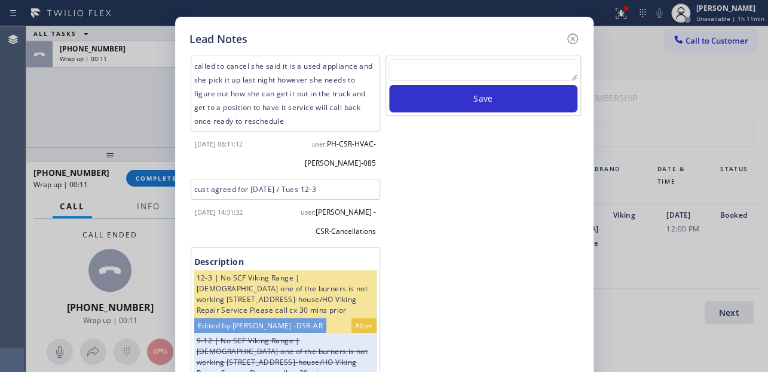
click at [453, 62] on textarea at bounding box center [483, 70] width 188 height 22
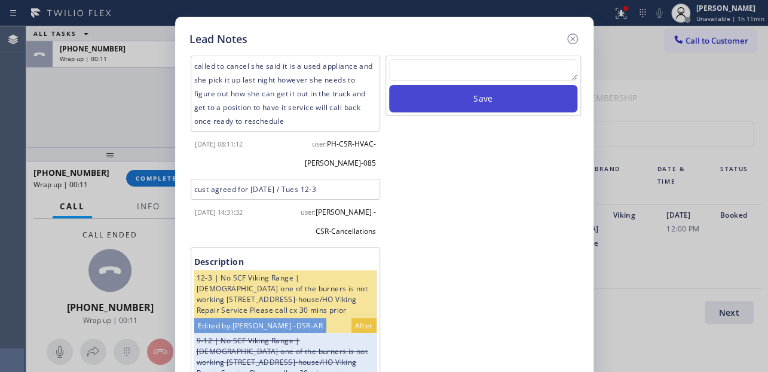
paste textarea "Routed to Voice mail// If CX will call back please transfer to me- Love:*"
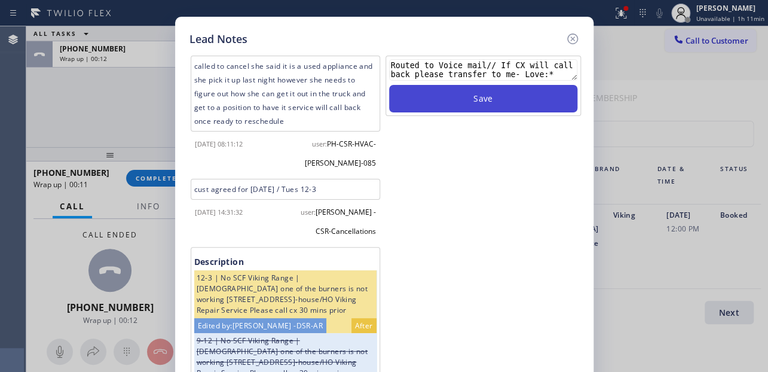
type textarea "Routed to Voice mail// If CX will call back please transfer to me- Love:*"
click at [471, 96] on button "Save" at bounding box center [483, 99] width 188 height 28
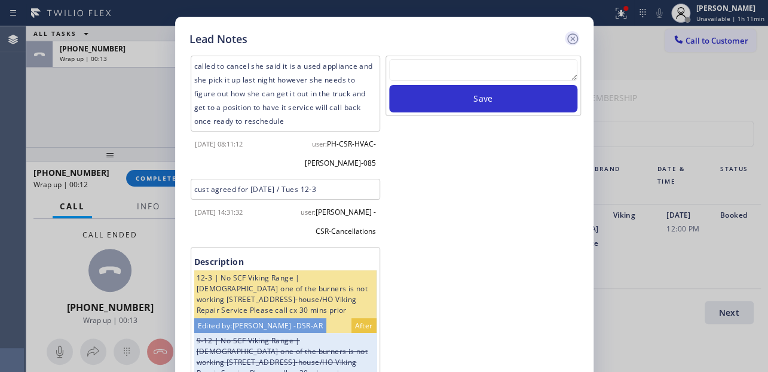
click at [567, 39] on icon at bounding box center [573, 39] width 14 height 14
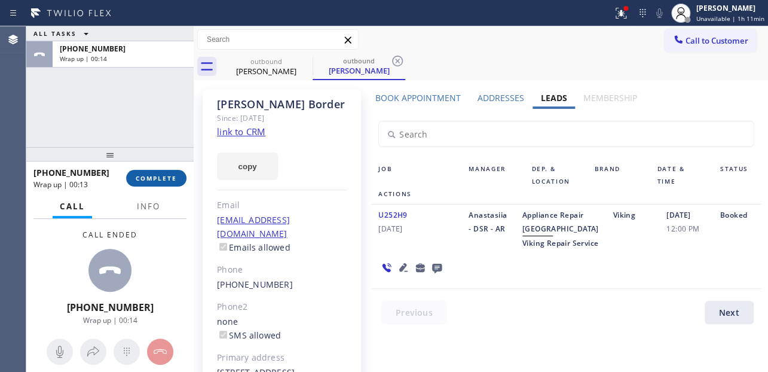
click at [148, 174] on span "COMPLETE" at bounding box center [156, 178] width 41 height 8
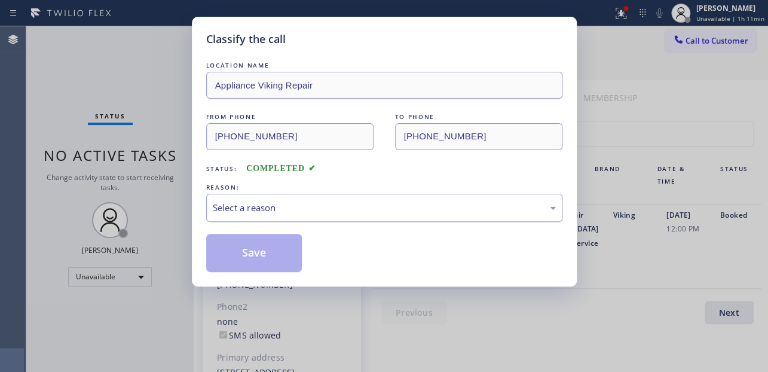
click at [315, 213] on div "Select a reason" at bounding box center [384, 208] width 343 height 14
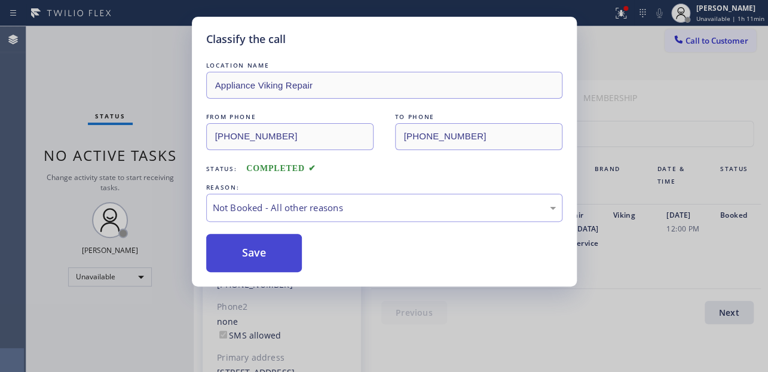
click at [265, 255] on button "Save" at bounding box center [254, 253] width 96 height 38
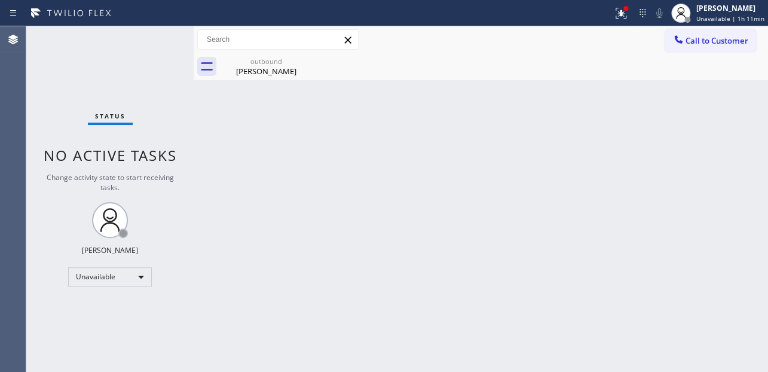
click at [688, 249] on div "Back to Dashboard Change Sender ID Customers Technicians Select a contact Outbo…" at bounding box center [481, 199] width 575 height 346
click at [115, 270] on div "Unavailable" at bounding box center [110, 276] width 84 height 19
drag, startPoint x: 107, startPoint y: 335, endPoint x: 94, endPoint y: 331, distance: 13.2
click at [109, 336] on li "Break" at bounding box center [109, 337] width 81 height 14
click at [328, 291] on div "Back to Dashboard Change Sender ID Customers Technicians Select a contact Outbo…" at bounding box center [481, 199] width 575 height 346
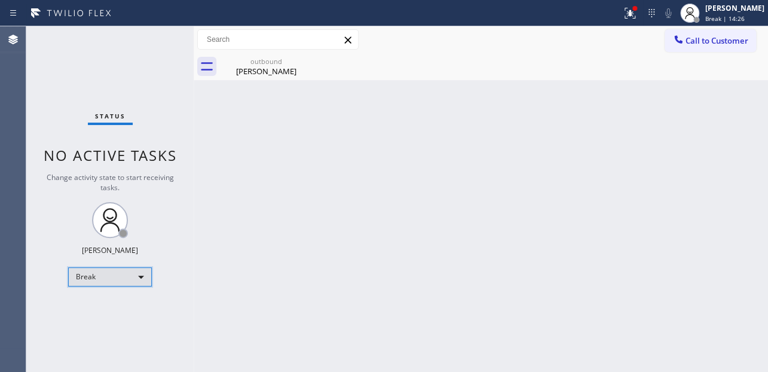
click at [100, 272] on div "Break" at bounding box center [110, 276] width 84 height 19
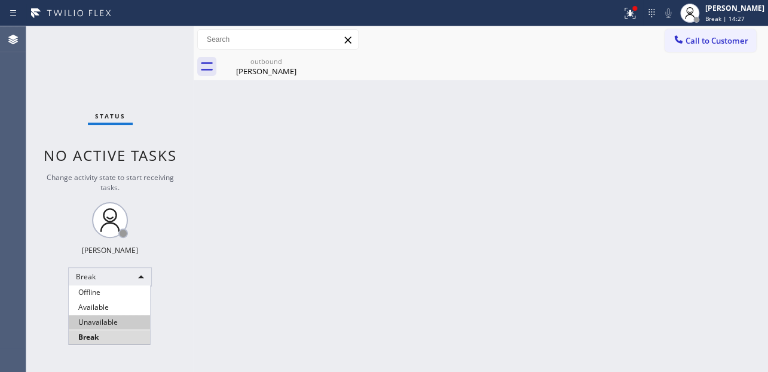
click at [115, 323] on li "Unavailable" at bounding box center [109, 322] width 81 height 14
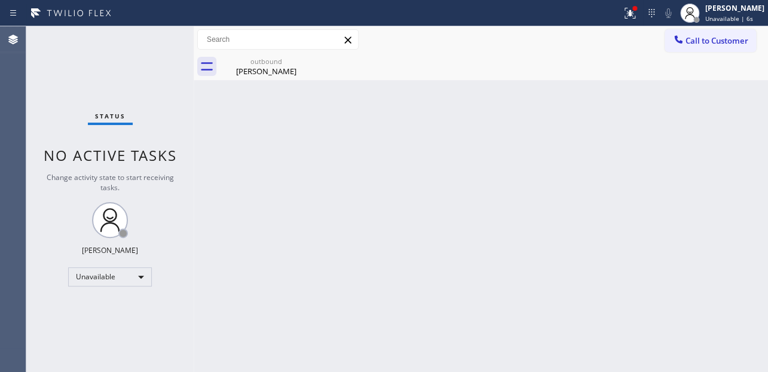
click at [670, 260] on div "Back to Dashboard Change Sender ID Customers Technicians Select a contact Outbo…" at bounding box center [481, 199] width 575 height 346
click at [670, 221] on div "Back to Dashboard Change Sender ID Customers Technicians Select a contact Outbo…" at bounding box center [481, 199] width 575 height 346
click at [713, 39] on span "Call to Customer" at bounding box center [717, 40] width 63 height 11
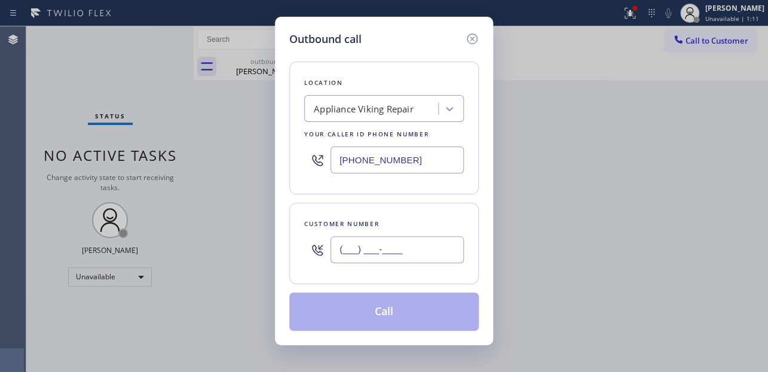
click at [402, 245] on input "(___) ___-____" at bounding box center [397, 249] width 133 height 27
paste input "341) 900-1432"
type input "[PHONE_NUMBER]"
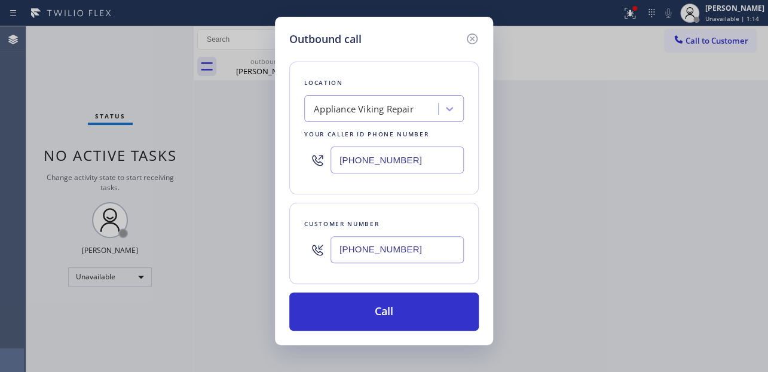
click at [407, 27] on div "Outbound call Location Appliance Viking Repair Your caller id phone number (617…" at bounding box center [384, 181] width 218 height 328
drag, startPoint x: 426, startPoint y: 149, endPoint x: 260, endPoint y: 155, distance: 166.9
click at [260, 155] on div "Outbound call Location Appliance Viking Repair Your caller id phone number (617…" at bounding box center [384, 186] width 768 height 372
paste input "510) 737-7871"
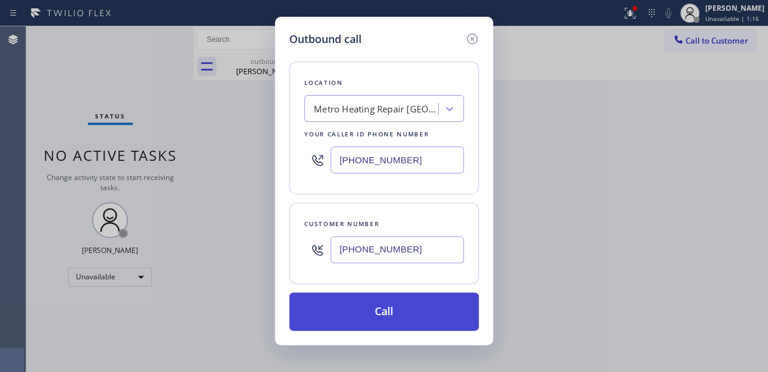
type input "[PHONE_NUMBER]"
click at [403, 316] on button "Call" at bounding box center [384, 311] width 190 height 38
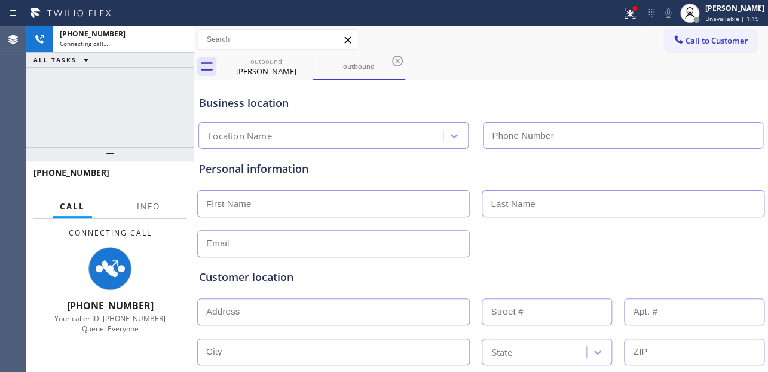
type input "[PHONE_NUMBER]"
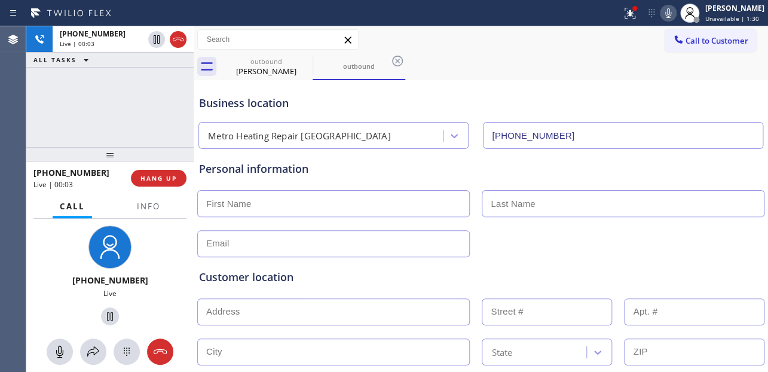
click at [672, 256] on div "Customer location >> ADD NEW ADDRESS << + NEW ADDRESS State Location type Conta…" at bounding box center [481, 328] width 569 height 153
click at [161, 184] on button "HANG UP" at bounding box center [159, 178] width 56 height 17
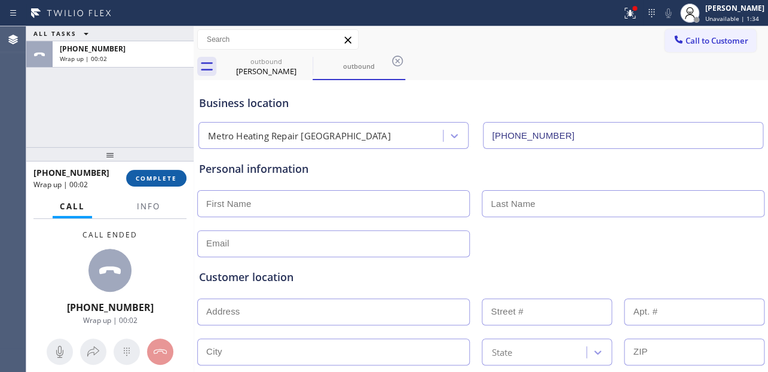
click at [155, 175] on span "COMPLETE" at bounding box center [156, 178] width 41 height 8
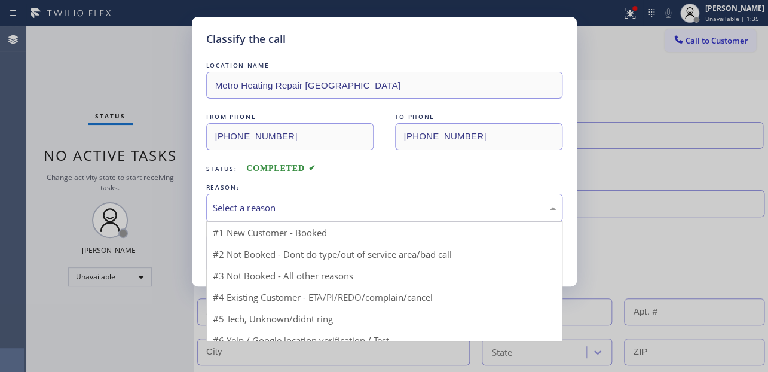
click at [245, 205] on div "Select a reason" at bounding box center [384, 208] width 343 height 14
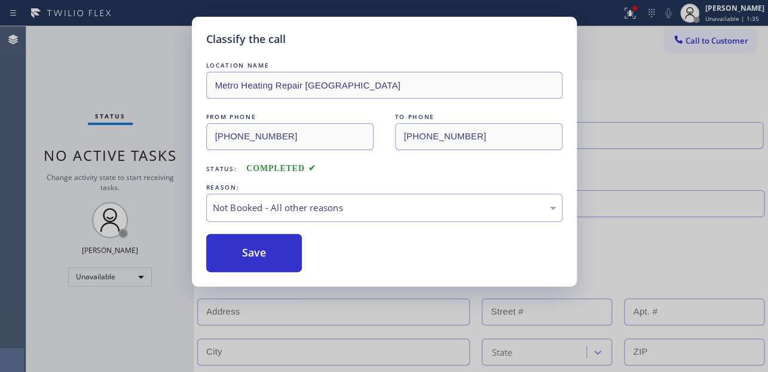
click at [242, 252] on button "Save" at bounding box center [254, 253] width 96 height 38
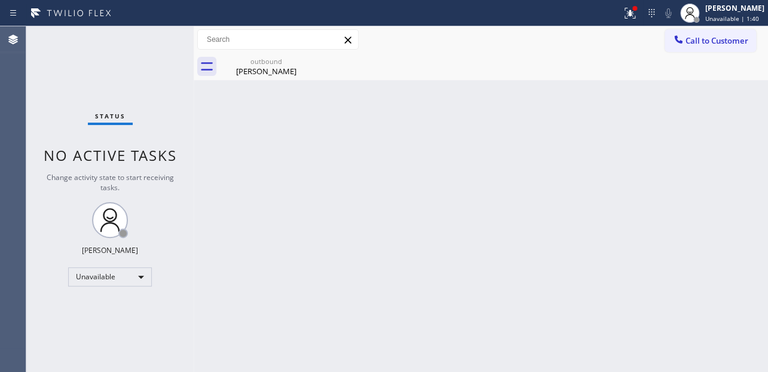
click at [588, 270] on div "Back to Dashboard Change Sender ID Customers Technicians Select a contact Outbo…" at bounding box center [481, 199] width 575 height 346
click at [697, 44] on span "Call to Customer" at bounding box center [717, 40] width 63 height 11
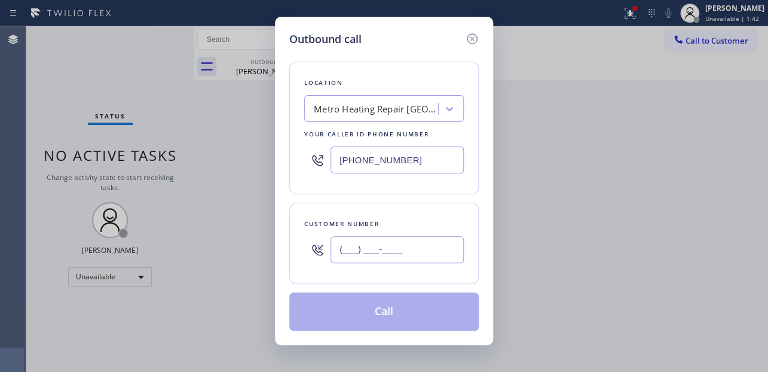
click at [405, 254] on input "(___) ___-____" at bounding box center [397, 249] width 133 height 27
paste input "341) 900-1432"
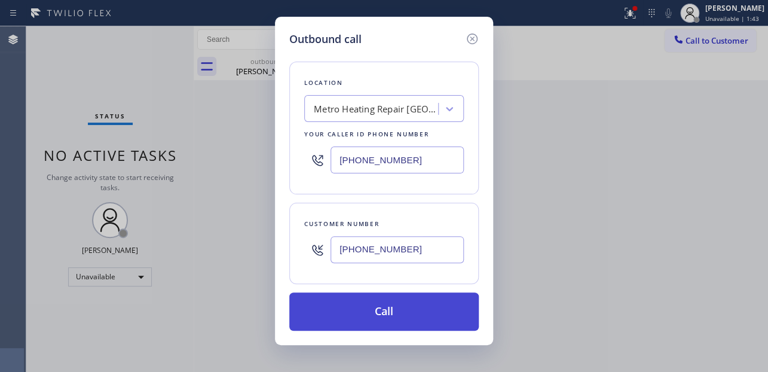
type input "[PHONE_NUMBER]"
click at [393, 306] on button "Call" at bounding box center [384, 311] width 190 height 38
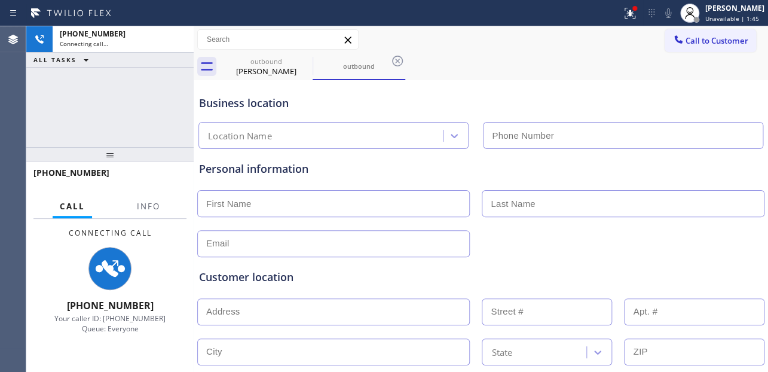
type input "[PHONE_NUMBER]"
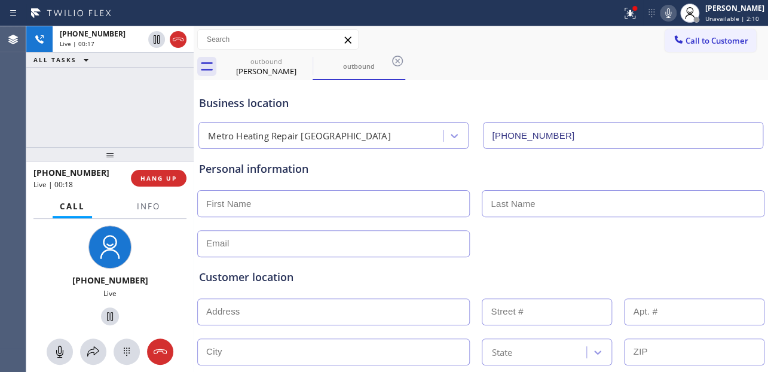
click at [646, 260] on div "Customer location >> ADD NEW ADDRESS << + NEW ADDRESS State Location type Conta…" at bounding box center [481, 331] width 569 height 148
click at [171, 179] on span "HANG UP" at bounding box center [159, 178] width 36 height 8
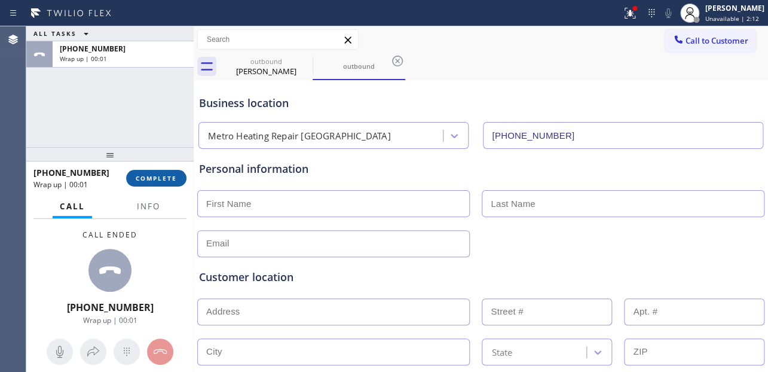
drag, startPoint x: 149, startPoint y: 188, endPoint x: 153, endPoint y: 179, distance: 9.9
click at [149, 188] on div "+13419001432 Wrap up | 00:01 COMPLETE" at bounding box center [109, 178] width 153 height 31
click at [155, 179] on span "COMPLETE" at bounding box center [156, 178] width 41 height 8
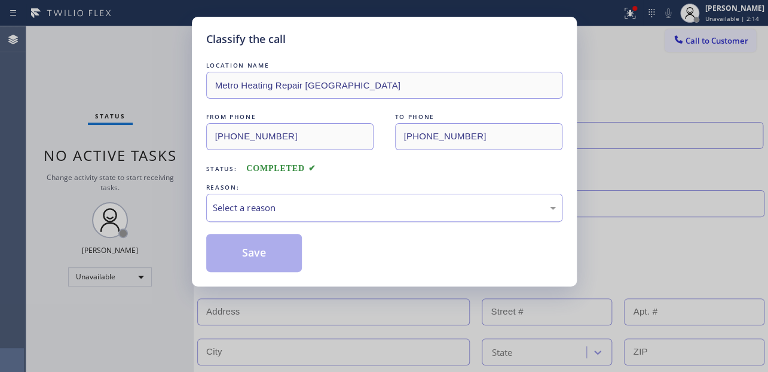
click at [223, 208] on div "Select a reason" at bounding box center [384, 208] width 343 height 14
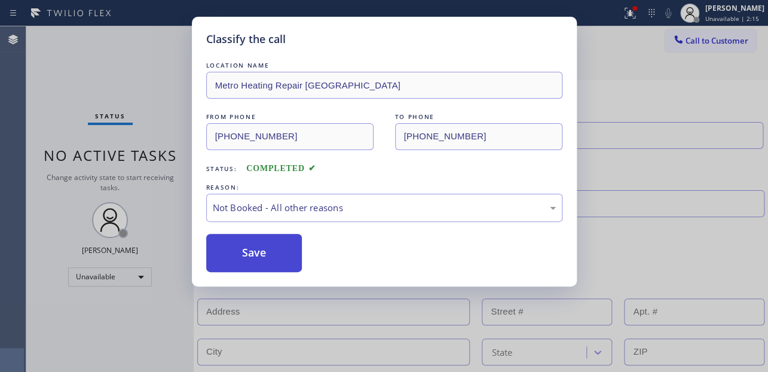
click at [248, 255] on button "Save" at bounding box center [254, 253] width 96 height 38
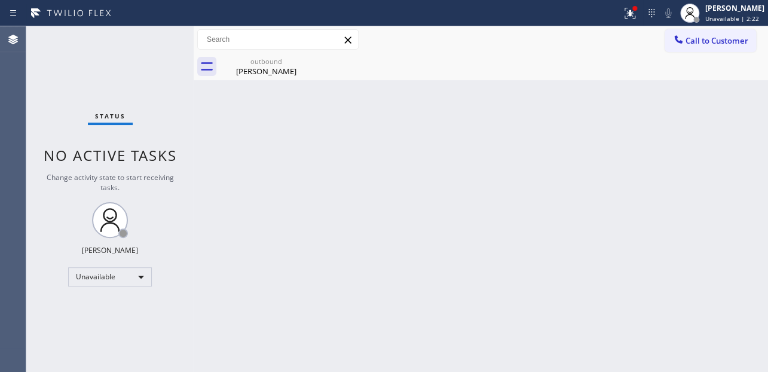
click at [635, 252] on div "Back to Dashboard Change Sender ID Customers Technicians Select a contact Outbo…" at bounding box center [481, 199] width 575 height 346
click at [396, 62] on div "outbound Diane Border" at bounding box center [494, 66] width 548 height 27
click at [715, 39] on span "Call to Customer" at bounding box center [717, 40] width 63 height 11
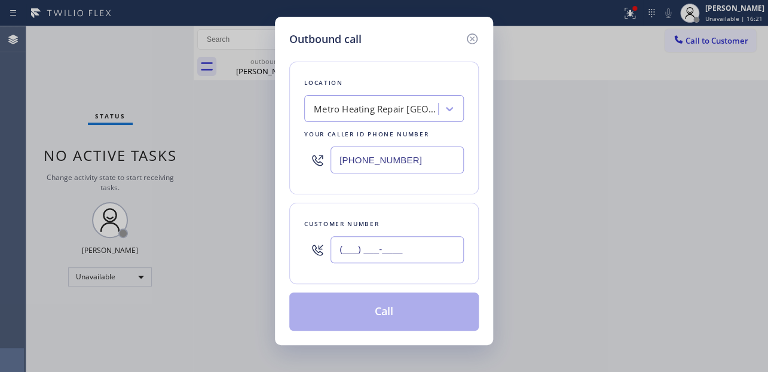
click at [395, 257] on input "(___) ___-____" at bounding box center [397, 249] width 133 height 27
paste input "818) 388-8854"
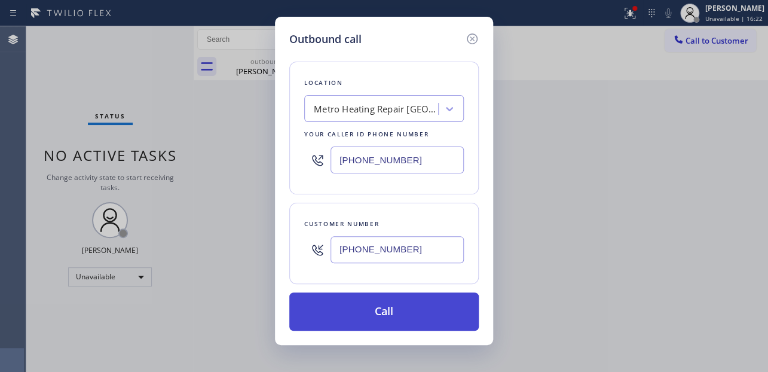
type input "[PHONE_NUMBER]"
click at [381, 316] on button "Call" at bounding box center [384, 311] width 190 height 38
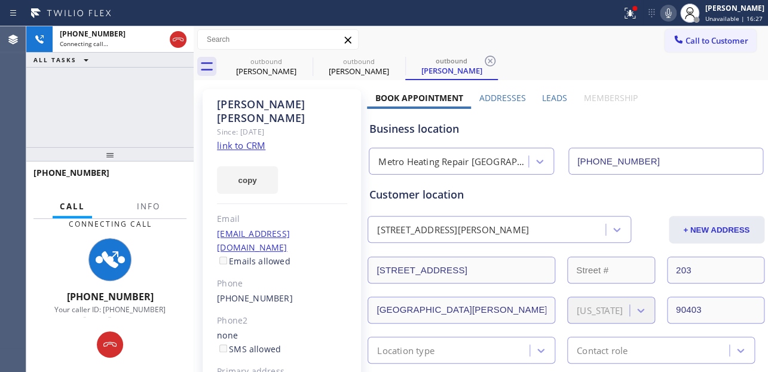
type input "[PHONE_NUMBER]"
click at [554, 97] on label "Leads" at bounding box center [554, 97] width 25 height 11
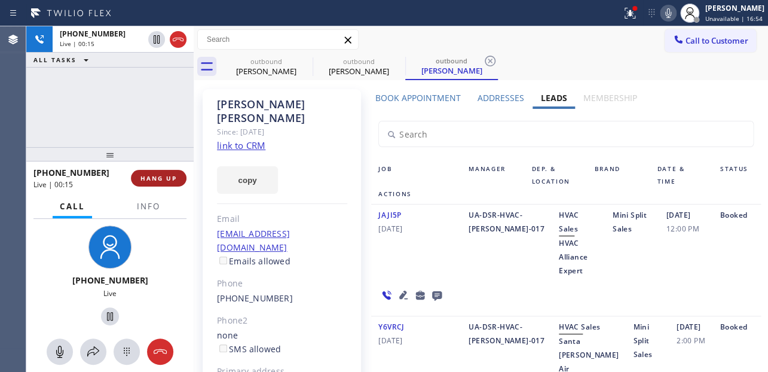
click at [146, 178] on span "HANG UP" at bounding box center [159, 178] width 36 height 8
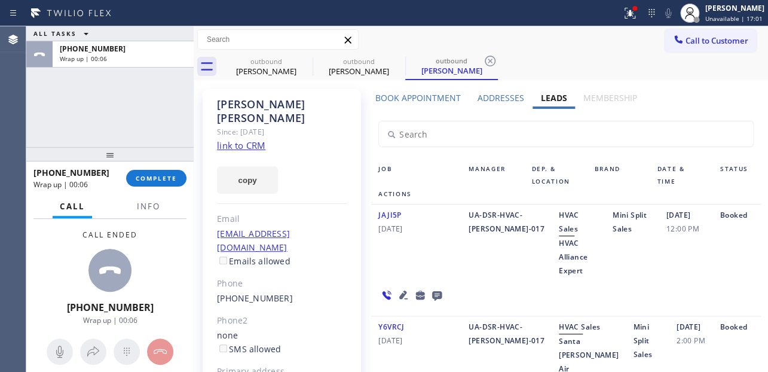
click at [432, 291] on icon at bounding box center [437, 296] width 10 height 10
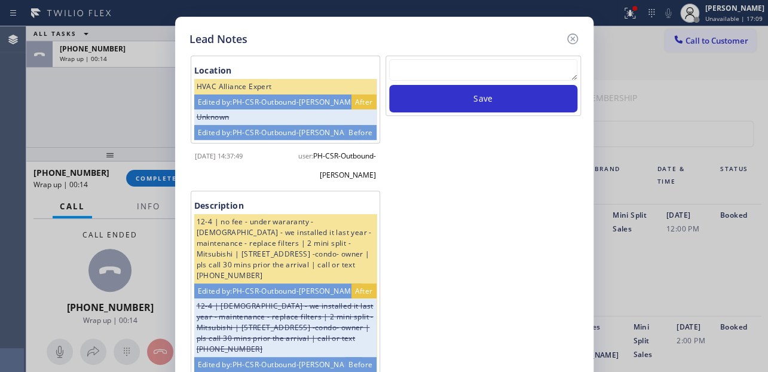
click at [483, 61] on textarea at bounding box center [483, 70] width 188 height 22
paste textarea "Routed to Voice mail// If CX will call back please transfer to me- Love:*"
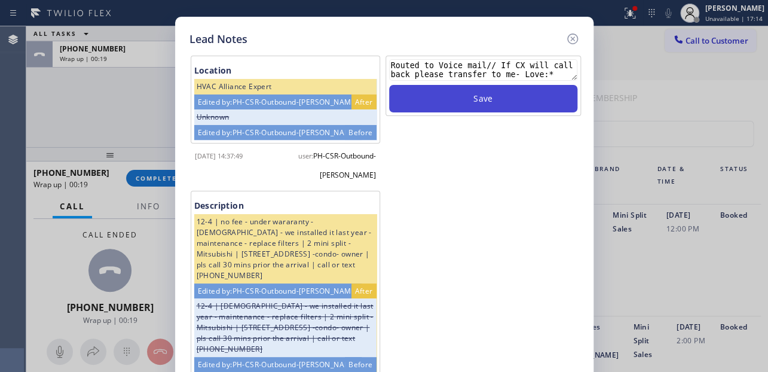
type textarea "Routed to Voice mail// If CX will call back please transfer to me- Love:*"
click at [502, 99] on button "Save" at bounding box center [483, 99] width 188 height 28
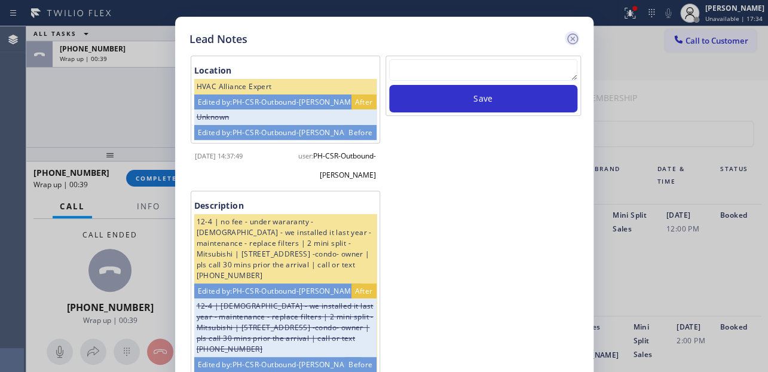
click at [566, 38] on icon at bounding box center [573, 39] width 14 height 14
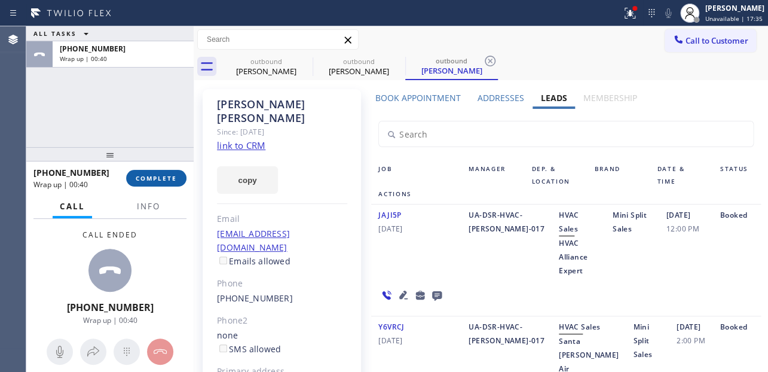
click at [161, 183] on button "COMPLETE" at bounding box center [156, 178] width 60 height 17
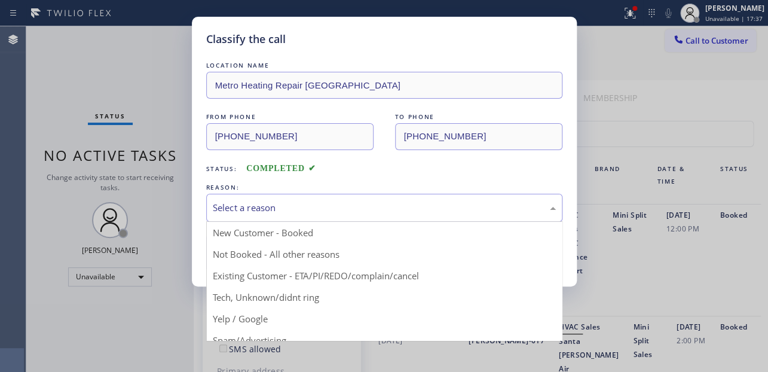
click at [334, 204] on div "Select a reason" at bounding box center [384, 208] width 343 height 14
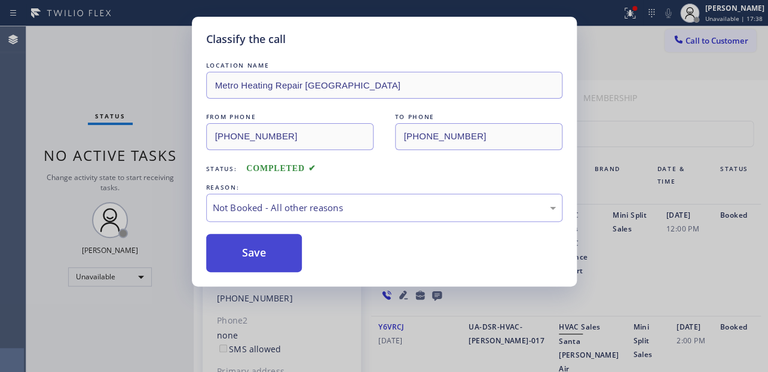
click at [264, 259] on button "Save" at bounding box center [254, 253] width 96 height 38
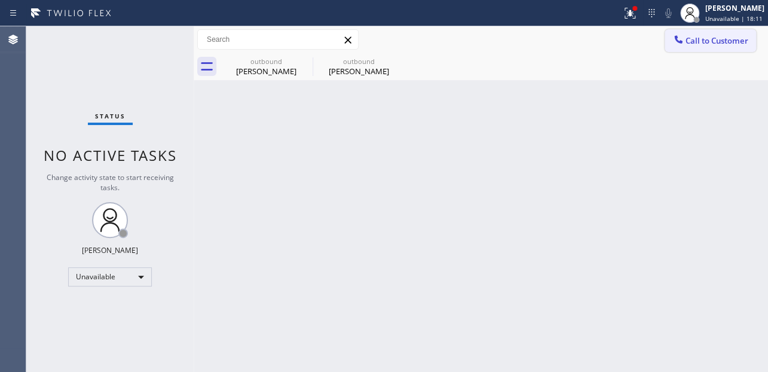
click at [676, 48] on button "Call to Customer" at bounding box center [710, 40] width 91 height 23
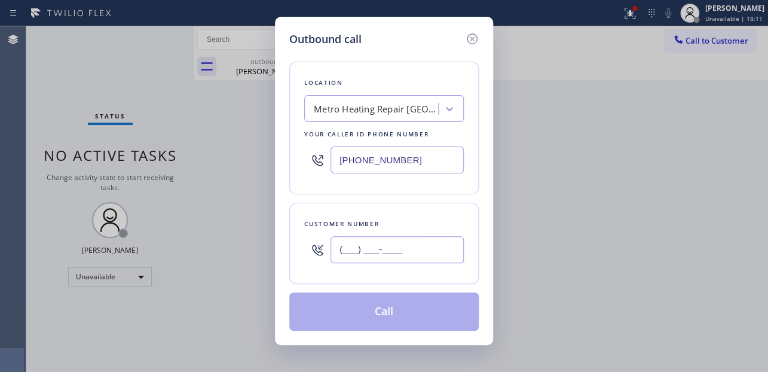
click at [385, 251] on input "(___) ___-____" at bounding box center [397, 249] width 133 height 27
paste input "617) 416-1979"
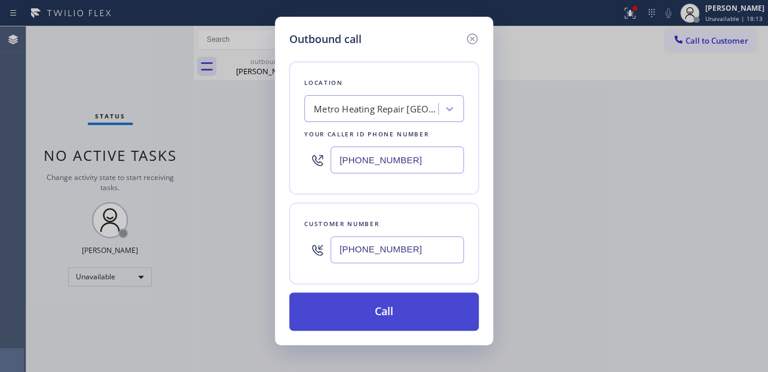
type input "[PHONE_NUMBER]"
click at [340, 312] on button "Call" at bounding box center [384, 311] width 190 height 38
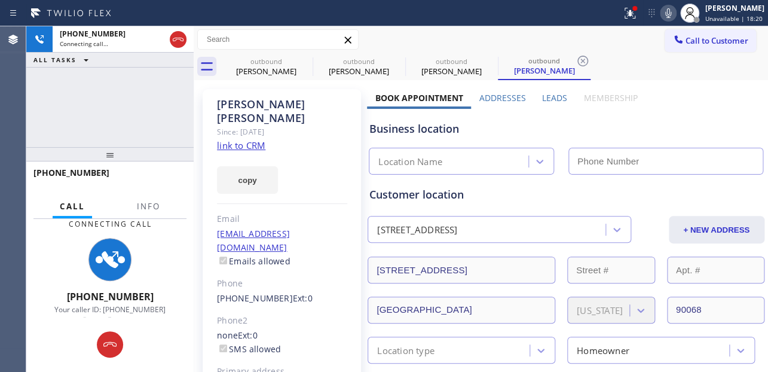
type input "[PHONE_NUMBER]"
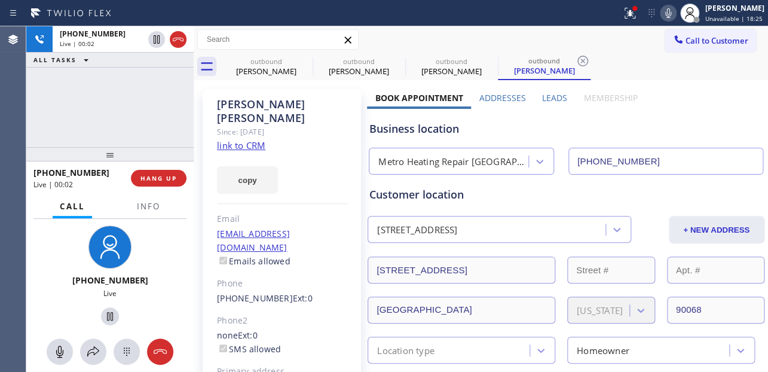
click at [670, 117] on div "Business location Metro Heating Repair Alameda (510) 737-7871" at bounding box center [566, 142] width 398 height 66
click at [145, 178] on span "HANG UP" at bounding box center [159, 178] width 36 height 8
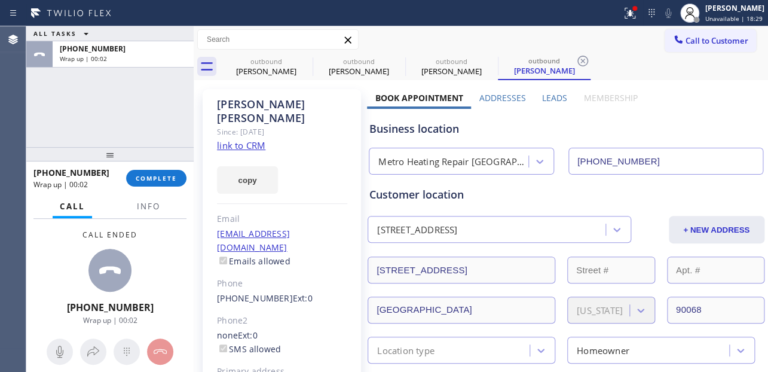
click at [636, 195] on div "Customer location" at bounding box center [566, 195] width 393 height 16
click at [556, 97] on label "Leads" at bounding box center [554, 97] width 25 height 11
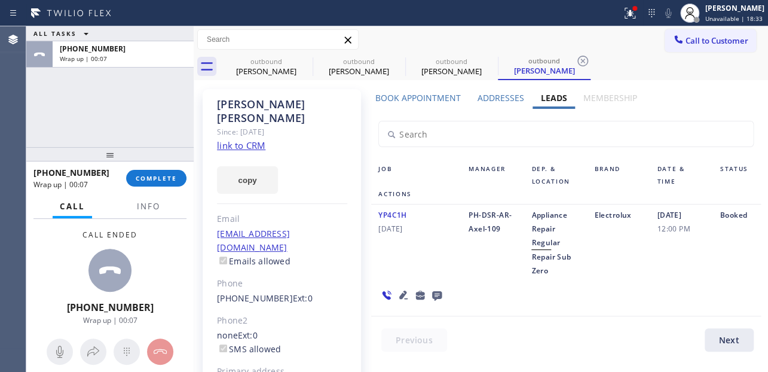
click at [436, 291] on icon at bounding box center [437, 296] width 10 height 10
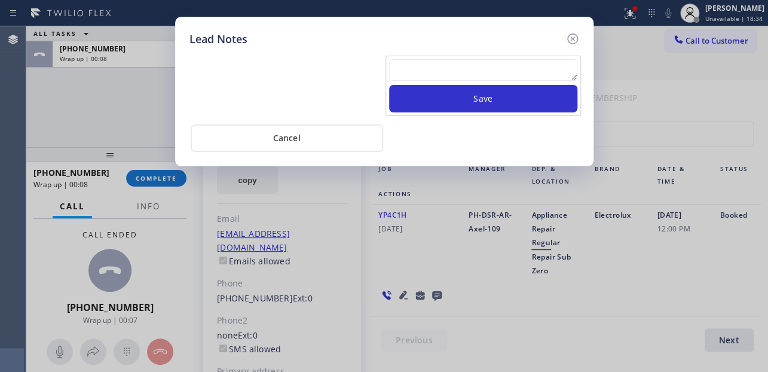
click at [448, 70] on textarea at bounding box center [483, 70] width 188 height 22
paste textarea "Routed to Voice mail// If CX will call back please transfer to me- Love:*"
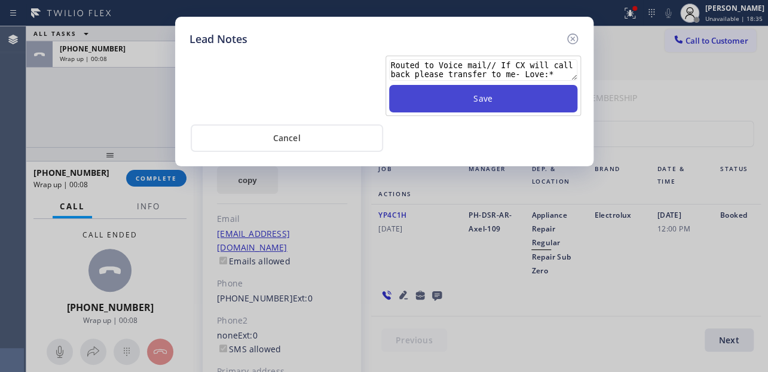
type textarea "Routed to Voice mail// If CX will call back please transfer to me- Love:*"
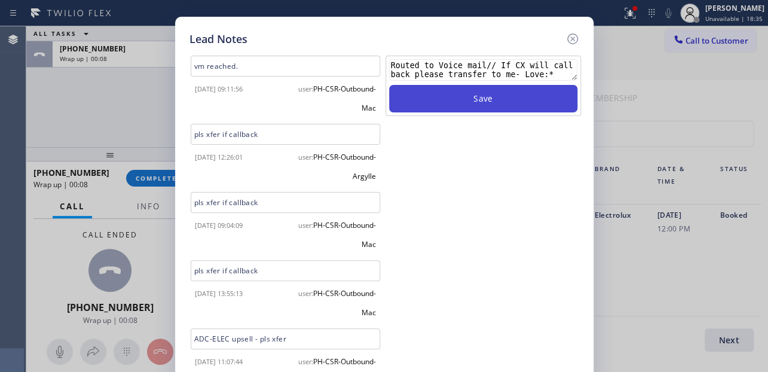
click at [451, 88] on button "Save" at bounding box center [483, 99] width 188 height 28
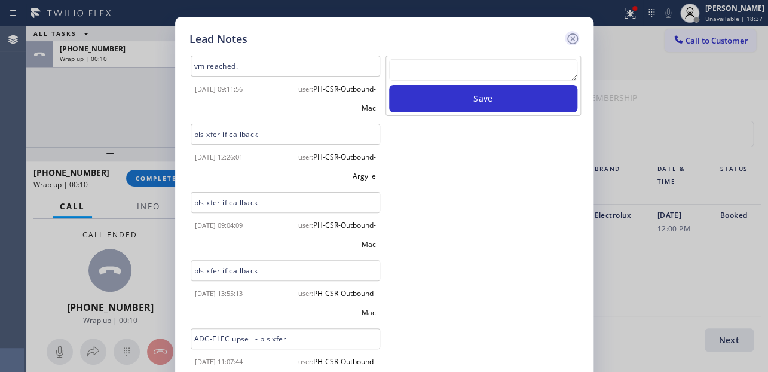
click at [572, 38] on icon at bounding box center [572, 38] width 11 height 11
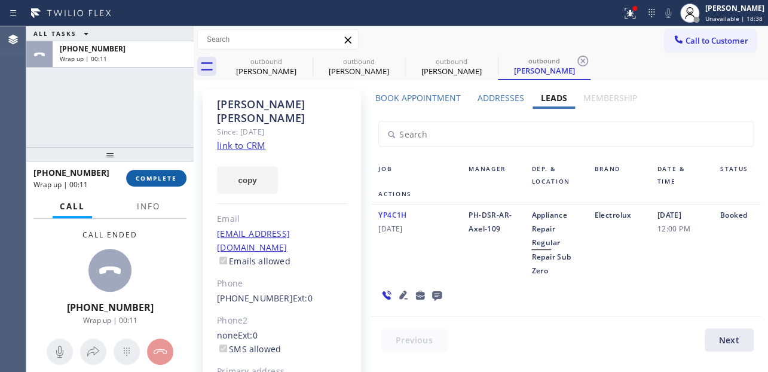
click at [145, 185] on button "COMPLETE" at bounding box center [156, 178] width 60 height 17
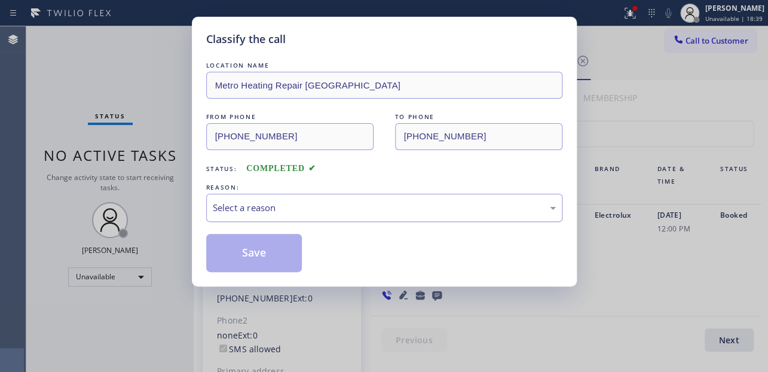
click at [315, 208] on div "Select a reason" at bounding box center [384, 208] width 343 height 14
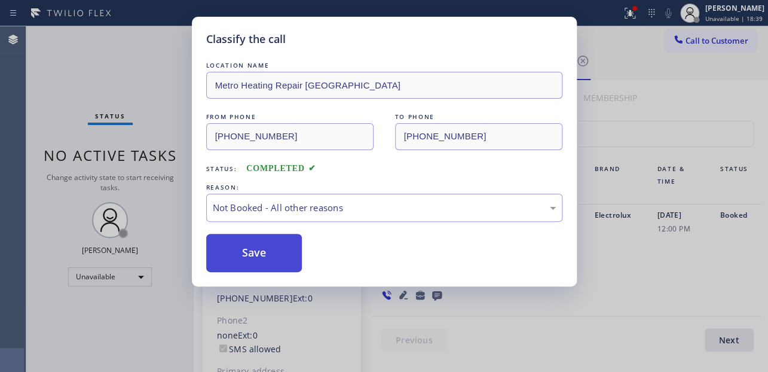
click at [251, 251] on button "Save" at bounding box center [254, 253] width 96 height 38
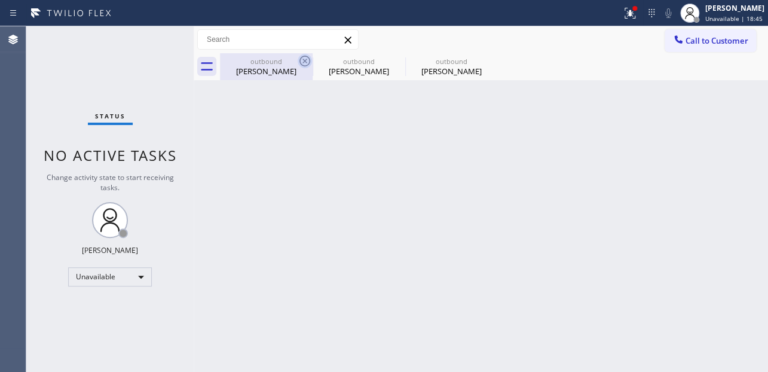
click at [306, 60] on icon at bounding box center [305, 61] width 14 height 14
click at [0, 0] on icon at bounding box center [0, 0] width 0 height 0
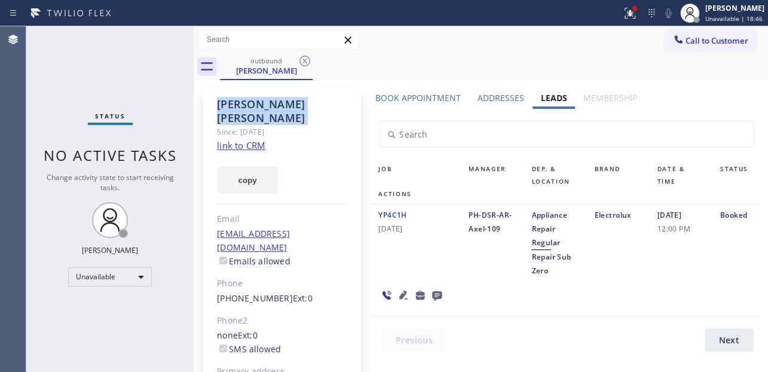
click at [306, 60] on icon at bounding box center [305, 61] width 14 height 14
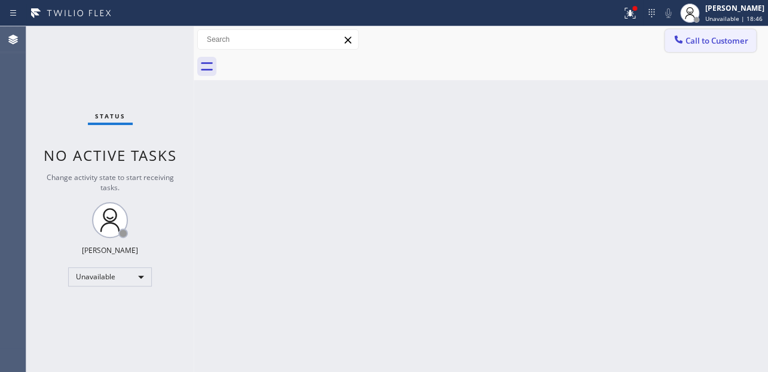
click at [688, 39] on span "Call to Customer" at bounding box center [717, 40] width 63 height 11
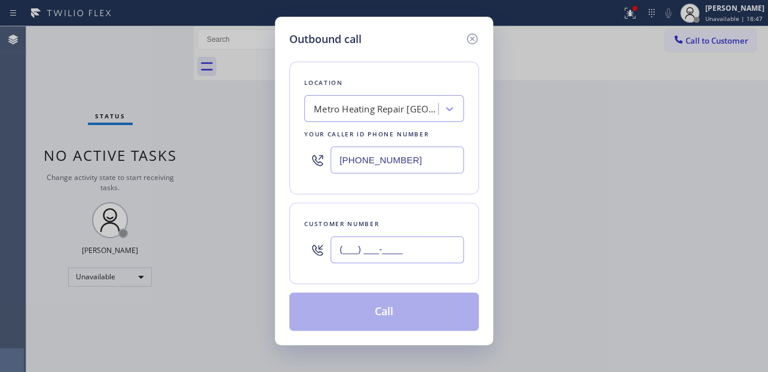
click at [419, 244] on input "(___) ___-____" at bounding box center [397, 249] width 133 height 27
paste input "602) 330-8539"
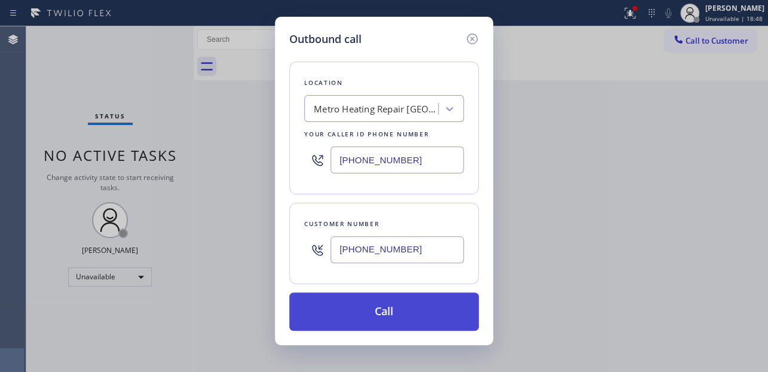
type input "[PHONE_NUMBER]"
click at [381, 302] on button "Call" at bounding box center [384, 311] width 190 height 38
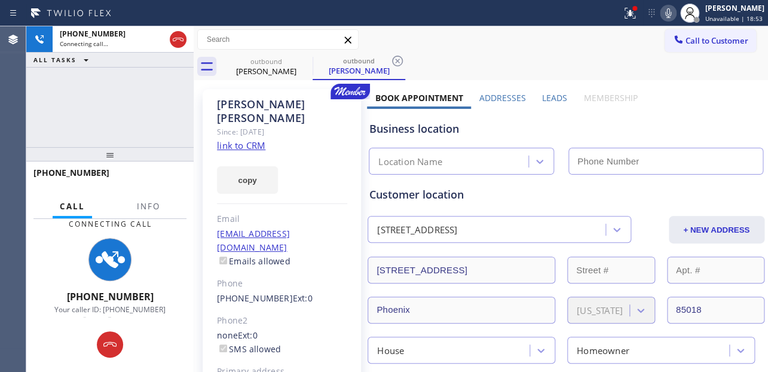
type input "[PHONE_NUMBER]"
click at [546, 102] on label "Leads" at bounding box center [554, 97] width 25 height 11
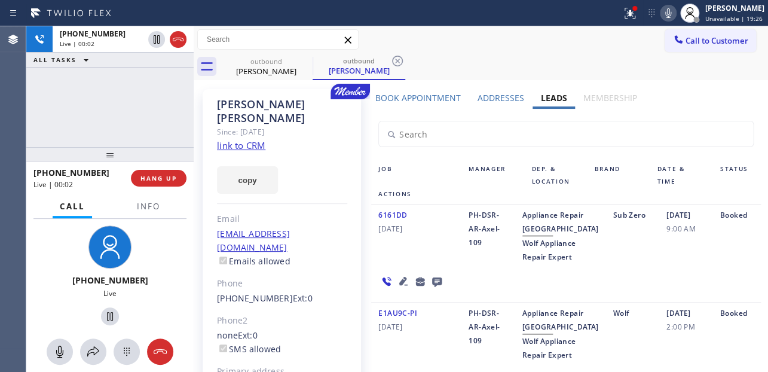
click at [403, 264] on div "6161DD 06/04/2024" at bounding box center [416, 236] width 90 height 56
click at [144, 176] on span "HANG UP" at bounding box center [159, 178] width 36 height 8
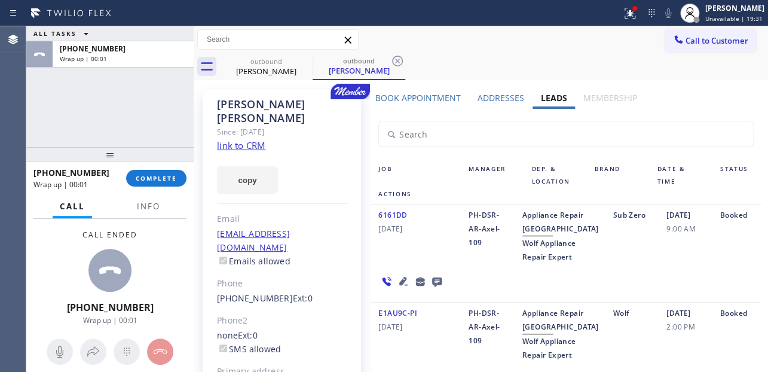
click at [435, 289] on icon at bounding box center [437, 281] width 14 height 15
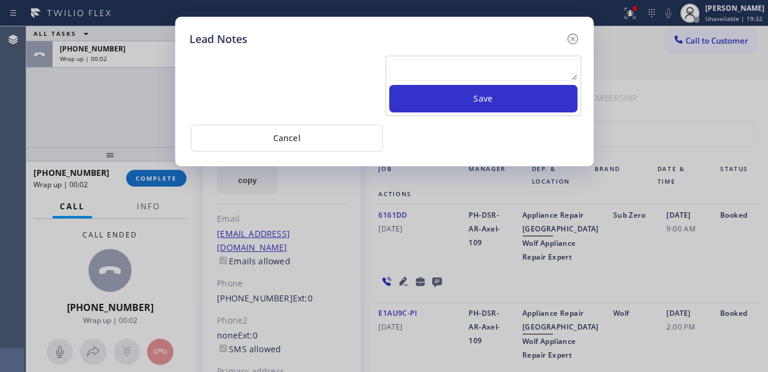
click at [435, 74] on textarea at bounding box center [483, 70] width 188 height 22
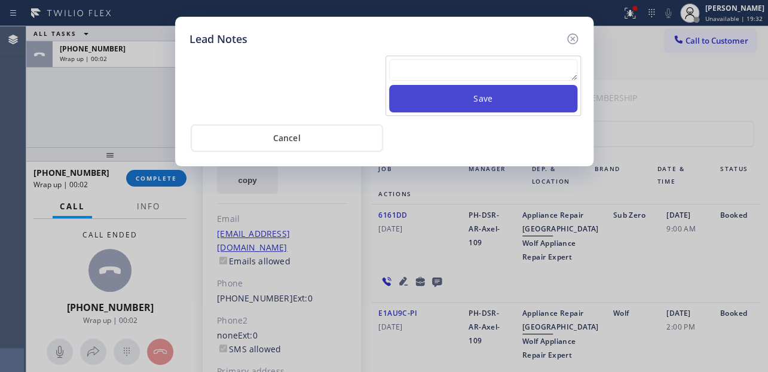
paste textarea "Routed to Voice mail// If CX will call back please transfer to me- Love:*"
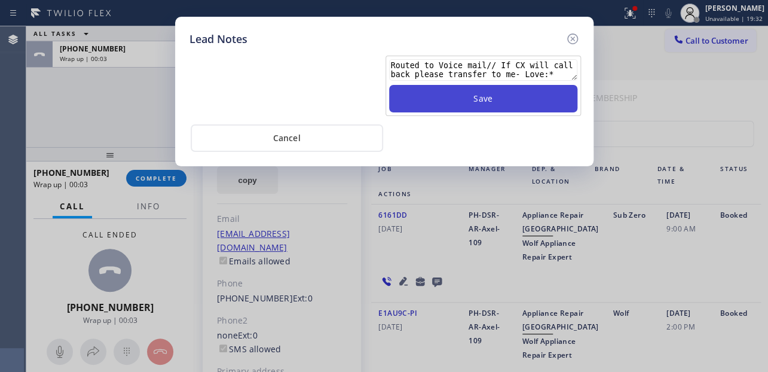
type textarea "Routed to Voice mail// If CX will call back please transfer to me- Love:*"
click at [489, 98] on button "Save" at bounding box center [483, 99] width 188 height 28
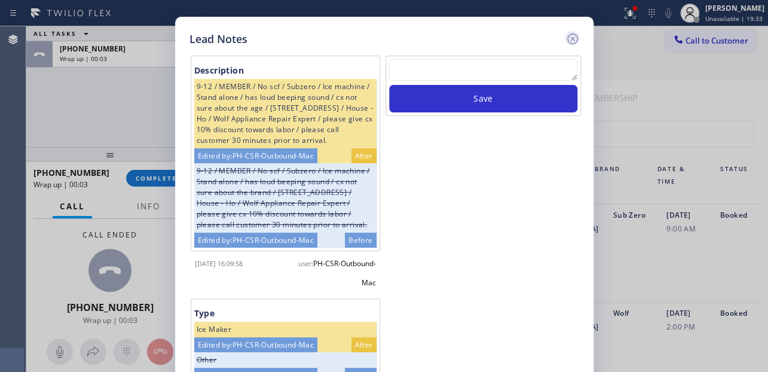
click at [572, 32] on icon at bounding box center [573, 39] width 14 height 14
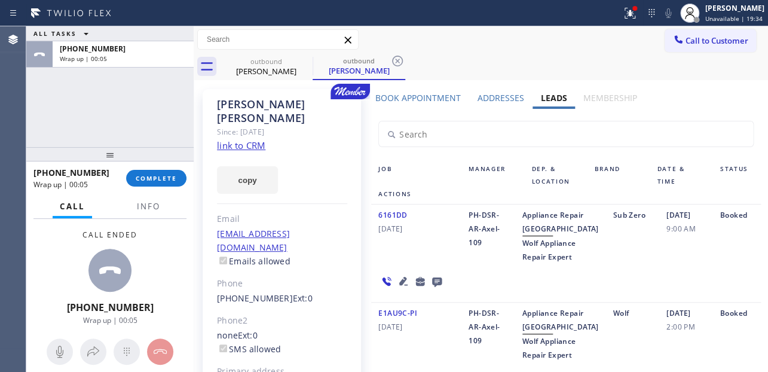
click at [169, 169] on div "+16023308539 Wrap up | 00:05 COMPLETE" at bounding box center [109, 178] width 153 height 31
click at [169, 170] on button "COMPLETE" at bounding box center [156, 178] width 60 height 17
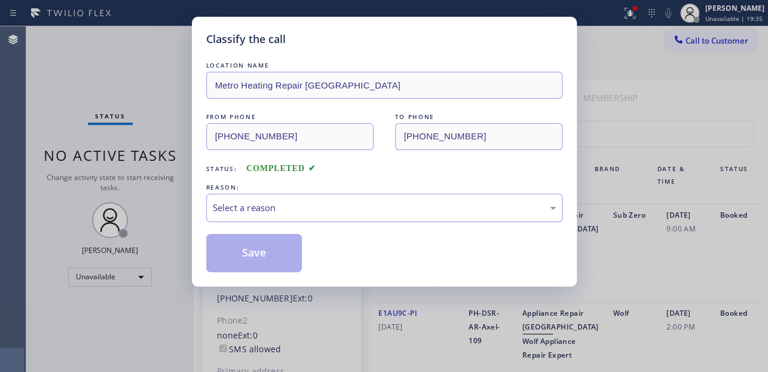
click at [290, 207] on div "Select a reason" at bounding box center [384, 208] width 343 height 14
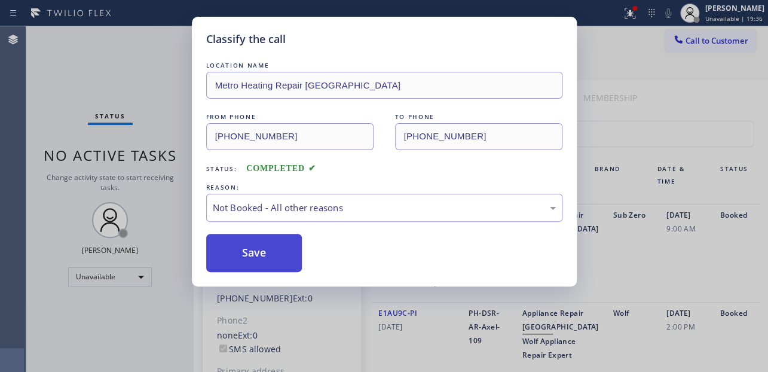
click at [260, 253] on button "Save" at bounding box center [254, 253] width 96 height 38
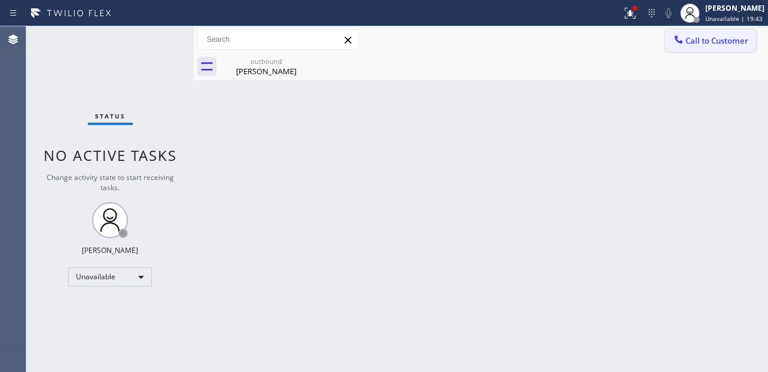
click at [673, 35] on icon at bounding box center [679, 39] width 12 height 12
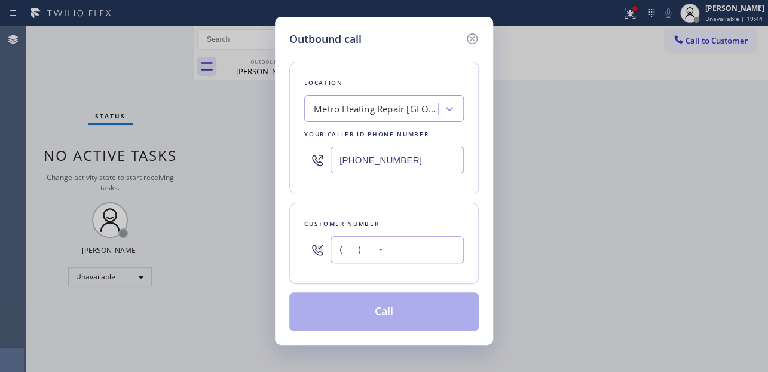
click at [403, 246] on input "(___) ___-____" at bounding box center [397, 249] width 133 height 27
paste input "310) 738-3834"
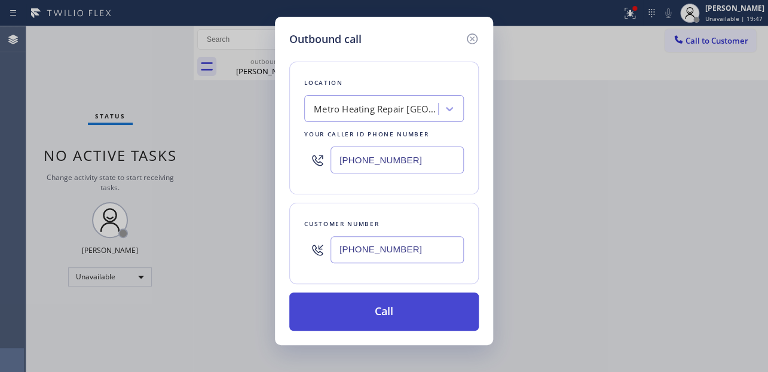
type input "[PHONE_NUMBER]"
click at [377, 304] on button "Call" at bounding box center [384, 311] width 190 height 38
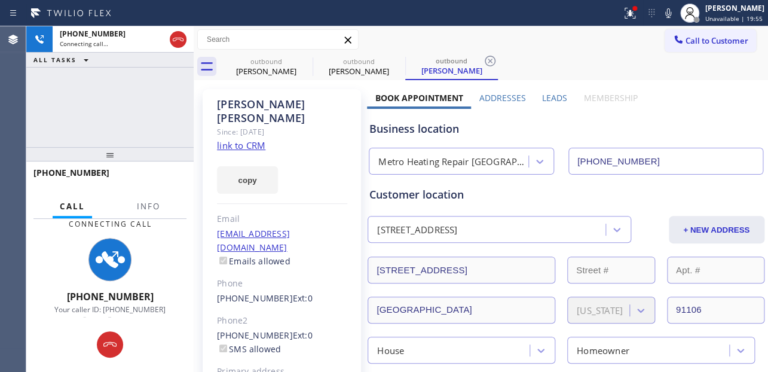
click at [553, 97] on label "Leads" at bounding box center [554, 97] width 25 height 11
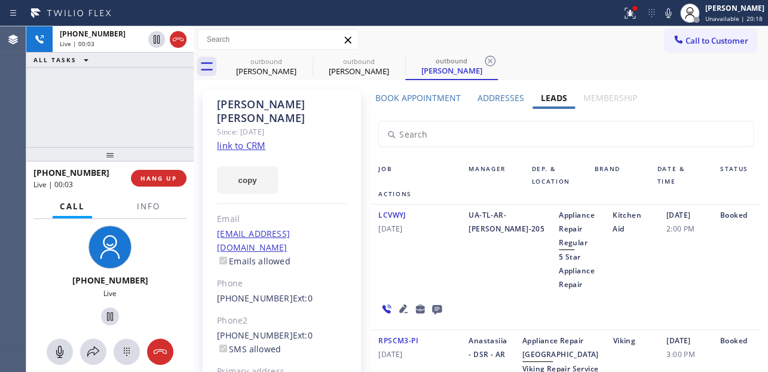
drag, startPoint x: 658, startPoint y: 255, endPoint x: 649, endPoint y: 249, distance: 10.3
click at [660, 255] on div "[DATE] 2:00 PM" at bounding box center [687, 249] width 54 height 83
click at [165, 179] on span "HANG UP" at bounding box center [159, 178] width 36 height 8
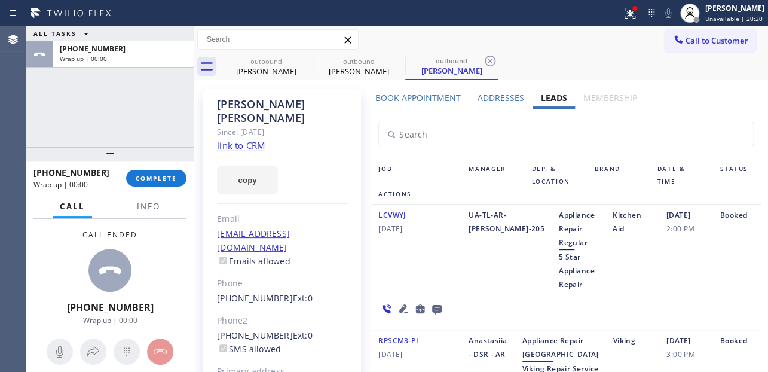
click at [434, 309] on icon at bounding box center [437, 308] width 14 height 15
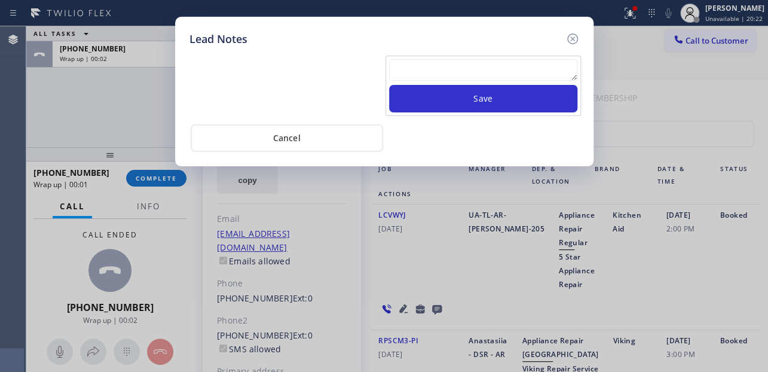
click at [526, 72] on textarea at bounding box center [483, 70] width 188 height 22
paste textarea "Routed to Voice mail// If CX will call back please transfer to me- Love:*"
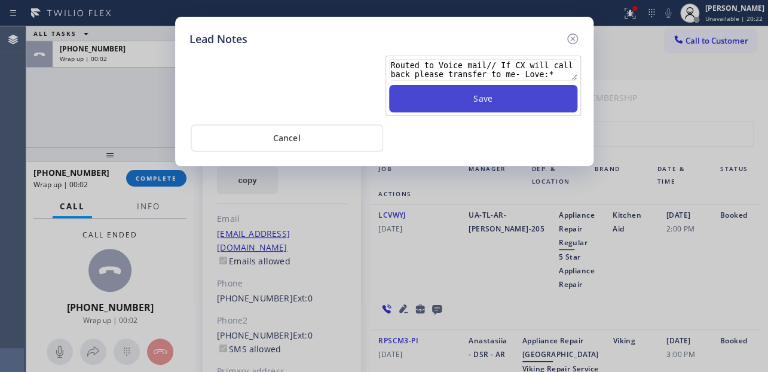
type textarea "Routed to Voice mail// If CX will call back please transfer to me- Love:*"
click at [525, 96] on button "Save" at bounding box center [483, 99] width 188 height 28
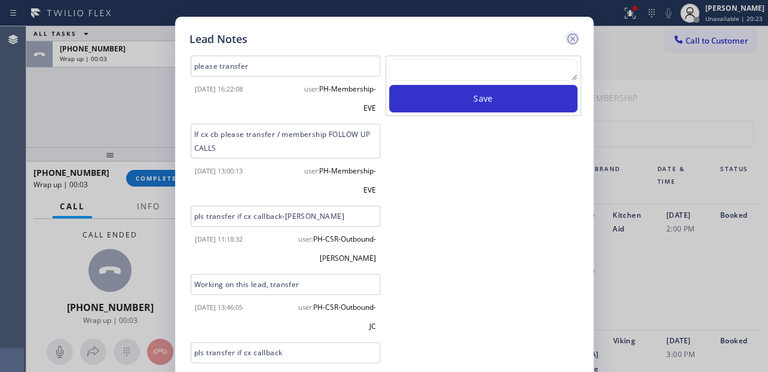
click at [573, 35] on icon at bounding box center [573, 39] width 14 height 14
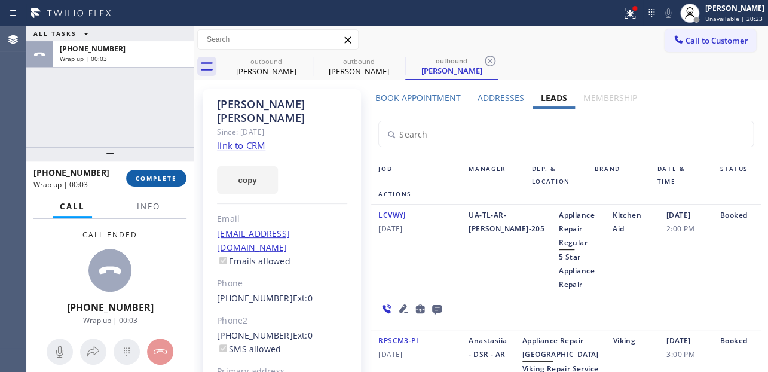
click at [127, 176] on button "COMPLETE" at bounding box center [156, 178] width 60 height 17
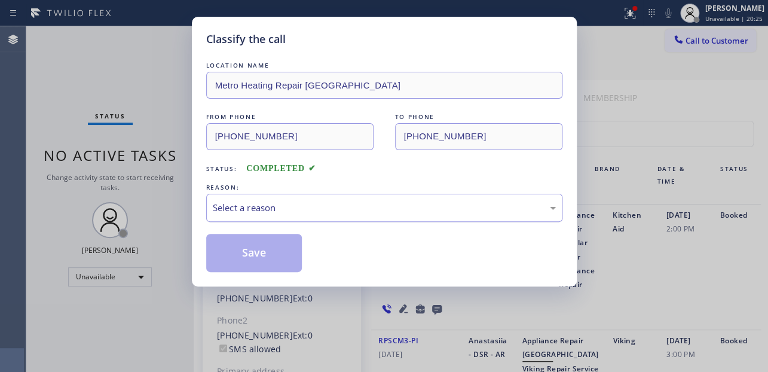
click at [255, 215] on div "Select a reason" at bounding box center [384, 208] width 356 height 28
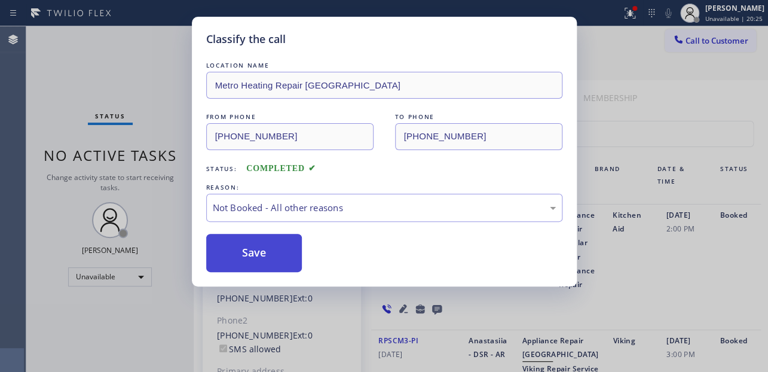
click at [242, 251] on button "Save" at bounding box center [254, 253] width 96 height 38
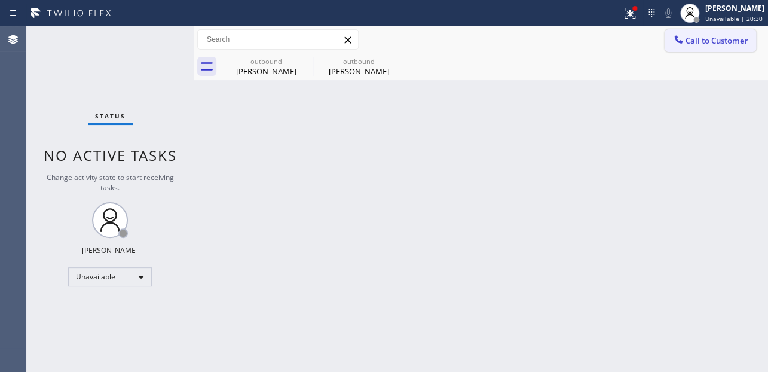
click at [690, 37] on span "Call to Customer" at bounding box center [717, 40] width 63 height 11
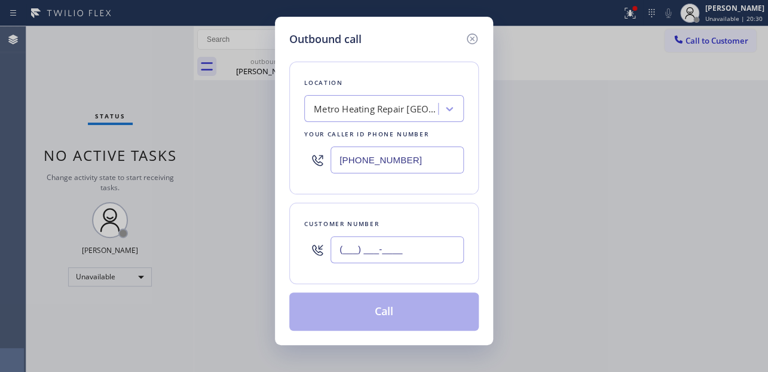
click at [394, 257] on input "(___) ___-____" at bounding box center [397, 249] width 133 height 27
paste input "310) 409-8422"
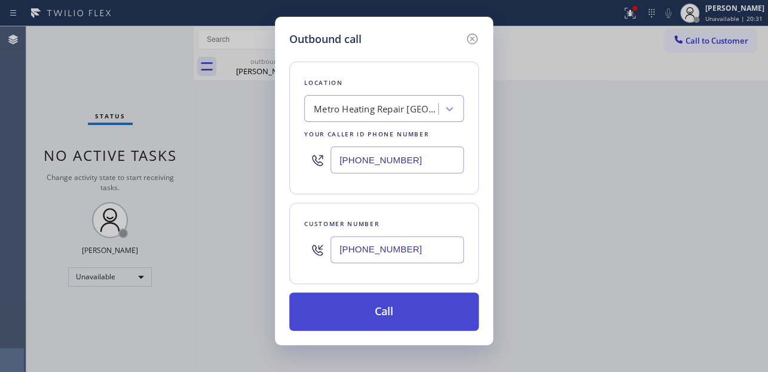
type input "[PHONE_NUMBER]"
click at [356, 315] on button "Call" at bounding box center [384, 311] width 190 height 38
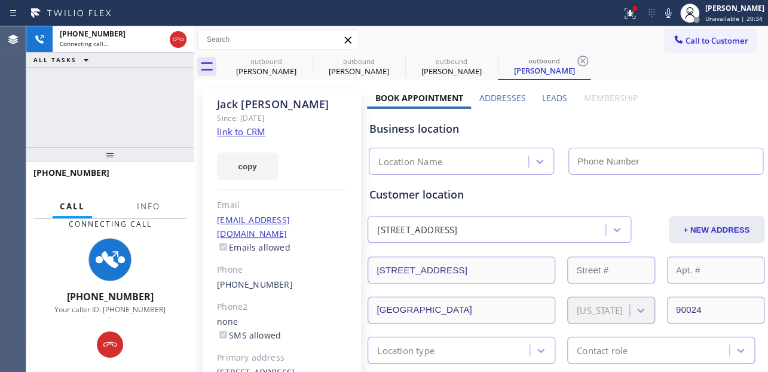
click at [549, 96] on label "Leads" at bounding box center [554, 97] width 25 height 11
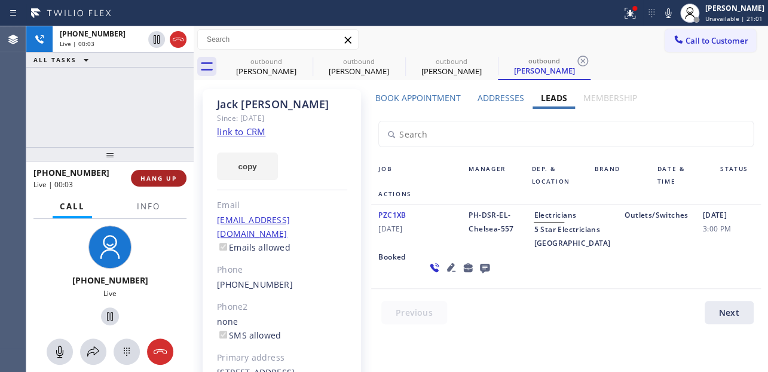
click at [161, 175] on span "HANG UP" at bounding box center [159, 178] width 36 height 8
click at [480, 273] on icon at bounding box center [485, 269] width 10 height 10
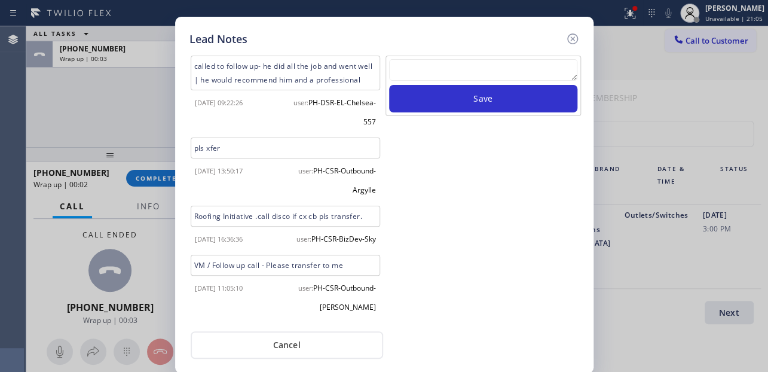
click at [460, 71] on textarea at bounding box center [483, 70] width 188 height 22
paste textarea "Routed to Voice mail// If CX will call back please transfer to me- Love:*"
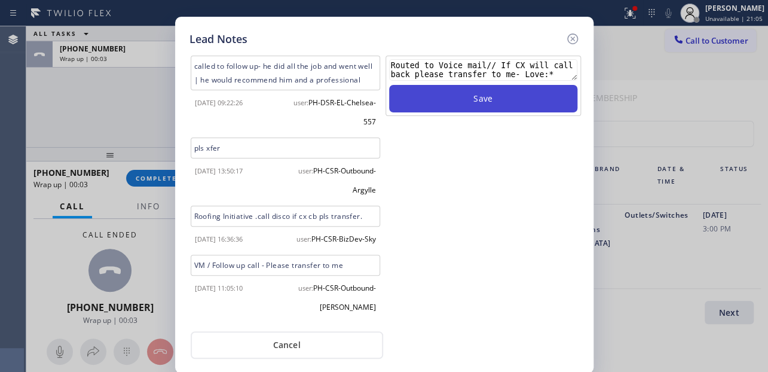
type textarea "Routed to Voice mail// If CX will call back please transfer to me- Love:*"
click at [471, 109] on button "Save" at bounding box center [483, 99] width 188 height 28
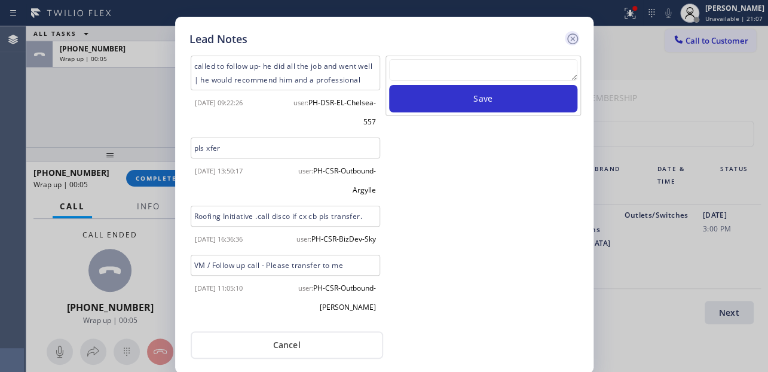
click at [571, 41] on icon at bounding box center [573, 39] width 14 height 14
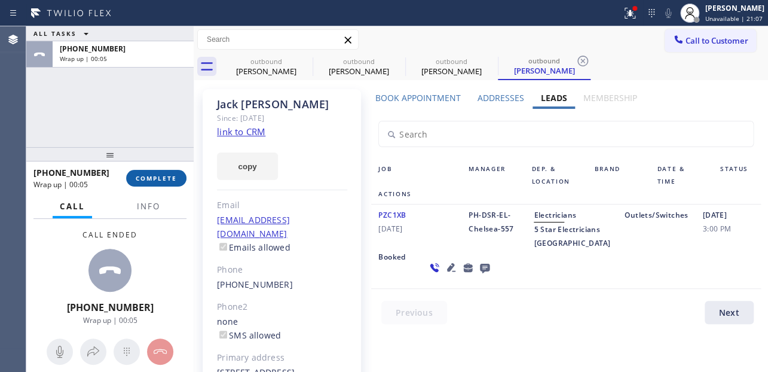
click at [161, 175] on span "COMPLETE" at bounding box center [156, 178] width 41 height 8
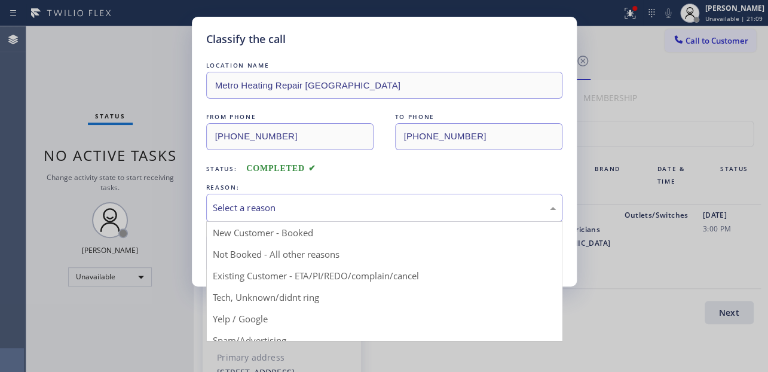
click at [277, 207] on div "Select a reason" at bounding box center [384, 208] width 343 height 14
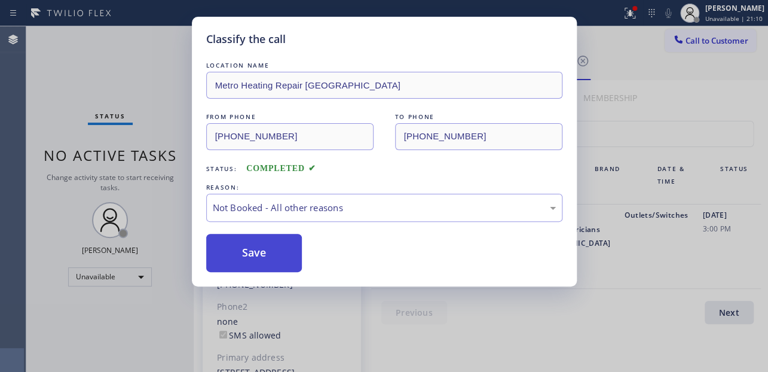
click at [270, 252] on button "Save" at bounding box center [254, 253] width 96 height 38
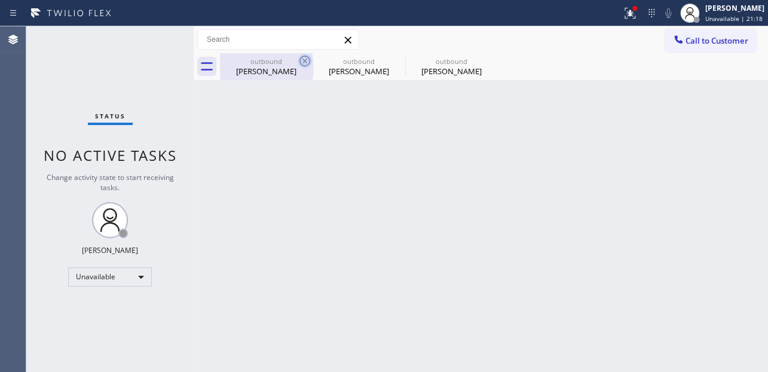
click at [304, 62] on icon at bounding box center [305, 61] width 11 height 11
click at [0, 0] on icon at bounding box center [0, 0] width 0 height 0
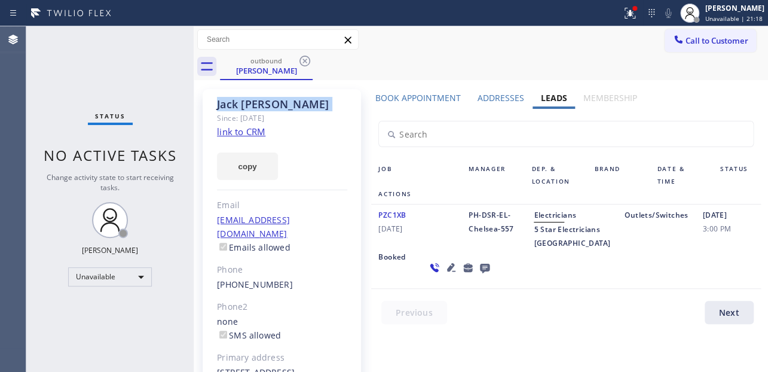
click at [304, 62] on icon at bounding box center [305, 61] width 11 height 11
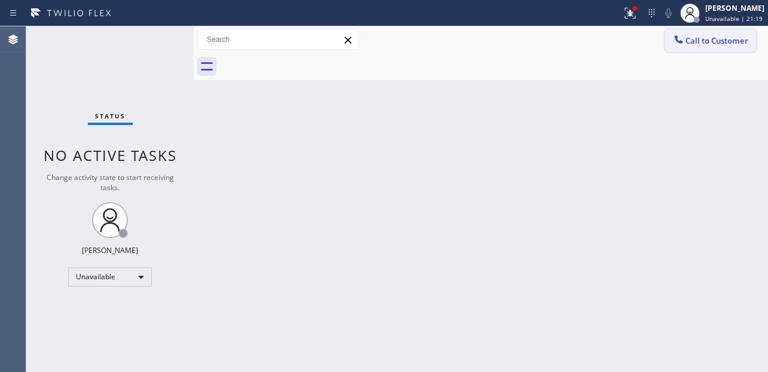
click at [701, 44] on span "Call to Customer" at bounding box center [717, 40] width 63 height 11
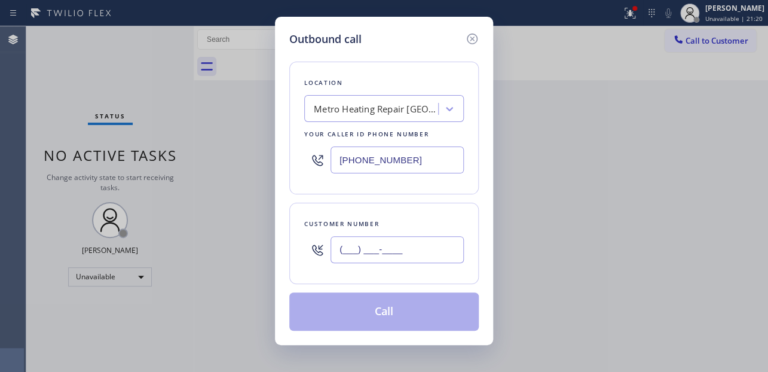
click at [347, 260] on input "(___) ___-____" at bounding box center [397, 249] width 133 height 27
paste input "951) 780-1381"
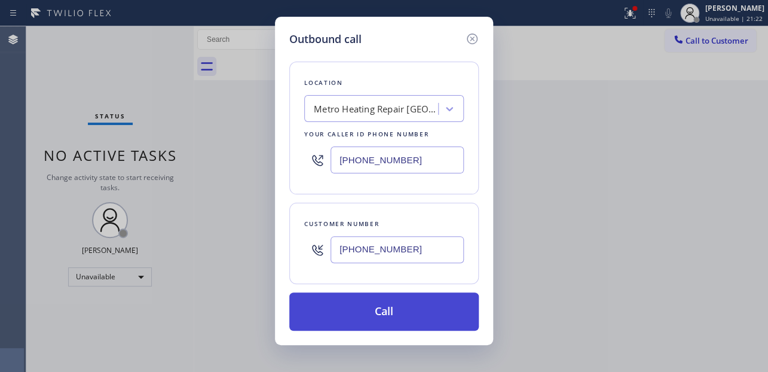
type input "[PHONE_NUMBER]"
click at [384, 315] on button "Call" at bounding box center [384, 311] width 190 height 38
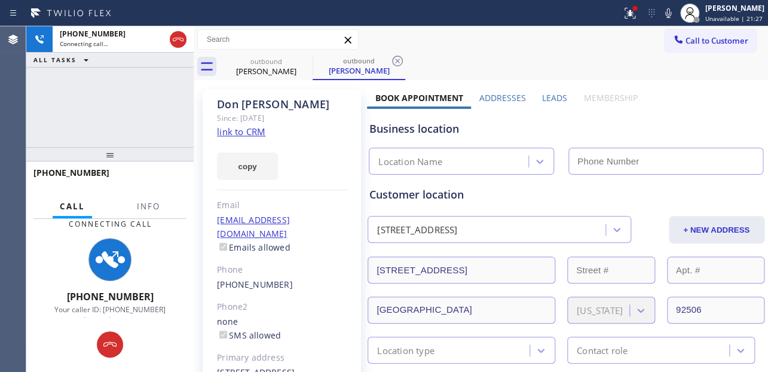
type input "[PHONE_NUMBER]"
click at [553, 96] on label "Leads" at bounding box center [554, 97] width 25 height 11
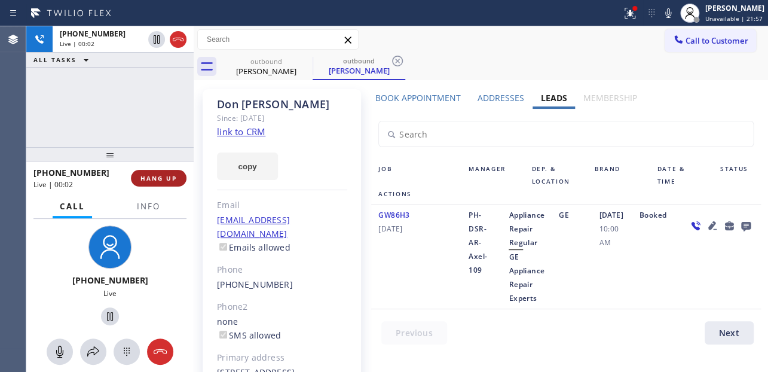
click at [162, 179] on span "HANG UP" at bounding box center [159, 178] width 36 height 8
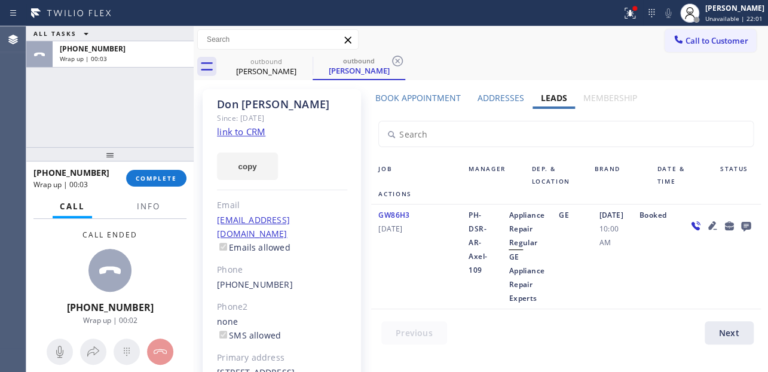
click at [741, 229] on icon at bounding box center [746, 227] width 10 height 10
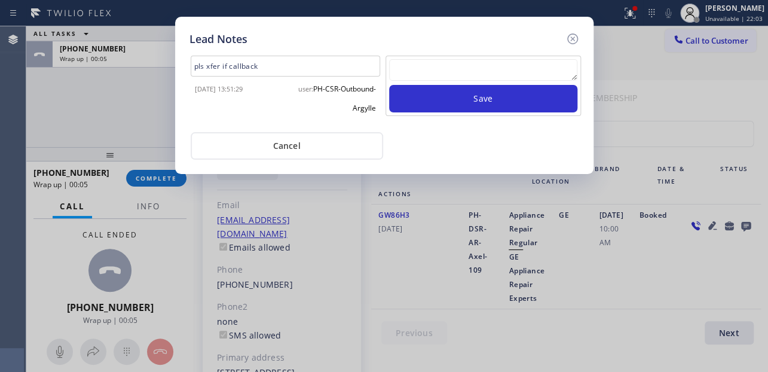
click at [517, 72] on textarea at bounding box center [483, 70] width 188 height 22
paste textarea "Routed to Voice mail// If CX will call back please transfer to me- Love:*"
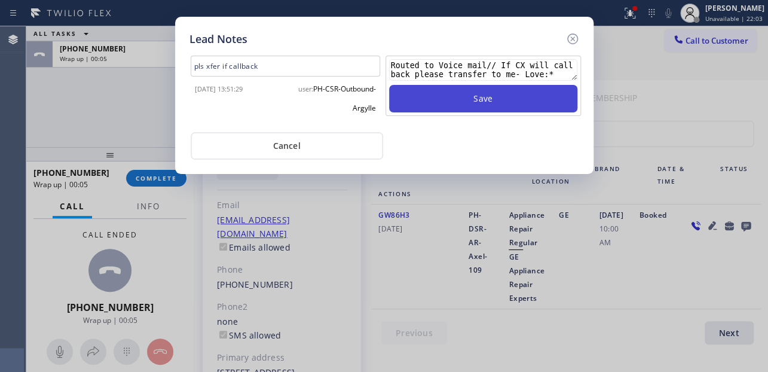
type textarea "Routed to Voice mail// If CX will call back please transfer to me- Love:*"
click at [512, 102] on button "Save" at bounding box center [483, 99] width 188 height 28
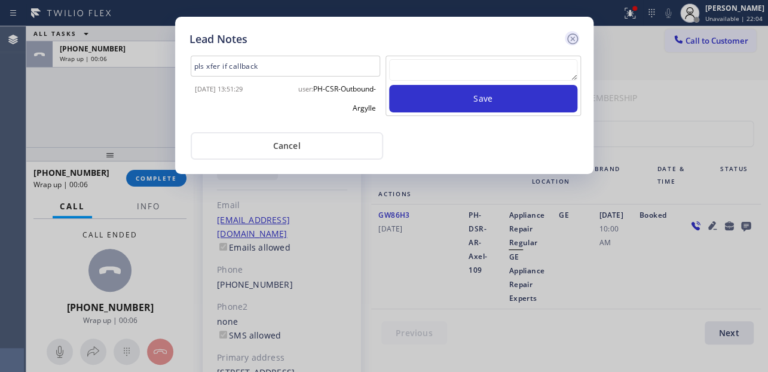
click at [573, 36] on icon at bounding box center [573, 39] width 14 height 14
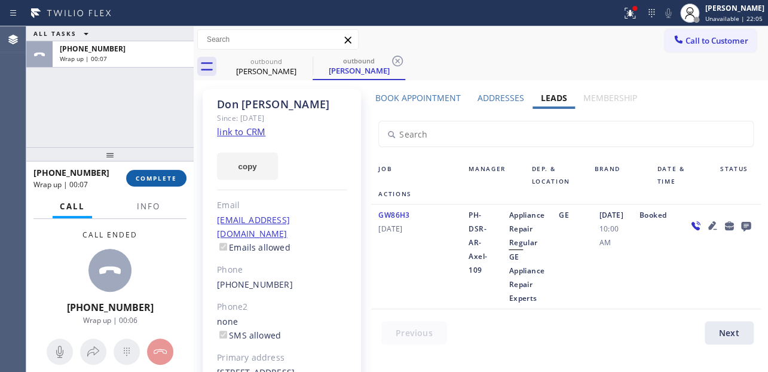
click at [170, 181] on span "COMPLETE" at bounding box center [156, 178] width 41 height 8
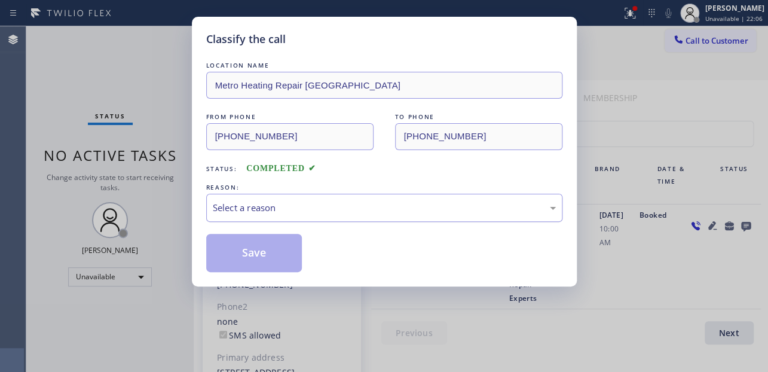
click at [248, 207] on div "Select a reason" at bounding box center [384, 208] width 343 height 14
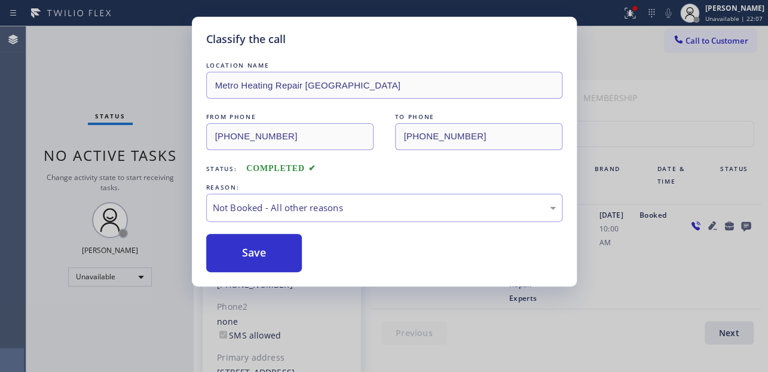
click at [248, 249] on button "Save" at bounding box center [254, 253] width 96 height 38
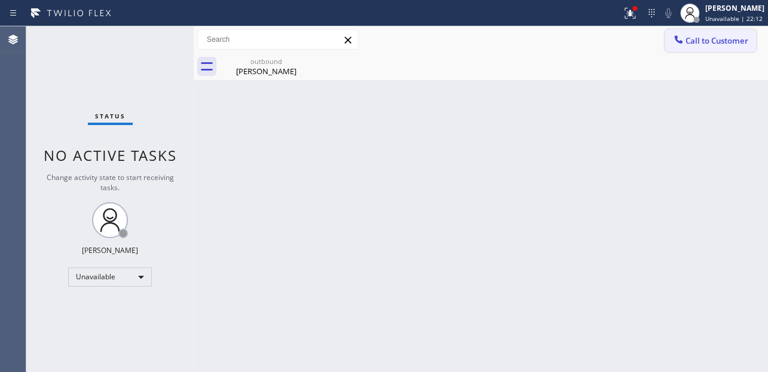
click at [739, 38] on span "Call to Customer" at bounding box center [717, 40] width 63 height 11
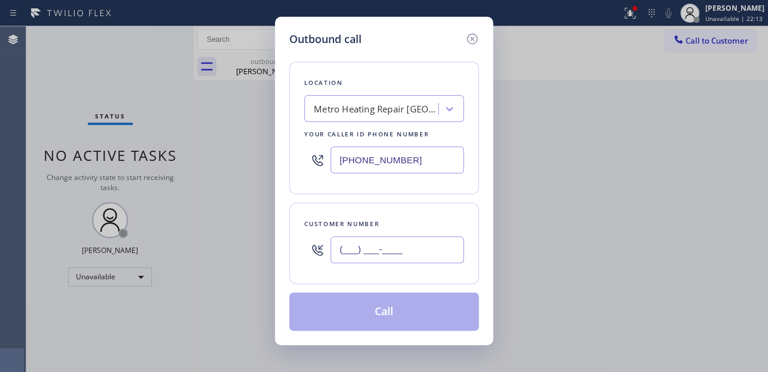
click at [401, 257] on input "(___) ___-____" at bounding box center [397, 249] width 133 height 27
paste input "619) 787-6597"
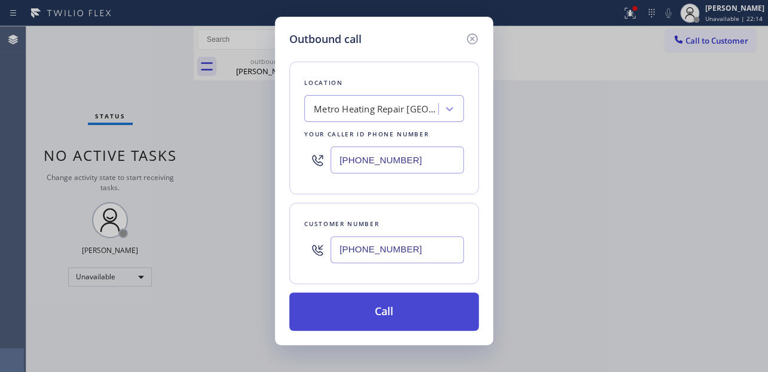
type input "[PHONE_NUMBER]"
click at [393, 316] on button "Call" at bounding box center [384, 311] width 190 height 38
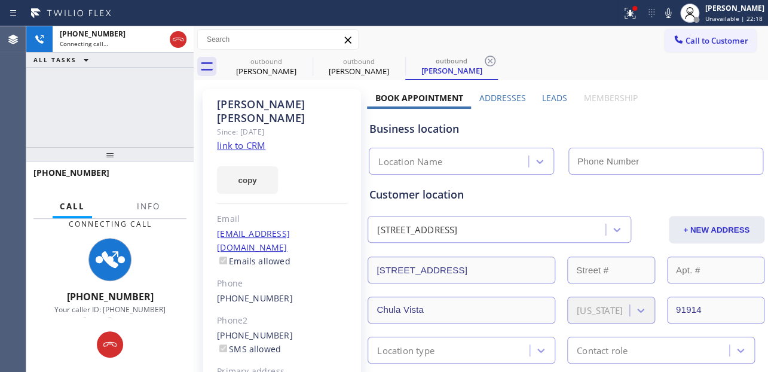
click at [553, 96] on label "Leads" at bounding box center [554, 97] width 25 height 11
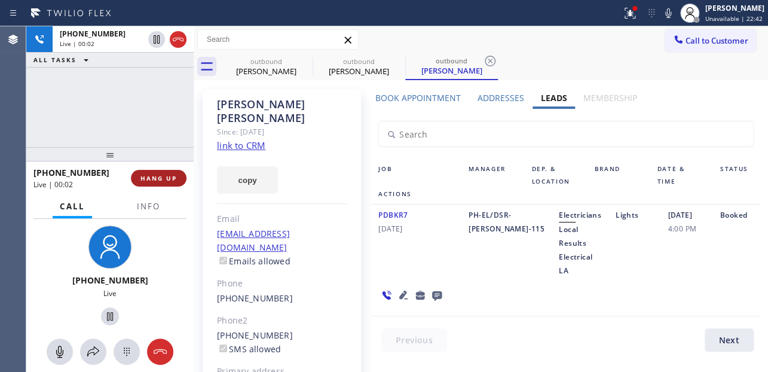
click at [151, 176] on span "HANG UP" at bounding box center [159, 178] width 36 height 8
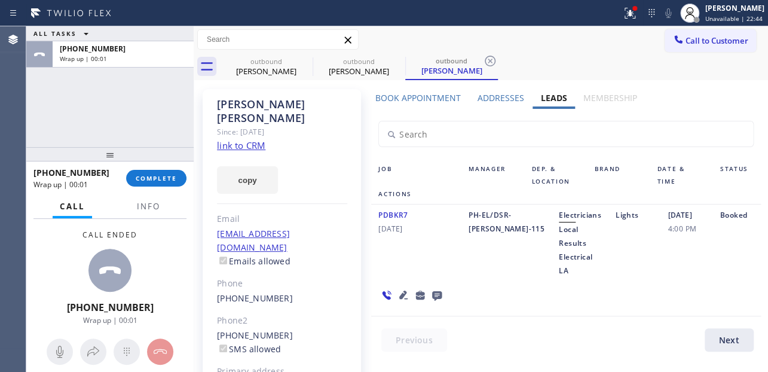
click at [437, 291] on icon at bounding box center [437, 296] width 10 height 10
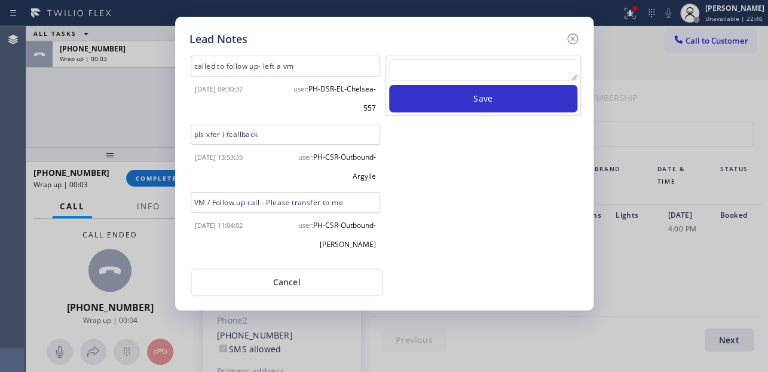
click at [457, 64] on textarea at bounding box center [483, 70] width 188 height 22
paste textarea "Routed to Voice mail// If CX will call back please transfer to me- Love:*"
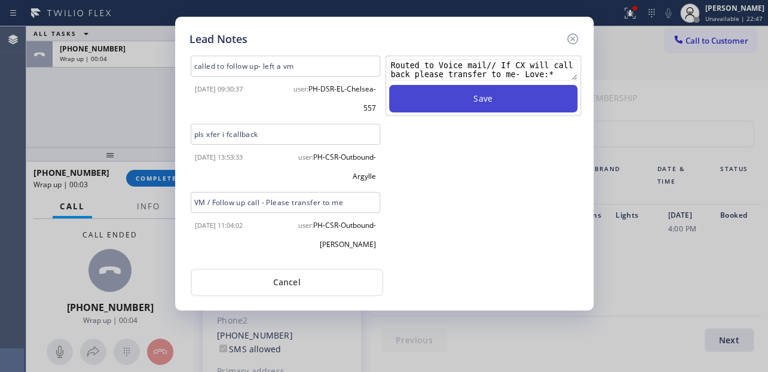
type textarea "Routed to Voice mail// If CX will call back please transfer to me- Love:*"
click at [461, 110] on button "Save" at bounding box center [483, 99] width 188 height 28
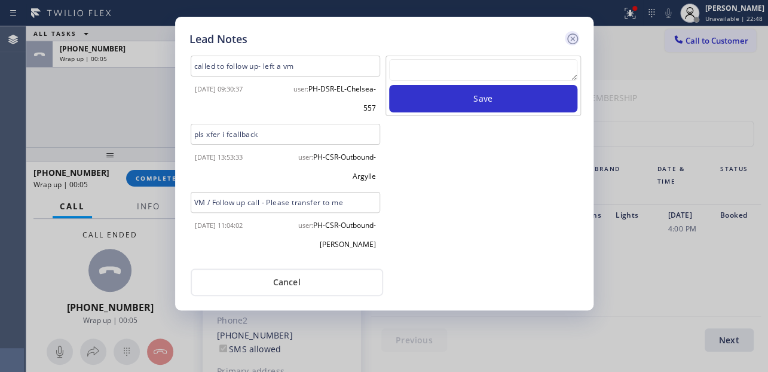
click at [572, 37] on icon at bounding box center [573, 39] width 14 height 14
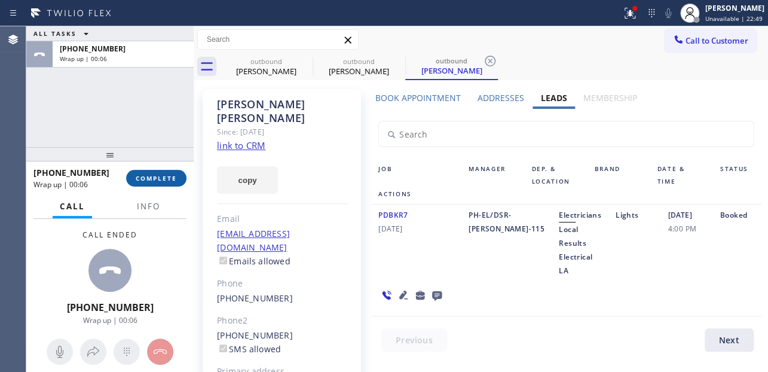
click at [136, 181] on span "COMPLETE" at bounding box center [156, 178] width 41 height 8
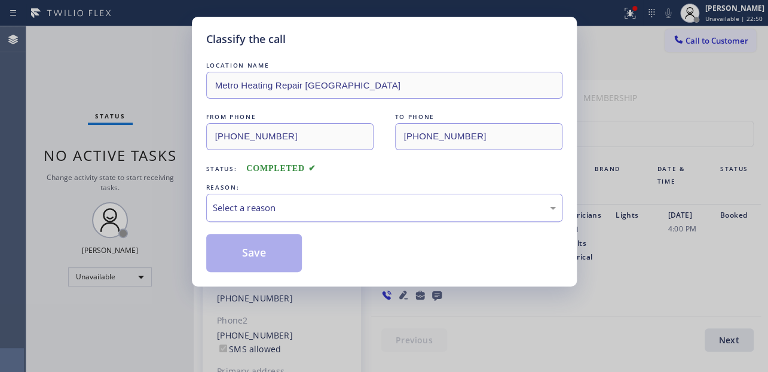
click at [252, 209] on div "Select a reason" at bounding box center [384, 208] width 343 height 14
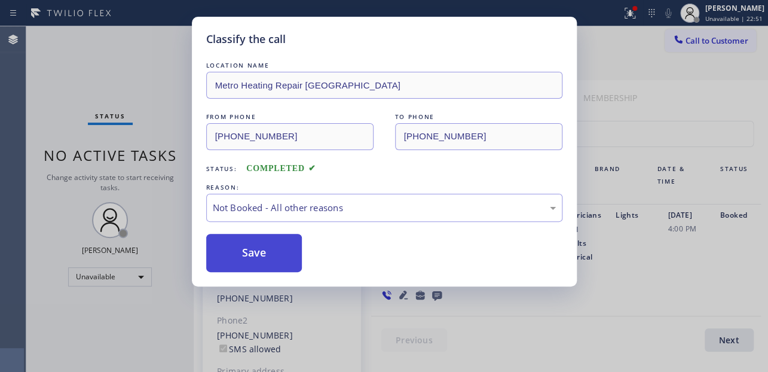
click at [236, 256] on button "Save" at bounding box center [254, 253] width 96 height 38
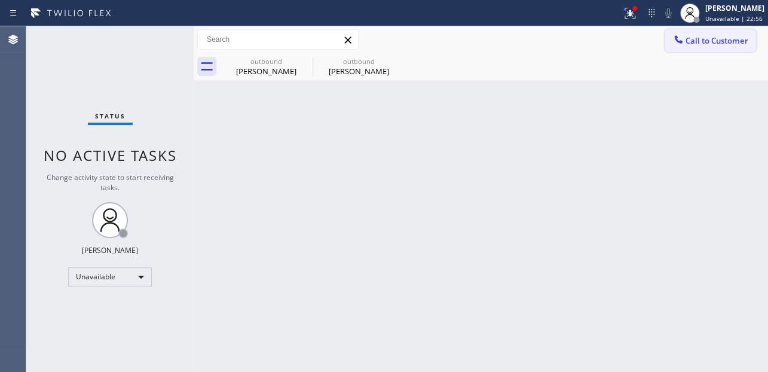
click at [705, 41] on span "Call to Customer" at bounding box center [717, 40] width 63 height 11
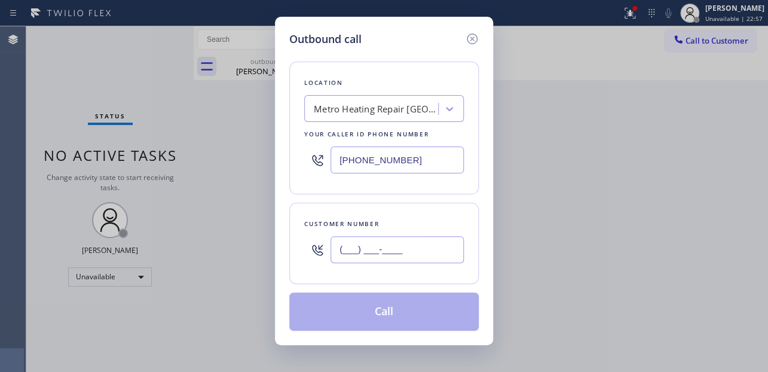
click at [379, 255] on input "(___) ___-____" at bounding box center [397, 249] width 133 height 27
paste input "661) 510-8637"
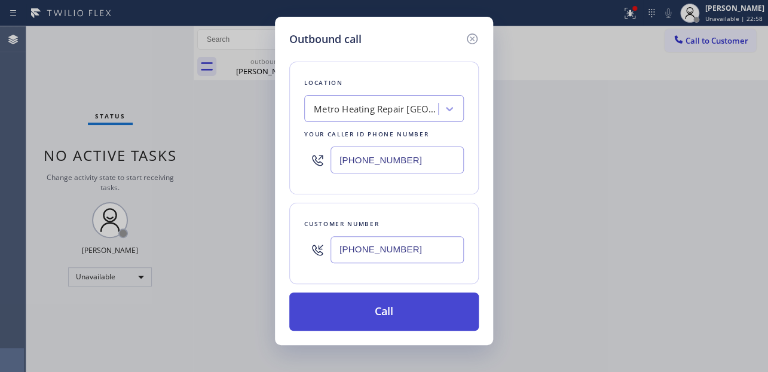
click at [396, 312] on button "Call" at bounding box center [384, 311] width 190 height 38
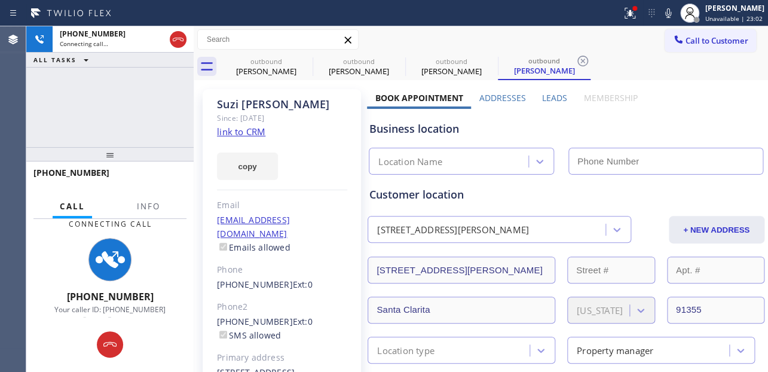
click at [551, 96] on label "Leads" at bounding box center [554, 97] width 25 height 11
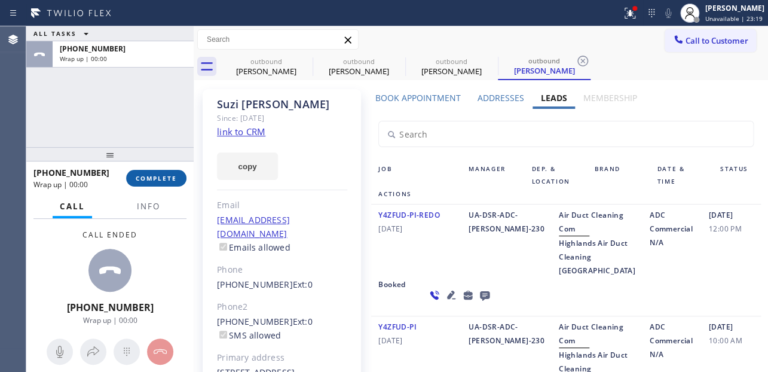
click at [143, 177] on span "COMPLETE" at bounding box center [156, 178] width 41 height 8
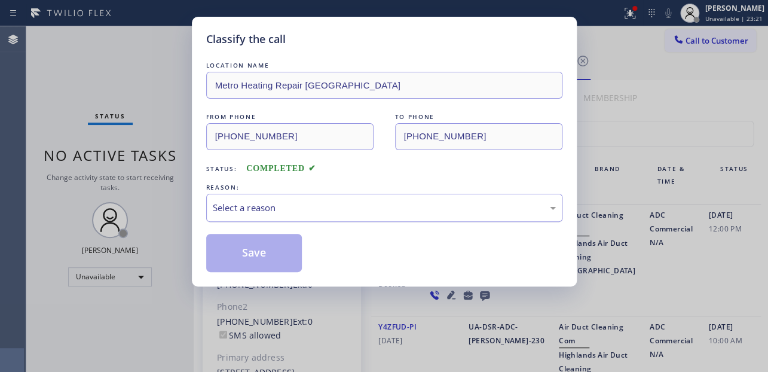
click at [408, 197] on div "Select a reason" at bounding box center [384, 208] width 356 height 28
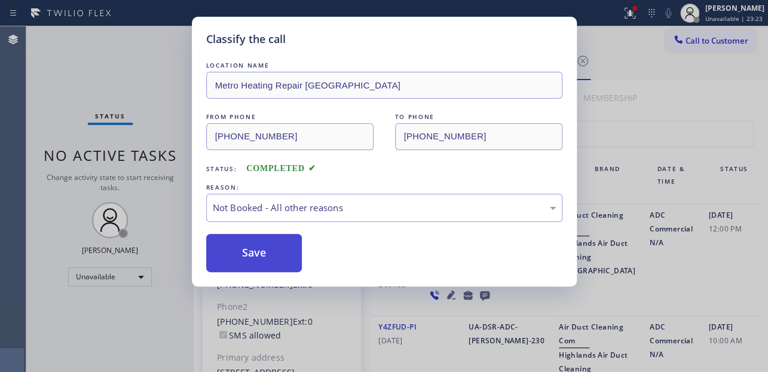
click at [264, 257] on button "Save" at bounding box center [254, 253] width 96 height 38
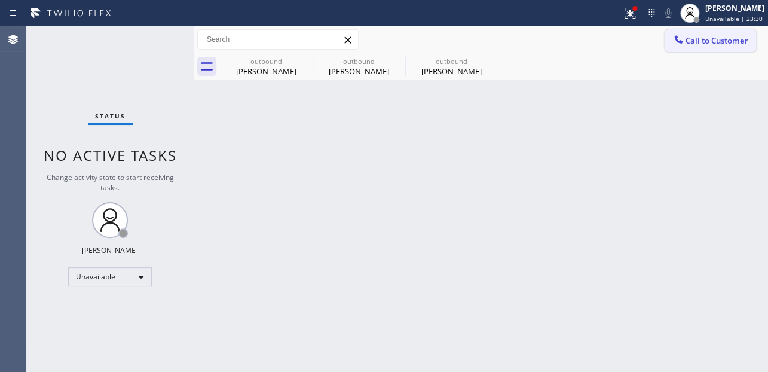
click at [712, 37] on span "Call to Customer" at bounding box center [717, 40] width 63 height 11
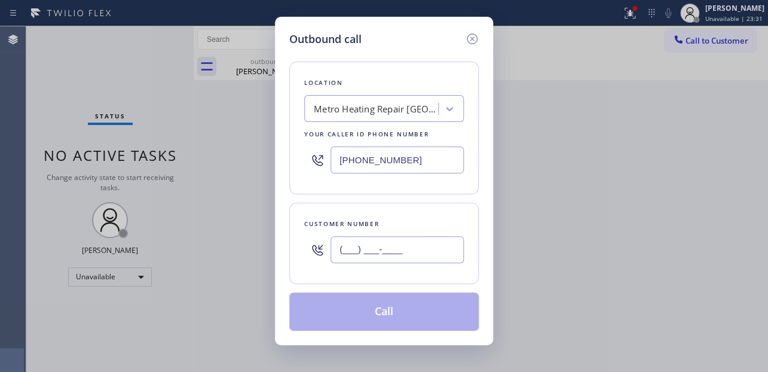
click at [384, 257] on input "(___) ___-____" at bounding box center [397, 249] width 133 height 27
paste input "661) 510-8637"
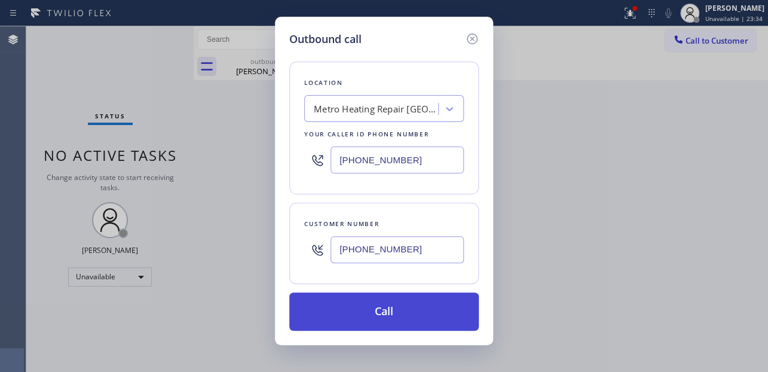
type input "[PHONE_NUMBER]"
click at [379, 309] on button "Call" at bounding box center [384, 311] width 190 height 38
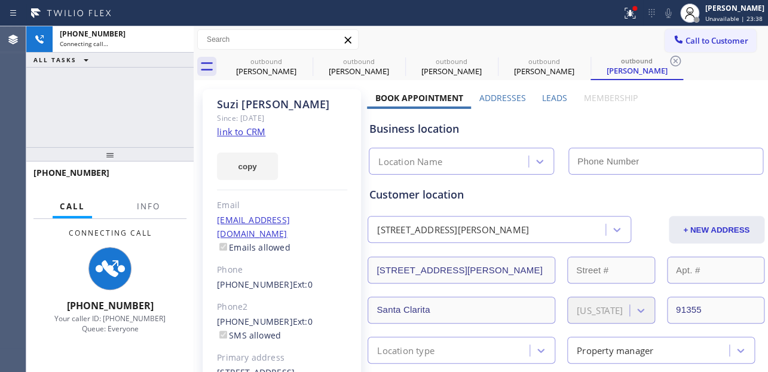
type input "[PHONE_NUMBER]"
click at [549, 97] on label "Leads" at bounding box center [554, 97] width 25 height 11
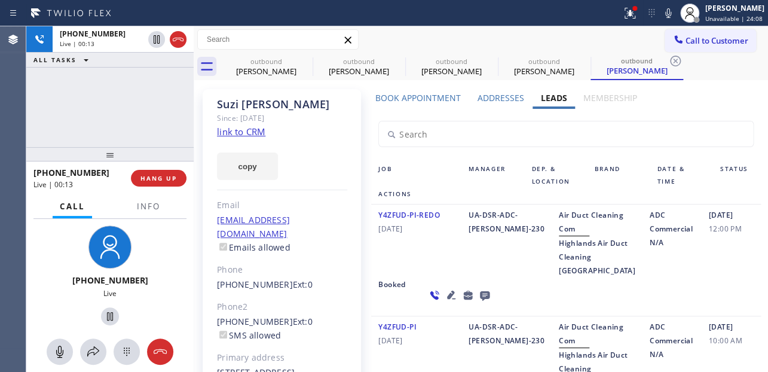
click at [447, 299] on icon at bounding box center [451, 295] width 8 height 8
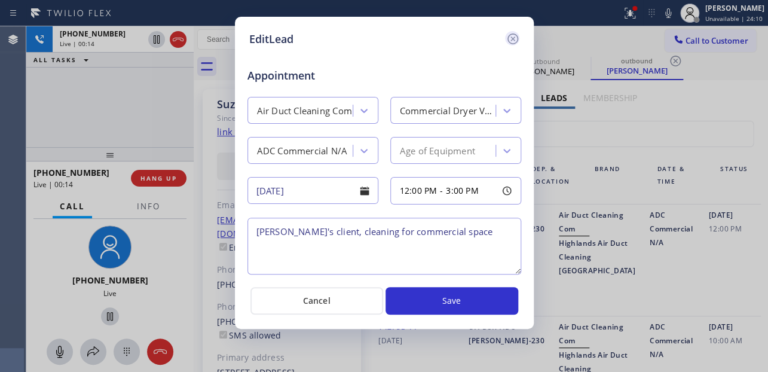
click at [515, 38] on icon at bounding box center [513, 39] width 14 height 14
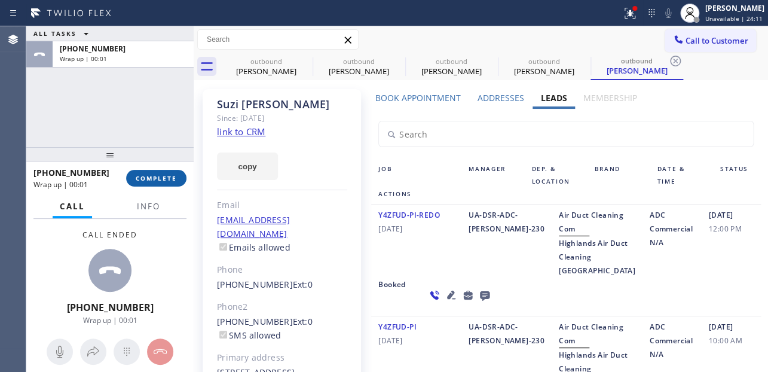
click at [153, 175] on span "COMPLETE" at bounding box center [156, 178] width 41 height 8
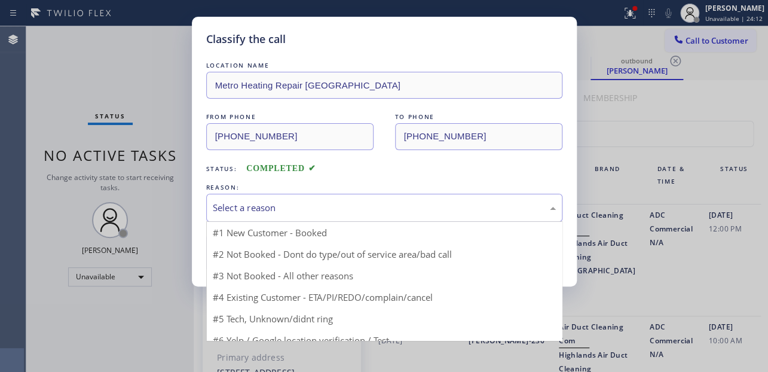
click at [286, 212] on div "Select a reason" at bounding box center [384, 208] width 343 height 14
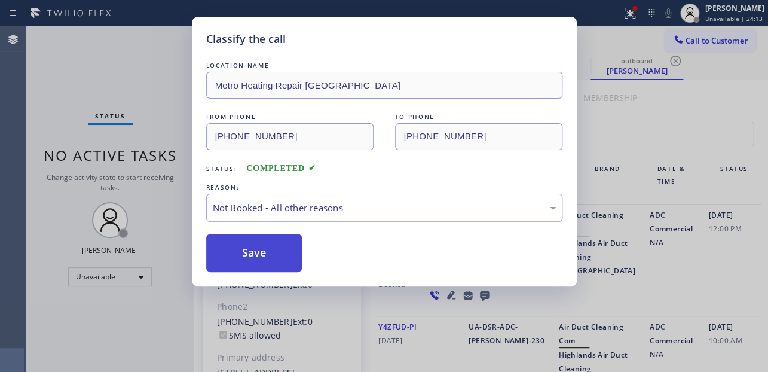
click at [257, 248] on button "Save" at bounding box center [254, 253] width 96 height 38
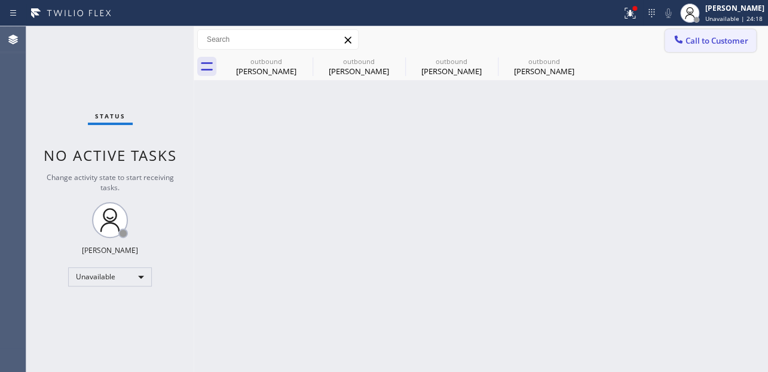
click at [700, 38] on span "Call to Customer" at bounding box center [717, 40] width 63 height 11
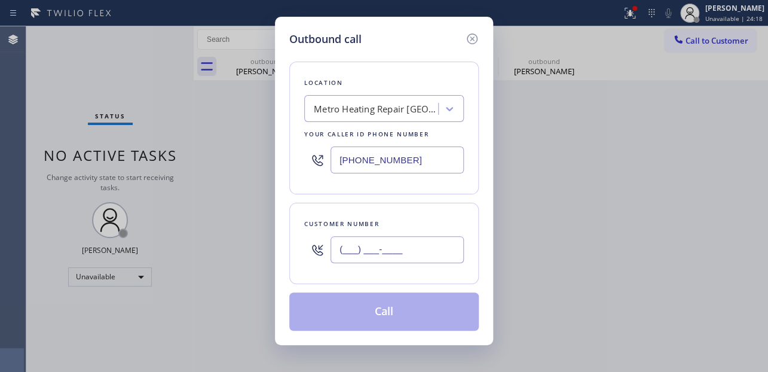
click at [362, 239] on input "(___) ___-____" at bounding box center [397, 249] width 133 height 27
paste input "415) 567-8013"
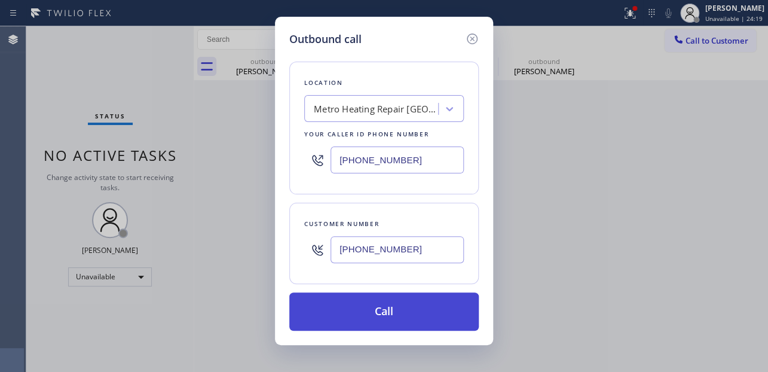
click at [376, 316] on button "Call" at bounding box center [384, 311] width 190 height 38
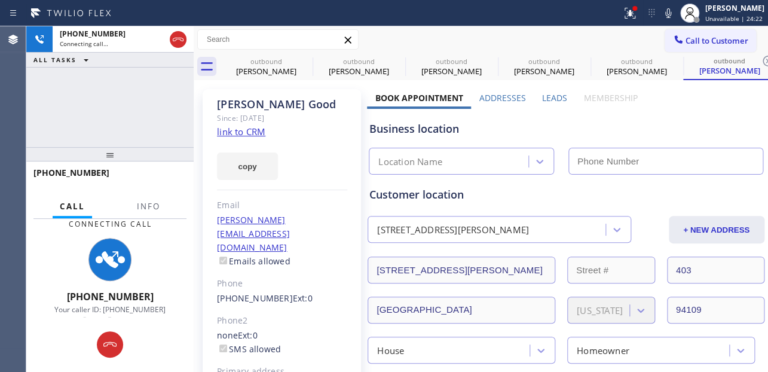
click at [554, 95] on label "Leads" at bounding box center [554, 97] width 25 height 11
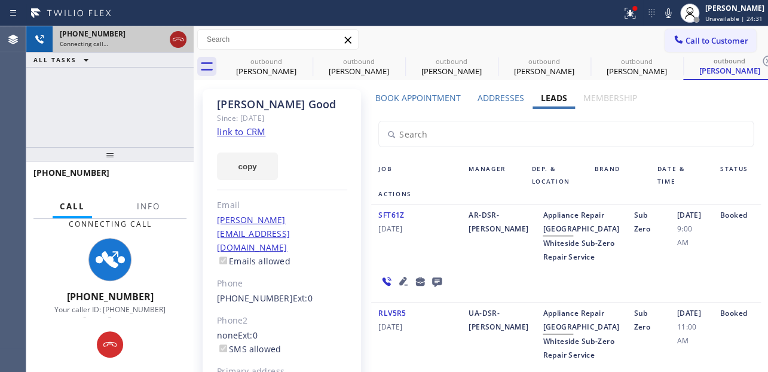
click at [171, 45] on icon at bounding box center [178, 39] width 14 height 14
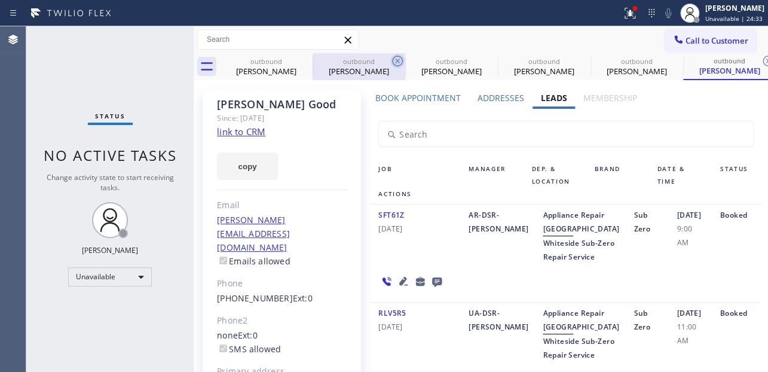
click at [0, 0] on icon at bounding box center [0, 0] width 0 height 0
click at [392, 61] on icon at bounding box center [397, 61] width 11 height 11
click at [0, 0] on icon at bounding box center [0, 0] width 0 height 0
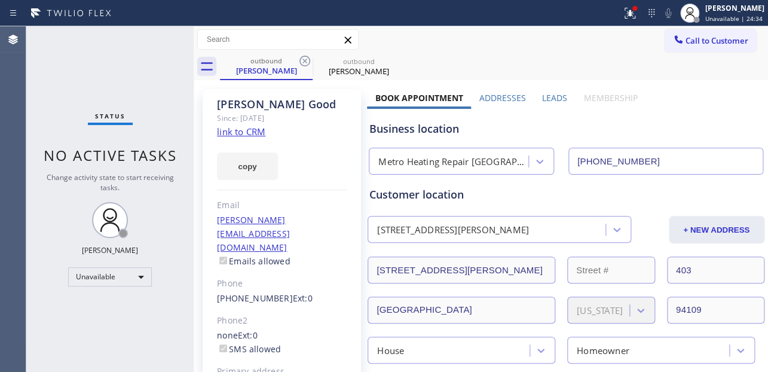
click at [304, 61] on icon at bounding box center [305, 61] width 11 height 11
click at [0, 0] on icon at bounding box center [0, 0] width 0 height 0
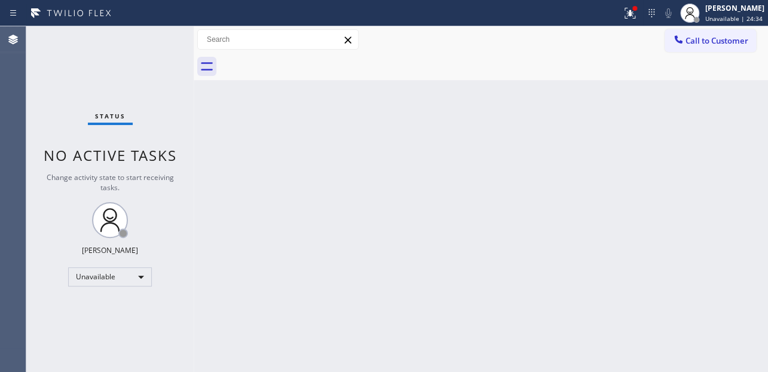
click at [304, 61] on div at bounding box center [494, 66] width 548 height 27
click at [692, 41] on span "Call to Customer" at bounding box center [717, 40] width 63 height 11
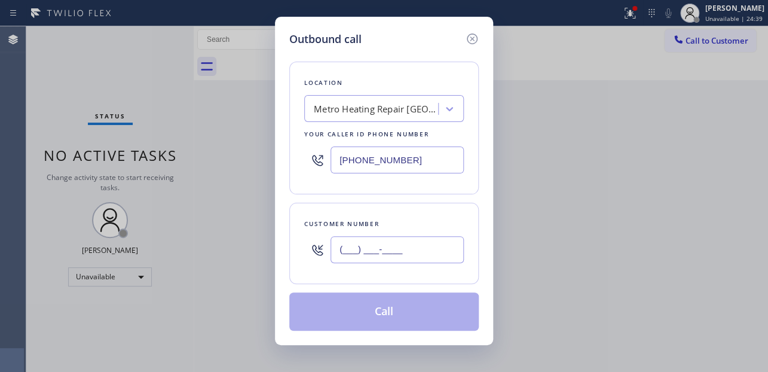
click at [376, 244] on input "(___) ___-____" at bounding box center [397, 249] width 133 height 27
paste input "949) 774-9651"
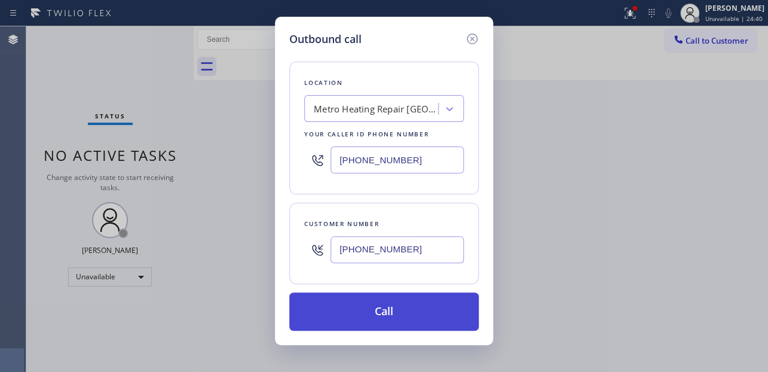
type input "[PHONE_NUMBER]"
click at [383, 313] on button "Call" at bounding box center [384, 311] width 190 height 38
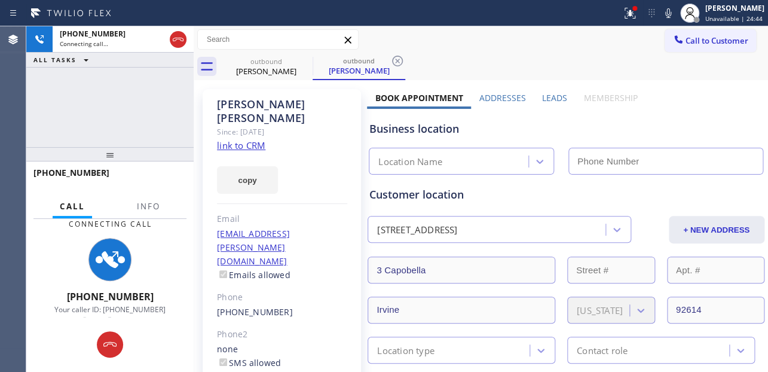
click at [551, 93] on label "Leads" at bounding box center [554, 97] width 25 height 11
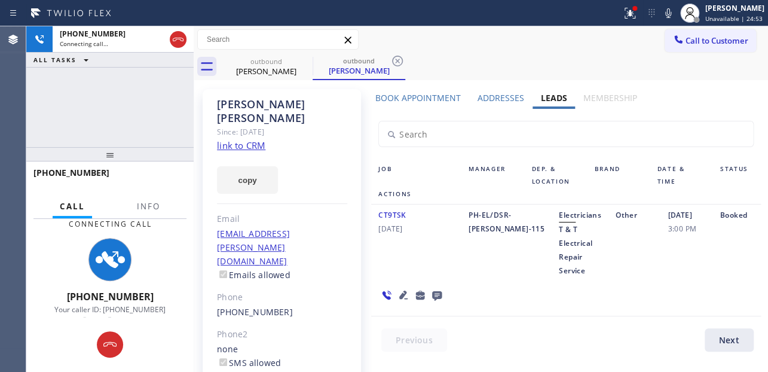
click at [663, 299] on div "CT9TSK [DATE] PH-EL/DSR-[PERSON_NAME]-115 Electricians T & T Electrical Repair …" at bounding box center [565, 261] width 389 height 112
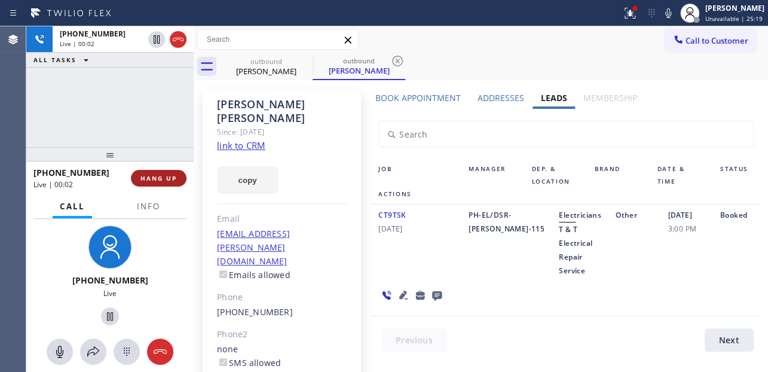
click at [177, 180] on button "HANG UP" at bounding box center [159, 178] width 56 height 17
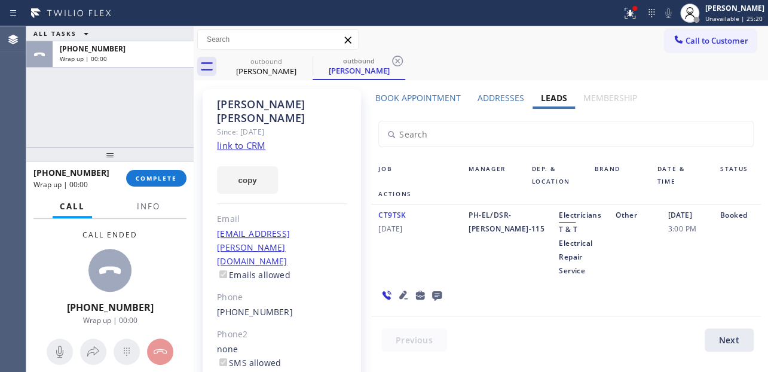
click at [435, 288] on icon at bounding box center [437, 295] width 14 height 15
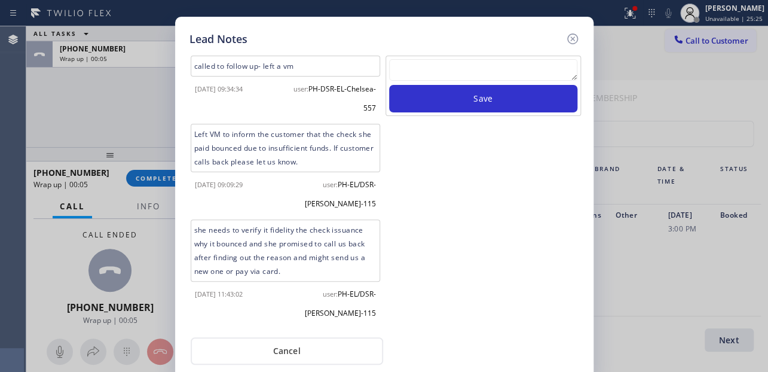
click at [511, 77] on textarea at bounding box center [483, 70] width 188 height 22
paste textarea "Routed to Voice mail// If CX will call back please transfer to me- Love:*"
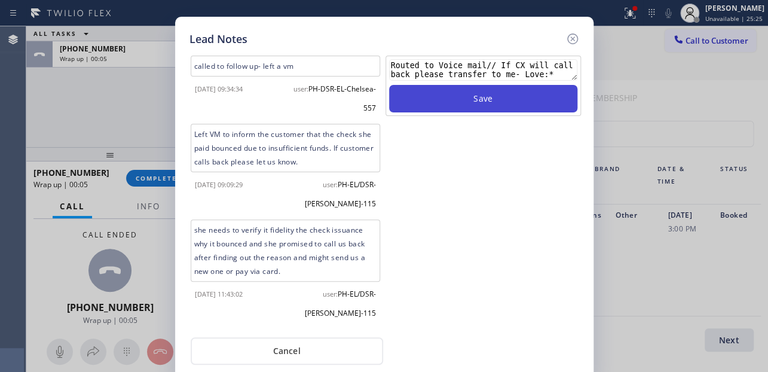
type textarea "Routed to Voice mail// If CX will call back please transfer to me- Love:*"
click at [502, 102] on button "Save" at bounding box center [483, 99] width 188 height 28
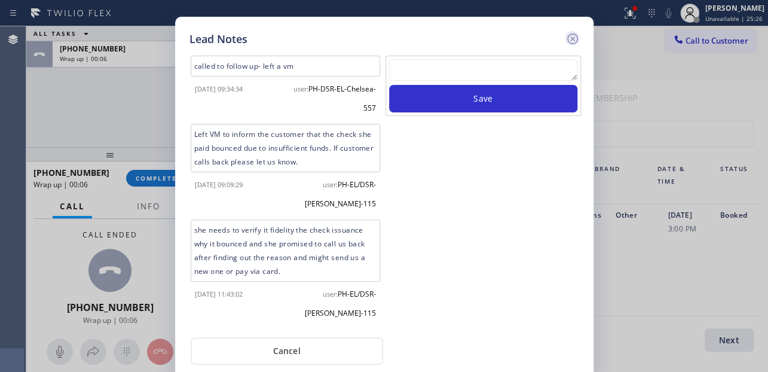
click at [570, 40] on icon at bounding box center [572, 38] width 11 height 11
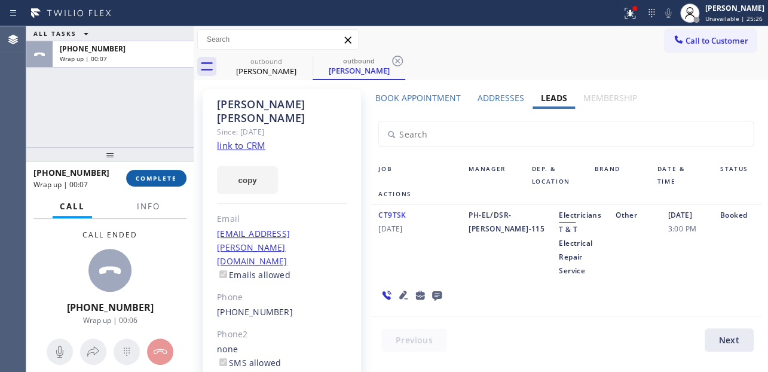
click at [172, 179] on span "COMPLETE" at bounding box center [156, 178] width 41 height 8
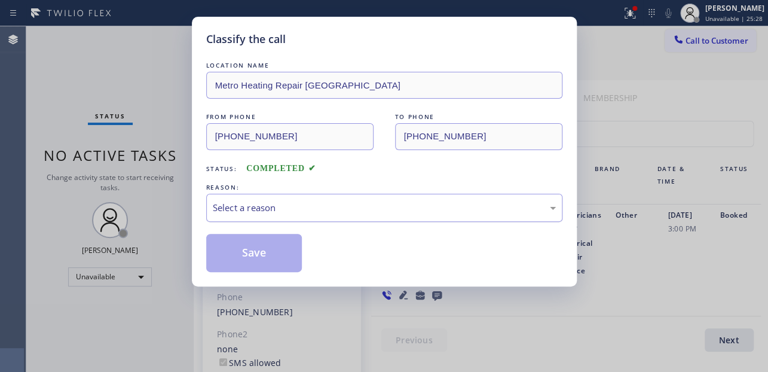
click at [326, 206] on div "Select a reason" at bounding box center [384, 208] width 343 height 14
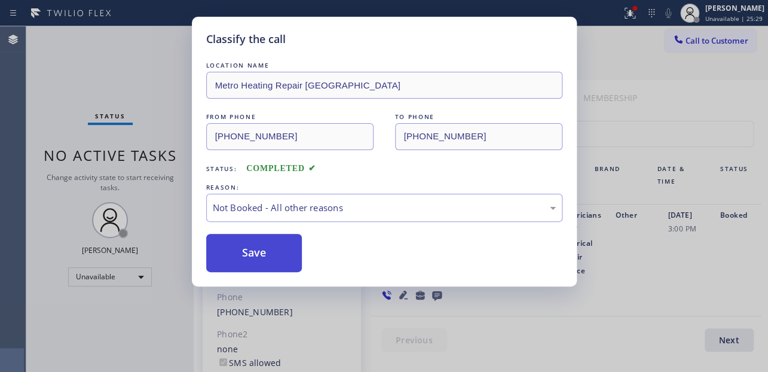
click at [260, 260] on button "Save" at bounding box center [254, 253] width 96 height 38
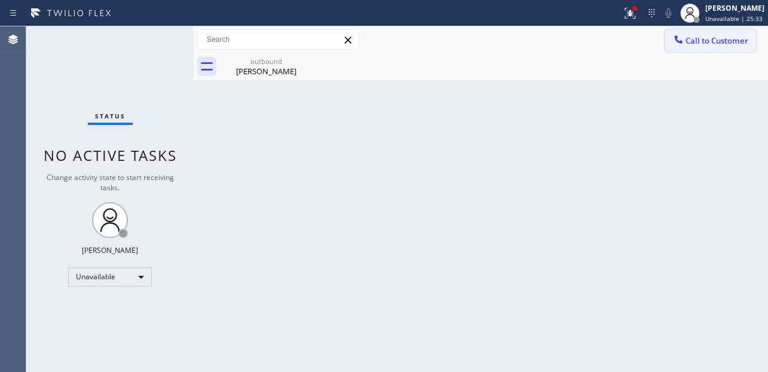
click at [730, 38] on span "Call to Customer" at bounding box center [717, 40] width 63 height 11
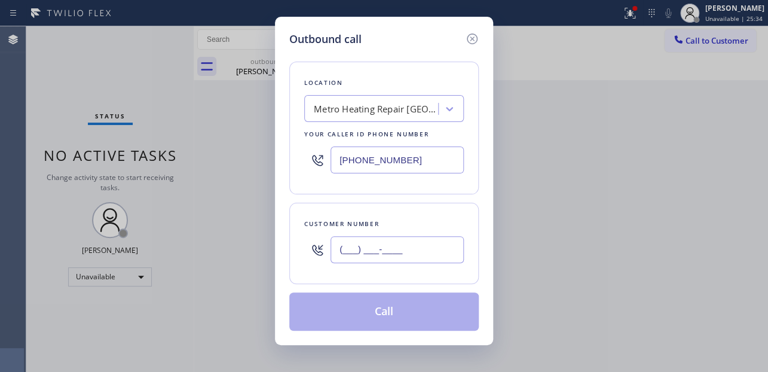
click at [371, 254] on input "(___) ___-____" at bounding box center [397, 249] width 133 height 27
paste input "720) 312-1178"
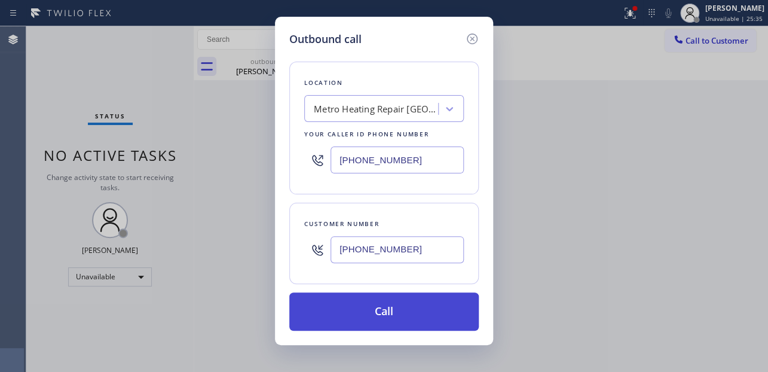
click at [380, 312] on button "Call" at bounding box center [384, 311] width 190 height 38
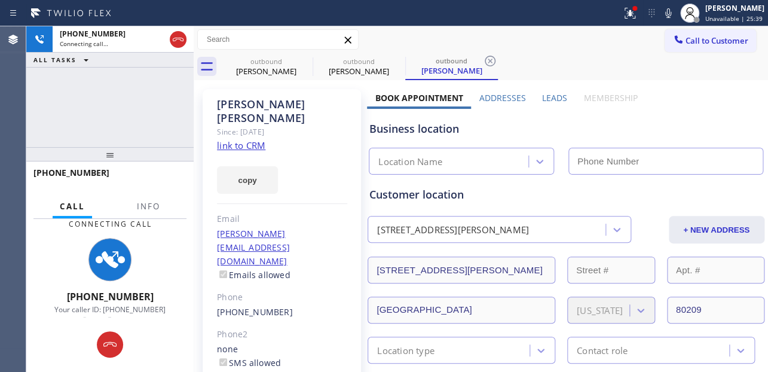
click at [552, 94] on label "Leads" at bounding box center [554, 97] width 25 height 11
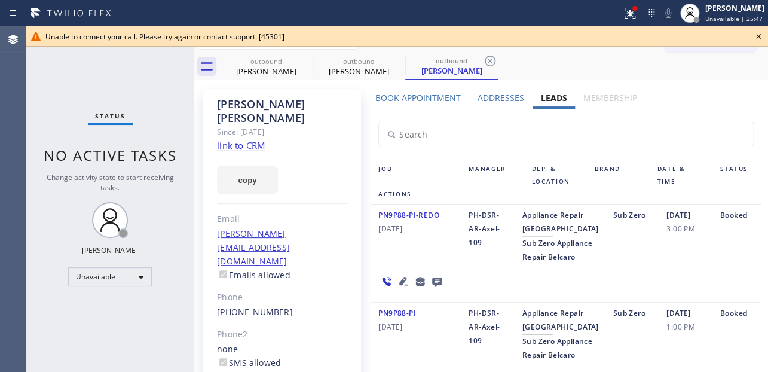
click at [759, 39] on icon at bounding box center [759, 36] width 14 height 14
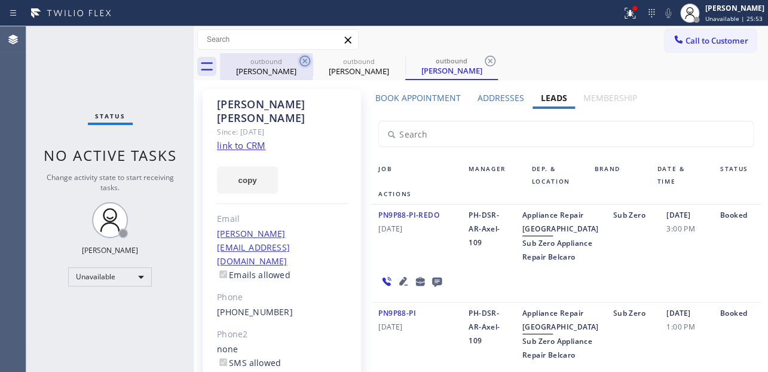
click at [304, 63] on icon at bounding box center [305, 61] width 14 height 14
click at [0, 0] on icon at bounding box center [0, 0] width 0 height 0
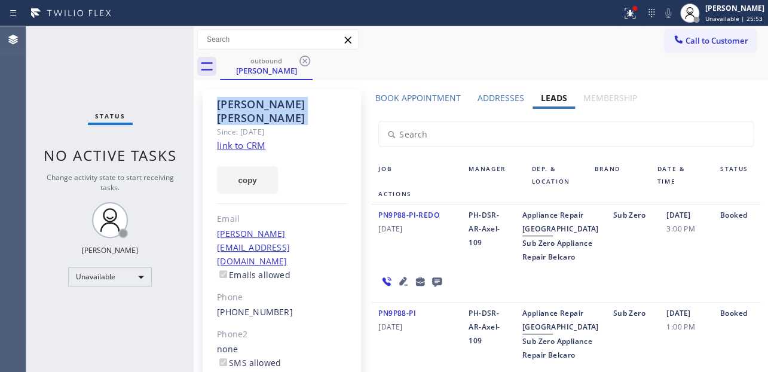
click at [304, 63] on icon at bounding box center [305, 61] width 14 height 14
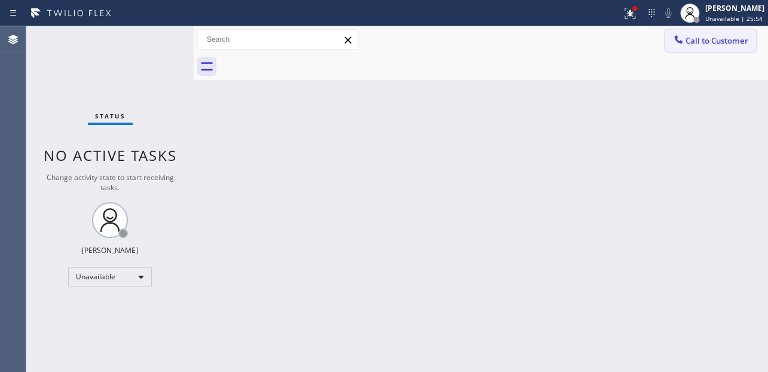
click at [689, 48] on button "Call to Customer" at bounding box center [710, 40] width 91 height 23
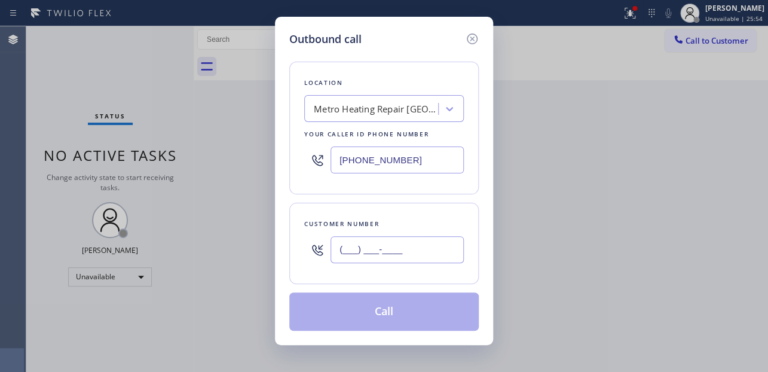
click at [362, 254] on input "(___) ___-____" at bounding box center [397, 249] width 133 height 27
paste input "949) 898-9563"
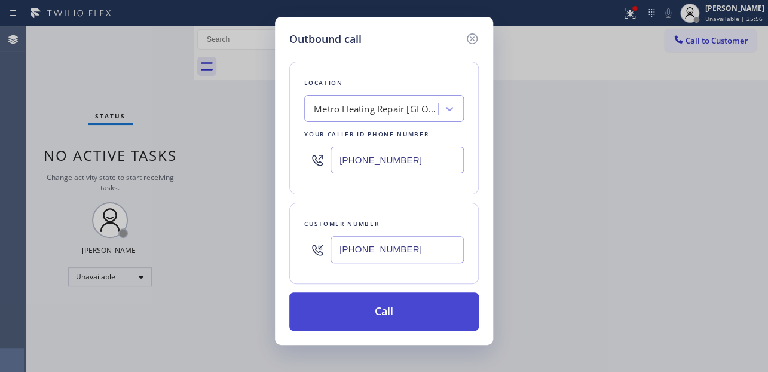
type input "[PHONE_NUMBER]"
click at [399, 309] on button "Call" at bounding box center [384, 311] width 190 height 38
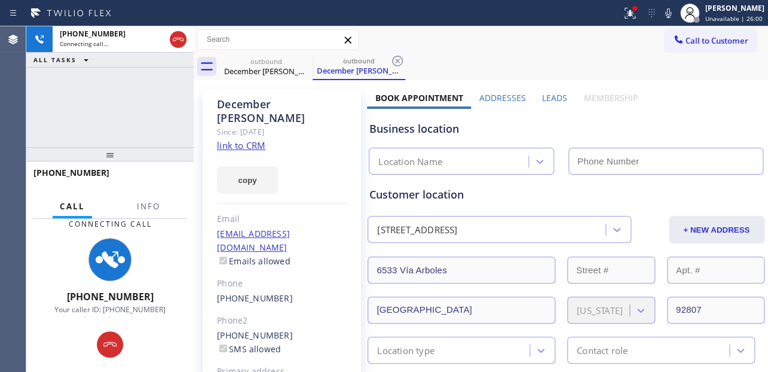
type input "[PHONE_NUMBER]"
click at [550, 98] on label "Leads" at bounding box center [554, 97] width 25 height 11
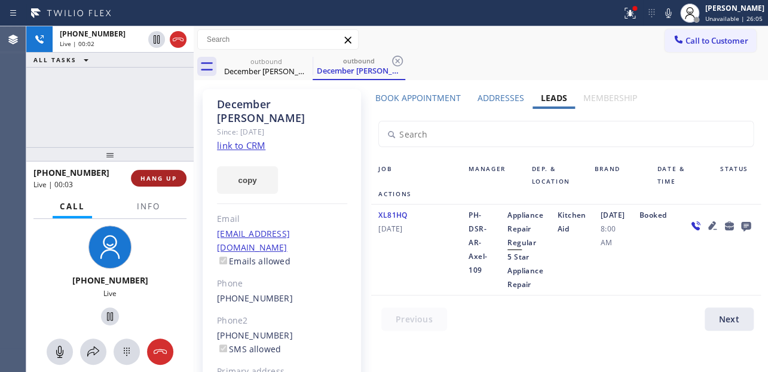
click at [163, 179] on span "HANG UP" at bounding box center [159, 178] width 36 height 8
click at [739, 233] on icon at bounding box center [746, 225] width 14 height 15
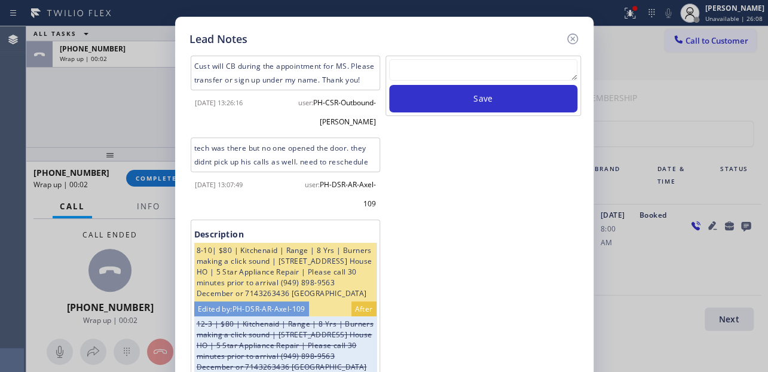
click at [418, 69] on textarea at bounding box center [483, 70] width 188 height 22
paste textarea "Routed to Voice mail// If CX will call back please transfer to me- Love:*"
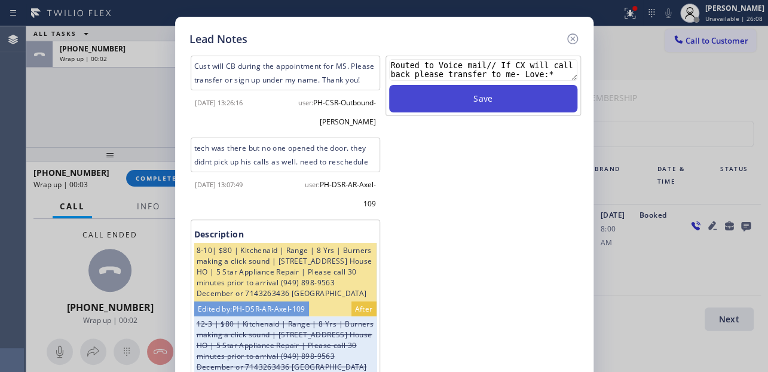
type textarea "Routed to Voice mail// If CX will call back please transfer to me- Love:*"
click at [439, 94] on button "Save" at bounding box center [483, 99] width 188 height 28
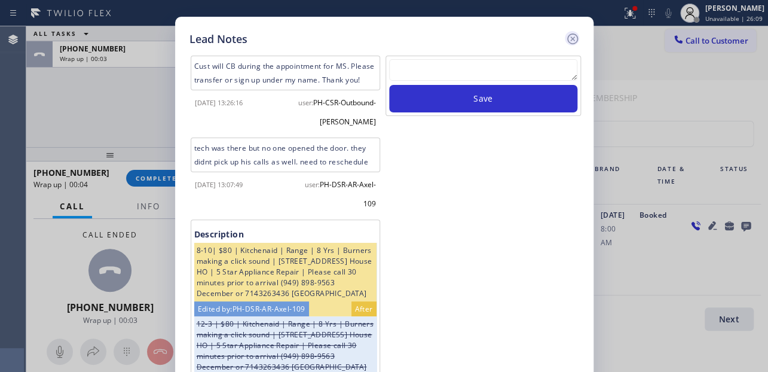
click at [571, 35] on icon at bounding box center [573, 39] width 14 height 14
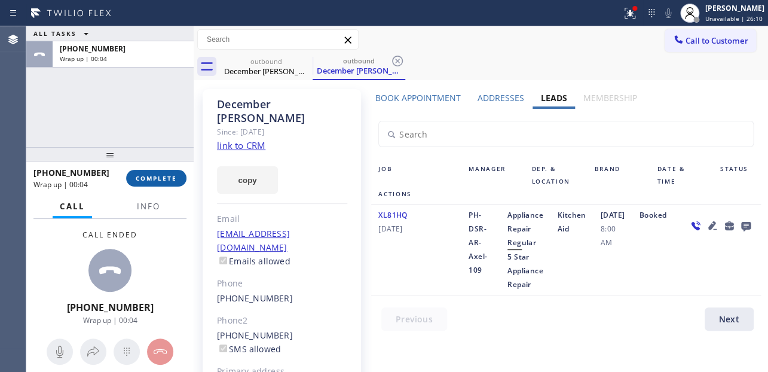
click at [161, 185] on button "COMPLETE" at bounding box center [156, 178] width 60 height 17
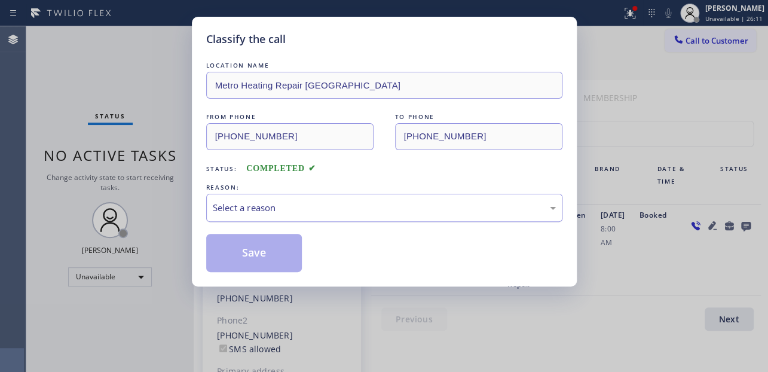
click at [274, 201] on div "Select a reason" at bounding box center [384, 208] width 343 height 14
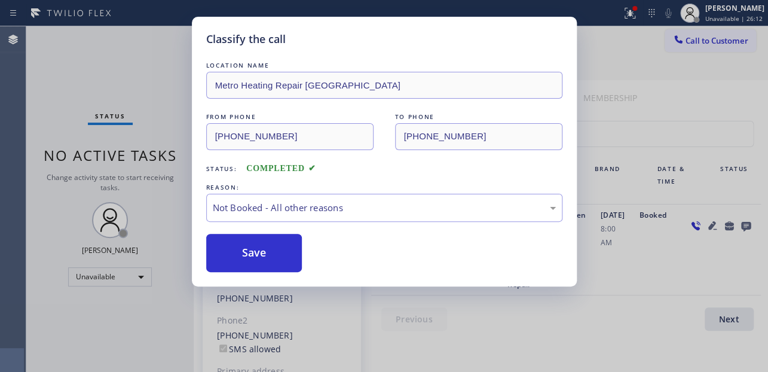
click at [254, 252] on button "Save" at bounding box center [254, 253] width 96 height 38
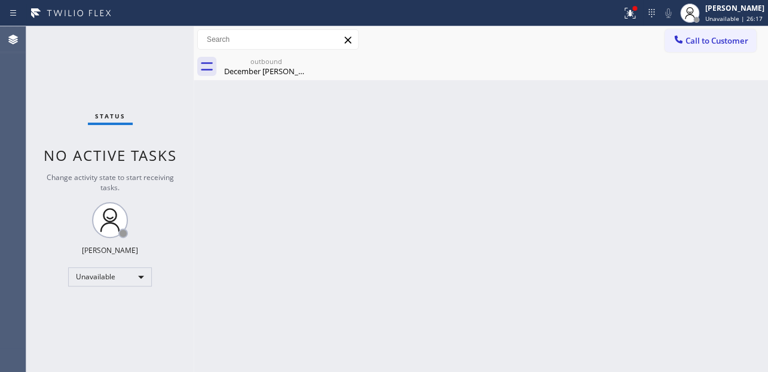
click at [699, 32] on button "Call to Customer" at bounding box center [710, 40] width 91 height 23
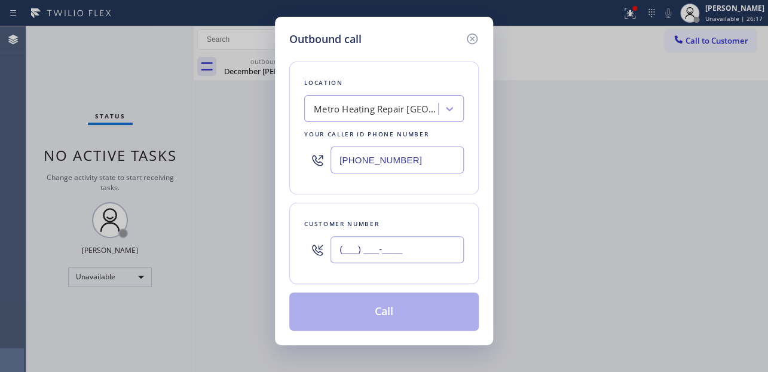
click at [384, 257] on input "(___) ___-____" at bounding box center [397, 249] width 133 height 27
paste input "408) 781-5450"
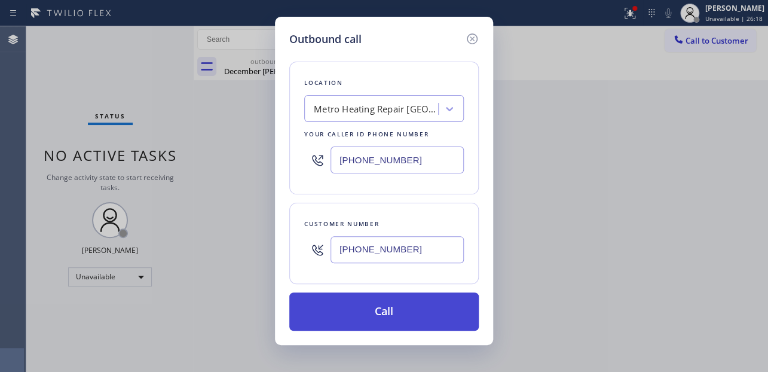
type input "[PHONE_NUMBER]"
click at [378, 321] on button "Call" at bounding box center [384, 311] width 190 height 38
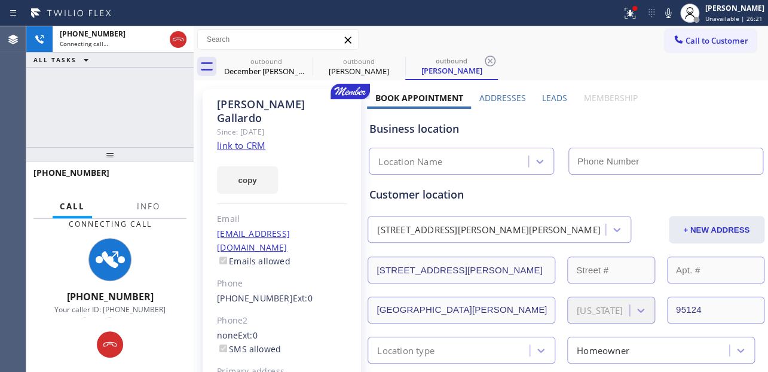
click at [552, 96] on label "Leads" at bounding box center [554, 97] width 25 height 11
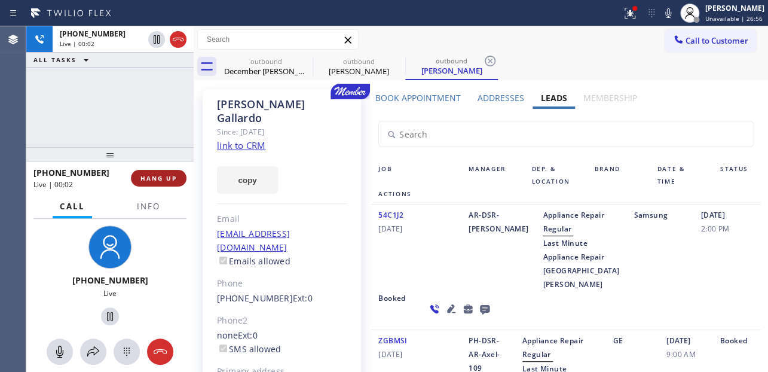
click at [137, 181] on button "HANG UP" at bounding box center [159, 178] width 56 height 17
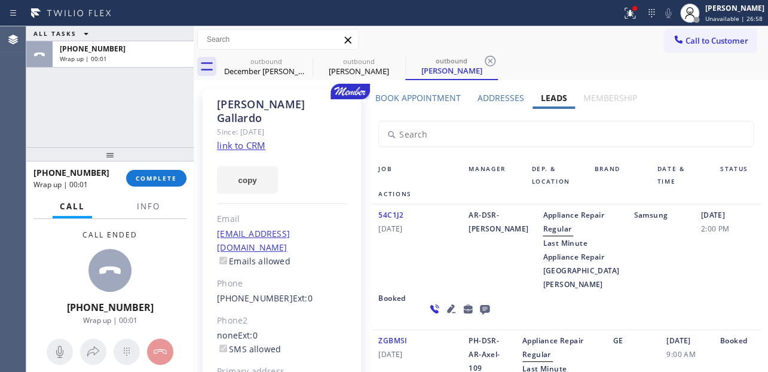
click at [480, 315] on icon at bounding box center [485, 310] width 10 height 10
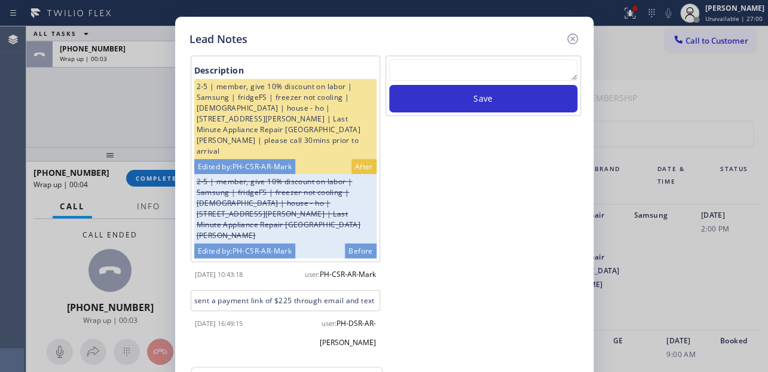
click at [474, 70] on textarea at bounding box center [483, 70] width 188 height 22
paste textarea "Routed to Voice mail// If CX will call back please transfer to me- Love:*"
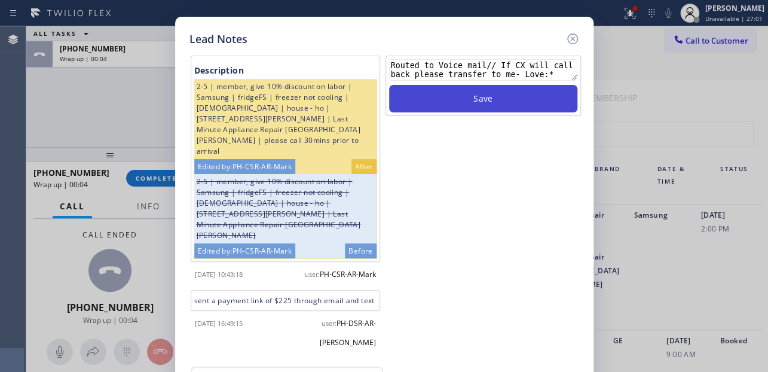
type textarea "Routed to Voice mail// If CX will call back please transfer to me- Love:*"
click at [472, 106] on button "Save" at bounding box center [483, 99] width 188 height 28
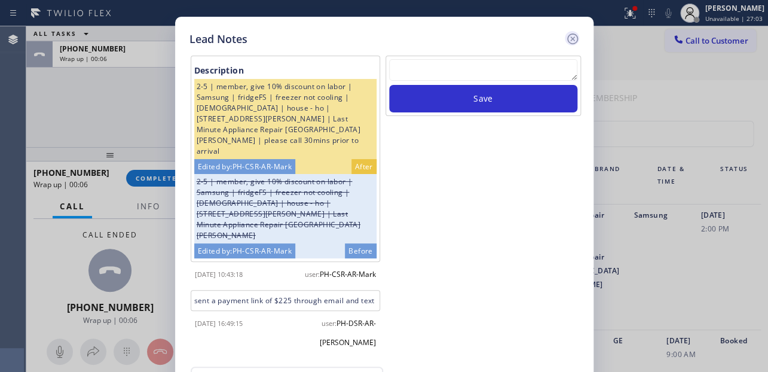
click at [572, 36] on icon at bounding box center [573, 39] width 14 height 14
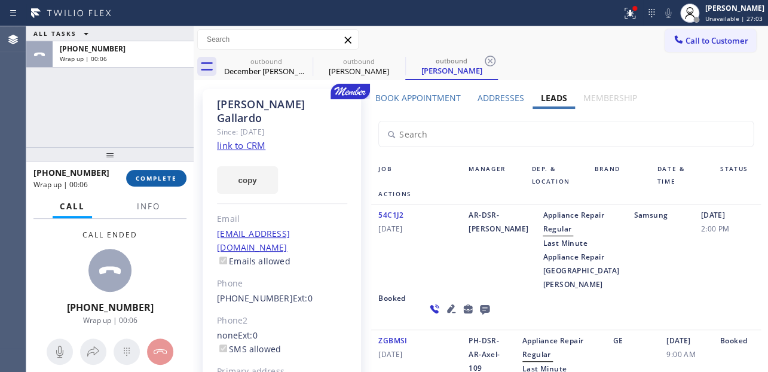
click at [160, 175] on span "COMPLETE" at bounding box center [156, 178] width 41 height 8
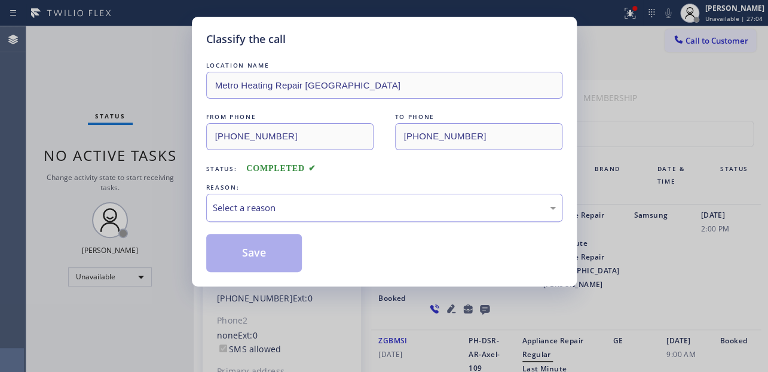
click at [282, 213] on div "Select a reason" at bounding box center [384, 208] width 343 height 14
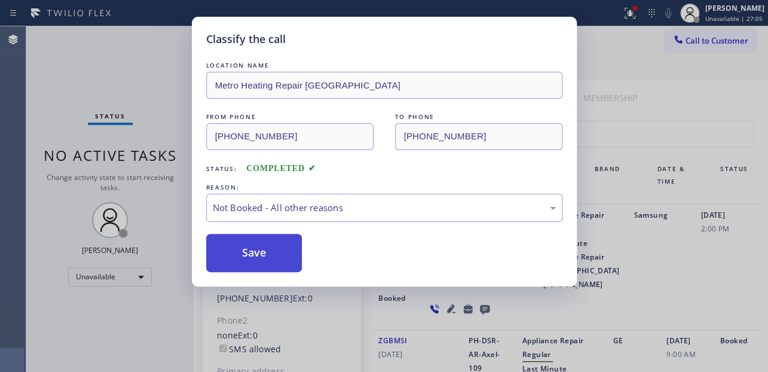
click at [261, 252] on button "Save" at bounding box center [254, 253] width 96 height 38
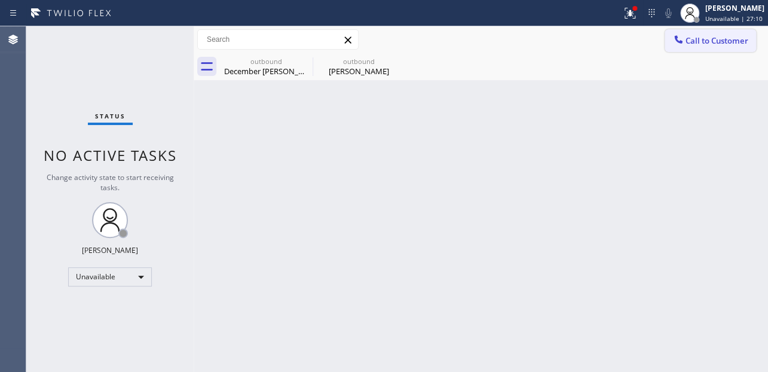
click at [708, 48] on button "Call to Customer" at bounding box center [710, 40] width 91 height 23
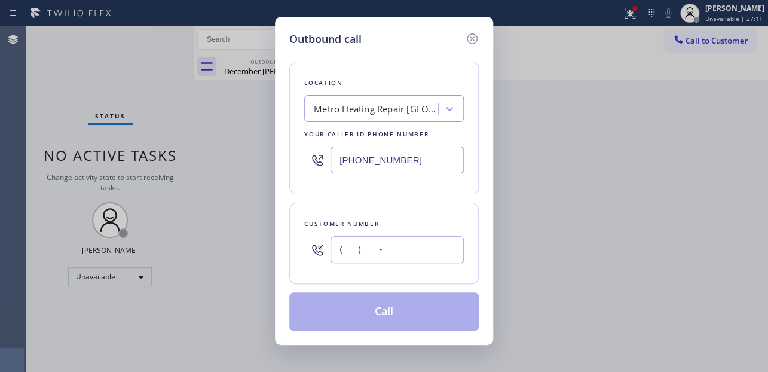
click at [367, 259] on input "(___) ___-____" at bounding box center [397, 249] width 133 height 27
paste input "949) 295-3210"
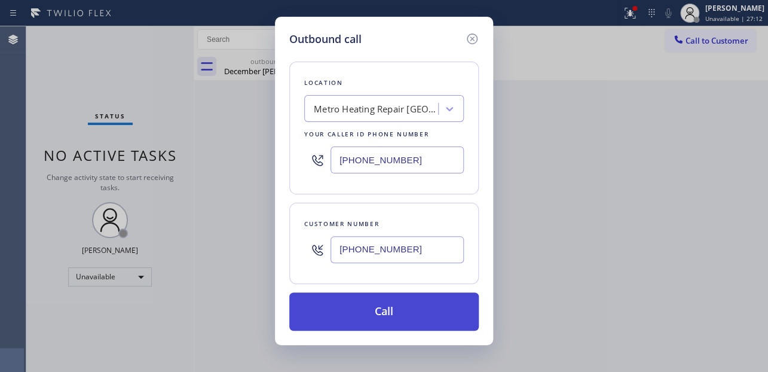
type input "[PHONE_NUMBER]"
click at [367, 315] on button "Call" at bounding box center [384, 311] width 190 height 38
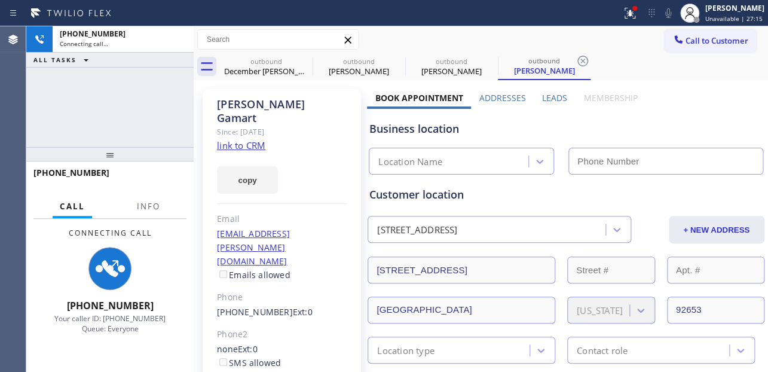
click at [553, 96] on label "Leads" at bounding box center [554, 97] width 25 height 11
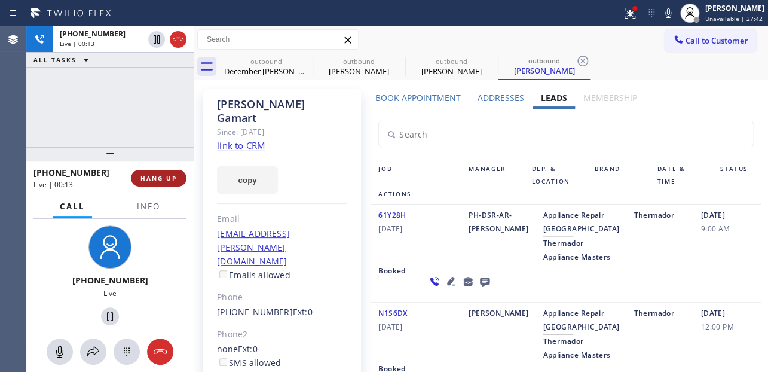
click at [135, 172] on button "HANG UP" at bounding box center [159, 178] width 56 height 17
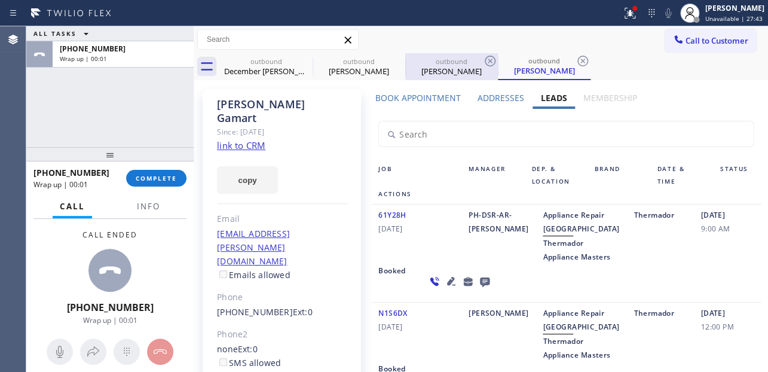
drag, startPoint x: 431, startPoint y: 304, endPoint x: 428, endPoint y: 67, distance: 237.4
click at [431, 298] on div at bounding box center [459, 281] width 81 height 35
click at [480, 287] on icon at bounding box center [485, 282] width 10 height 10
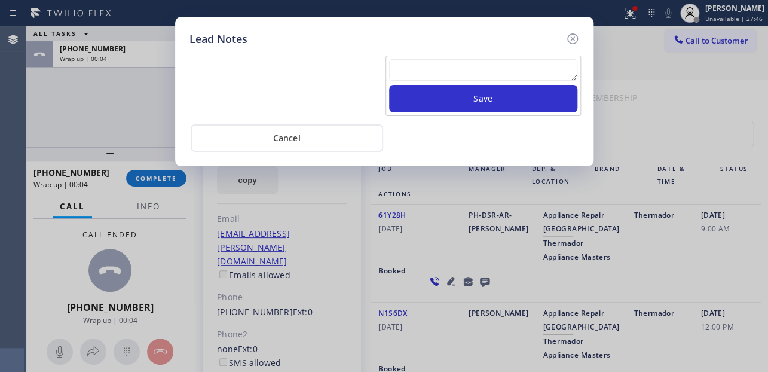
click at [407, 71] on textarea at bounding box center [483, 70] width 188 height 22
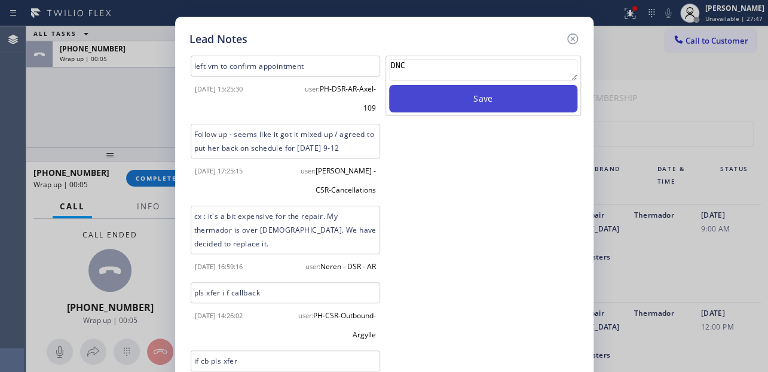
type textarea "DNC"
click at [460, 96] on button "Save" at bounding box center [483, 99] width 188 height 28
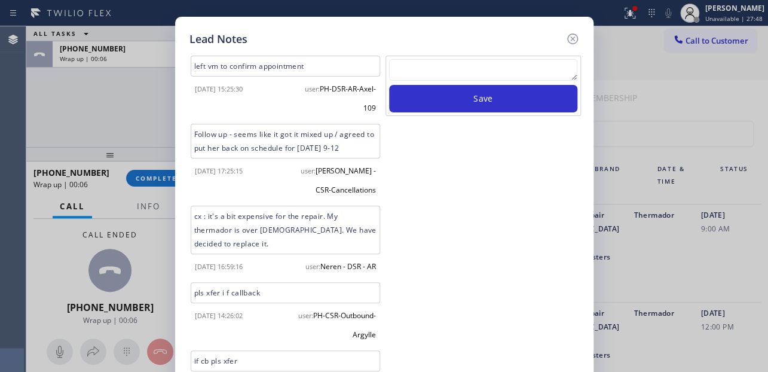
scroll to position [161, 0]
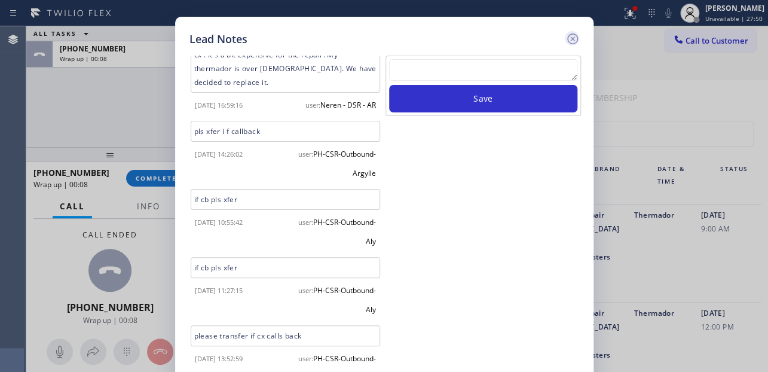
click at [573, 36] on icon at bounding box center [573, 39] width 14 height 14
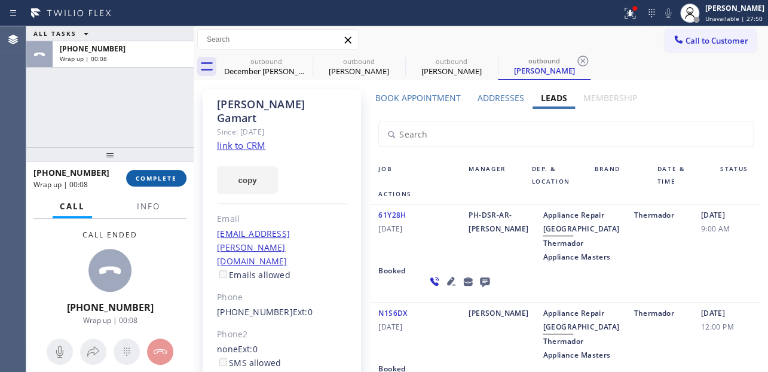
click at [157, 175] on span "COMPLETE" at bounding box center [156, 178] width 41 height 8
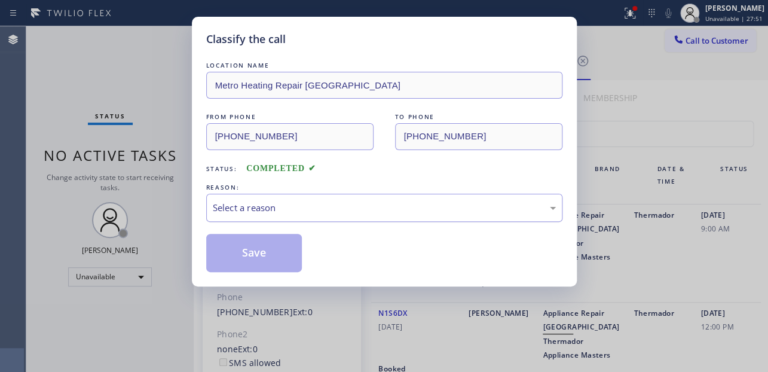
click at [233, 201] on div "Select a reason" at bounding box center [384, 208] width 343 height 14
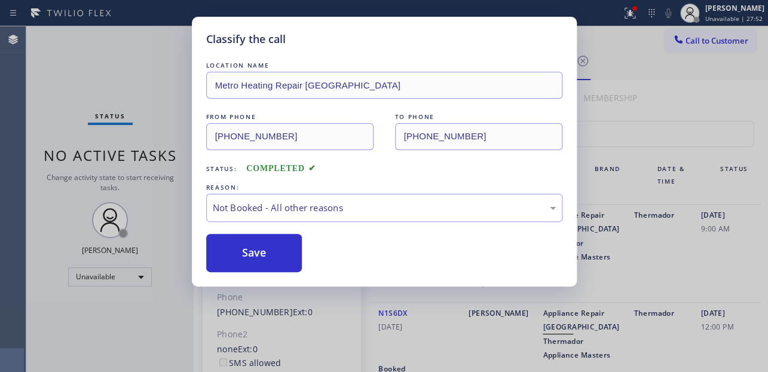
click at [239, 251] on button "Save" at bounding box center [254, 253] width 96 height 38
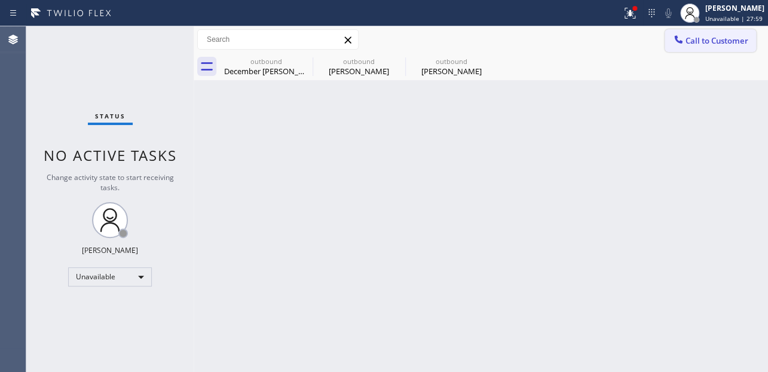
click at [707, 38] on span "Call to Customer" at bounding box center [717, 40] width 63 height 11
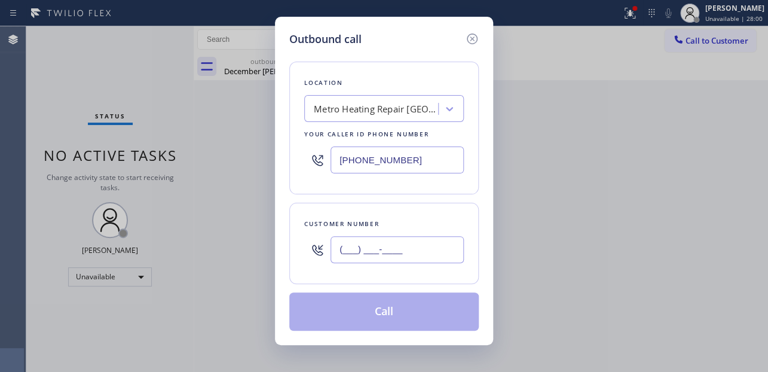
click at [381, 249] on input "(___) ___-____" at bounding box center [397, 249] width 133 height 27
paste input "415) 810-6554"
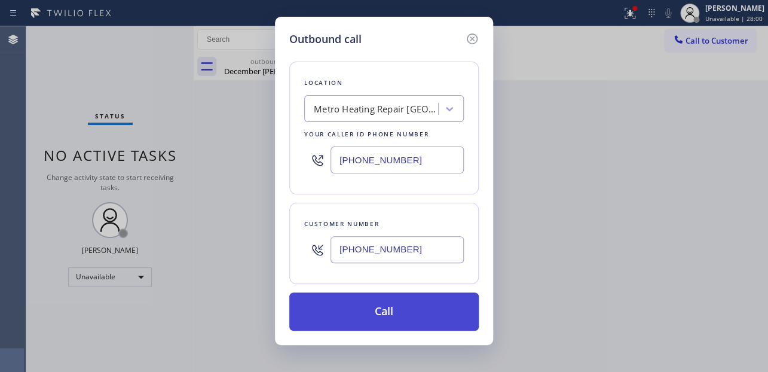
type input "[PHONE_NUMBER]"
click at [353, 308] on button "Call" at bounding box center [384, 311] width 190 height 38
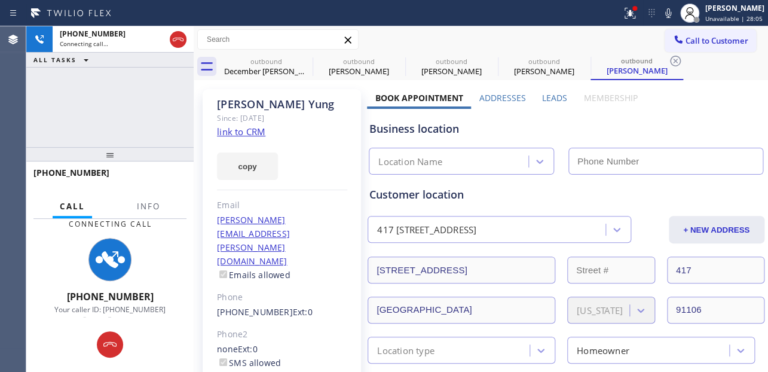
click at [557, 96] on label "Leads" at bounding box center [554, 97] width 25 height 11
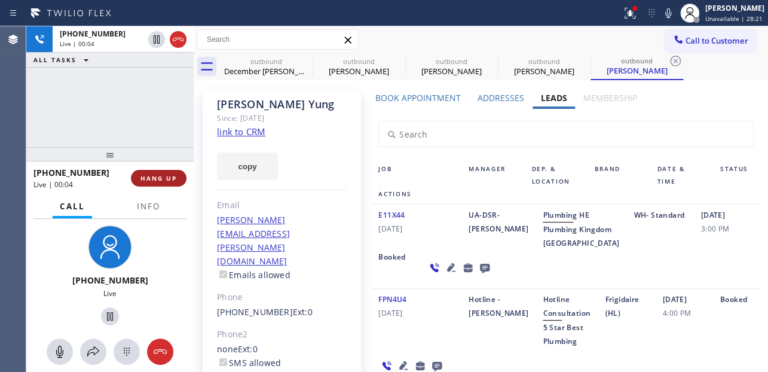
click at [141, 181] on span "HANG UP" at bounding box center [159, 178] width 36 height 8
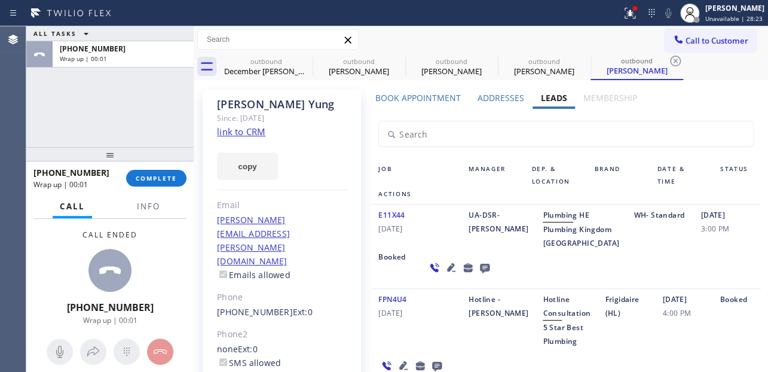
click at [480, 273] on icon at bounding box center [485, 269] width 10 height 10
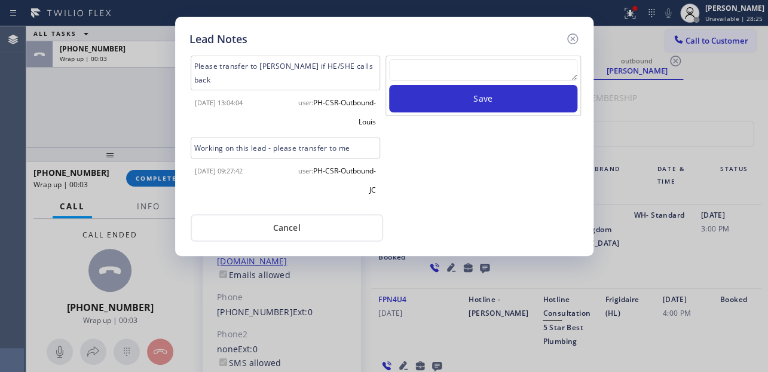
click at [425, 75] on textarea at bounding box center [483, 70] width 188 height 22
paste textarea "Routed to Voice mail// If CX will call back please transfer to me- Love:*"
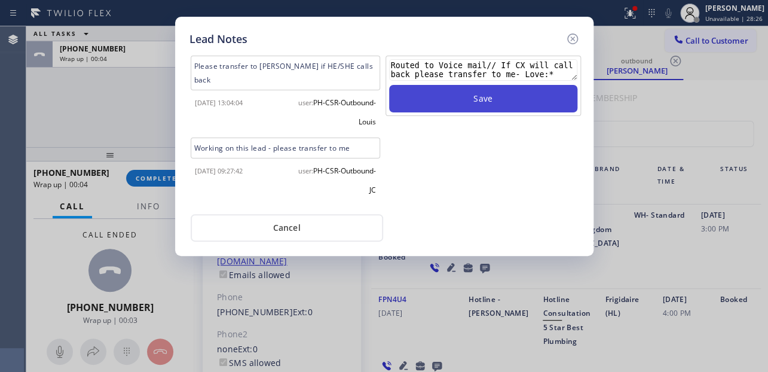
type textarea "Routed to Voice mail// If CX will call back please transfer to me- Love:*"
click at [460, 102] on button "Save" at bounding box center [483, 99] width 188 height 28
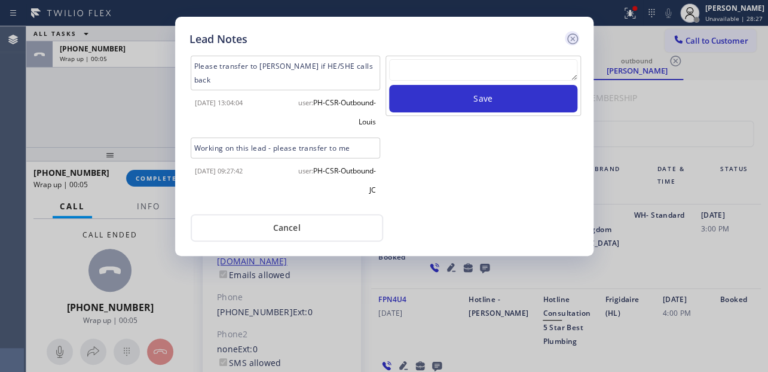
click at [569, 39] on icon at bounding box center [573, 39] width 14 height 14
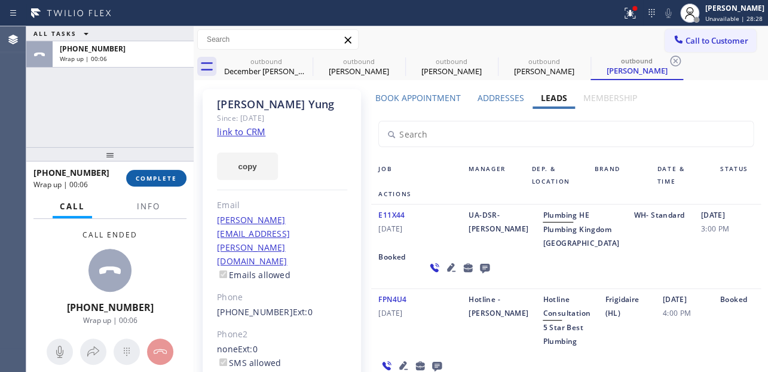
click at [161, 185] on button "COMPLETE" at bounding box center [156, 178] width 60 height 17
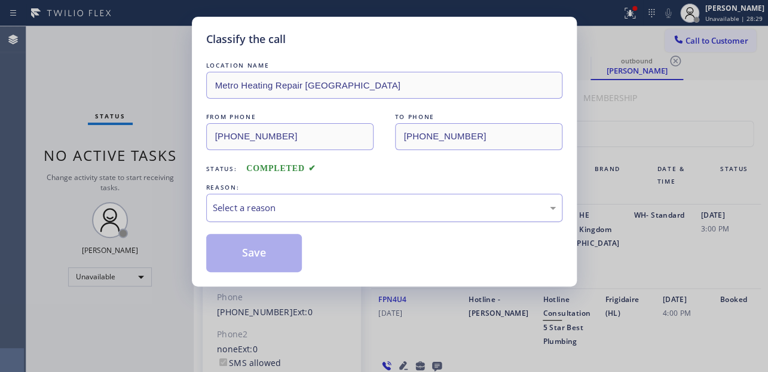
click at [263, 210] on div "Select a reason" at bounding box center [384, 208] width 343 height 14
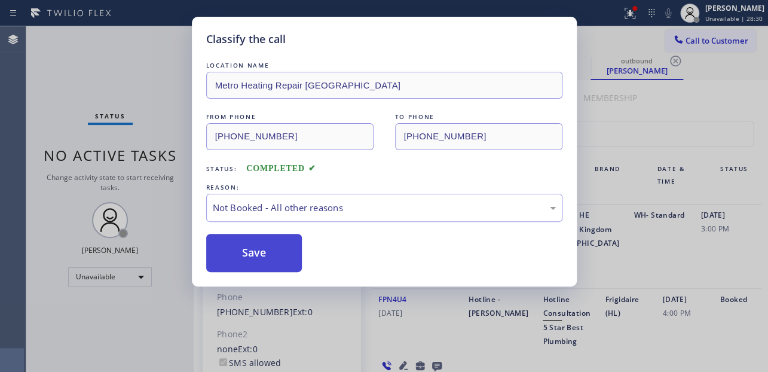
click at [258, 255] on button "Save" at bounding box center [254, 253] width 96 height 38
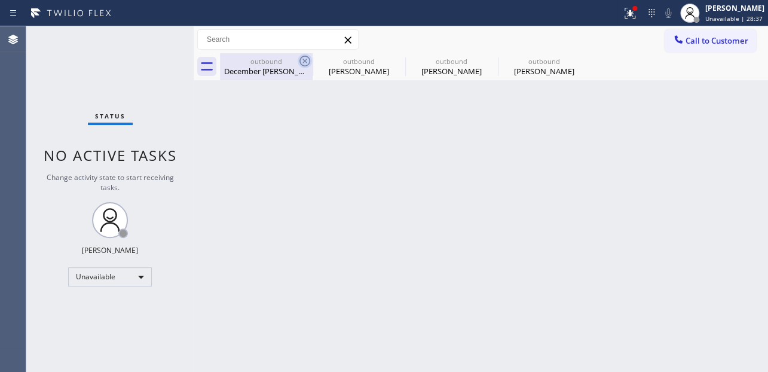
click at [304, 64] on icon at bounding box center [305, 61] width 14 height 14
click at [0, 0] on icon at bounding box center [0, 0] width 0 height 0
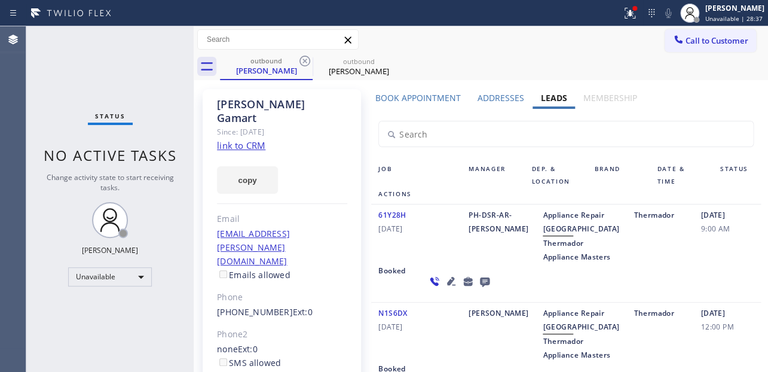
click at [304, 64] on icon at bounding box center [305, 61] width 14 height 14
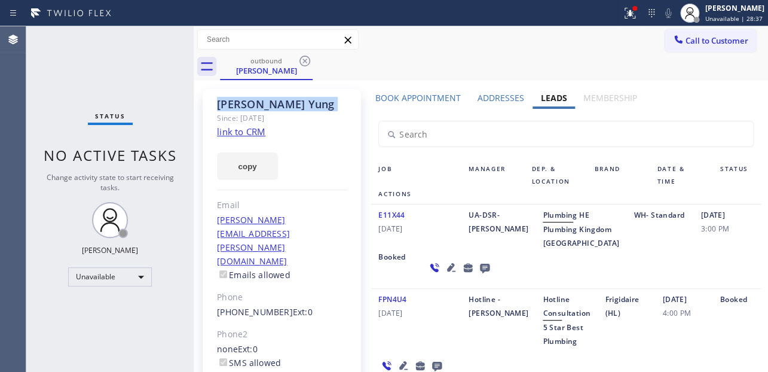
click at [304, 64] on icon at bounding box center [305, 61] width 14 height 14
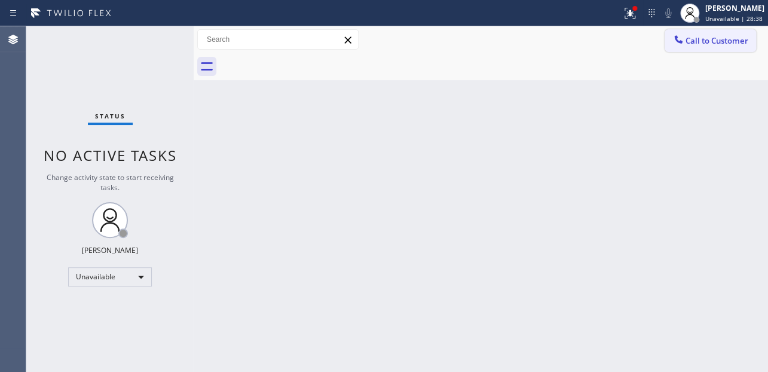
click at [697, 37] on span "Call to Customer" at bounding box center [717, 40] width 63 height 11
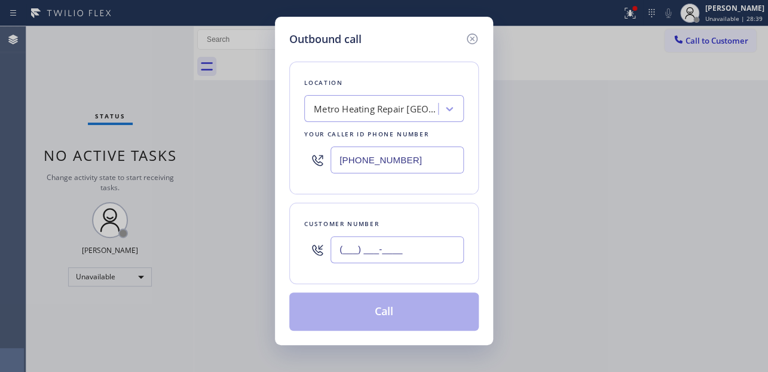
click at [351, 242] on input "(___) ___-____" at bounding box center [397, 249] width 133 height 27
paste input "747) 244-5834"
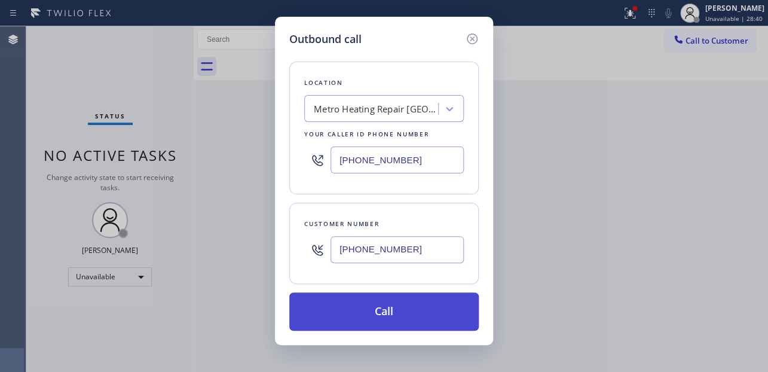
click at [385, 306] on button "Call" at bounding box center [384, 311] width 190 height 38
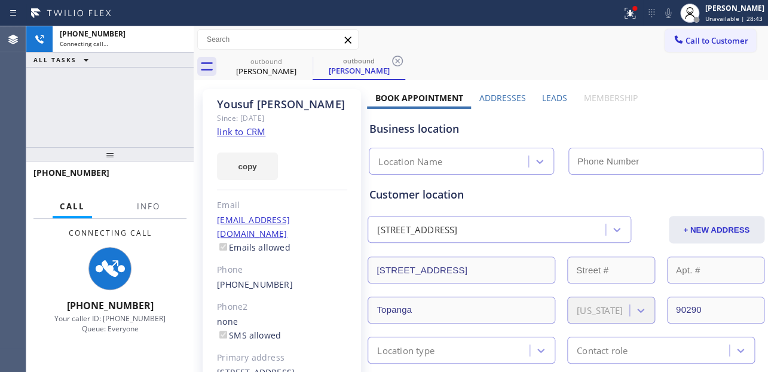
click at [550, 98] on label "Leads" at bounding box center [554, 97] width 25 height 11
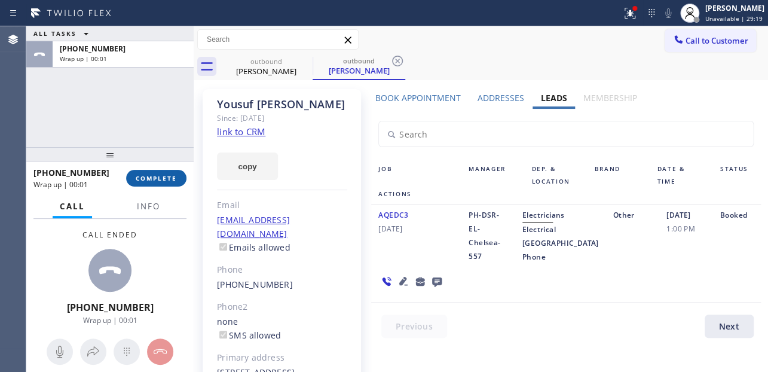
click at [166, 179] on span "COMPLETE" at bounding box center [156, 178] width 41 height 8
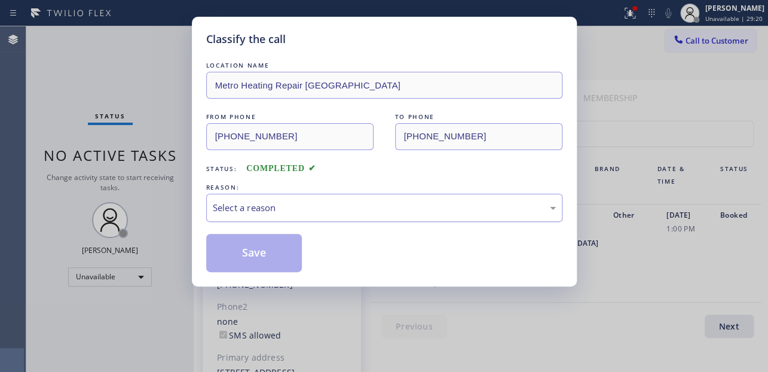
click at [252, 212] on div "Select a reason" at bounding box center [384, 208] width 343 height 14
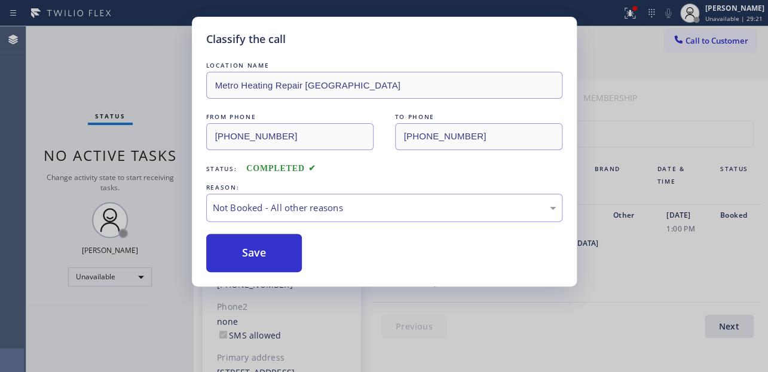
click at [254, 249] on button "Save" at bounding box center [254, 253] width 96 height 38
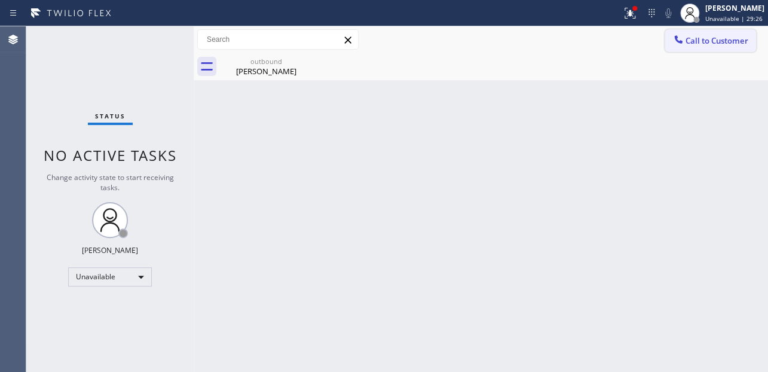
click at [685, 45] on div at bounding box center [679, 40] width 14 height 14
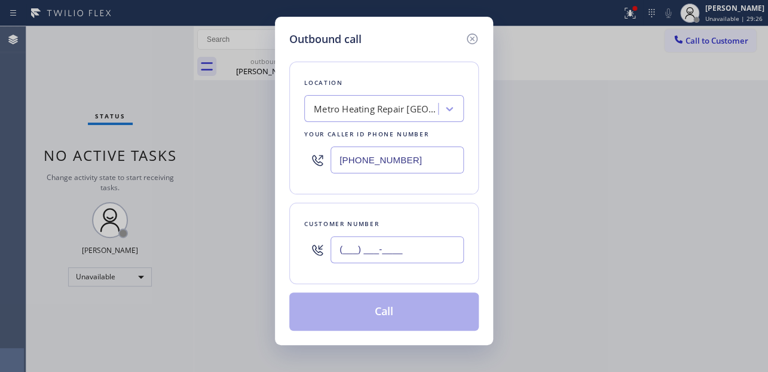
click at [387, 244] on input "(___) ___-____" at bounding box center [397, 249] width 133 height 27
paste input "714) 713-3288"
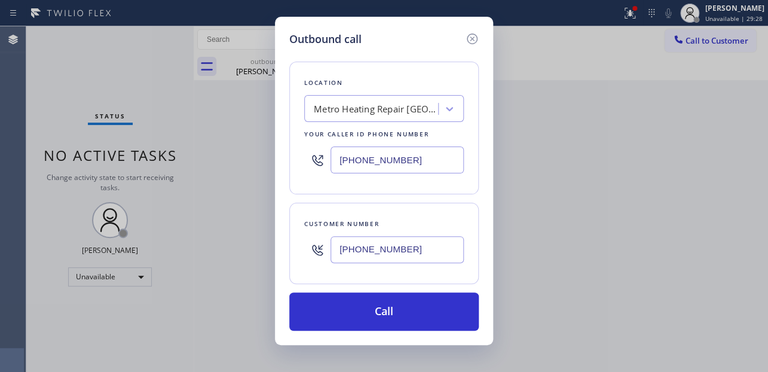
type input "[PHONE_NUMBER]"
drag, startPoint x: 404, startPoint y: 160, endPoint x: 237, endPoint y: 180, distance: 168.0
click at [237, 180] on div "Outbound call Location Metro Heating Repair [GEOGRAPHIC_DATA] Your caller id ph…" at bounding box center [384, 186] width 768 height 372
paste input "617) 219-9255"
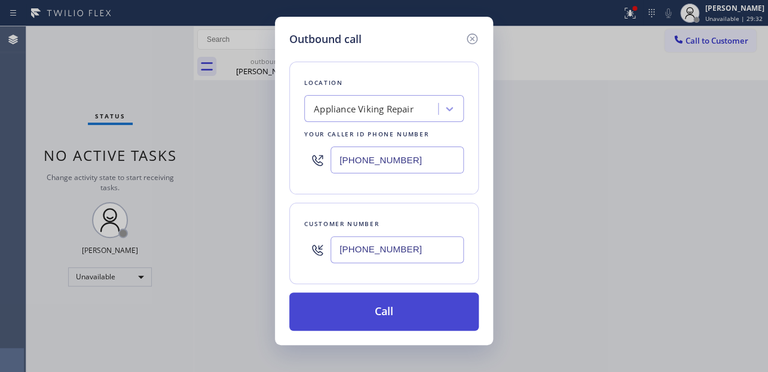
type input "[PHONE_NUMBER]"
click at [389, 312] on button "Call" at bounding box center [384, 311] width 190 height 38
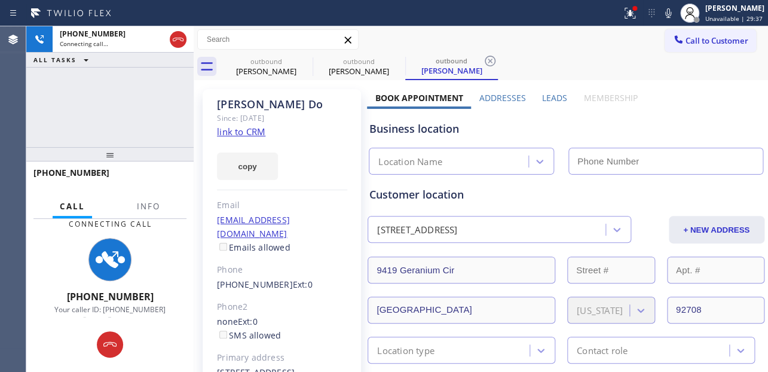
type input "[PHONE_NUMBER]"
click at [554, 99] on label "Leads" at bounding box center [554, 97] width 25 height 11
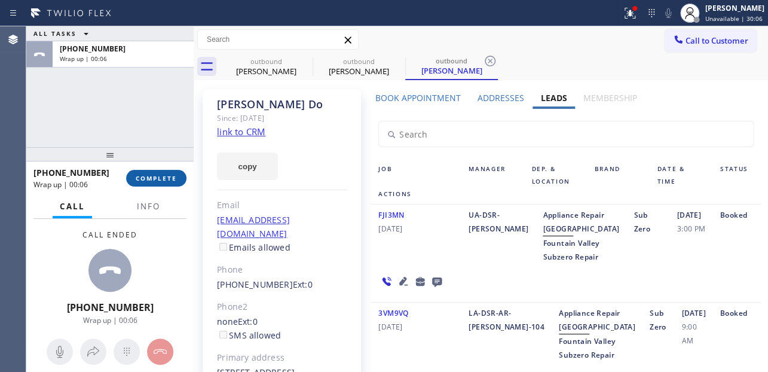
click at [157, 182] on span "COMPLETE" at bounding box center [156, 178] width 41 height 8
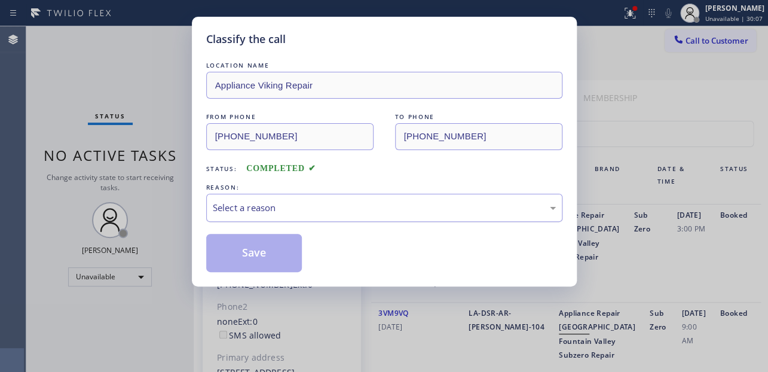
click at [283, 205] on div "Select a reason" at bounding box center [384, 208] width 343 height 14
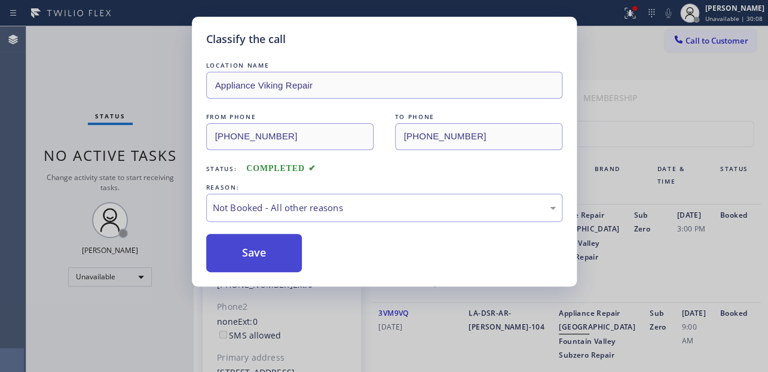
drag, startPoint x: 279, startPoint y: 258, endPoint x: 265, endPoint y: 179, distance: 79.4
click at [279, 259] on button "Save" at bounding box center [254, 253] width 96 height 38
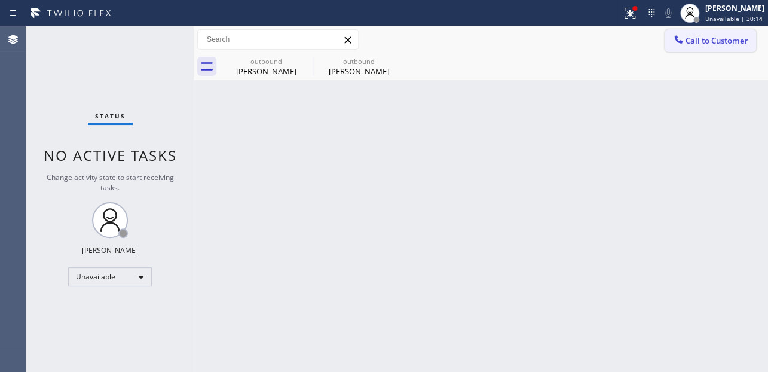
click at [713, 45] on span "Call to Customer" at bounding box center [717, 40] width 63 height 11
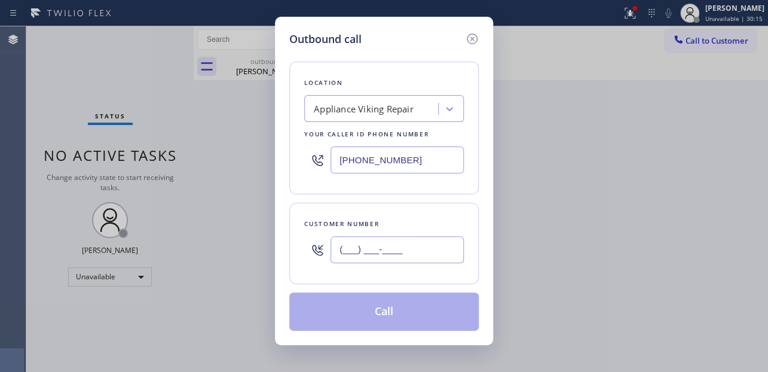
click at [410, 255] on input "(___) ___-____" at bounding box center [397, 249] width 133 height 27
paste input "708) 714-4180"
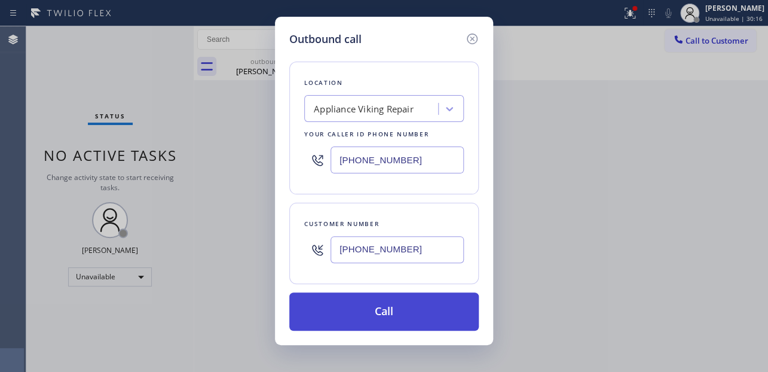
type input "[PHONE_NUMBER]"
click at [396, 315] on button "Call" at bounding box center [384, 311] width 190 height 38
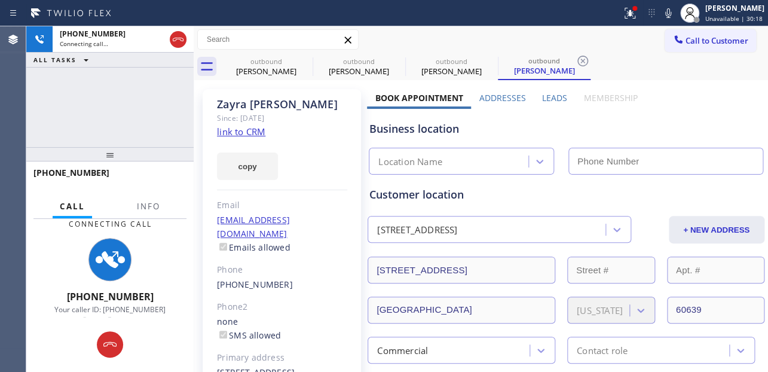
click at [548, 93] on label "Leads" at bounding box center [554, 97] width 25 height 11
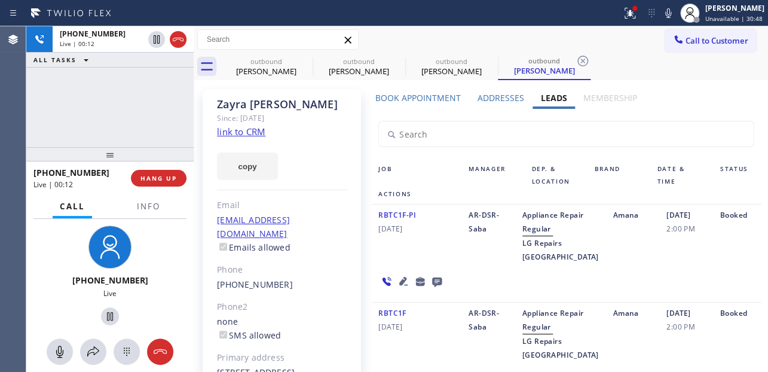
click at [402, 288] on icon at bounding box center [403, 281] width 14 height 14
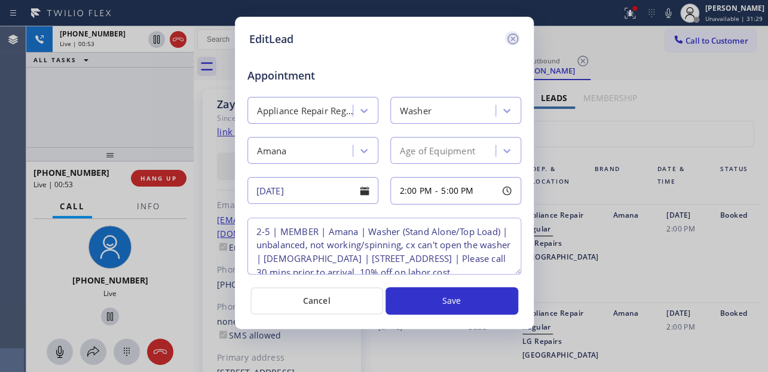
click at [511, 39] on icon at bounding box center [513, 39] width 14 height 14
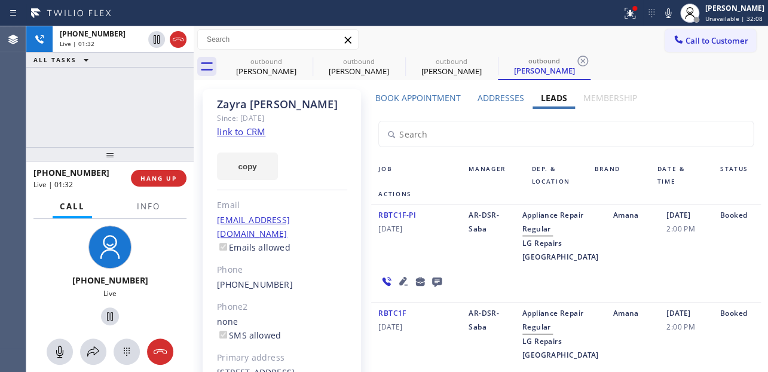
click at [670, 264] on div "[DATE] 2:00 PM" at bounding box center [687, 236] width 54 height 56
click at [417, 264] on div "RBTC1F-PI [DATE]" at bounding box center [416, 236] width 90 height 56
click at [148, 175] on span "HANG UP" at bounding box center [159, 178] width 36 height 8
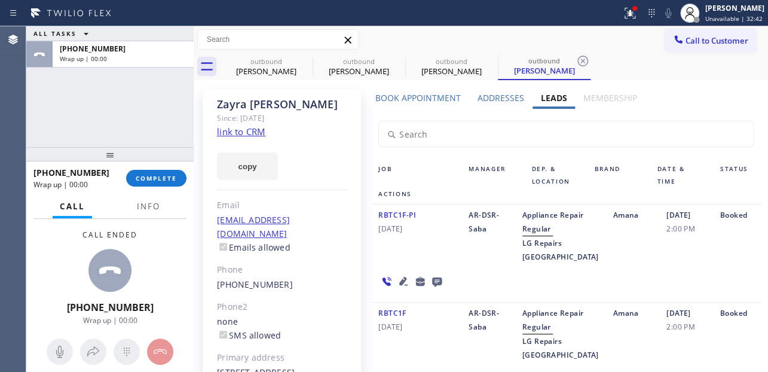
click at [438, 287] on icon at bounding box center [437, 282] width 10 height 10
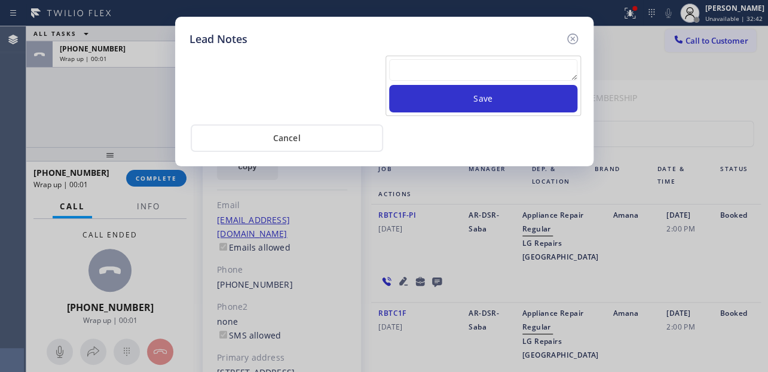
click at [419, 63] on textarea at bounding box center [483, 70] width 188 height 22
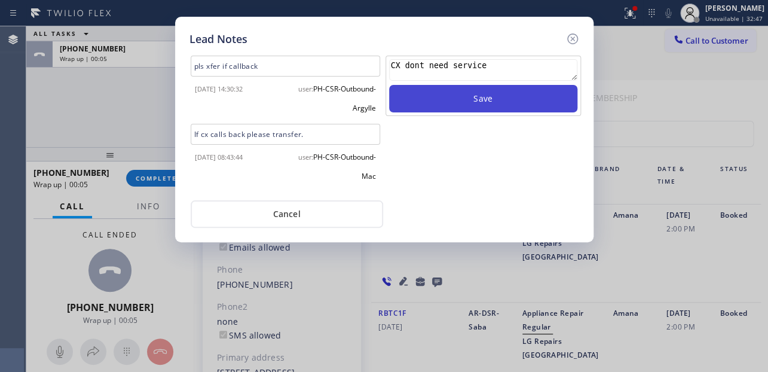
type textarea "CX dont need service"
click at [471, 108] on button "Save" at bounding box center [483, 99] width 188 height 28
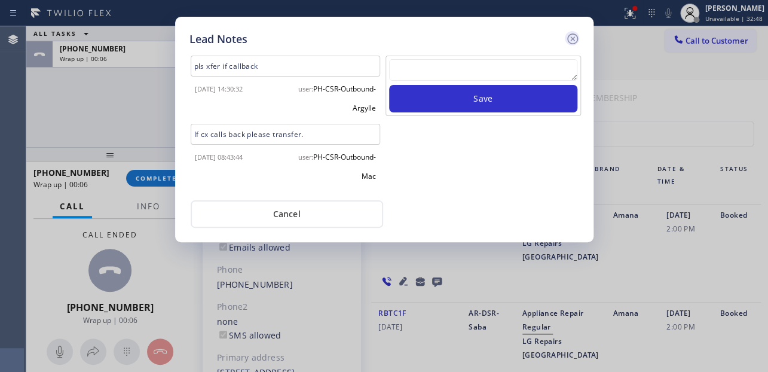
click at [575, 33] on icon at bounding box center [573, 39] width 14 height 14
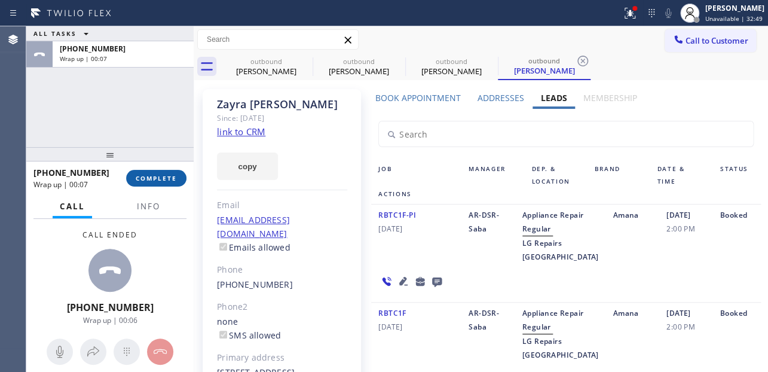
click at [163, 179] on span "COMPLETE" at bounding box center [156, 178] width 41 height 8
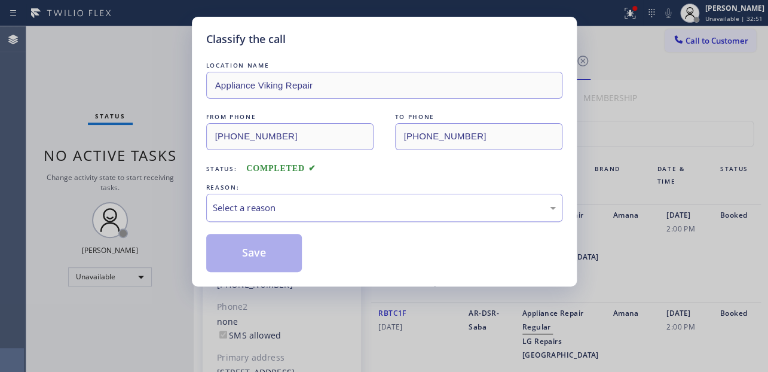
click at [297, 204] on div "Select a reason" at bounding box center [384, 208] width 343 height 14
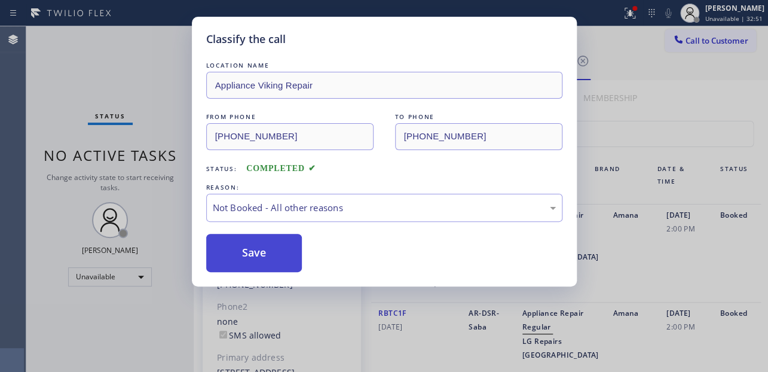
click at [268, 255] on button "Save" at bounding box center [254, 253] width 96 height 38
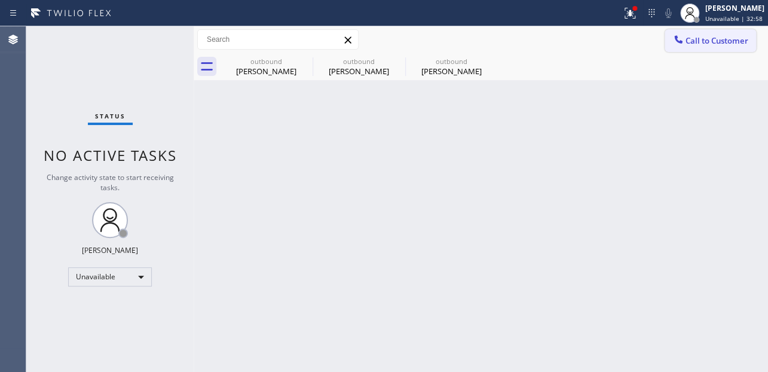
click at [720, 38] on span "Call to Customer" at bounding box center [717, 40] width 63 height 11
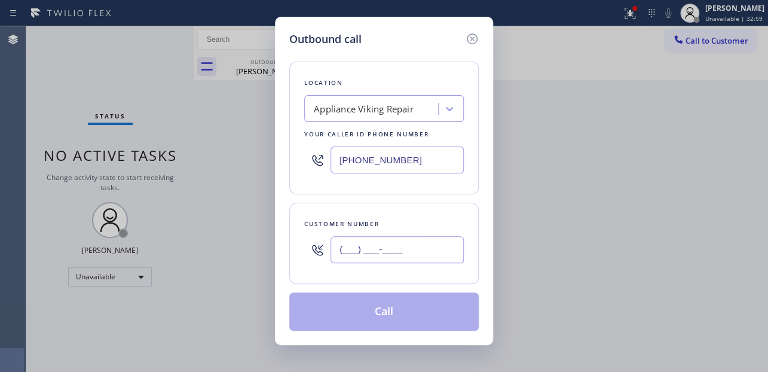
click at [335, 243] on input "(___) ___-____" at bounding box center [397, 249] width 133 height 27
paste input "805) 284-7905"
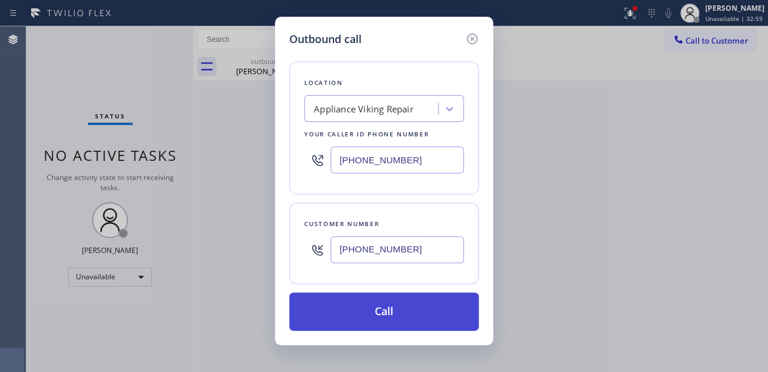
type input "[PHONE_NUMBER]"
click at [403, 315] on button "Call" at bounding box center [384, 311] width 190 height 38
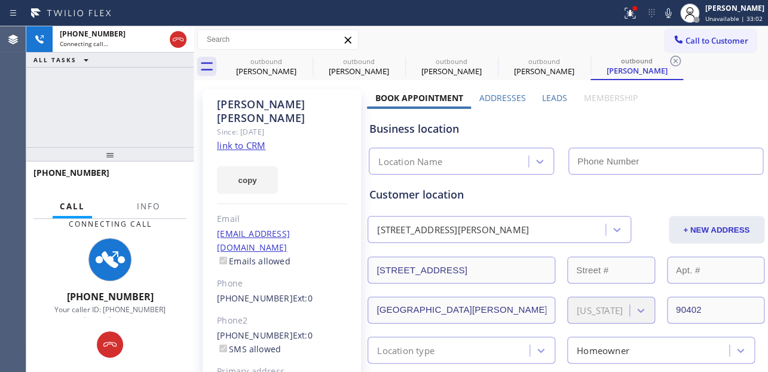
click at [556, 99] on label "Leads" at bounding box center [554, 97] width 25 height 11
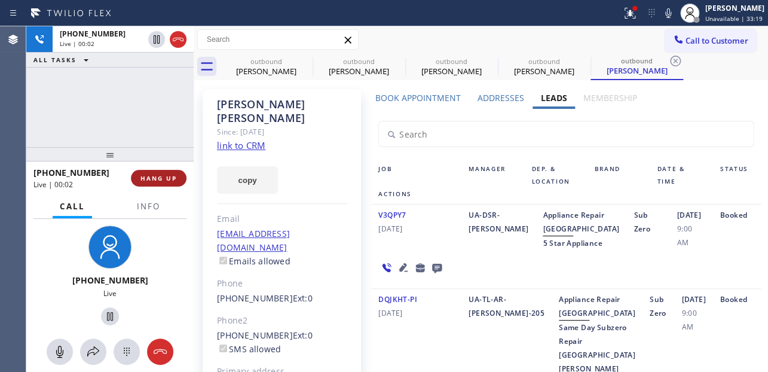
click at [166, 171] on button "HANG UP" at bounding box center [159, 178] width 56 height 17
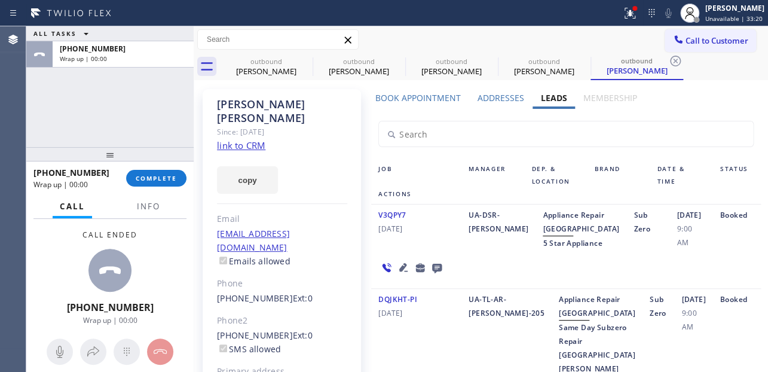
click at [435, 273] on icon at bounding box center [437, 269] width 10 height 10
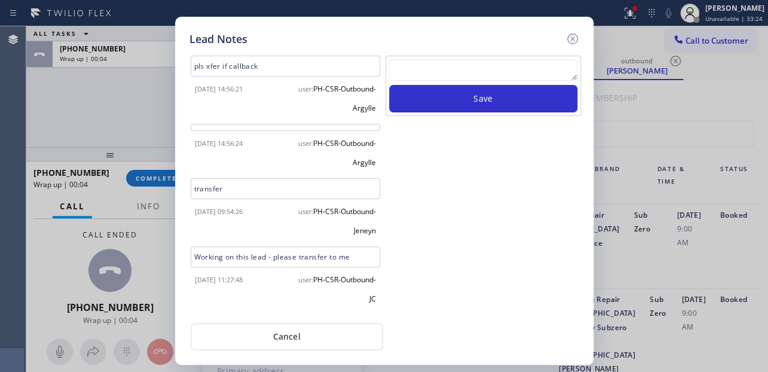
drag, startPoint x: 471, startPoint y: 65, endPoint x: 470, endPoint y: 74, distance: 8.4
click at [471, 65] on textarea at bounding box center [483, 70] width 188 height 22
paste textarea "Routed to Voice mail// If CX will call back please transfer to me- Love:*"
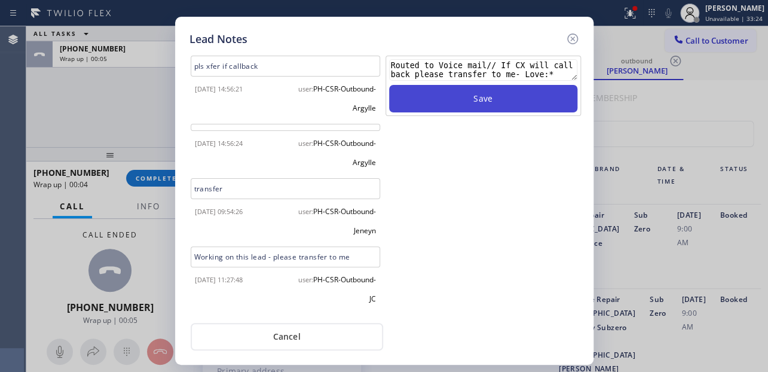
type textarea "Routed to Voice mail// If CX will call back please transfer to me- Love:*"
click at [484, 101] on button "Save" at bounding box center [483, 99] width 188 height 28
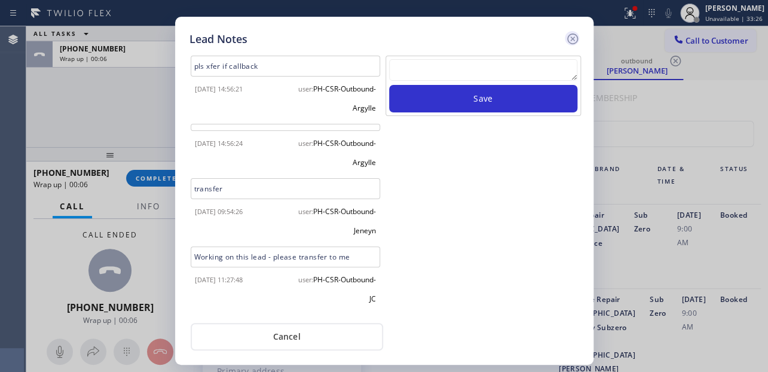
click at [576, 35] on icon at bounding box center [572, 38] width 11 height 11
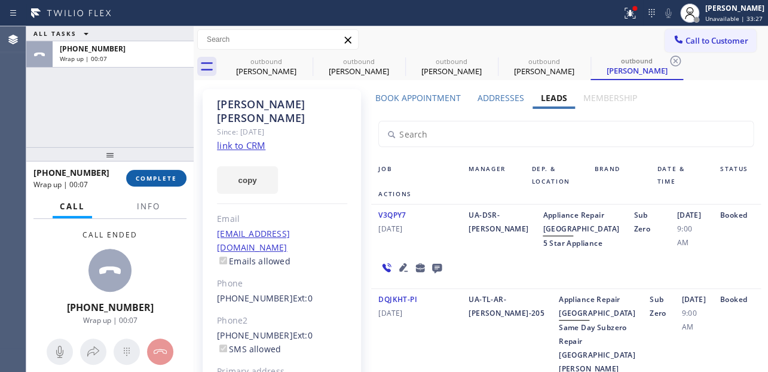
click at [145, 179] on span "COMPLETE" at bounding box center [156, 178] width 41 height 8
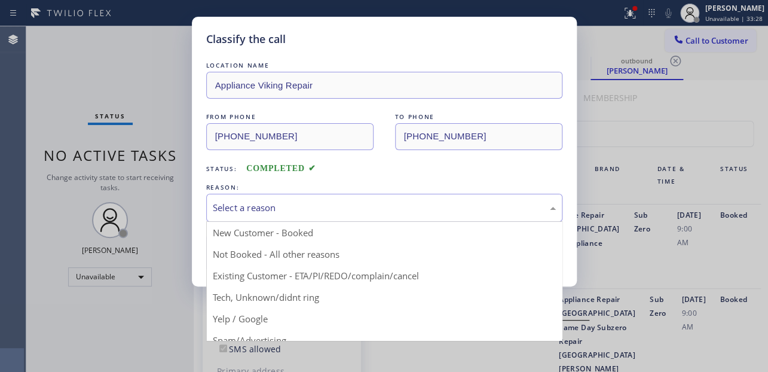
click at [310, 201] on div "Select a reason" at bounding box center [384, 208] width 343 height 14
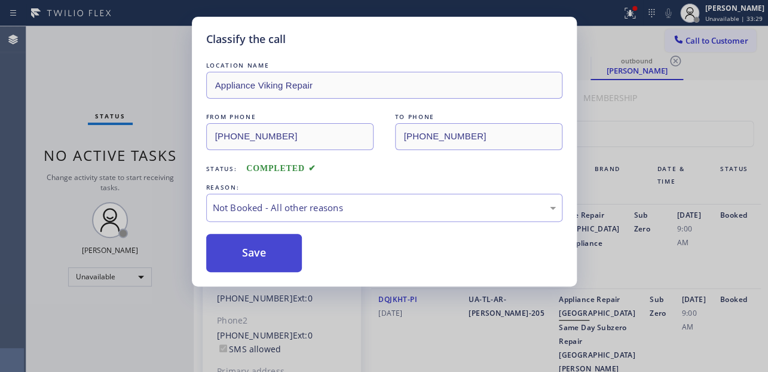
click at [255, 257] on button "Save" at bounding box center [254, 253] width 96 height 38
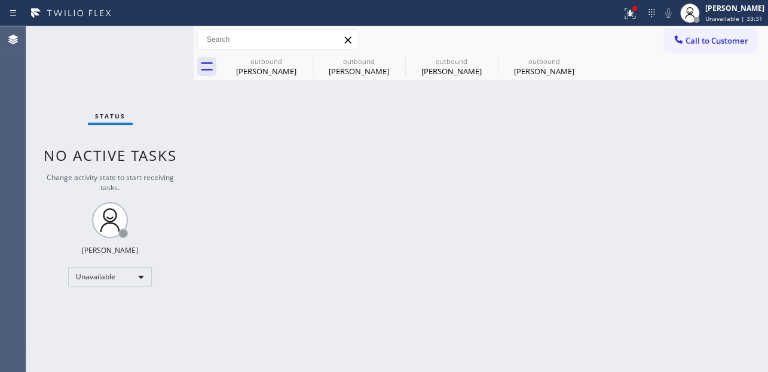
click at [606, 276] on div "Back to Dashboard Change Sender ID Customers Technicians Select a contact Outbo…" at bounding box center [481, 199] width 575 height 346
click at [657, 251] on div "Back to Dashboard Change Sender ID Customers Technicians Select a contact Outbo…" at bounding box center [481, 199] width 575 height 346
click at [276, 69] on div "[PERSON_NAME]" at bounding box center [266, 71] width 90 height 11
